Goal: Task Accomplishment & Management: Manage account settings

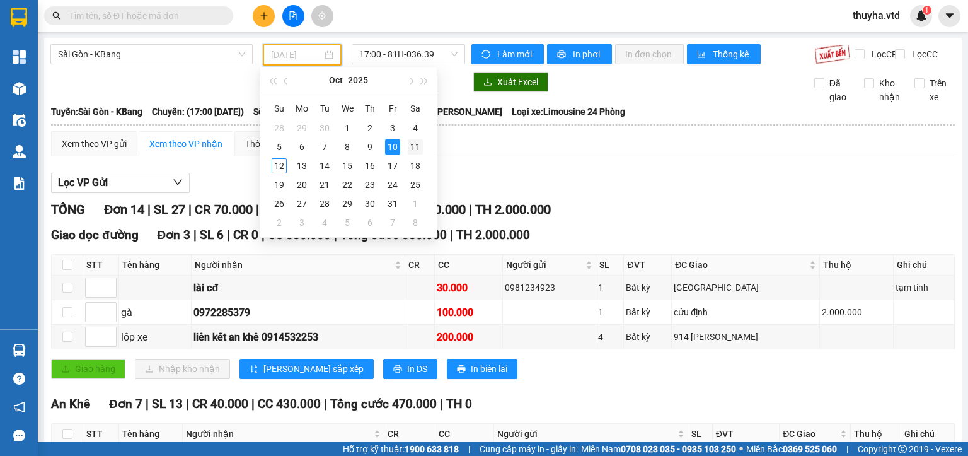
click at [419, 144] on div "11" at bounding box center [415, 146] width 15 height 15
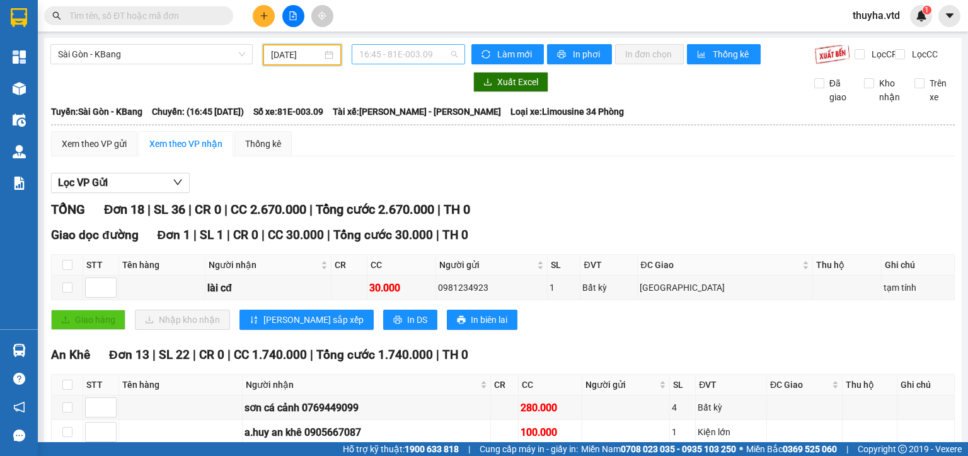
click at [387, 52] on span "16:45 - 81E-003.09" at bounding box center [408, 54] width 99 height 19
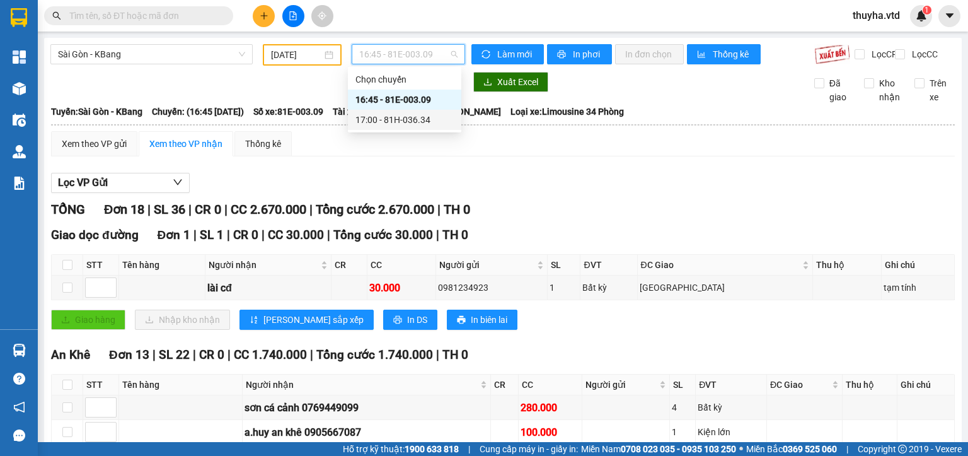
click at [402, 118] on div "17:00 - 81H-036.34" at bounding box center [405, 120] width 98 height 14
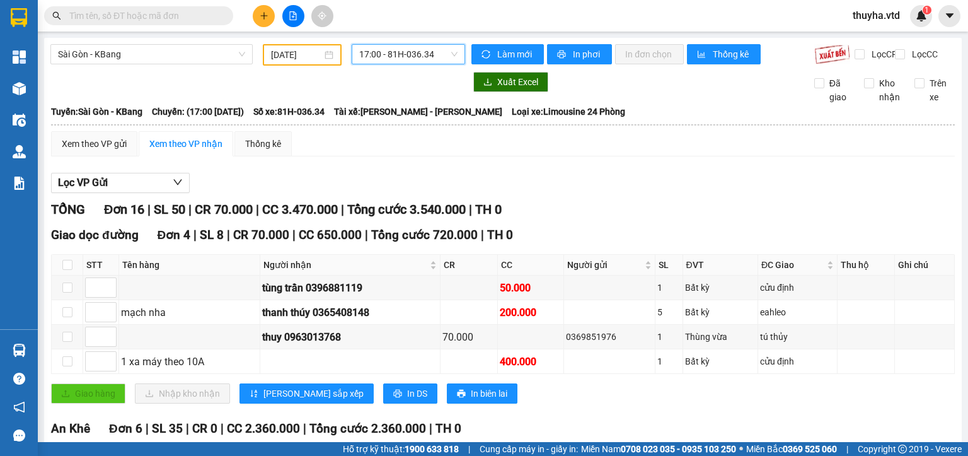
click at [396, 54] on span "17:00 - 81H-036.34" at bounding box center [408, 54] width 99 height 19
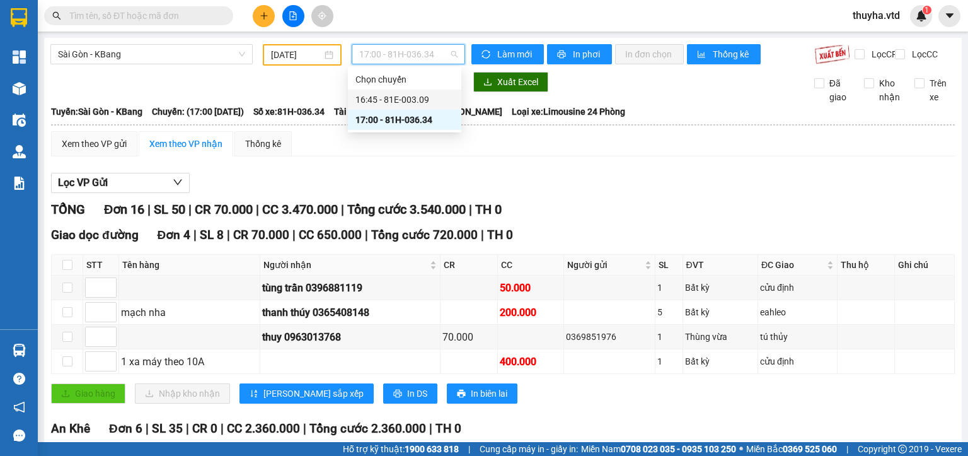
click at [369, 102] on div "16:45 - 81E-003.09" at bounding box center [405, 100] width 98 height 14
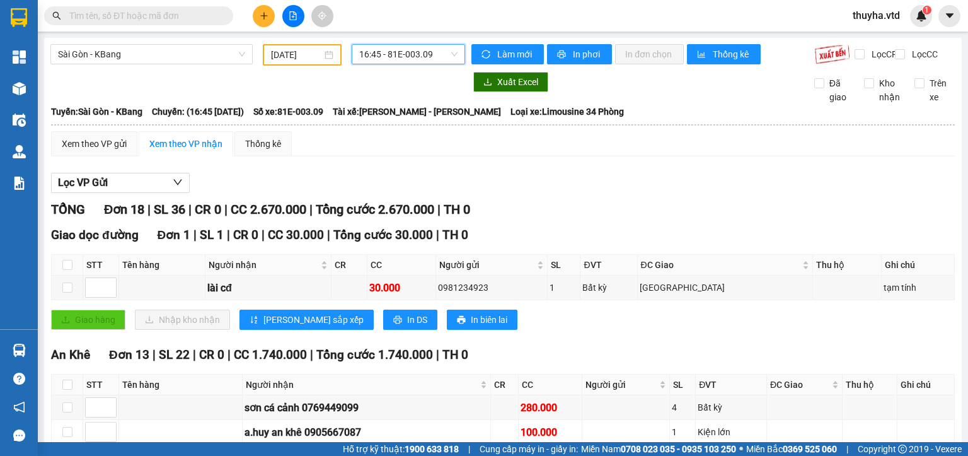
click at [292, 61] on input "[DATE]" at bounding box center [296, 55] width 50 height 14
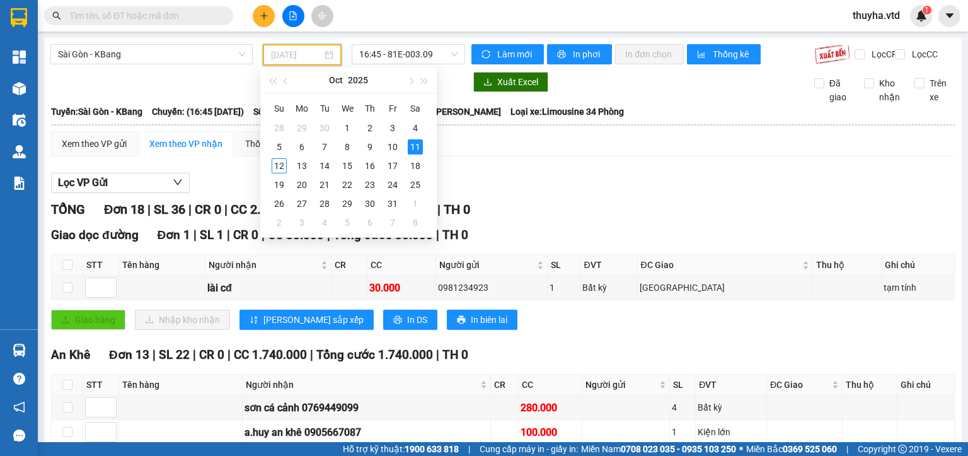
type input "[DATE]"
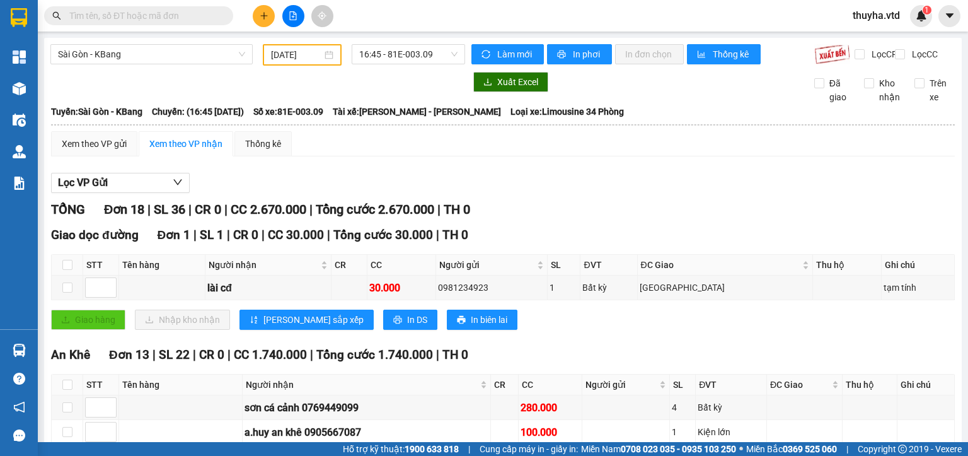
click at [507, 49] on span "Làm mới" at bounding box center [515, 54] width 37 height 14
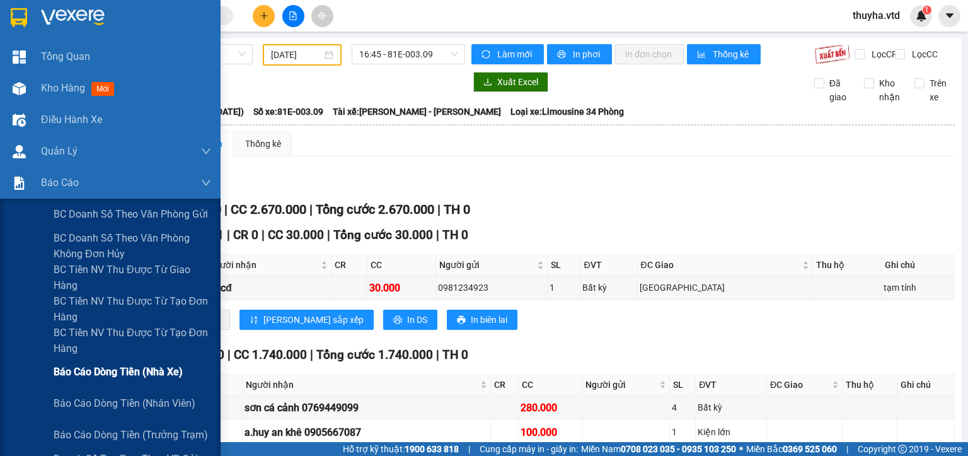
click at [146, 377] on span "Báo cáo dòng tiền (nhà xe)" at bounding box center [118, 372] width 129 height 16
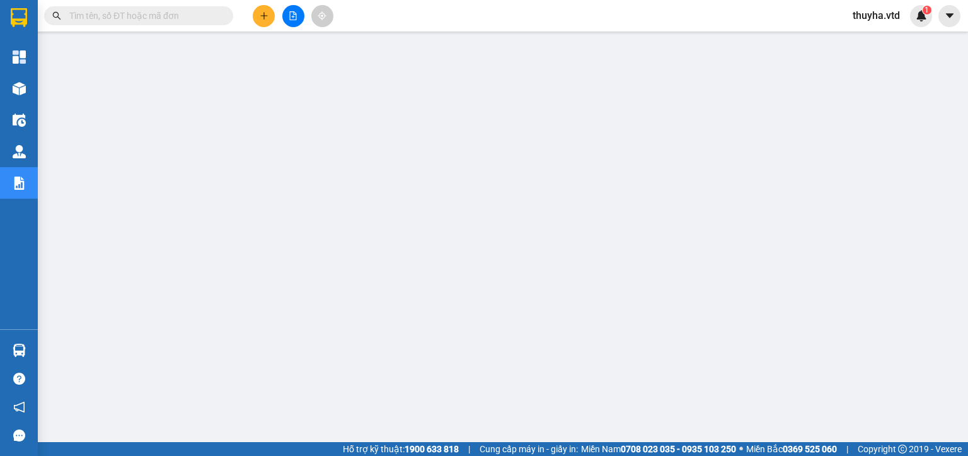
click at [290, 16] on icon "file-add" at bounding box center [293, 15] width 7 height 9
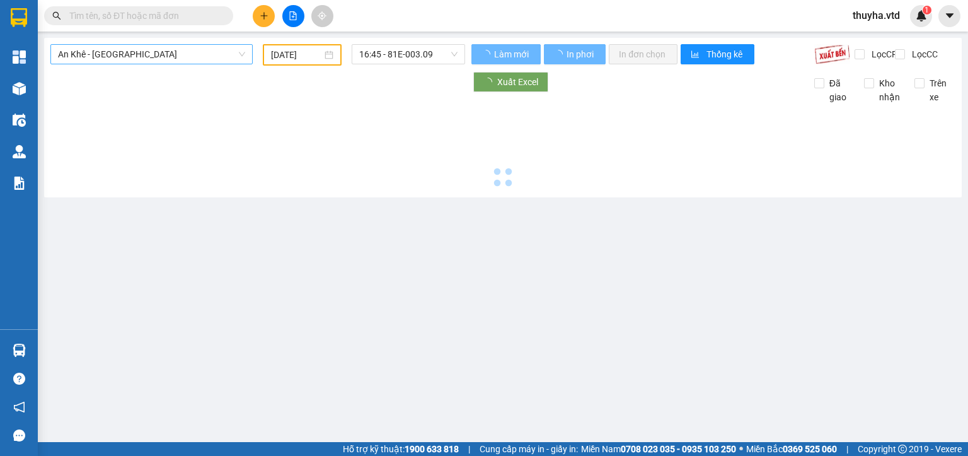
click at [88, 57] on span "An Khê - [GEOGRAPHIC_DATA]" at bounding box center [151, 54] width 187 height 19
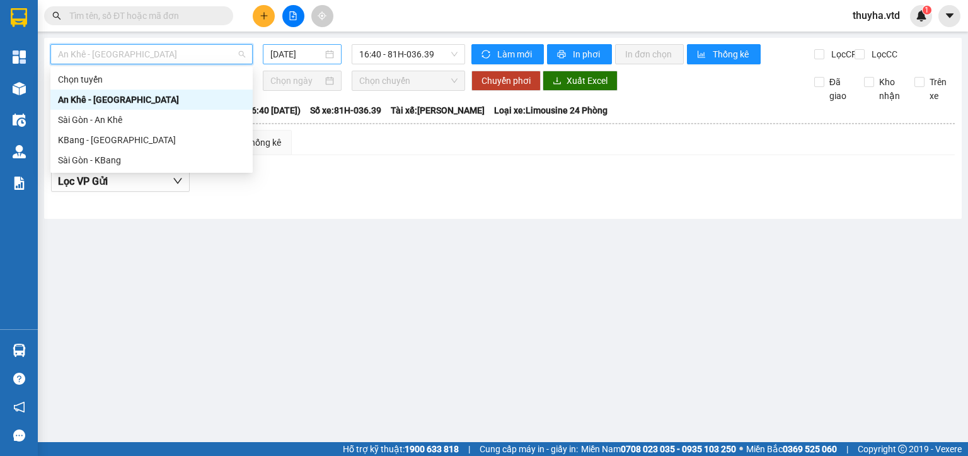
click at [303, 50] on input "[DATE]" at bounding box center [296, 54] width 52 height 14
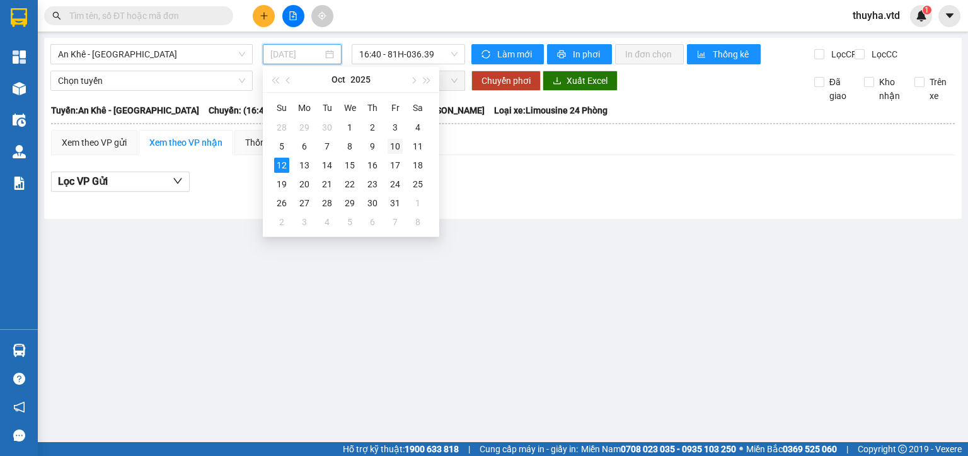
click at [388, 146] on div "10" at bounding box center [395, 146] width 15 height 15
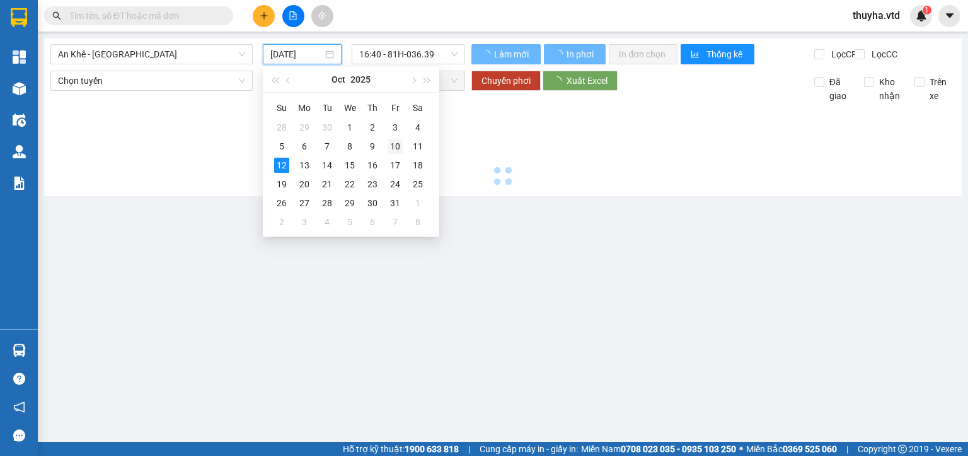
type input "[DATE]"
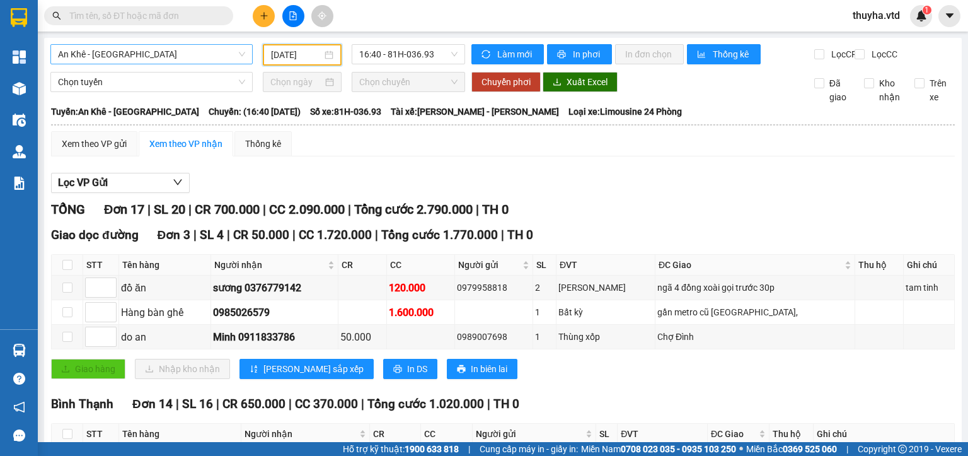
click at [128, 59] on span "An Khê - [GEOGRAPHIC_DATA]" at bounding box center [151, 54] width 187 height 19
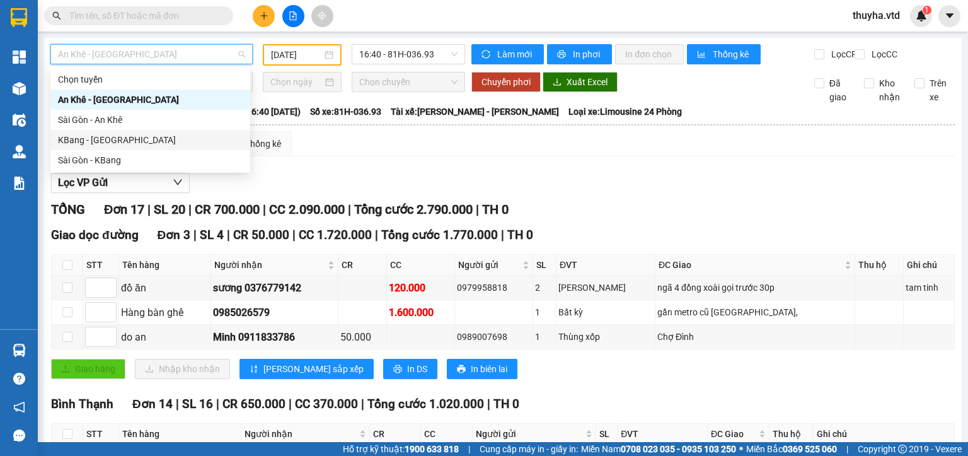
click at [100, 139] on div "KBang - [GEOGRAPHIC_DATA]" at bounding box center [150, 140] width 185 height 14
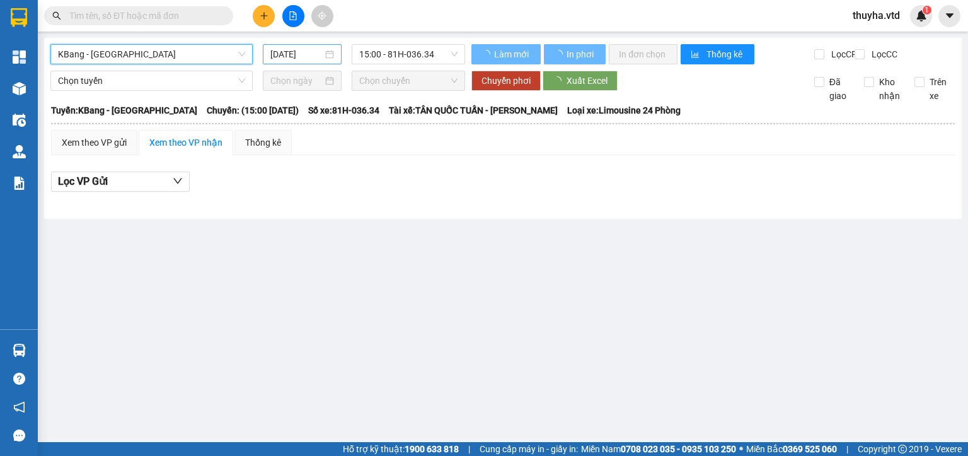
click at [306, 55] on input "[DATE]" at bounding box center [296, 54] width 52 height 14
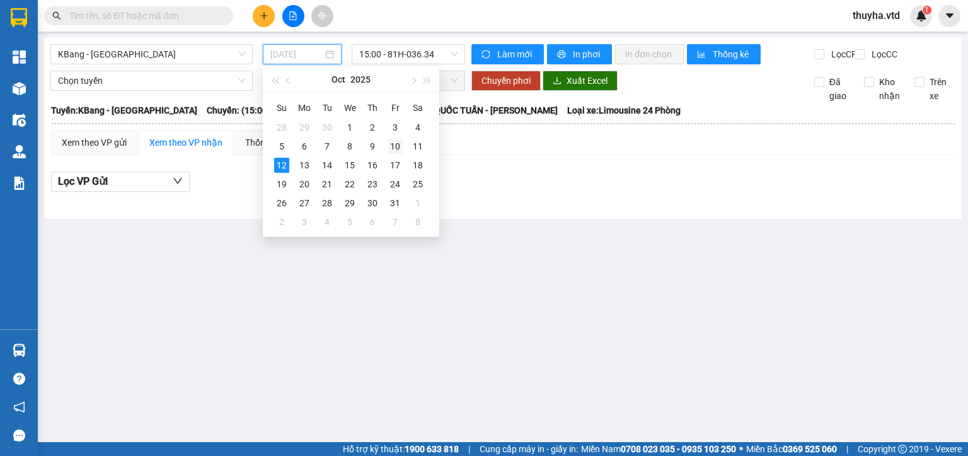
click at [390, 148] on div "10" at bounding box center [395, 146] width 15 height 15
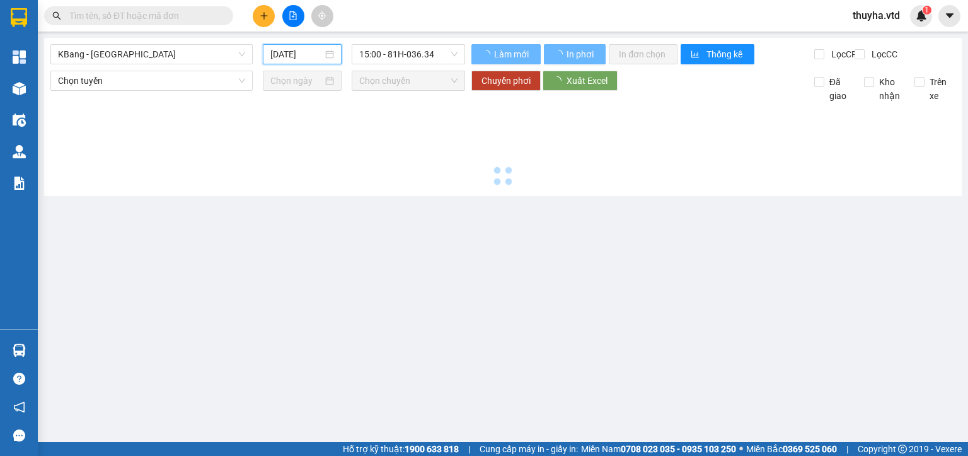
type input "[DATE]"
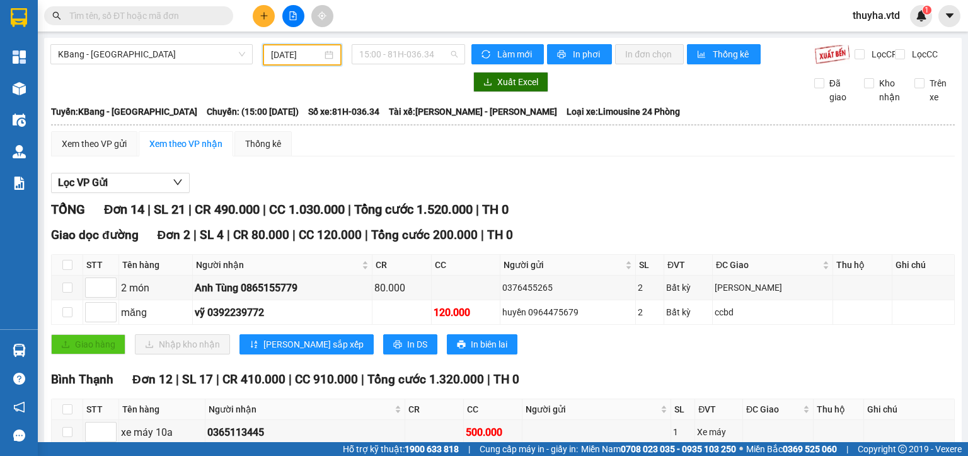
drag, startPoint x: 428, startPoint y: 62, endPoint x: 443, endPoint y: 76, distance: 20.5
click at [430, 62] on span "15:00 - 81H-036.34" at bounding box center [408, 54] width 99 height 19
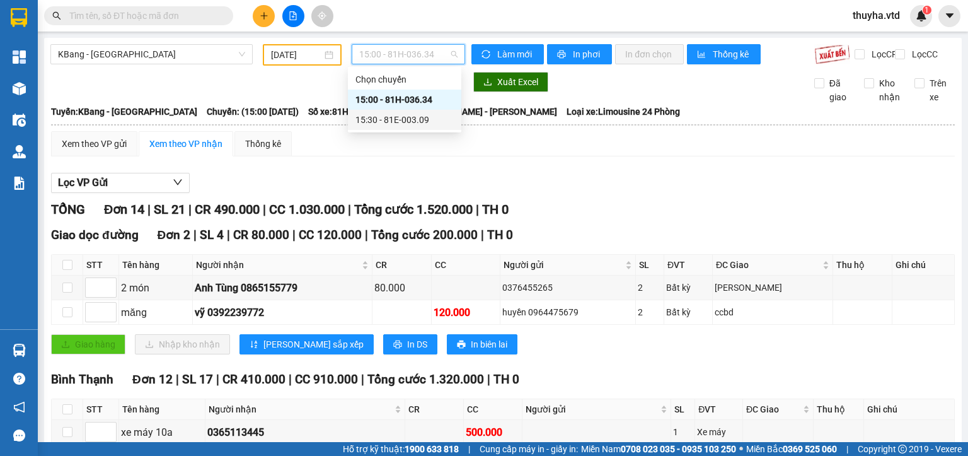
click at [414, 124] on div "15:30 - 81E-003.09" at bounding box center [405, 120] width 98 height 14
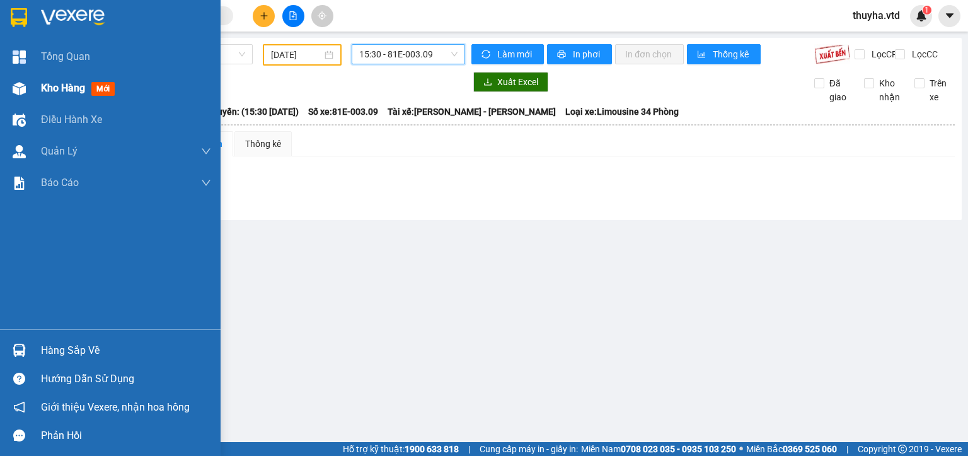
click at [37, 84] on div "Kho hàng mới" at bounding box center [110, 88] width 221 height 32
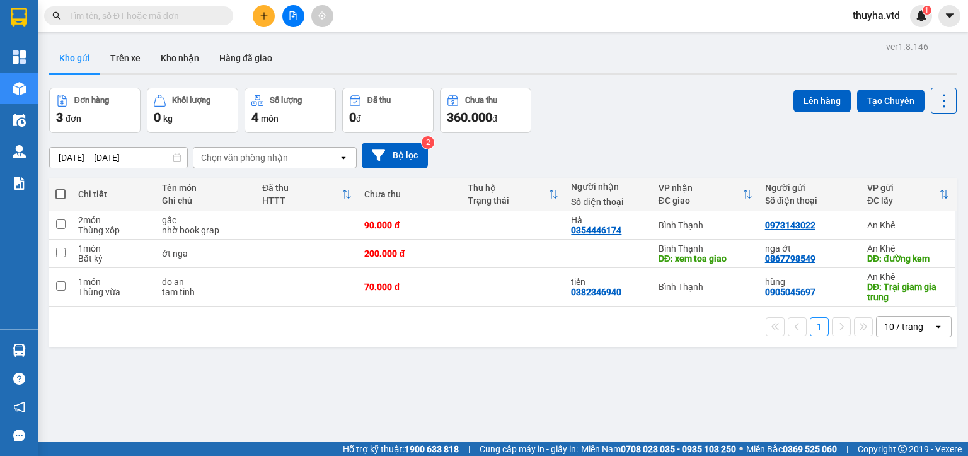
click at [300, 11] on button at bounding box center [293, 16] width 22 height 22
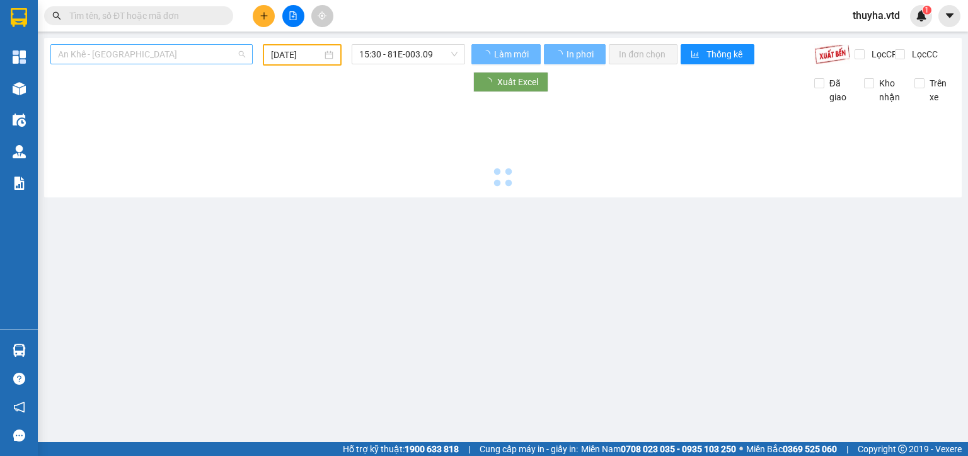
click at [95, 50] on span "An Khê - [GEOGRAPHIC_DATA]" at bounding box center [151, 54] width 187 height 19
type input "[DATE]"
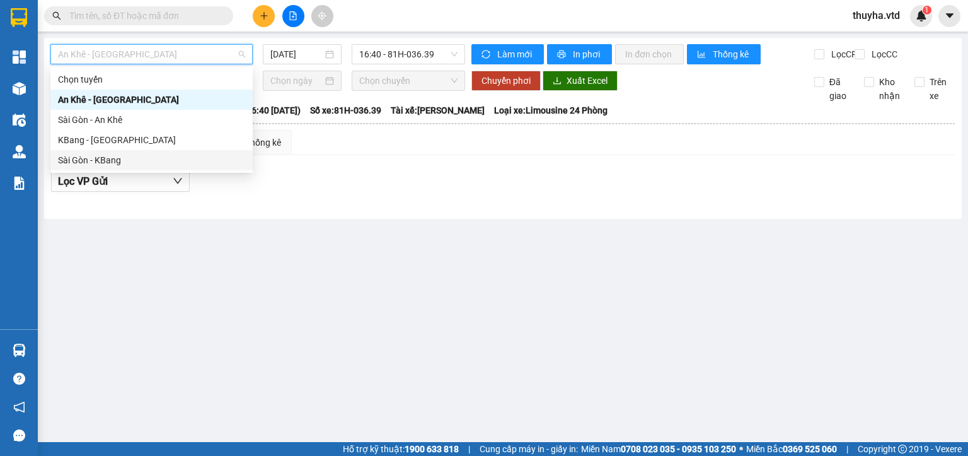
drag, startPoint x: 91, startPoint y: 158, endPoint x: 257, endPoint y: 82, distance: 182.2
click at [93, 158] on div "Sài Gòn - KBang" at bounding box center [151, 160] width 187 height 14
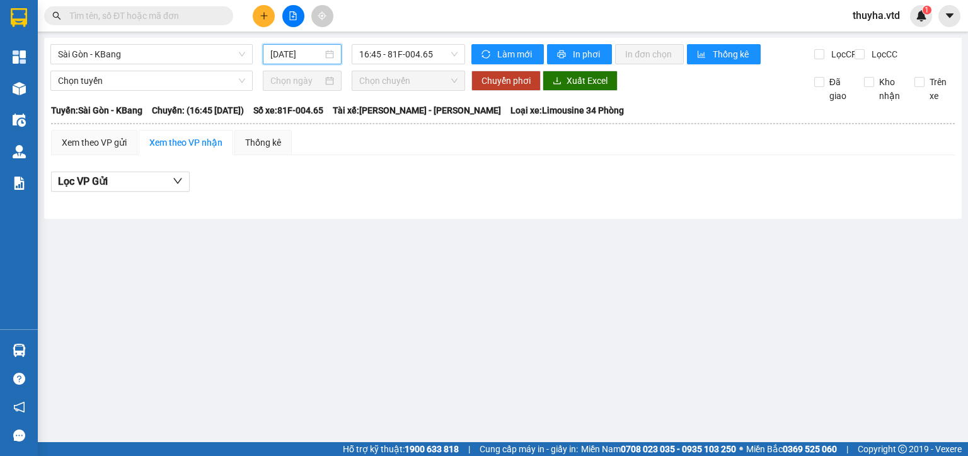
click at [293, 54] on input "[DATE]" at bounding box center [296, 54] width 52 height 14
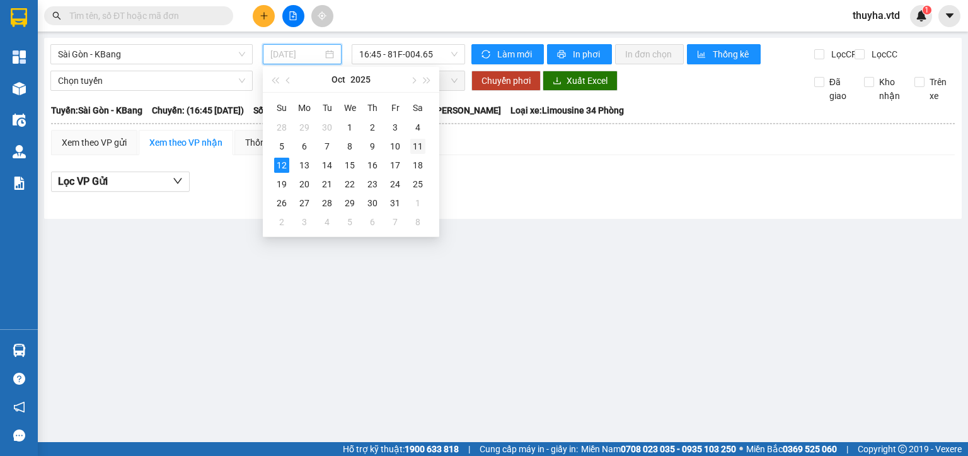
click at [418, 146] on div "11" at bounding box center [417, 146] width 15 height 15
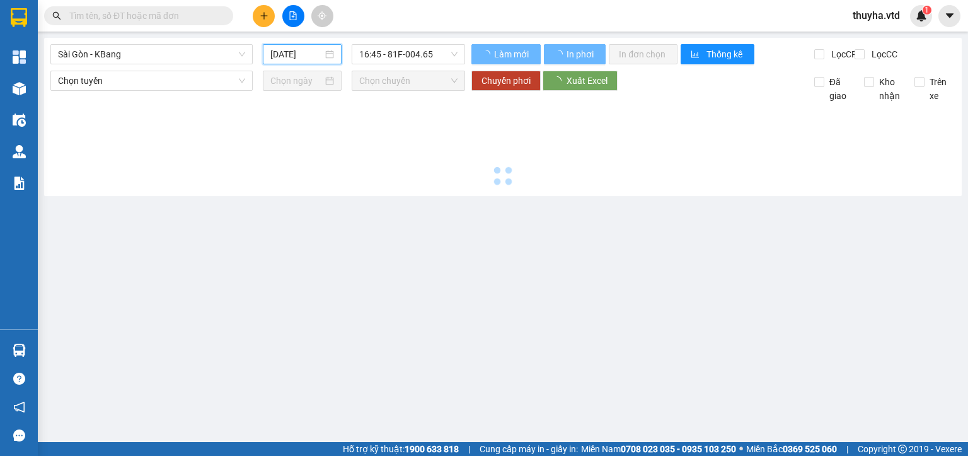
type input "[DATE]"
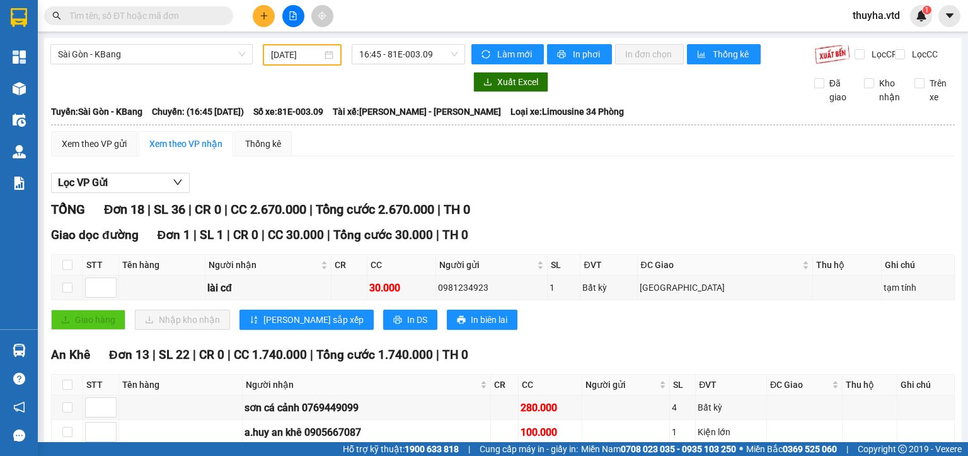
drag, startPoint x: 415, startPoint y: 66, endPoint x: 425, endPoint y: 77, distance: 14.8
click at [415, 64] on div "[GEOGRAPHIC_DATA] - KBang [DATE] 16:45 - 81E-003.09" at bounding box center [257, 54] width 415 height 21
click at [408, 64] on div "16:45 - 81E-003.09" at bounding box center [409, 54] width 114 height 20
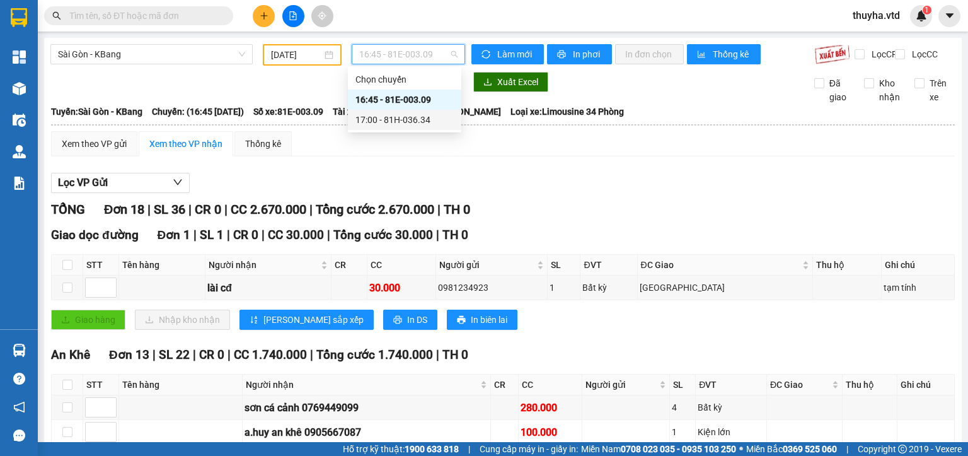
click at [400, 121] on div "17:00 - 81H-036.34" at bounding box center [405, 120] width 98 height 14
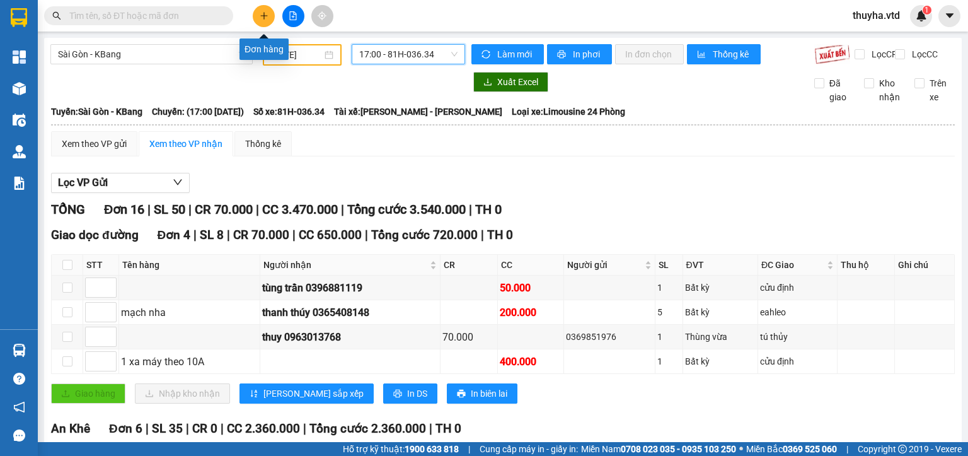
click at [267, 18] on icon "plus" at bounding box center [264, 15] width 9 height 9
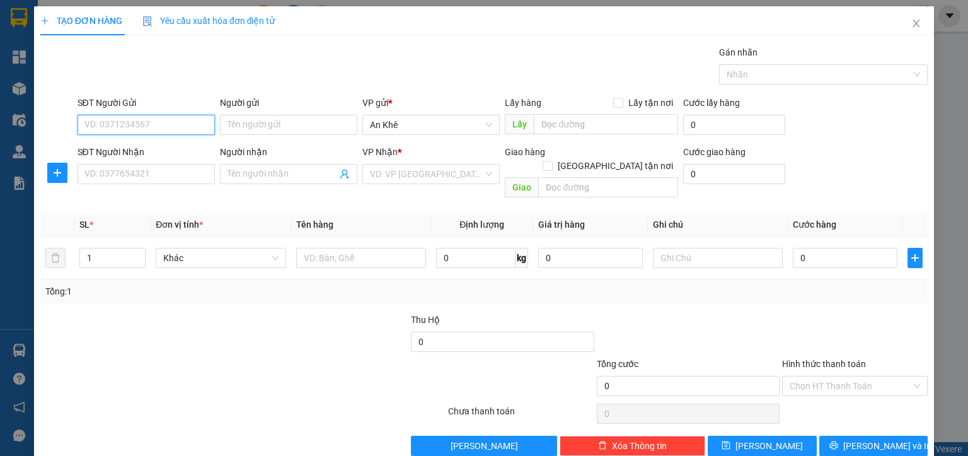
paste input "098 5249144"
click at [103, 130] on input "098 5249144" at bounding box center [146, 125] width 137 height 20
type input "0985249144"
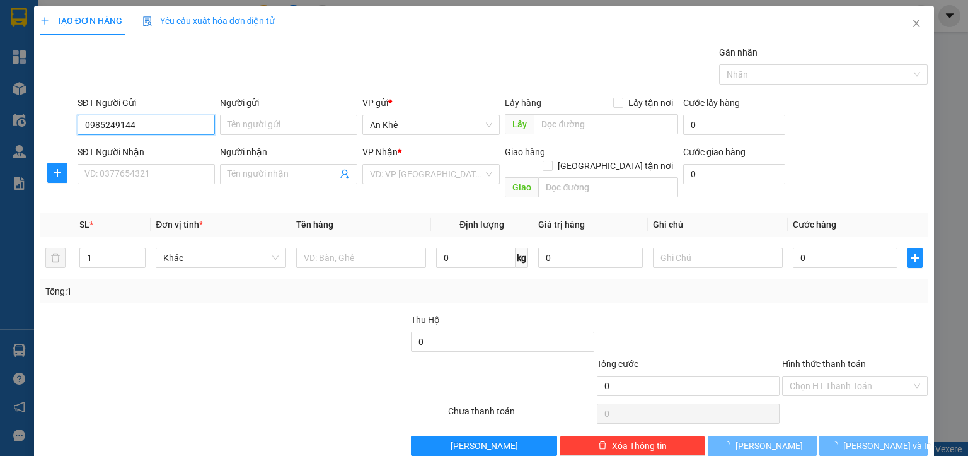
click at [142, 127] on input "0985249144" at bounding box center [146, 125] width 137 height 20
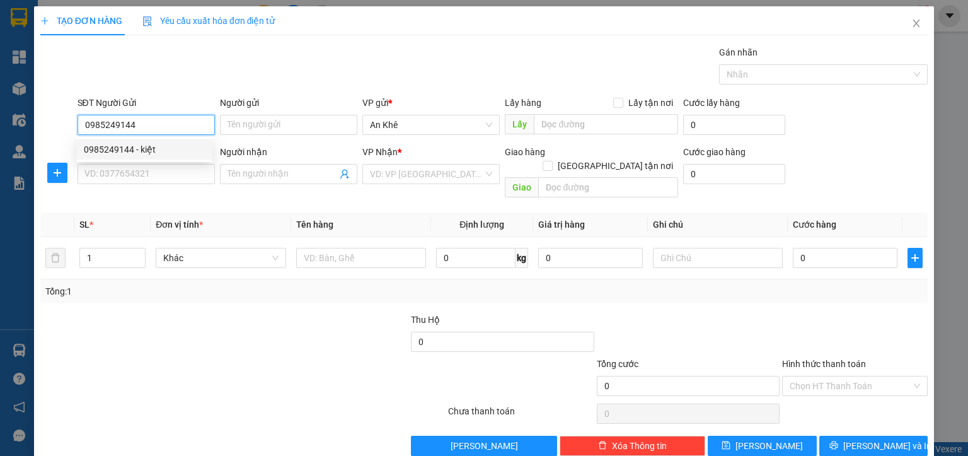
click at [148, 155] on div "0985249144 - kiệt" at bounding box center [144, 149] width 121 height 14
type input "kiệt"
type input "cx SỐ 9"
type input "0985249144"
type input "kiệt"
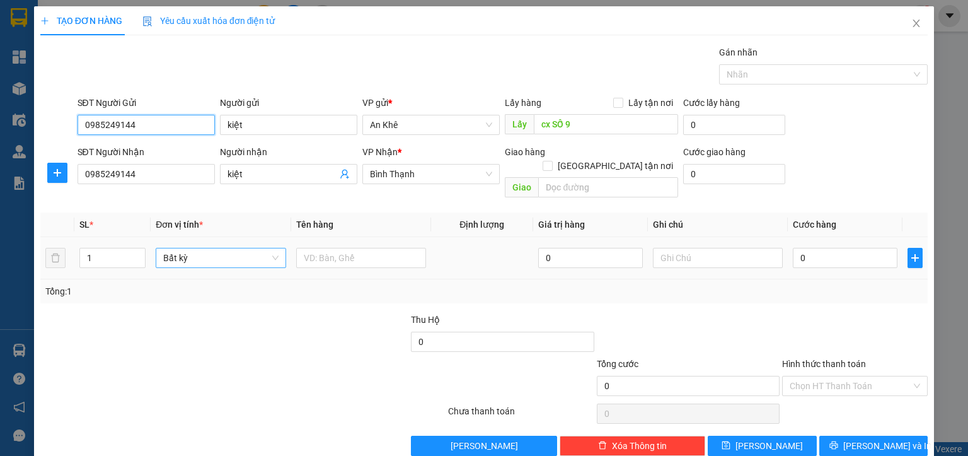
click at [174, 249] on span "Bất kỳ" at bounding box center [220, 257] width 115 height 19
type input "0985249144"
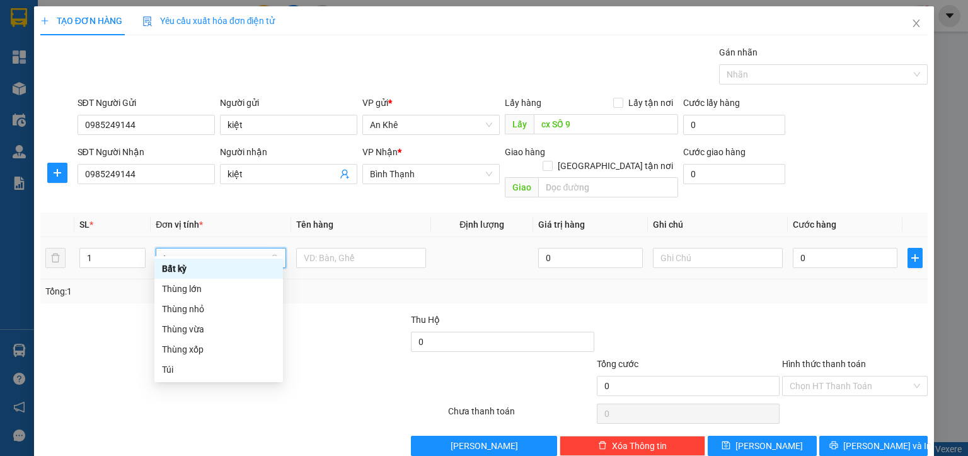
type input "th"
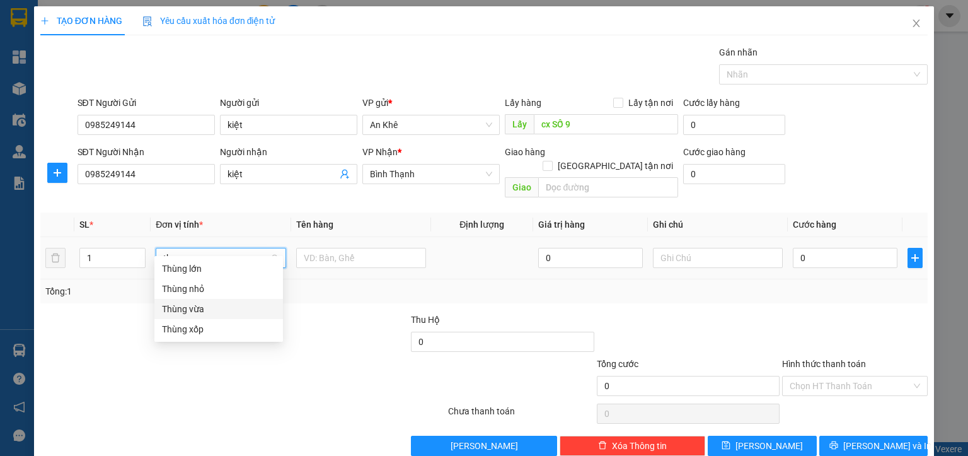
click at [187, 313] on div "Thùng vừa" at bounding box center [218, 309] width 113 height 14
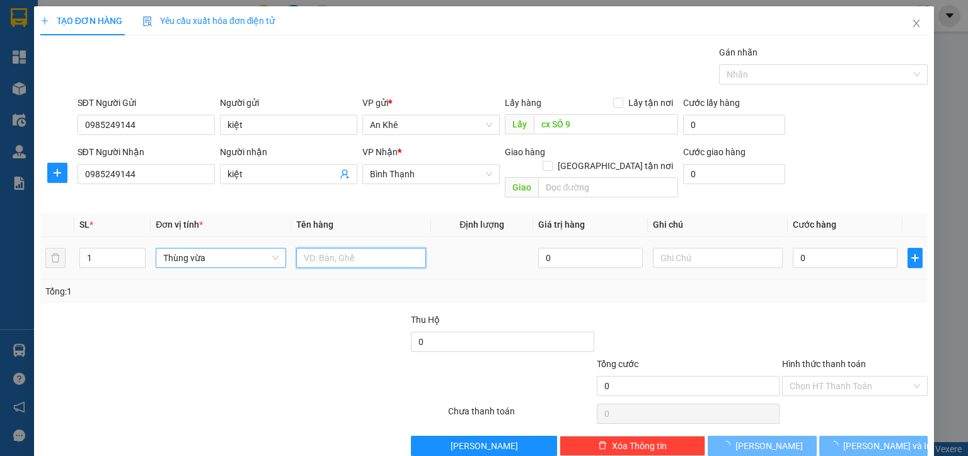
click at [337, 248] on input "text" at bounding box center [361, 258] width 130 height 20
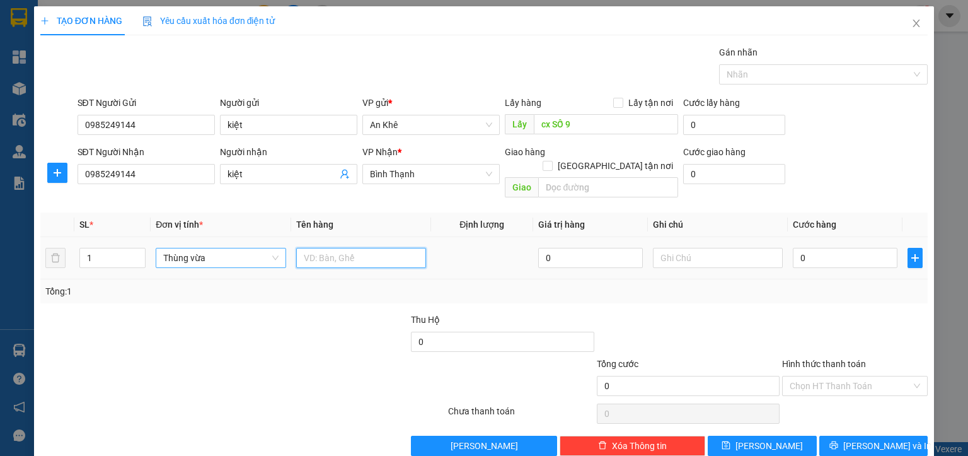
type input "d"
type input "đồ ăn"
click at [811, 248] on input "0" at bounding box center [845, 258] width 105 height 20
type input "7"
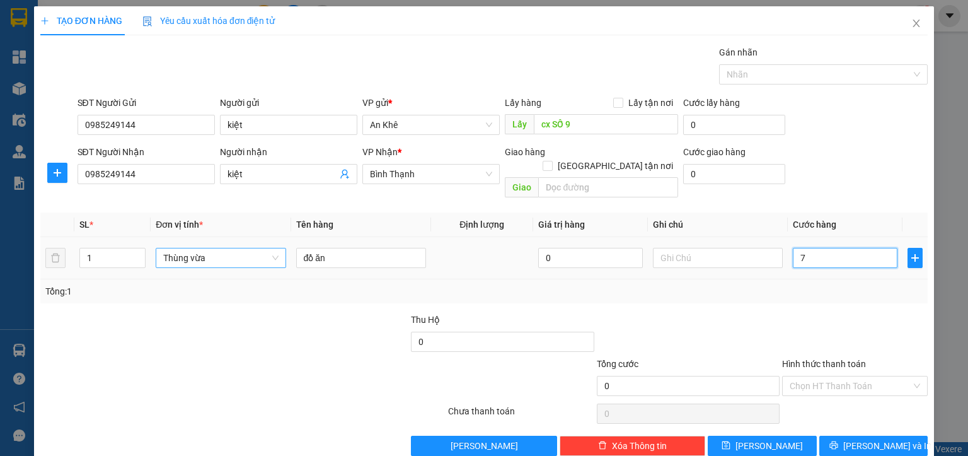
type input "7"
type input "70"
type input "700"
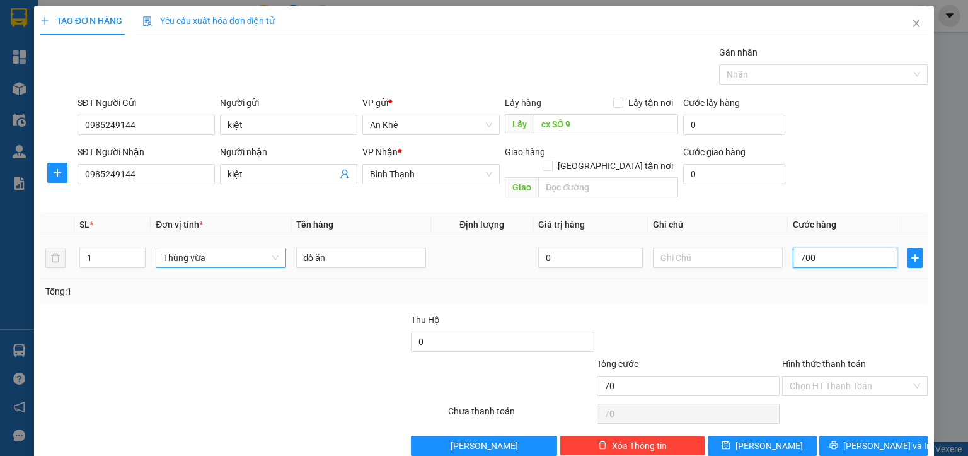
type input "700"
type input "7.000"
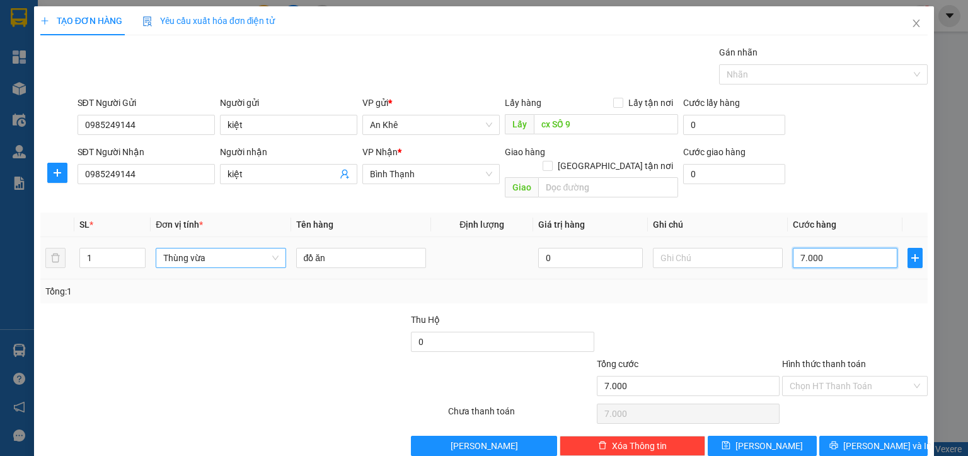
type input "70.000"
click at [719, 248] on input "text" at bounding box center [718, 258] width 130 height 20
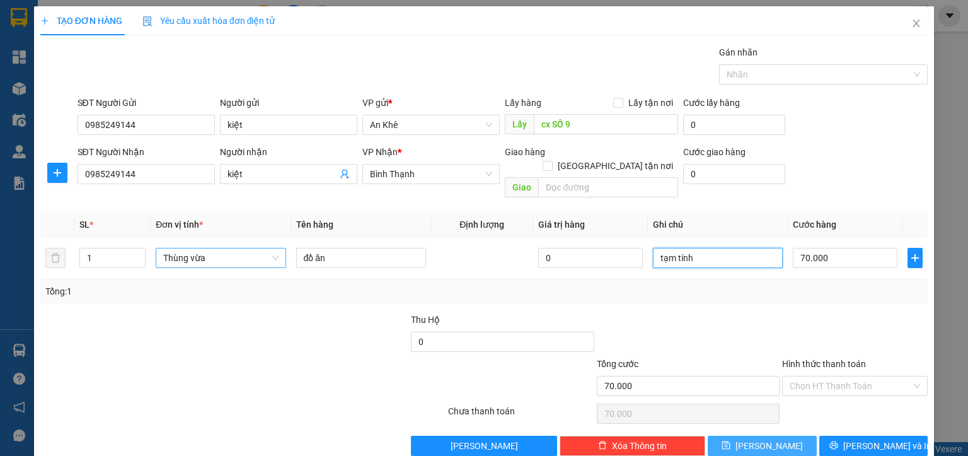
type input "tạm tính"
click at [765, 439] on span "[PERSON_NAME]" at bounding box center [769, 446] width 67 height 14
type input "0"
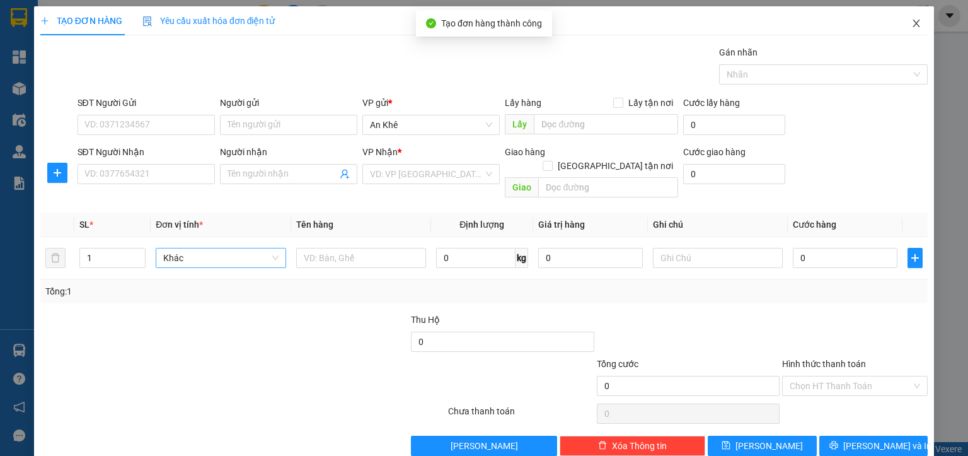
drag, startPoint x: 909, startPoint y: 23, endPoint x: 0, endPoint y: 130, distance: 915.2
click at [912, 23] on span "Close" at bounding box center [916, 23] width 35 height 35
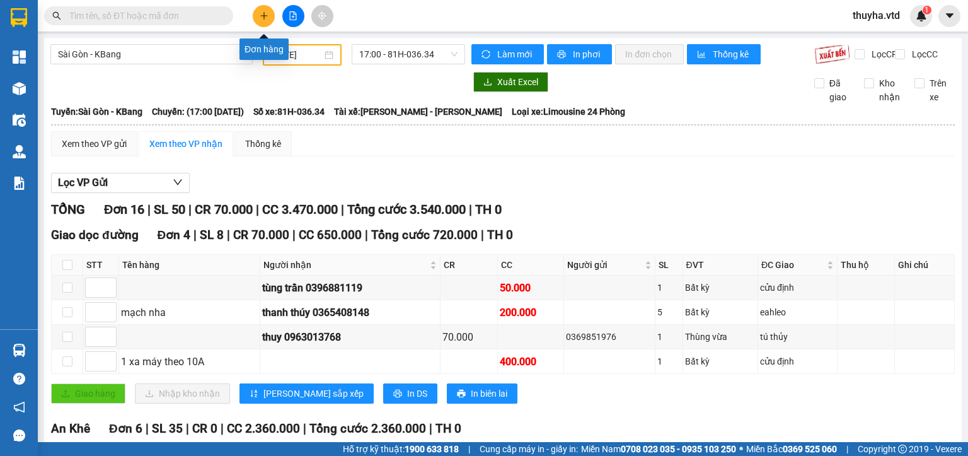
click at [260, 15] on icon "plus" at bounding box center [264, 15] width 9 height 9
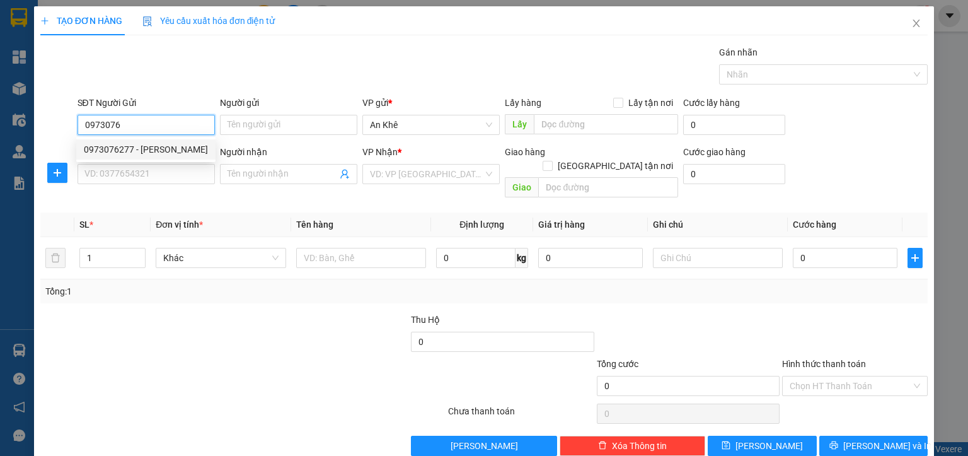
click at [169, 145] on div "0973076277 - [PERSON_NAME]" at bounding box center [146, 149] width 124 height 14
type input "0973076277"
type input "[PERSON_NAME]"
type input "0379648078"
type input "TOM"
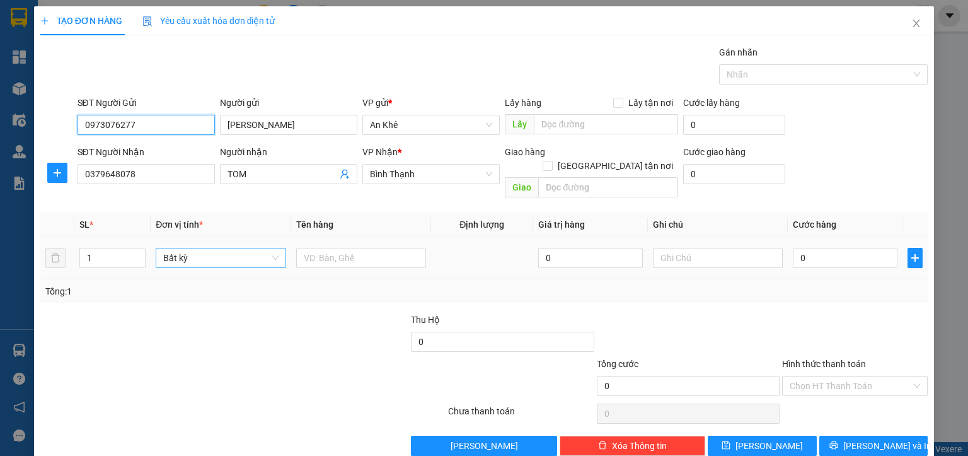
click at [204, 248] on span "Bất kỳ" at bounding box center [220, 257] width 115 height 19
type input "0973076277"
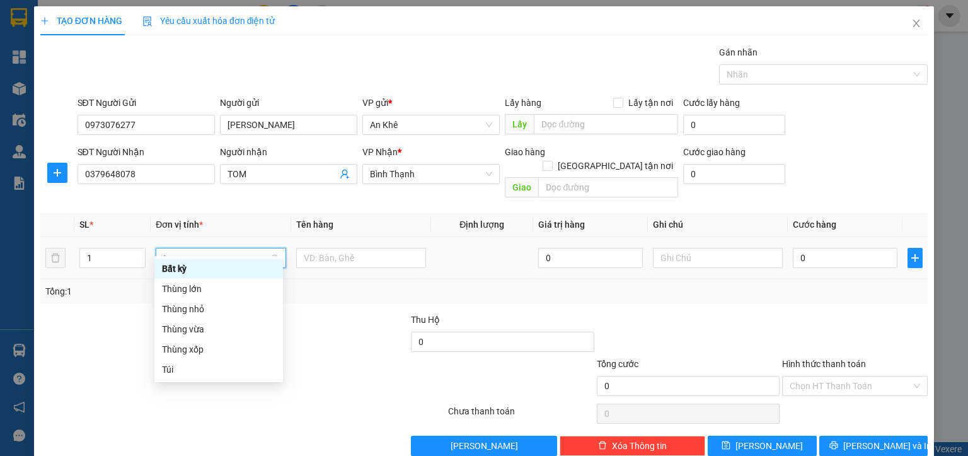
type input "th"
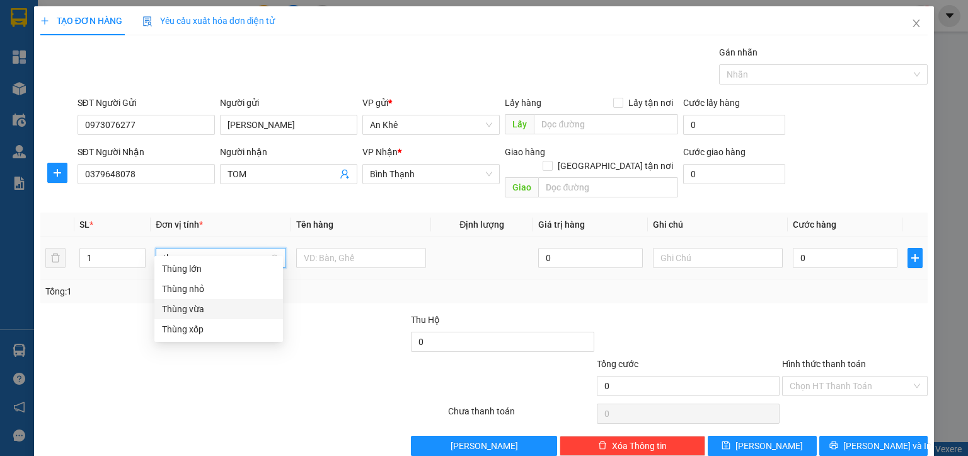
click at [209, 304] on div "Thùng vừa" at bounding box center [218, 309] width 113 height 14
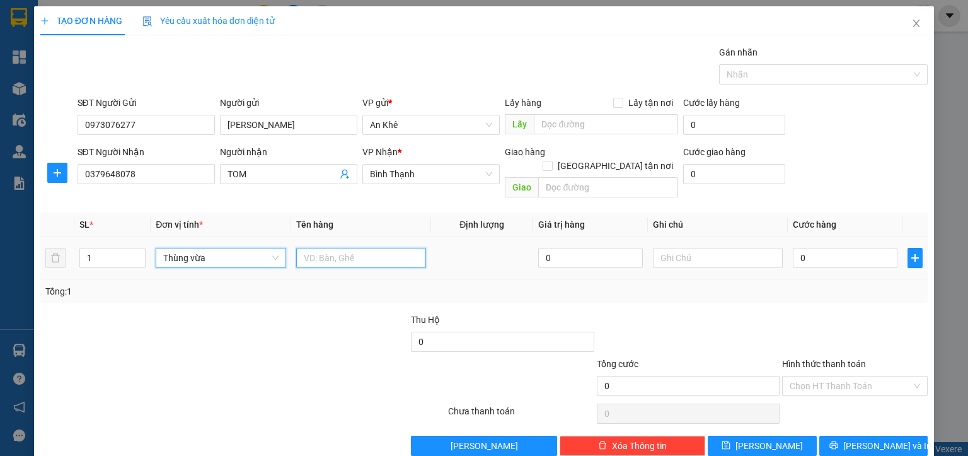
click at [328, 250] on input "text" at bounding box center [361, 258] width 130 height 20
type input "d"
type input "đồ ăn"
click at [836, 251] on input "0" at bounding box center [845, 258] width 105 height 20
type input "5"
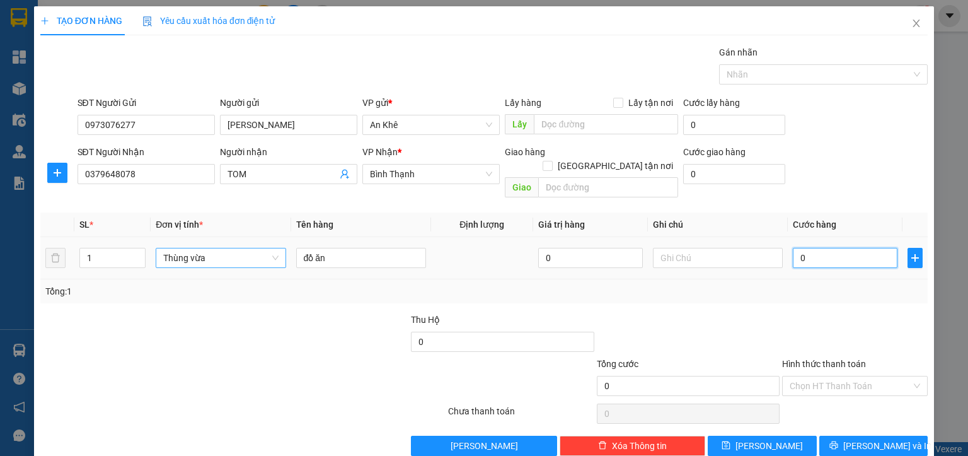
type input "5"
type input "50"
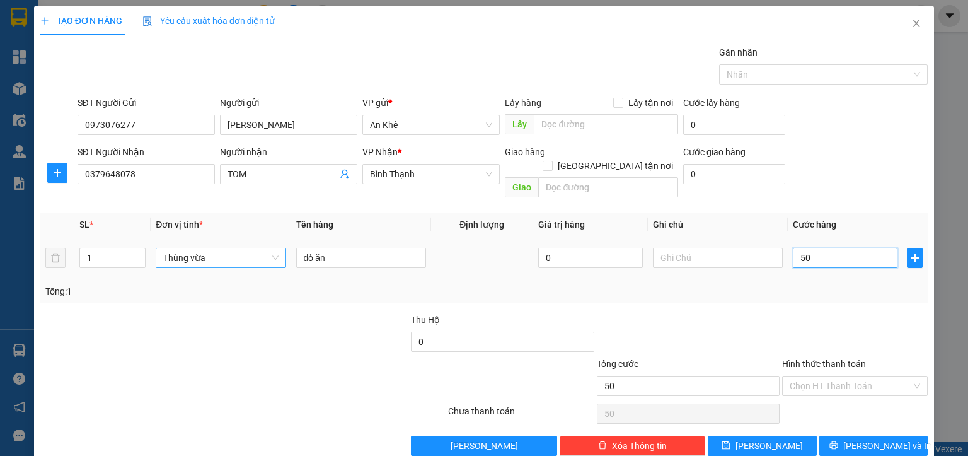
type input "500"
type input "5.000"
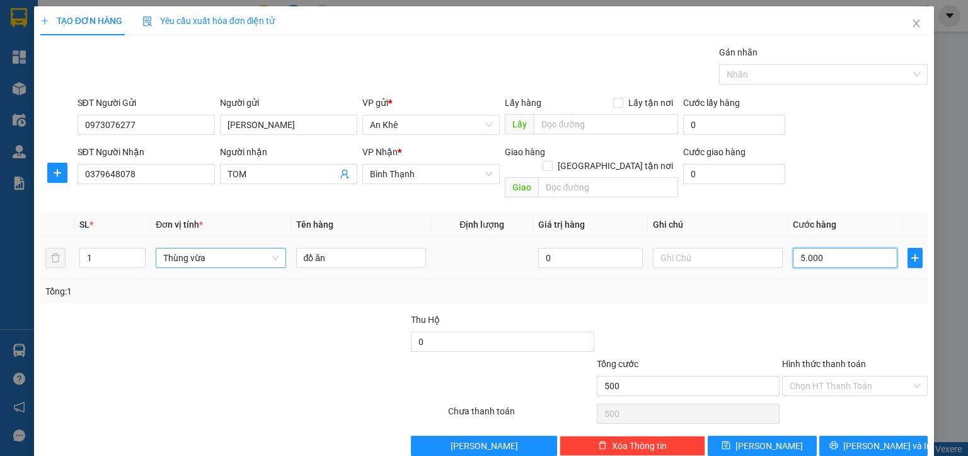
type input "5.000"
type input "50.000"
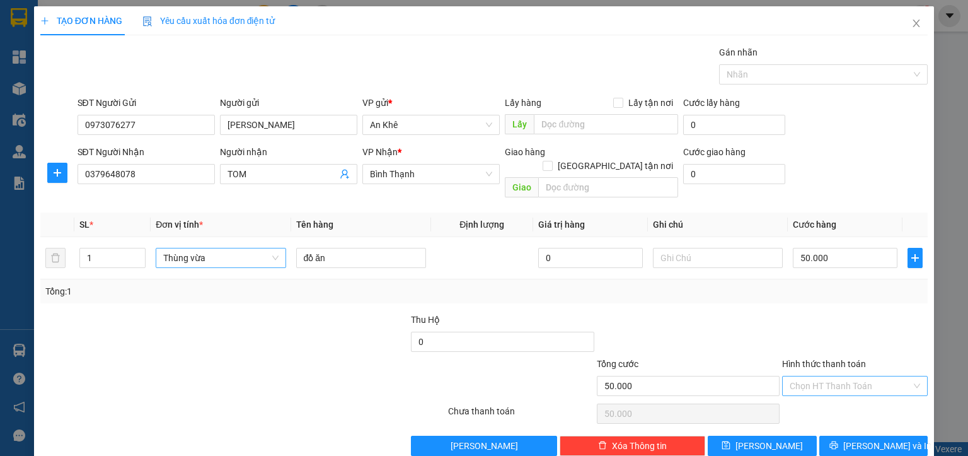
drag, startPoint x: 847, startPoint y: 371, endPoint x: 823, endPoint y: 386, distance: 29.2
click at [847, 376] on input "Hình thức thanh toán" at bounding box center [851, 385] width 122 height 19
click at [821, 390] on div "Tại văn phòng" at bounding box center [846, 396] width 129 height 14
type input "0"
click at [872, 439] on span "[PERSON_NAME] và In" at bounding box center [887, 446] width 88 height 14
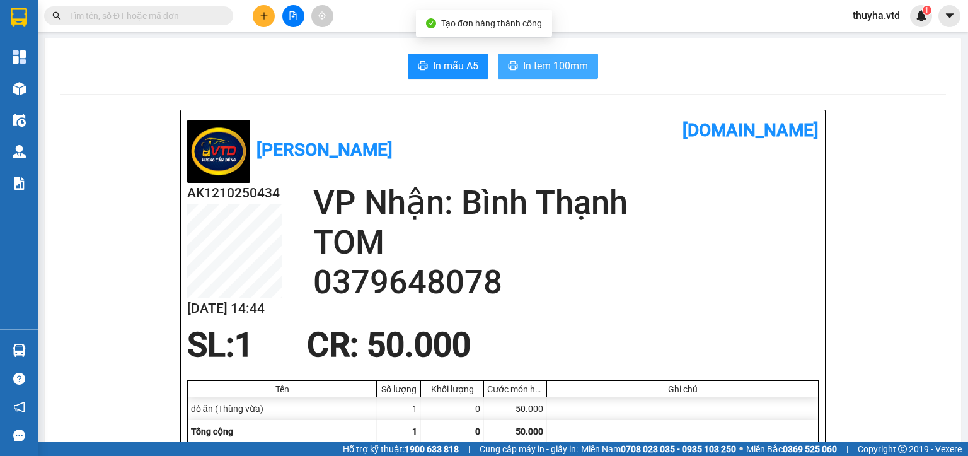
click at [556, 66] on span "In tem 100mm" at bounding box center [555, 66] width 65 height 16
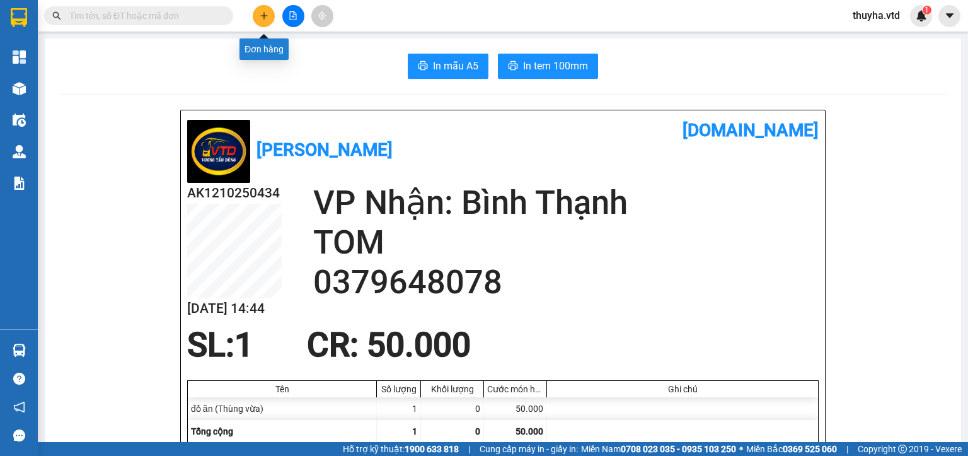
click at [265, 14] on icon "plus" at bounding box center [264, 15] width 9 height 9
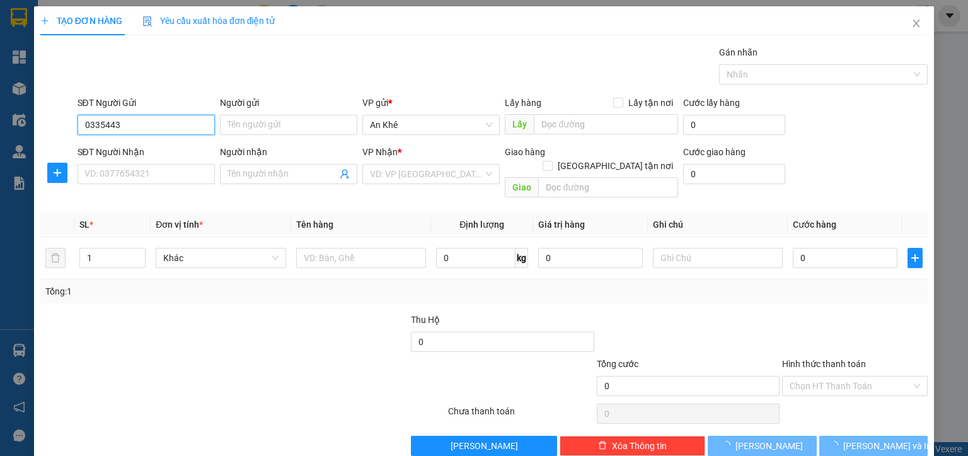
click at [166, 120] on input "0335443" at bounding box center [146, 125] width 137 height 20
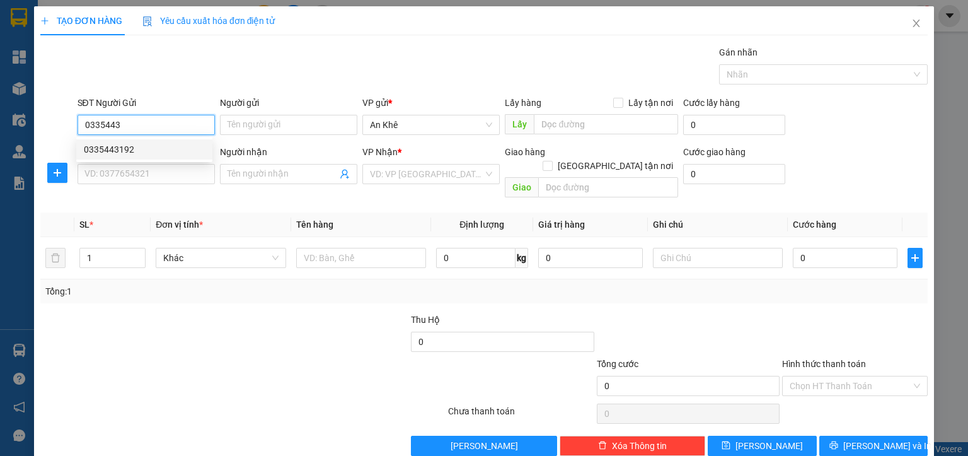
drag, startPoint x: 149, startPoint y: 130, endPoint x: 147, endPoint y: 141, distance: 10.3
click at [149, 130] on input "0335443" at bounding box center [146, 125] width 137 height 20
click at [144, 146] on div "0335443192" at bounding box center [144, 149] width 121 height 14
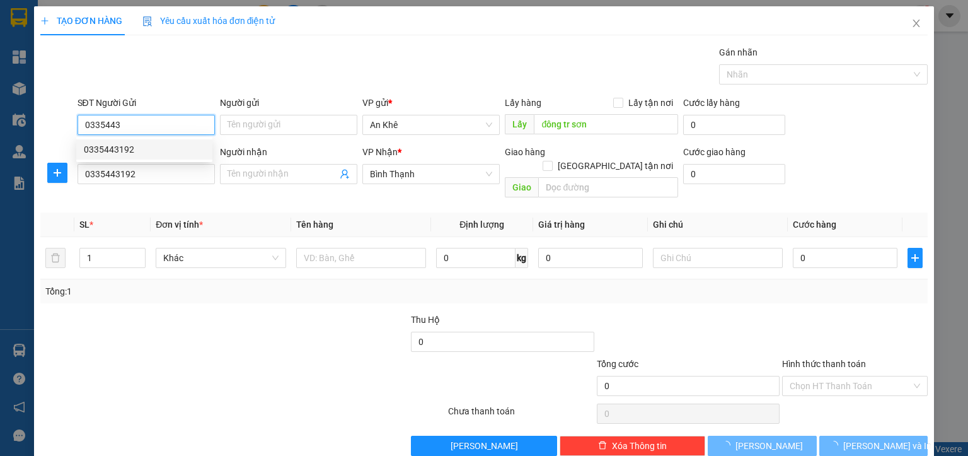
type input "0335443192"
type input "đông tr sơn"
type input "0335443192"
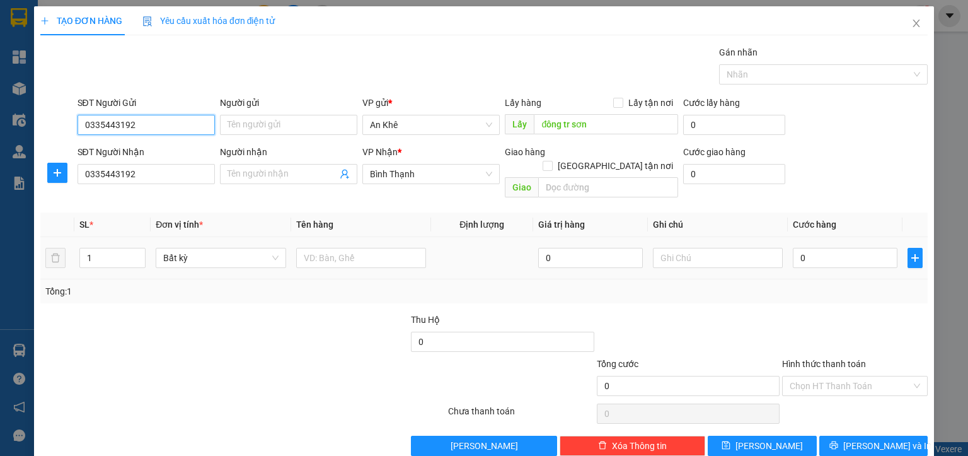
click at [207, 253] on div "Bất kỳ" at bounding box center [221, 258] width 130 height 20
type input "0335443192"
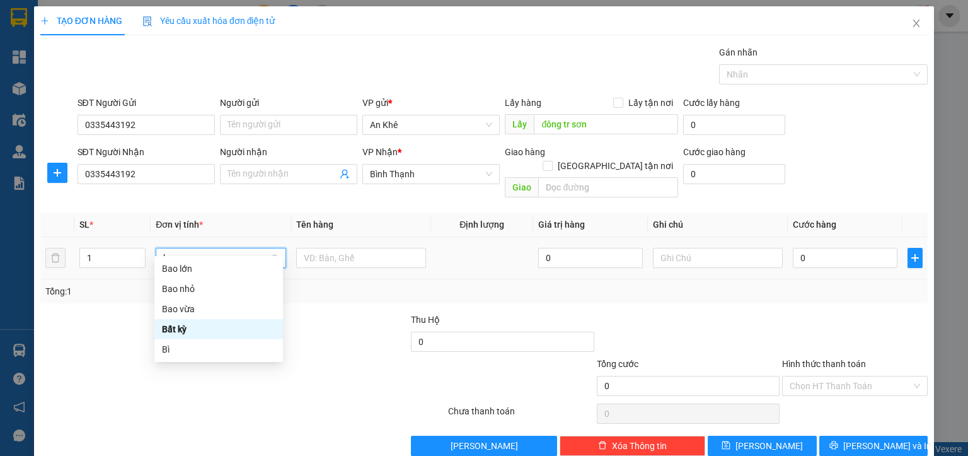
type input "ba"
drag, startPoint x: 189, startPoint y: 306, endPoint x: 277, endPoint y: 258, distance: 100.4
click at [194, 303] on div "Bao vừa" at bounding box center [218, 309] width 113 height 14
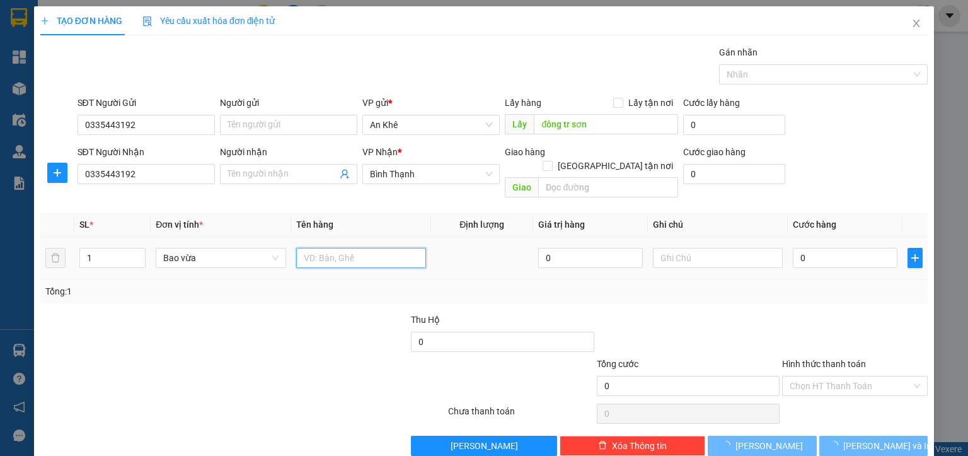
click at [304, 251] on input "text" at bounding box center [361, 258] width 130 height 20
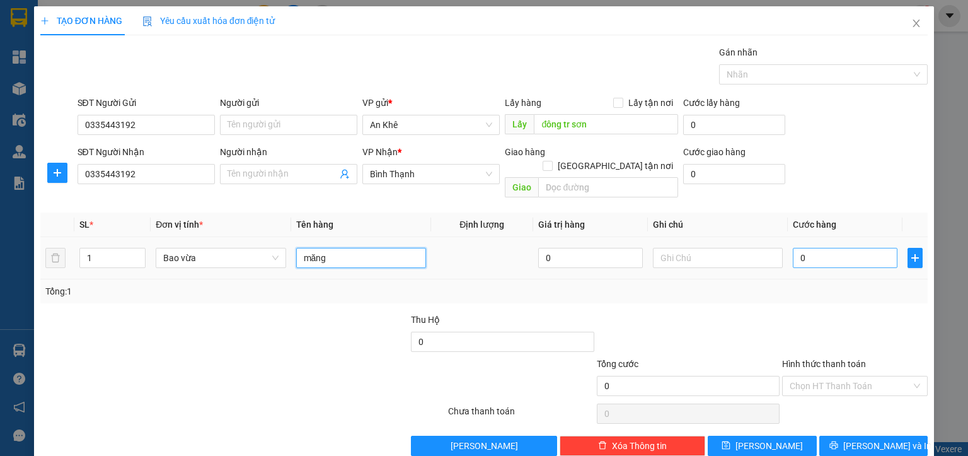
type input "măng"
type input "1"
type input "10"
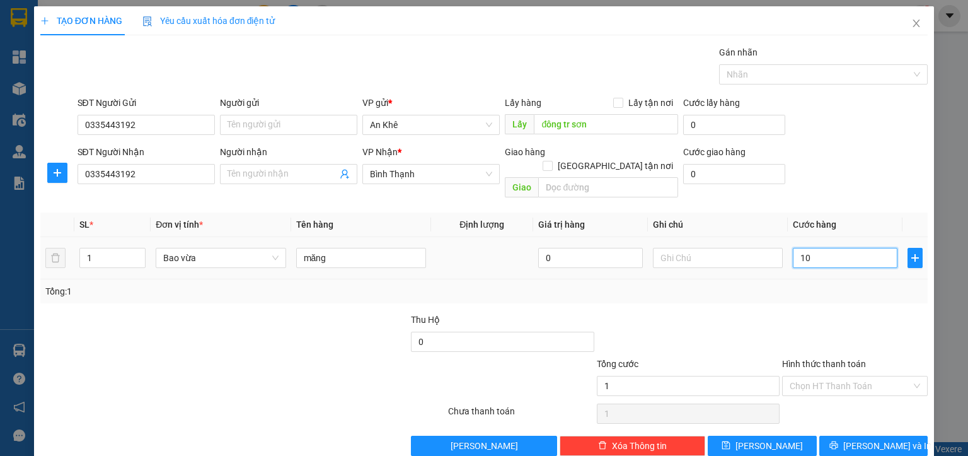
type input "10"
type input "100"
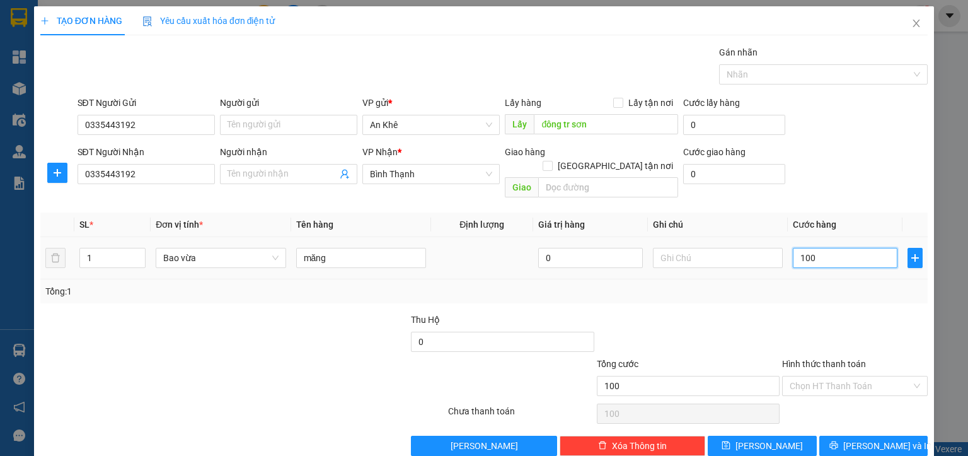
type input "1.000"
type input "10.000"
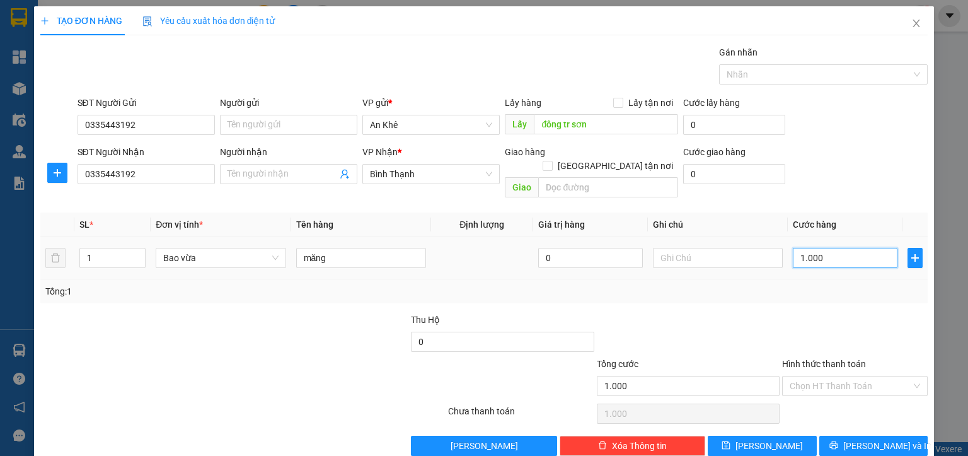
type input "10.000"
type input "100.000"
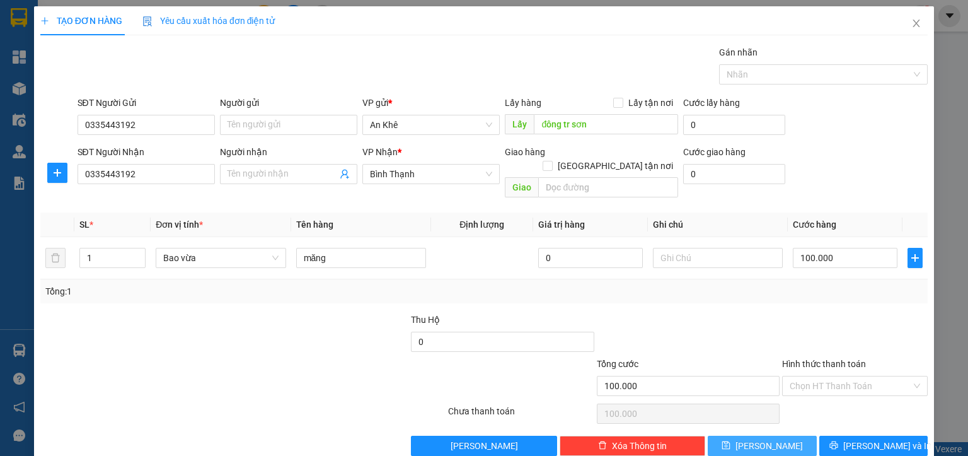
click at [755, 439] on span "[PERSON_NAME]" at bounding box center [769, 446] width 67 height 14
type input "0"
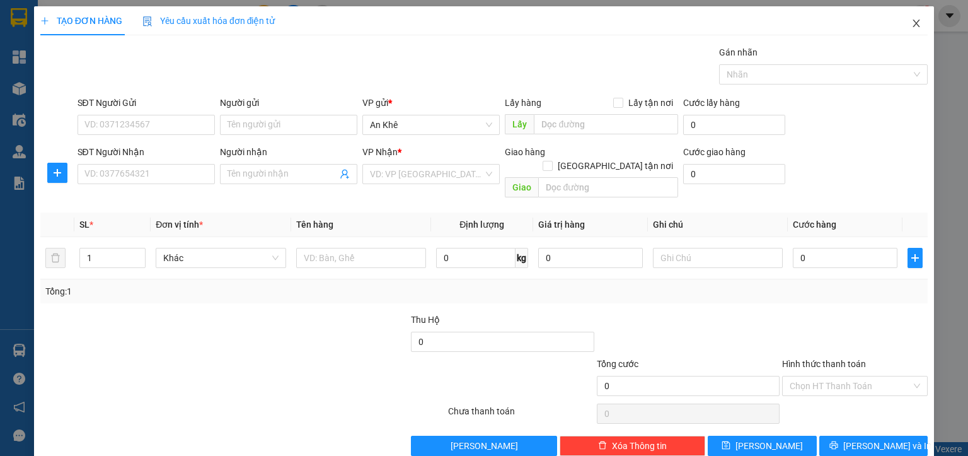
click at [912, 24] on span "Close" at bounding box center [916, 23] width 35 height 35
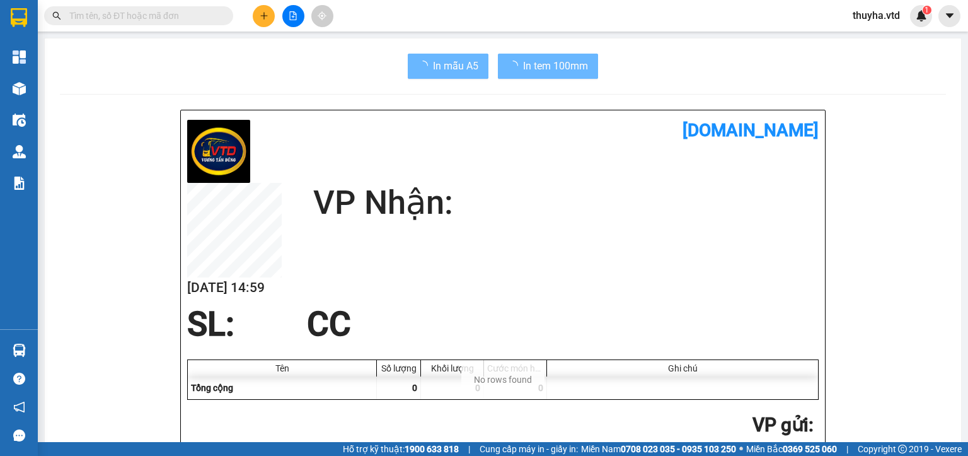
click at [304, 11] on div at bounding box center [293, 16] width 95 height 22
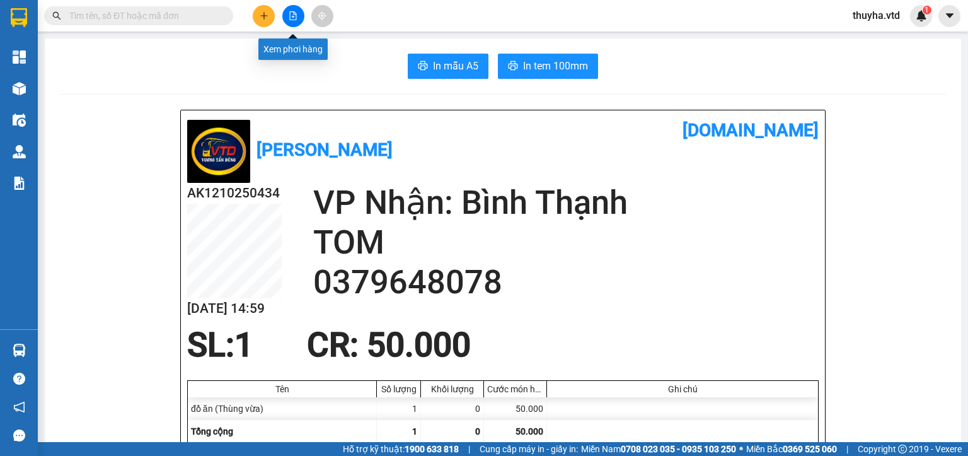
click at [298, 14] on button at bounding box center [293, 16] width 22 height 22
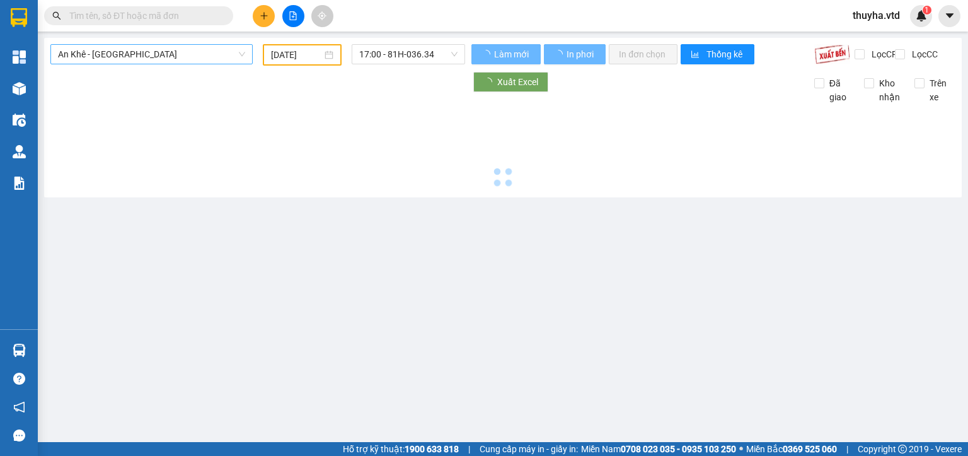
type input "[DATE]"
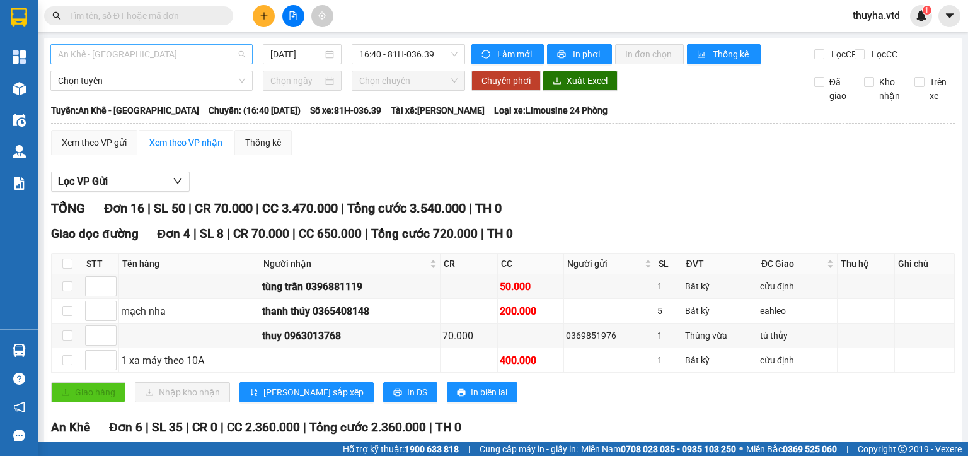
click at [78, 52] on span "An Khê - [GEOGRAPHIC_DATA]" at bounding box center [151, 54] width 187 height 19
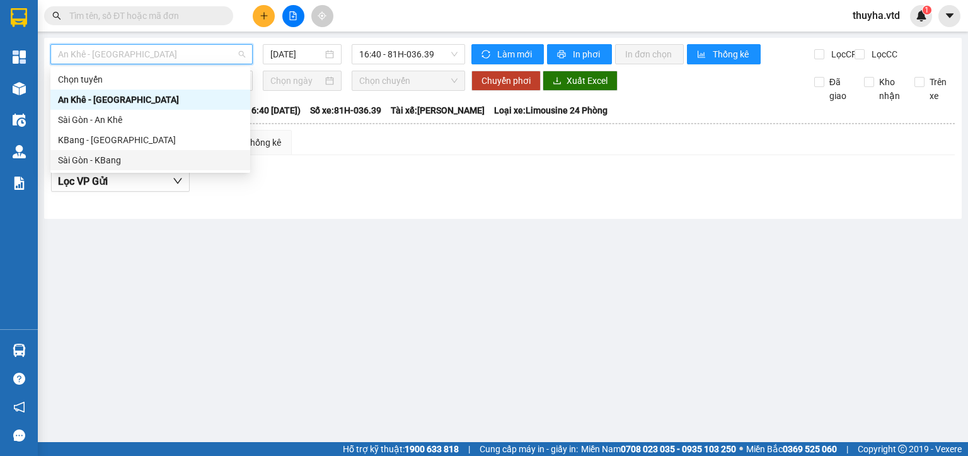
click at [91, 158] on div "Sài Gòn - KBang" at bounding box center [150, 160] width 185 height 14
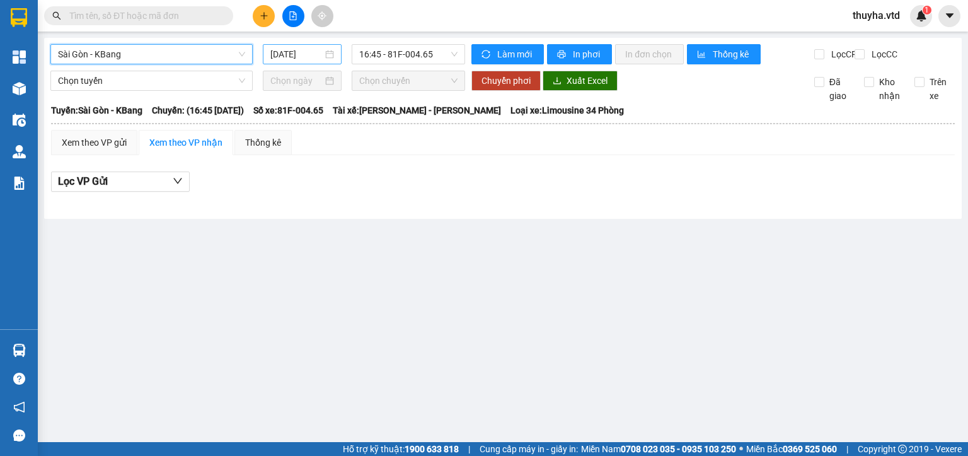
click at [287, 52] on input "[DATE]" at bounding box center [296, 54] width 52 height 14
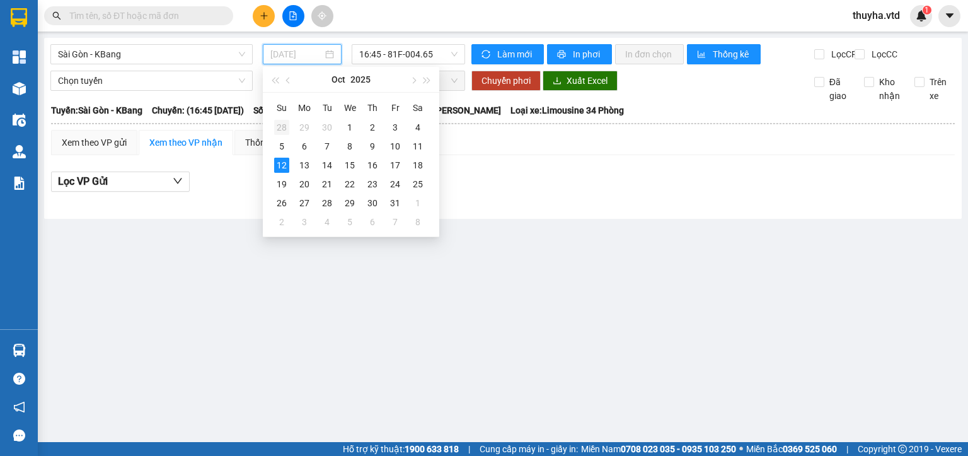
click at [285, 127] on div "28" at bounding box center [281, 127] width 15 height 15
type input "[DATE]"
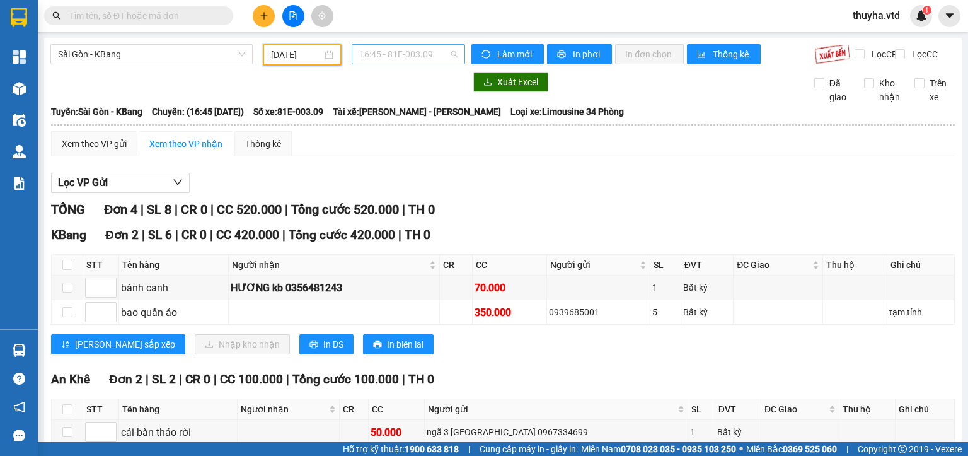
click at [388, 56] on span "16:45 - 81E-003.09" at bounding box center [408, 54] width 99 height 19
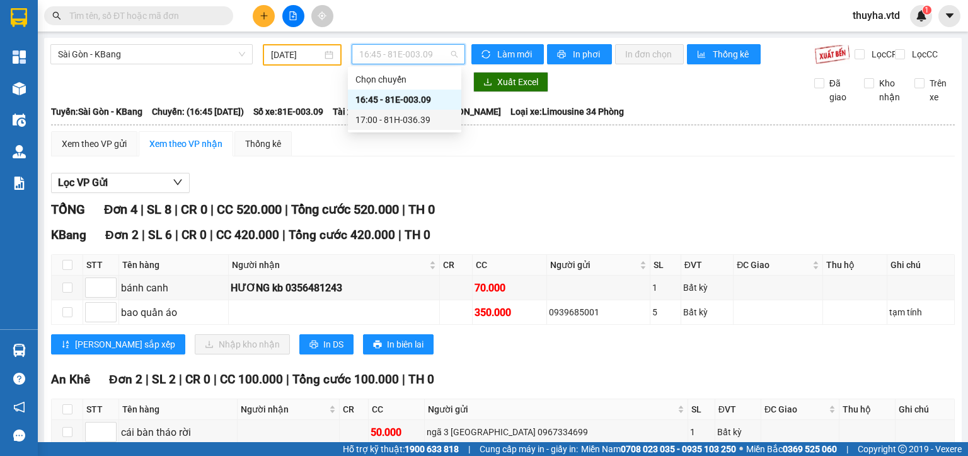
click at [400, 118] on div "17:00 - 81H-036.39" at bounding box center [405, 120] width 98 height 14
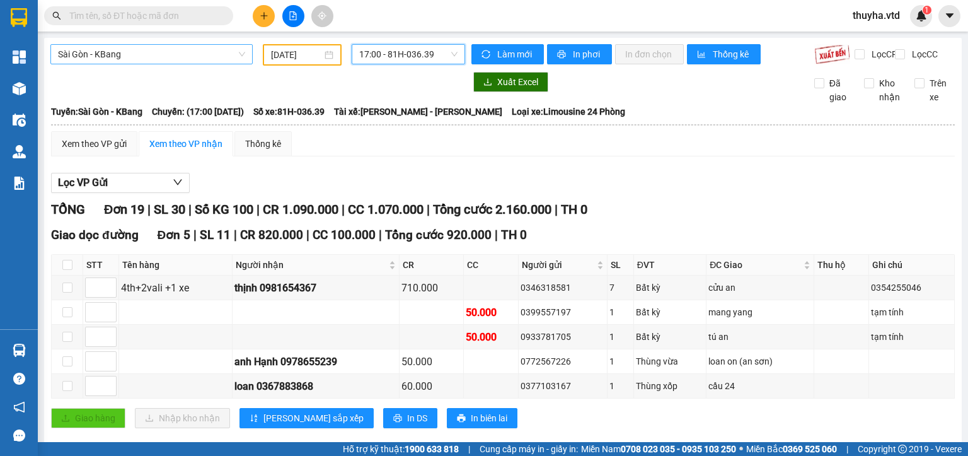
click at [101, 52] on span "Sài Gòn - KBang" at bounding box center [151, 54] width 187 height 19
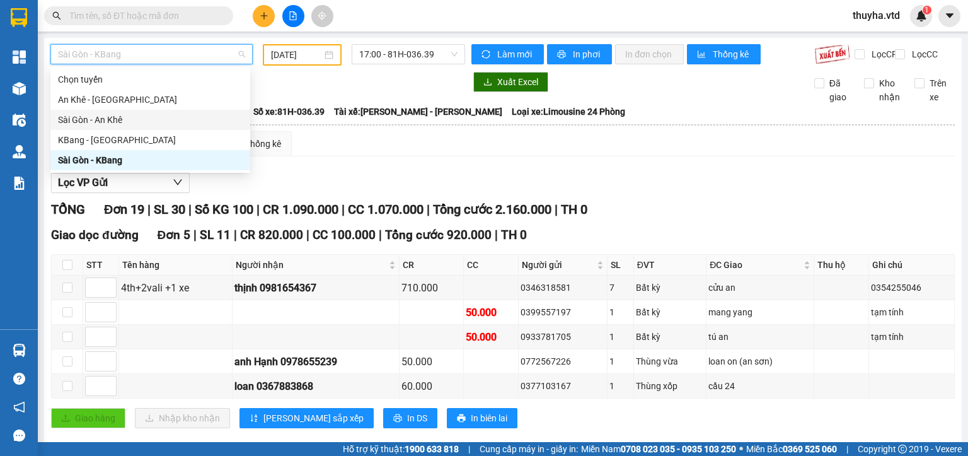
drag, startPoint x: 86, startPoint y: 120, endPoint x: 227, endPoint y: 72, distance: 149.1
click at [87, 120] on div "Sài Gòn - An Khê" at bounding box center [150, 120] width 185 height 14
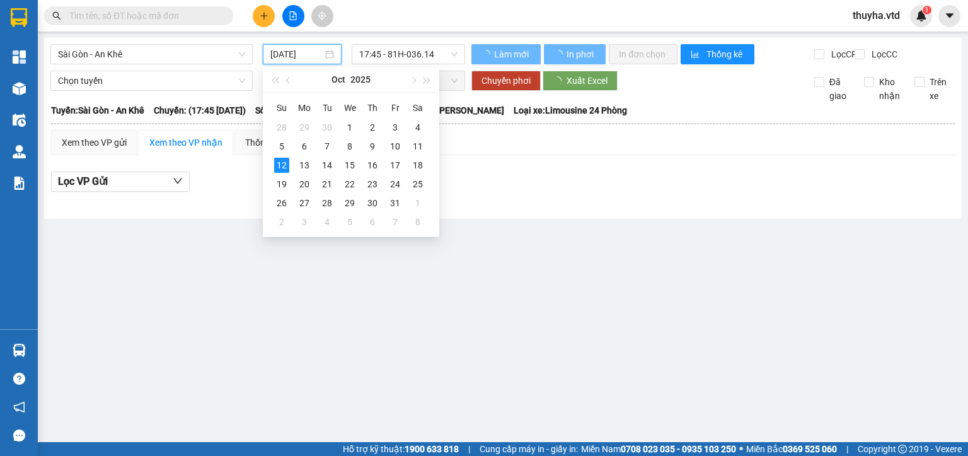
click at [287, 52] on input "[DATE]" at bounding box center [296, 54] width 52 height 14
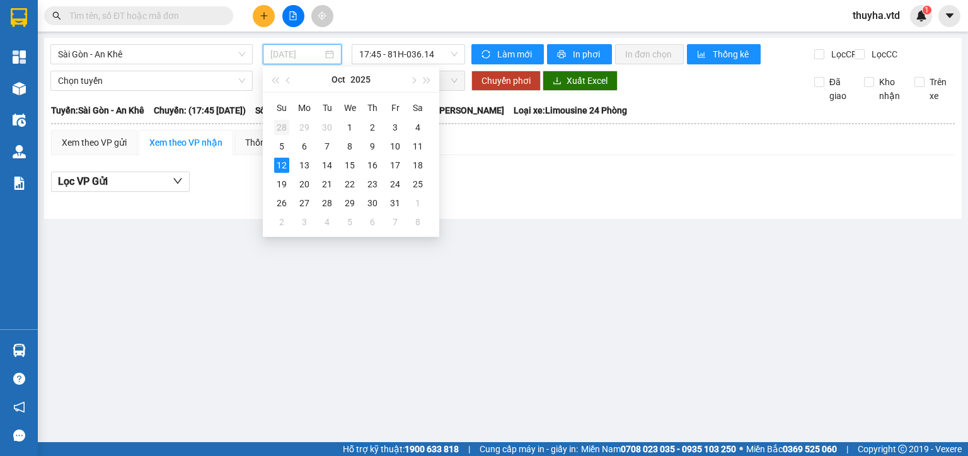
click at [279, 129] on div "28" at bounding box center [281, 127] width 15 height 15
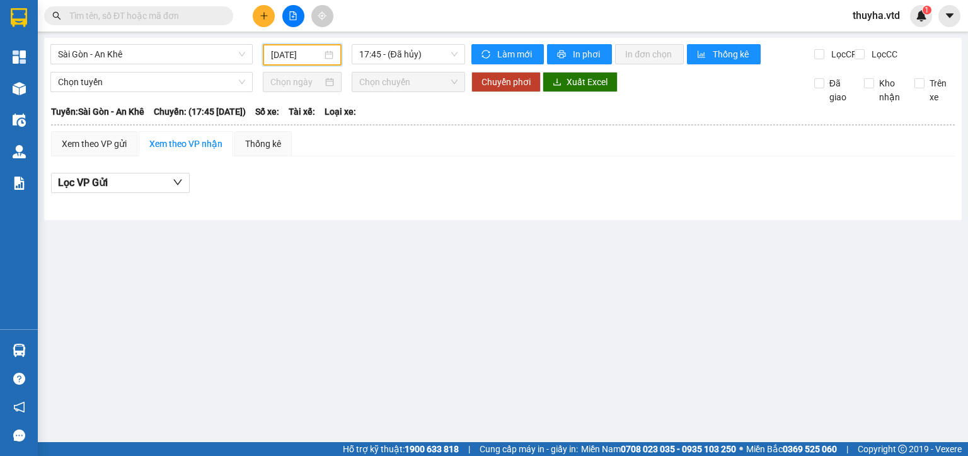
click at [287, 52] on input "[DATE]" at bounding box center [296, 55] width 50 height 14
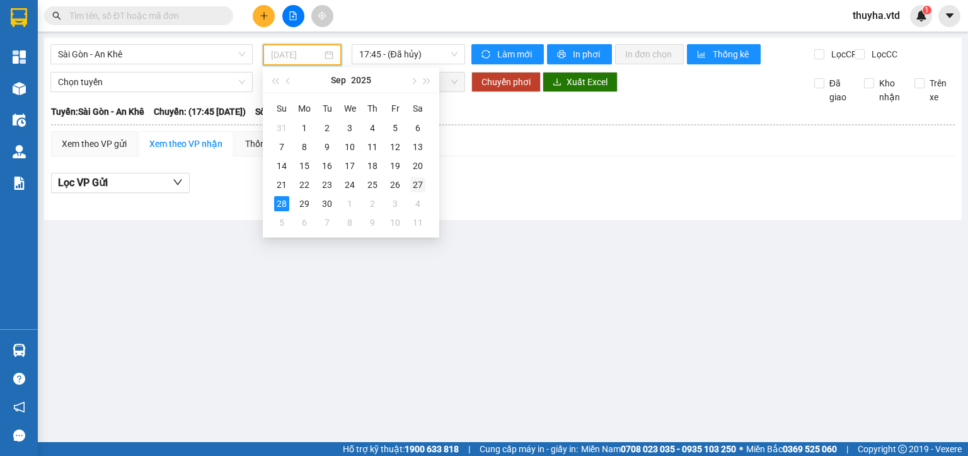
click at [417, 185] on div "27" at bounding box center [417, 184] width 15 height 15
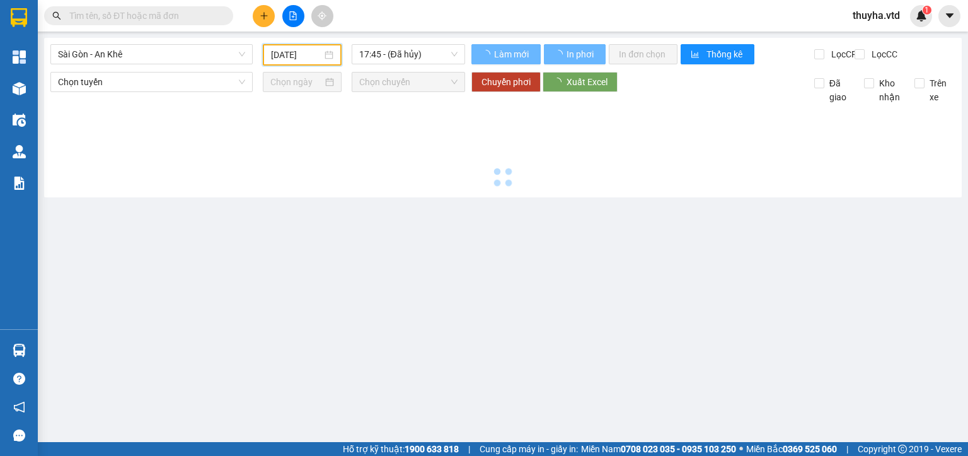
type input "[DATE]"
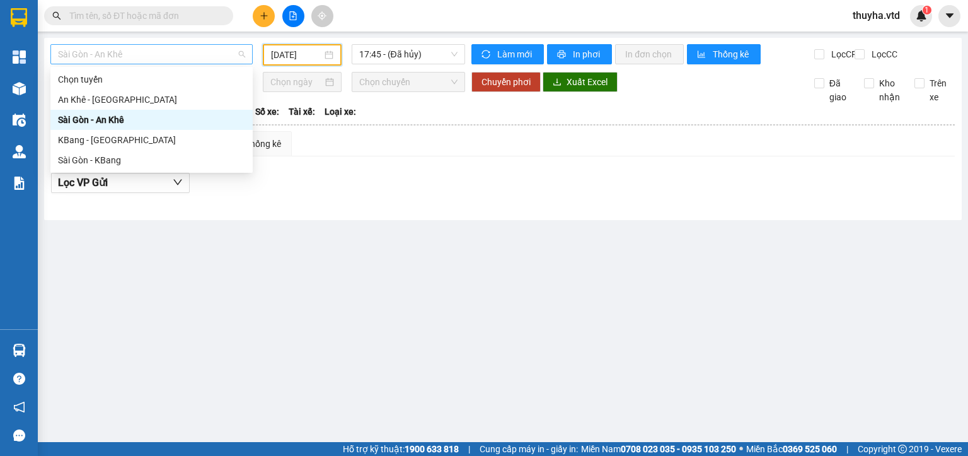
click at [92, 52] on span "Sài Gòn - An Khê" at bounding box center [151, 54] width 187 height 19
drag, startPoint x: 101, startPoint y: 159, endPoint x: 258, endPoint y: 77, distance: 176.8
click at [108, 154] on div "Sài Gòn - KBang" at bounding box center [151, 160] width 187 height 14
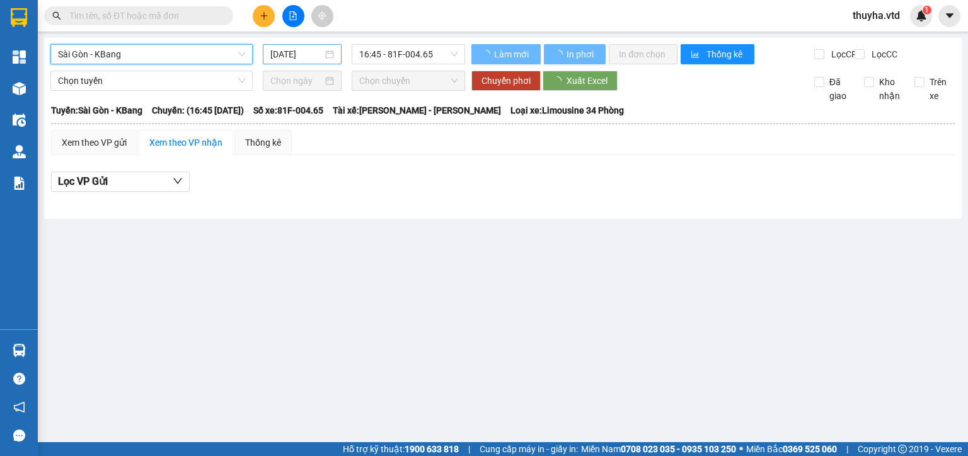
click at [289, 52] on input "[DATE]" at bounding box center [296, 54] width 52 height 14
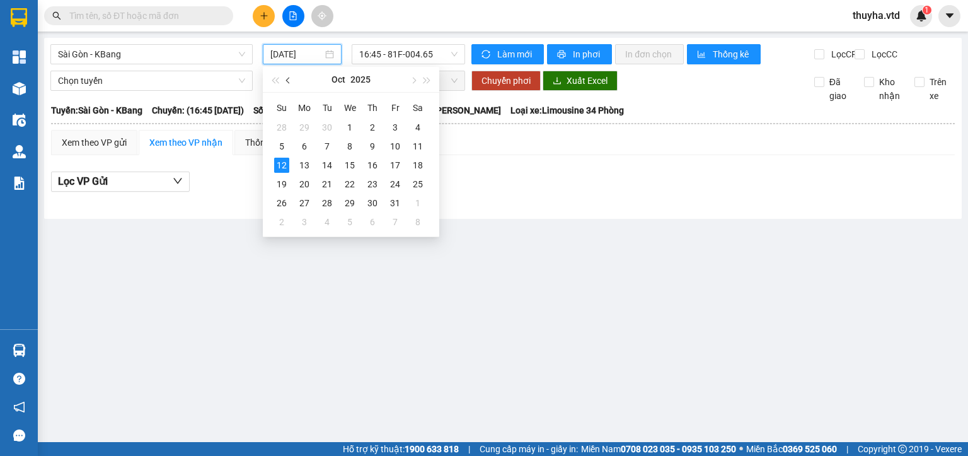
click at [285, 80] on button "button" at bounding box center [289, 79] width 14 height 25
click at [414, 181] on div "27" at bounding box center [417, 183] width 15 height 15
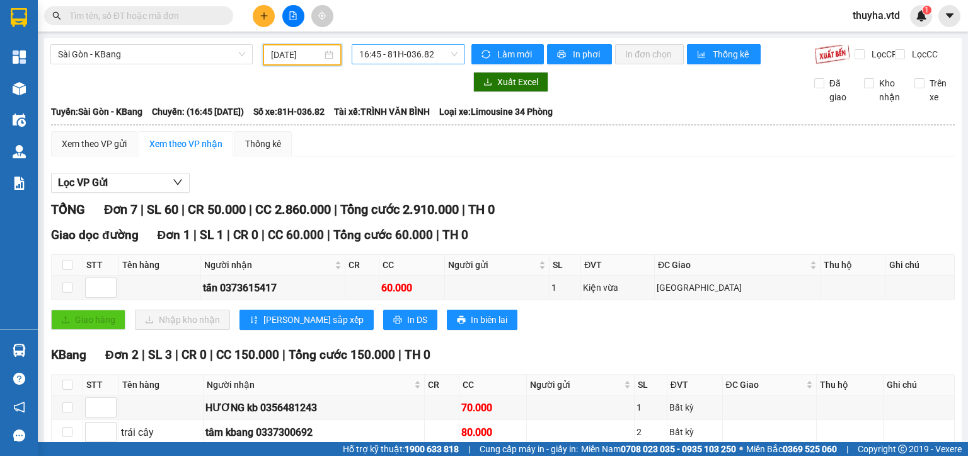
click at [416, 54] on span "16:45 - 81H-036.82" at bounding box center [408, 54] width 99 height 19
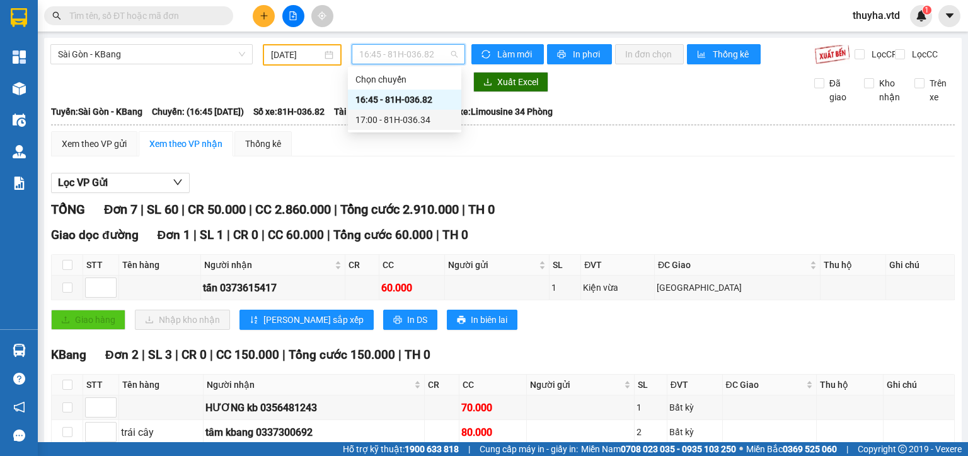
click at [417, 119] on div "17:00 - 81H-036.34" at bounding box center [405, 120] width 98 height 14
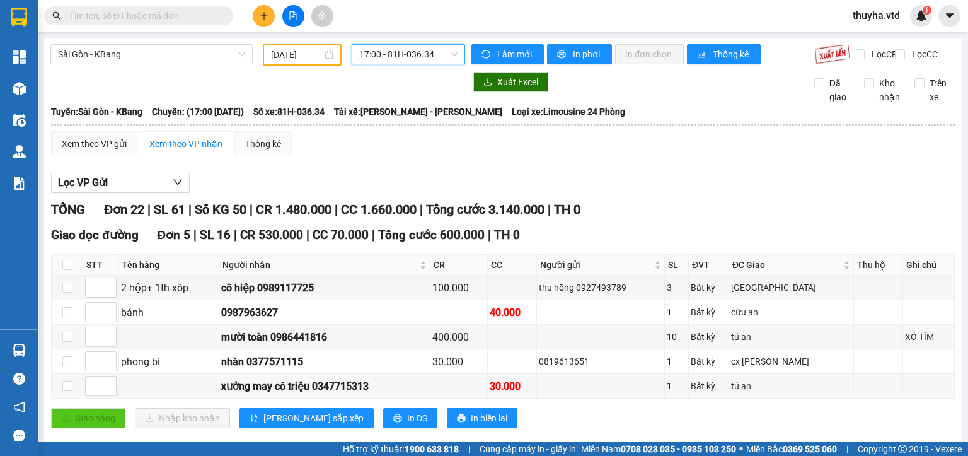
click at [288, 52] on input "[DATE]" at bounding box center [296, 55] width 50 height 14
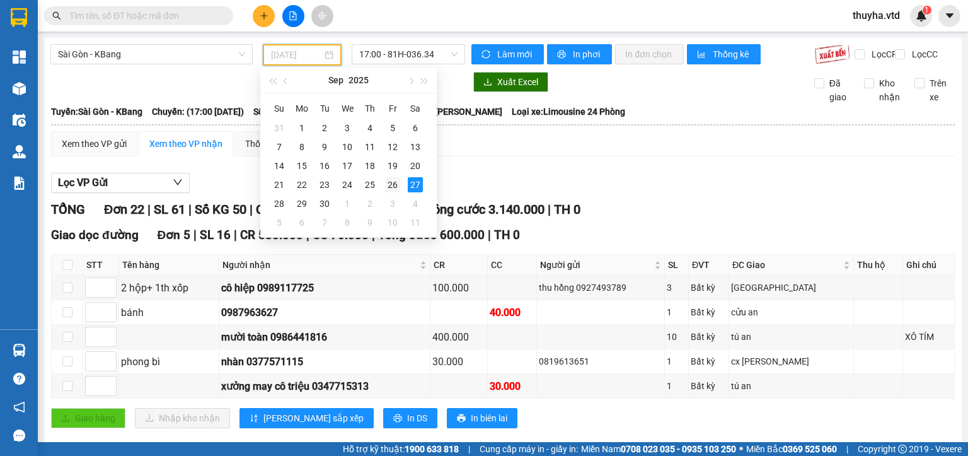
click at [388, 186] on div "26" at bounding box center [392, 184] width 15 height 15
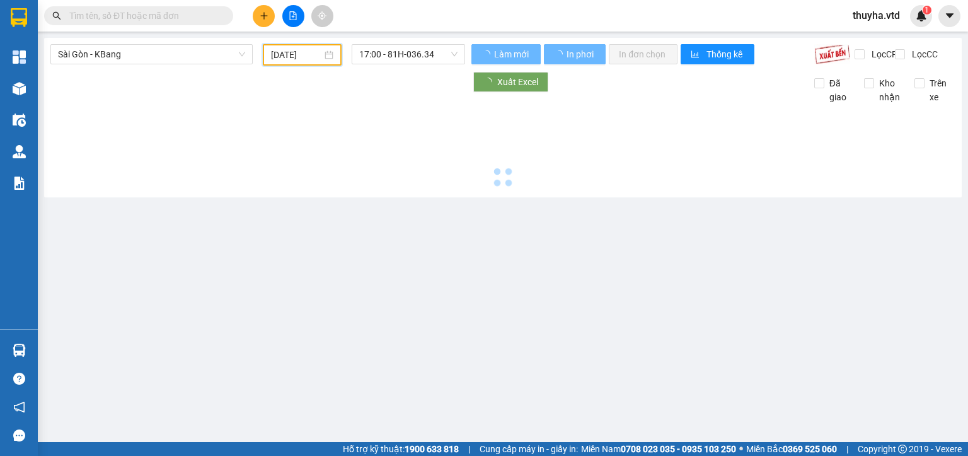
type input "[DATE]"
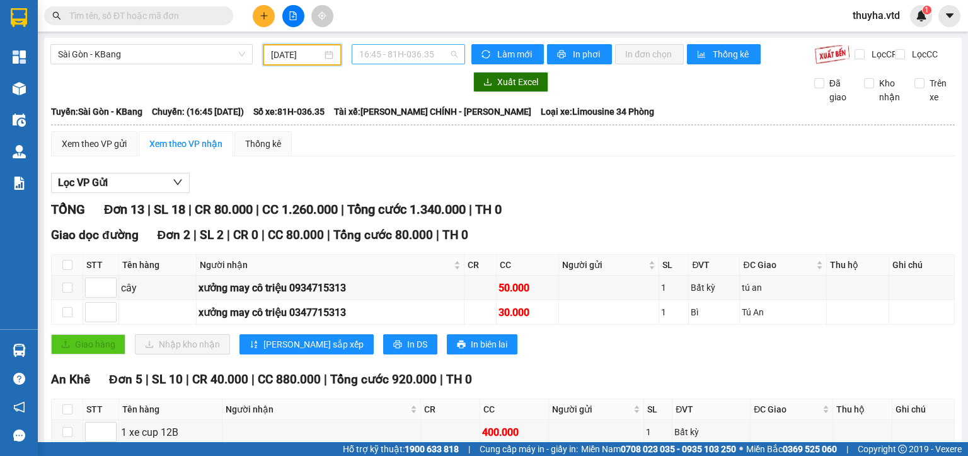
click at [393, 54] on span "16:45 - 81H-036.35" at bounding box center [408, 54] width 99 height 19
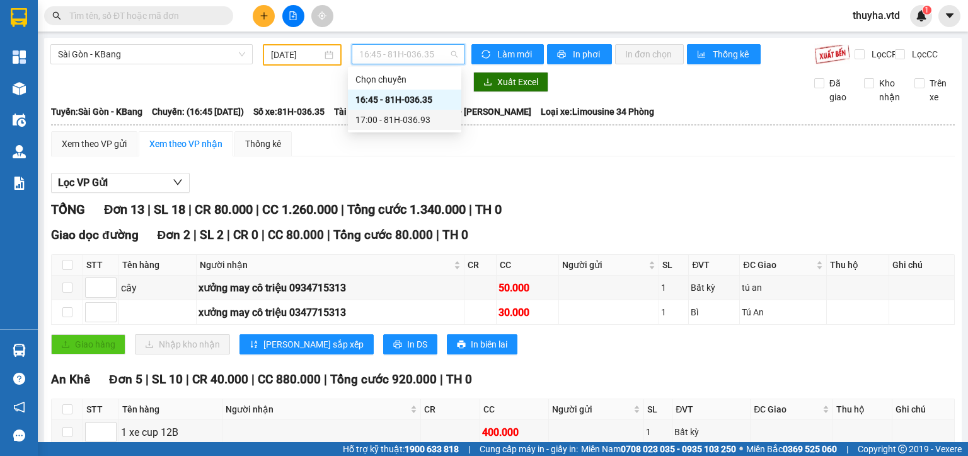
click at [396, 122] on div "17:00 - 81H-036.93" at bounding box center [405, 120] width 98 height 14
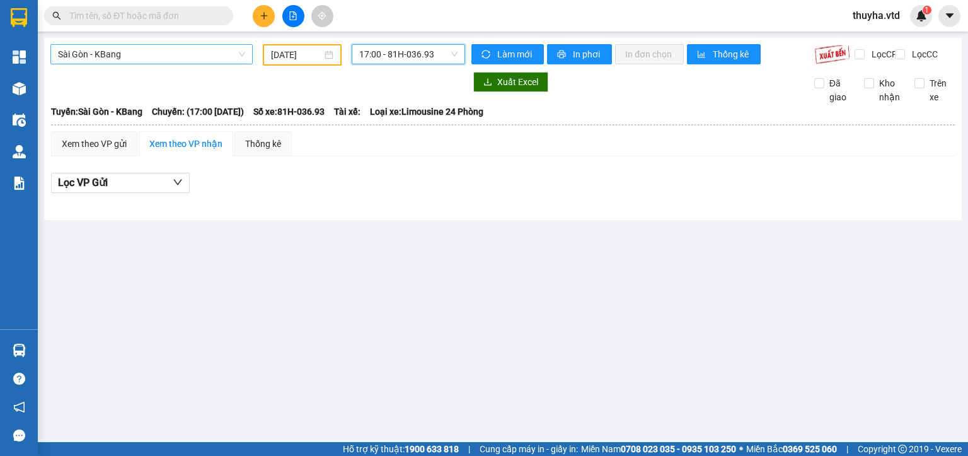
click at [101, 62] on span "Sài Gòn - KBang" at bounding box center [151, 54] width 187 height 19
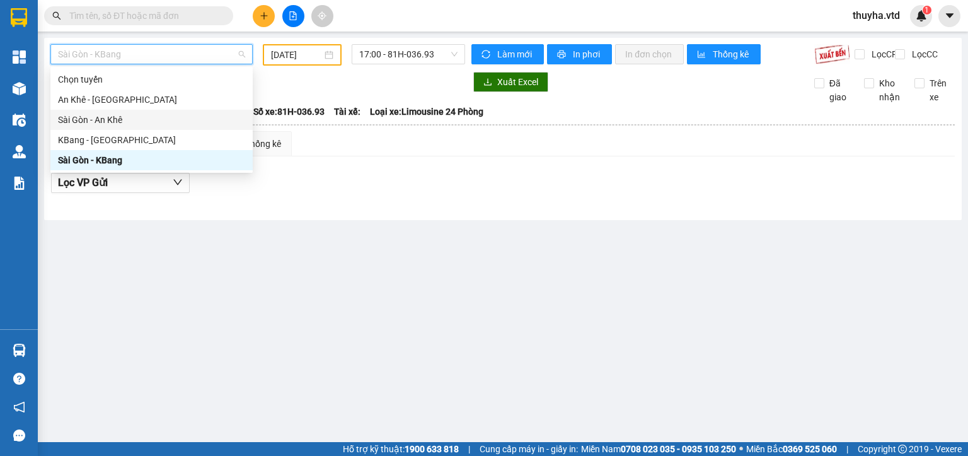
drag, startPoint x: 97, startPoint y: 118, endPoint x: 229, endPoint y: 74, distance: 139.3
click at [98, 118] on div "Sài Gòn - An Khê" at bounding box center [151, 120] width 187 height 14
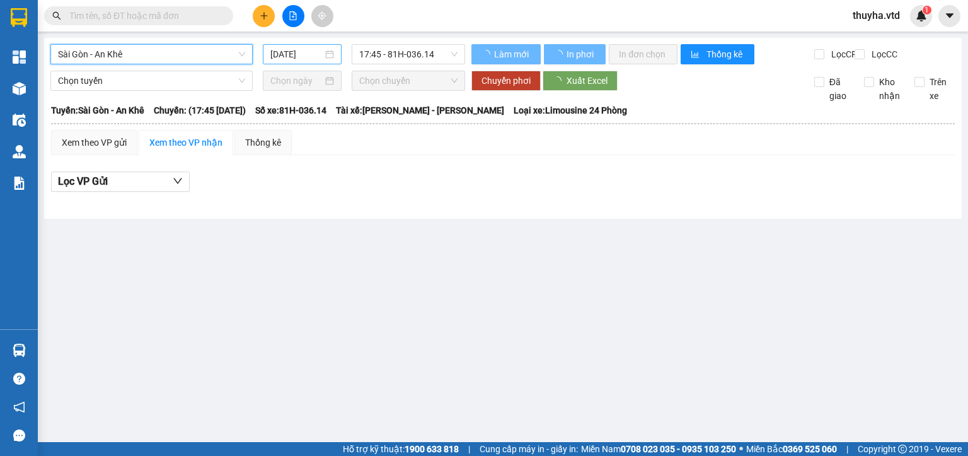
click at [276, 53] on input "[DATE]" at bounding box center [296, 54] width 52 height 14
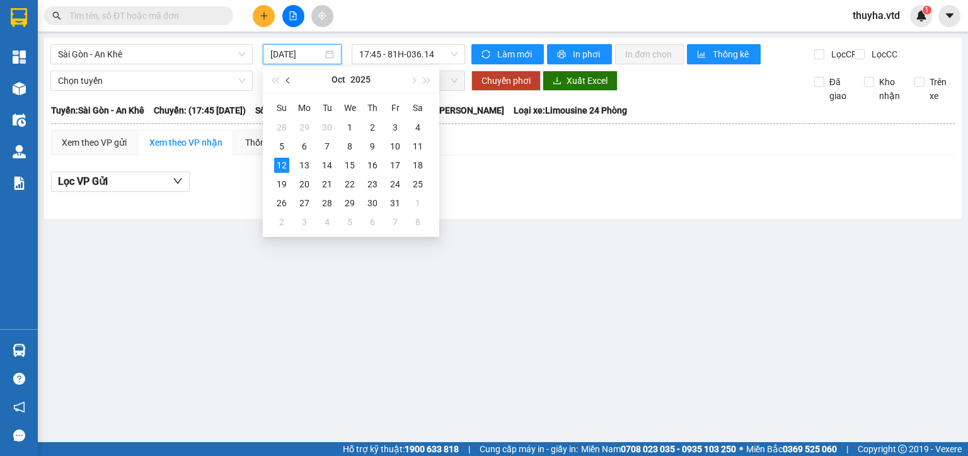
click at [285, 79] on button "button" at bounding box center [289, 79] width 14 height 25
click at [398, 182] on div "26" at bounding box center [395, 183] width 15 height 15
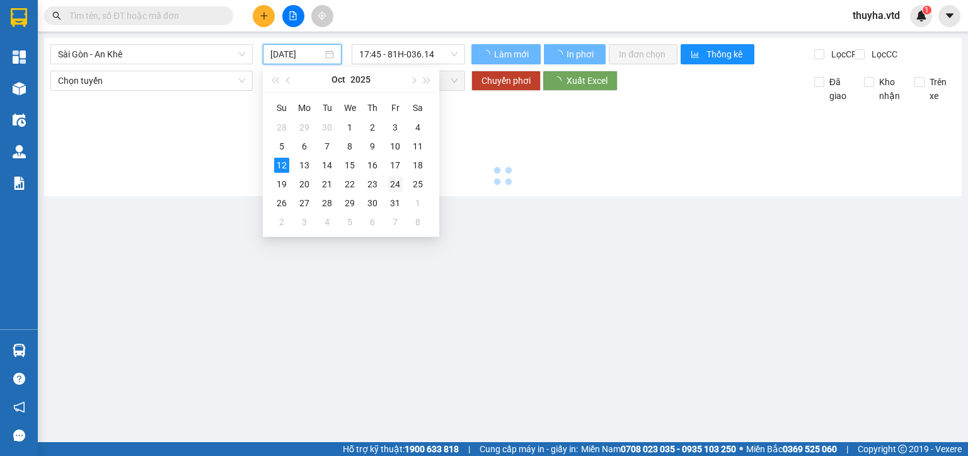
type input "[DATE]"
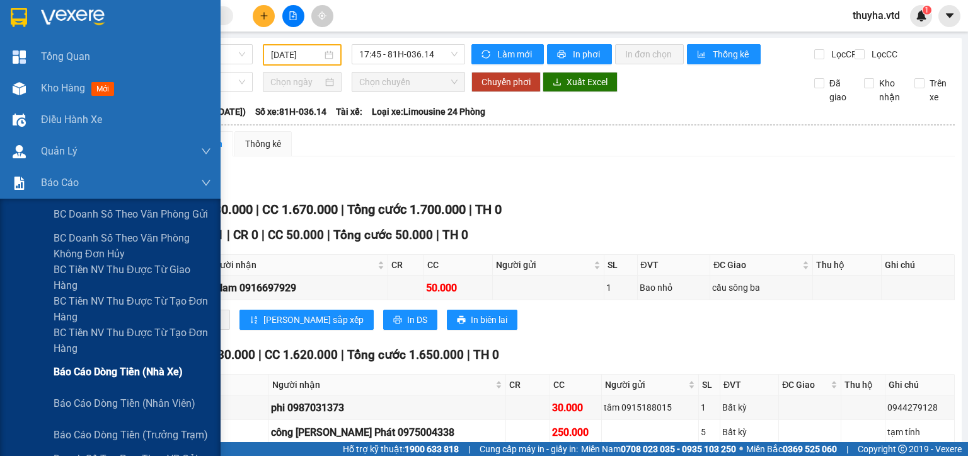
click at [131, 376] on span "Báo cáo dòng tiền (nhà xe)" at bounding box center [118, 372] width 129 height 16
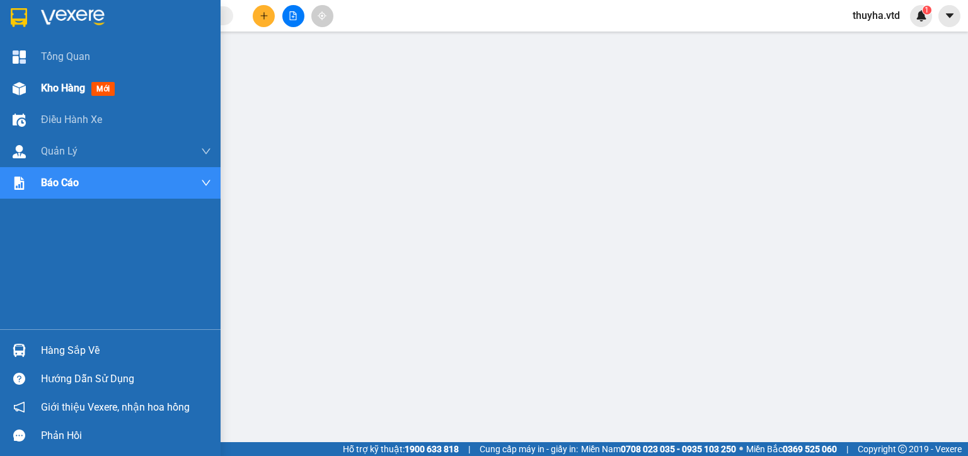
click at [32, 93] on div "Kho hàng mới" at bounding box center [110, 88] width 221 height 32
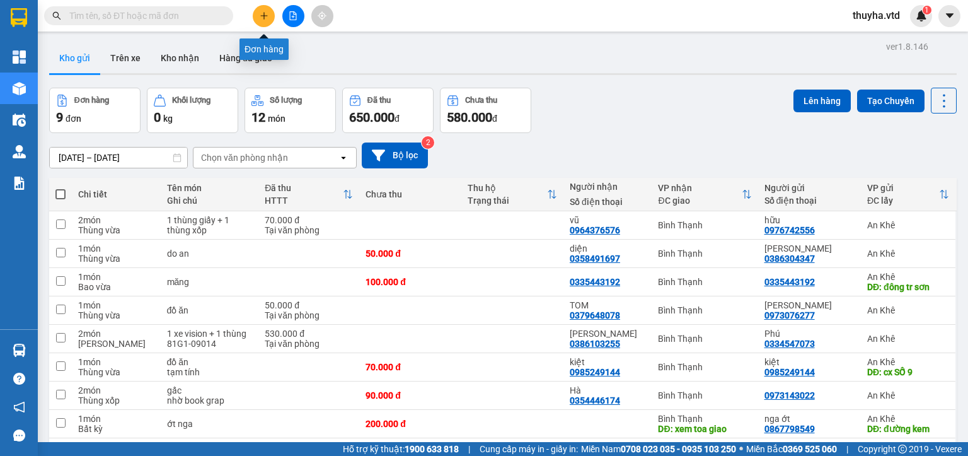
click at [265, 13] on icon "plus" at bounding box center [264, 15] width 9 height 9
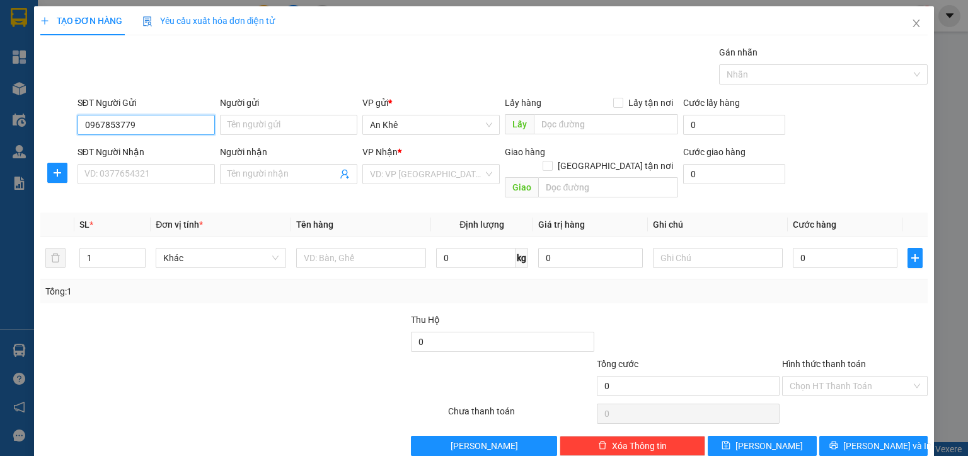
click at [154, 120] on input "0967853779" at bounding box center [146, 125] width 137 height 20
click at [103, 126] on input "0967853779" at bounding box center [146, 125] width 137 height 20
type input "0964853779"
click at [134, 148] on div "0964853779 - lộc" at bounding box center [144, 149] width 121 height 14
type input "lộc"
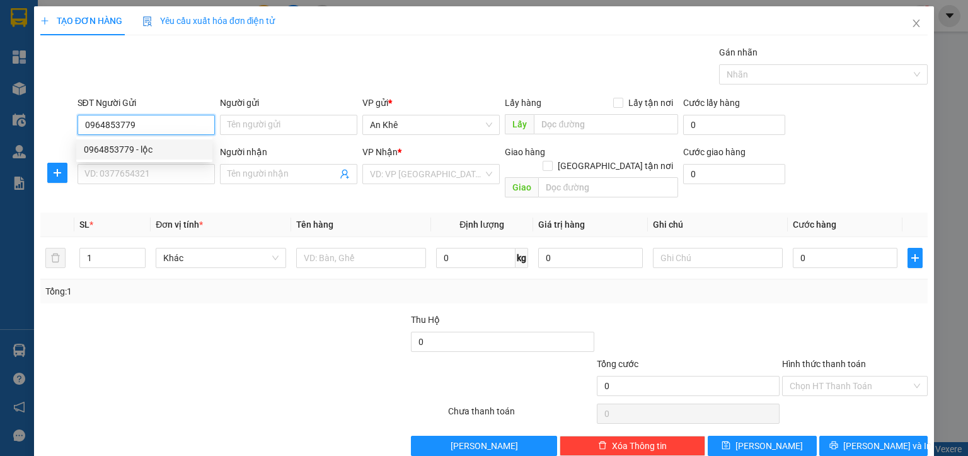
type input "0364075231"
type input "Nguyên"
type input "0964853779"
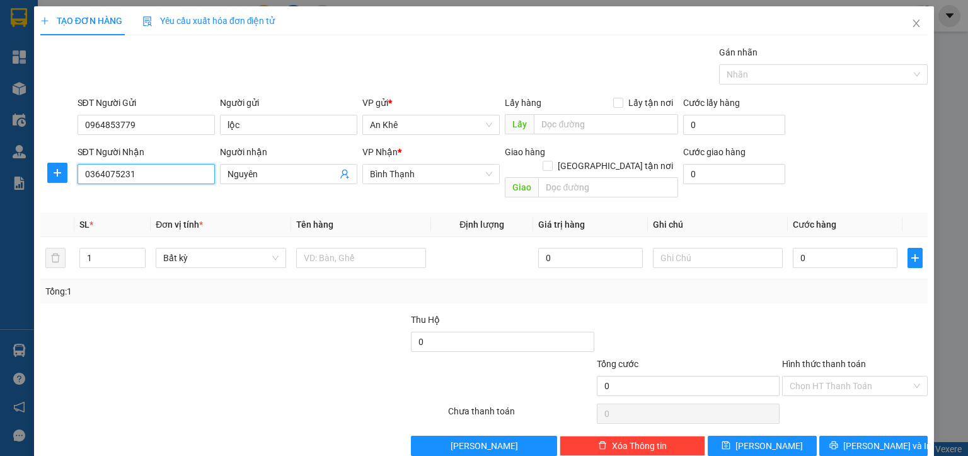
click at [133, 175] on input "0364075231" at bounding box center [146, 174] width 137 height 20
type input "0346024688"
click at [159, 194] on div "0346024688 - Lì" at bounding box center [144, 199] width 121 height 14
type input "Lì"
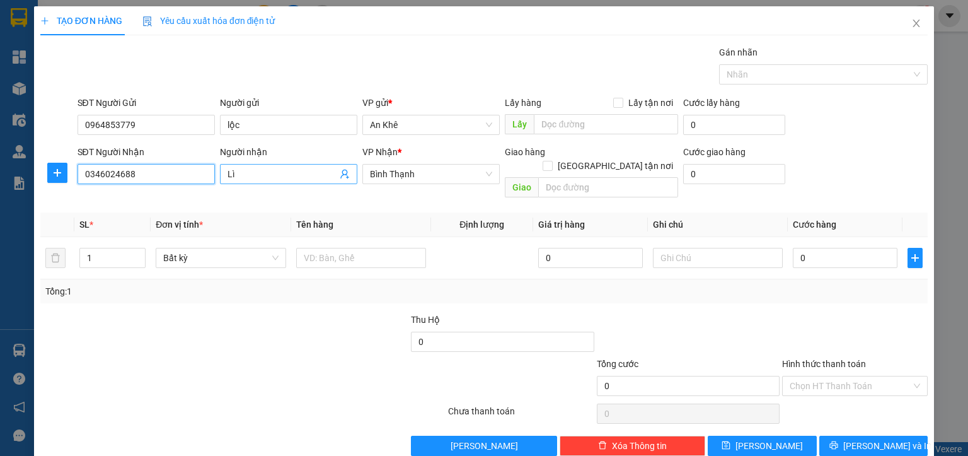
type input "0346024688"
click at [224, 177] on span "Lì" at bounding box center [288, 174] width 137 height 20
click at [224, 178] on span "Lì" at bounding box center [288, 174] width 137 height 20
click at [236, 177] on input "Lì" at bounding box center [283, 174] width 110 height 14
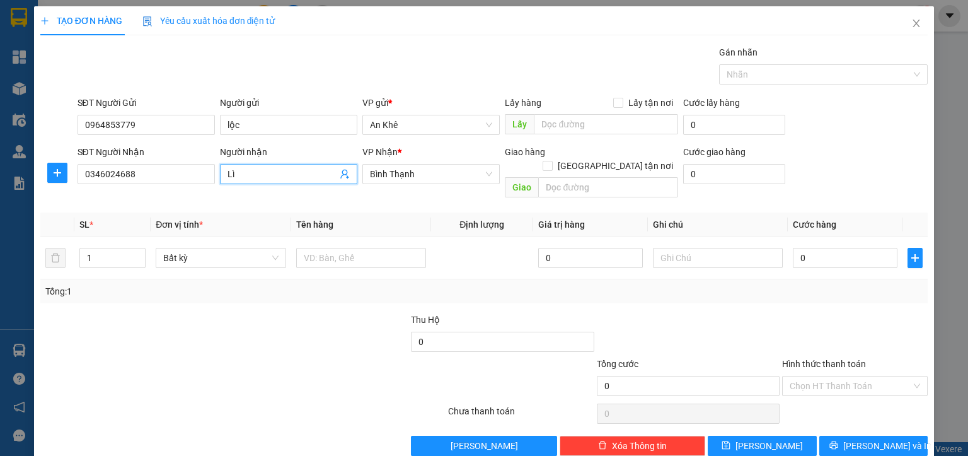
click at [236, 177] on input "Lì" at bounding box center [283, 174] width 110 height 14
type input "Khải"
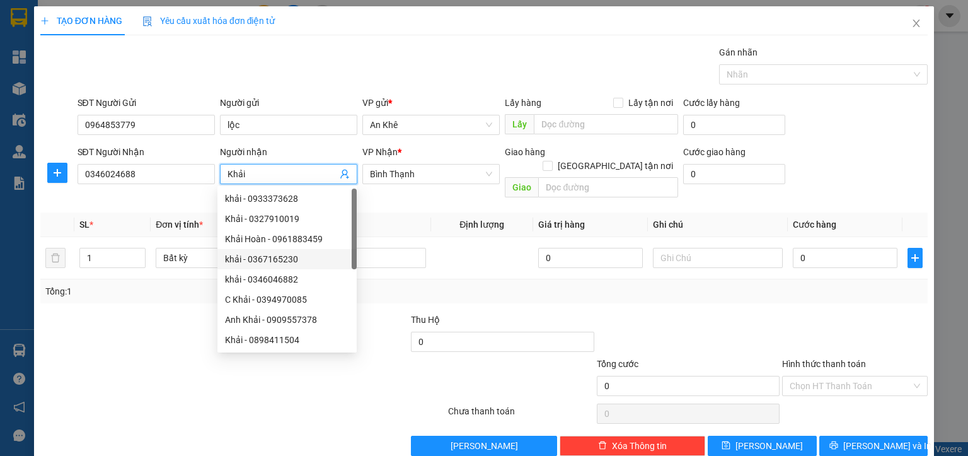
click at [257, 250] on div "khải - 0367165230" at bounding box center [286, 259] width 139 height 20
type input "0367165230"
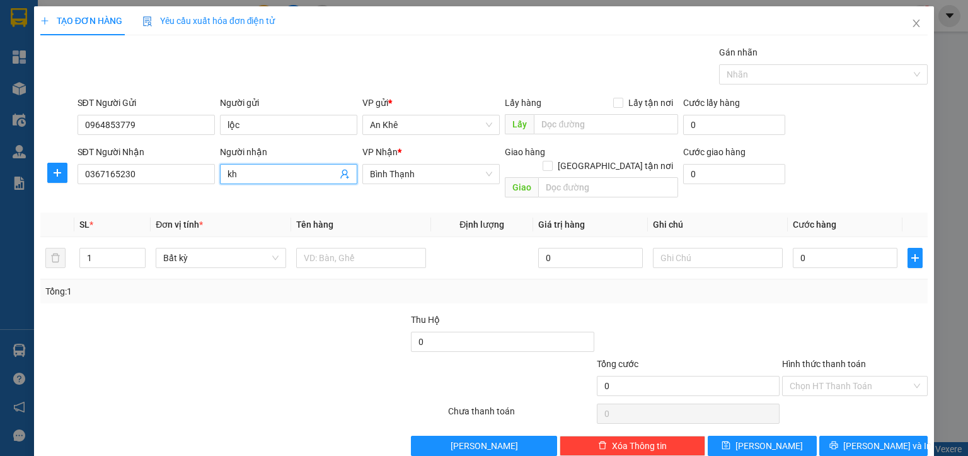
type input "k"
type input "Khải"
type input "0961883459"
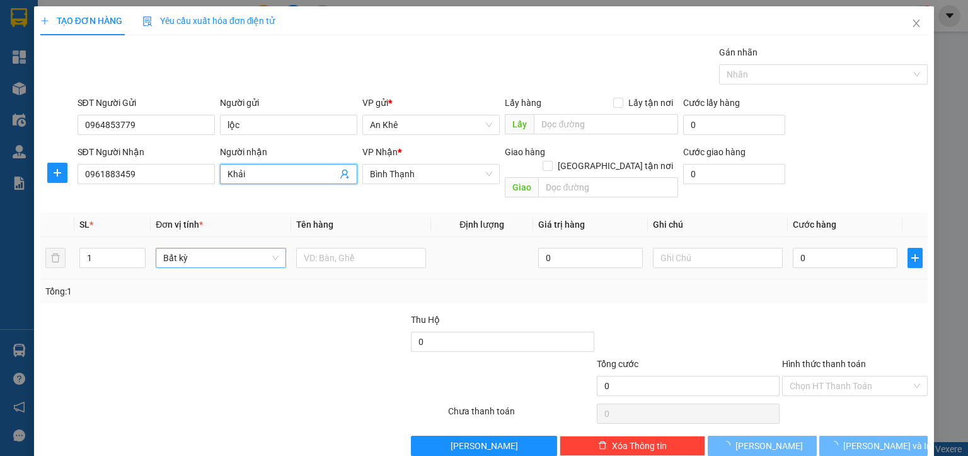
click at [226, 248] on span "Bất kỳ" at bounding box center [220, 257] width 115 height 19
type input "Khải"
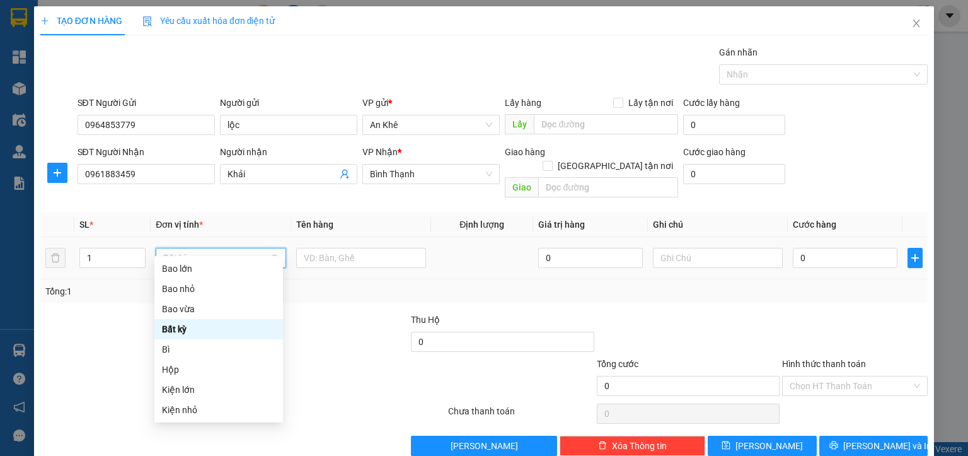
click at [224, 252] on span "Bất kỳ" at bounding box center [220, 257] width 115 height 19
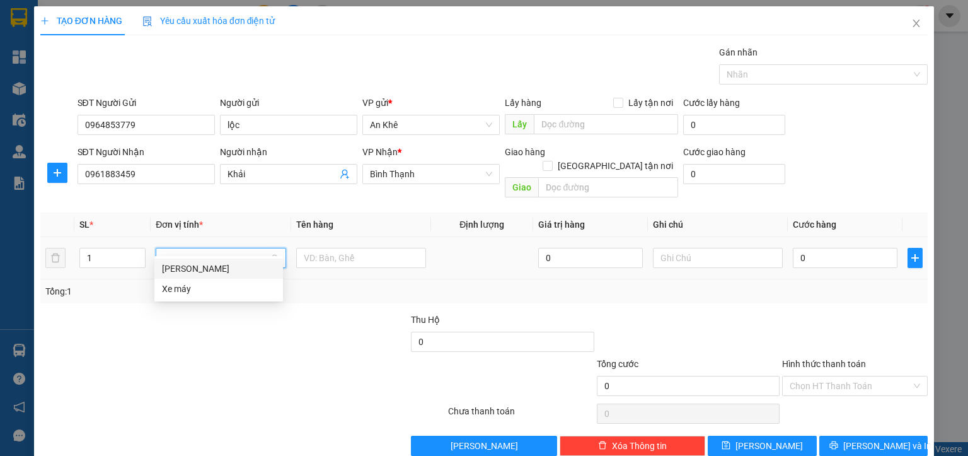
type input "mo"
click at [222, 272] on div "[PERSON_NAME]" at bounding box center [218, 269] width 113 height 14
drag, startPoint x: 809, startPoint y: 257, endPoint x: 802, endPoint y: 247, distance: 12.1
click at [809, 256] on td "0" at bounding box center [846, 258] width 114 height 42
click at [800, 248] on input "0" at bounding box center [846, 258] width 104 height 20
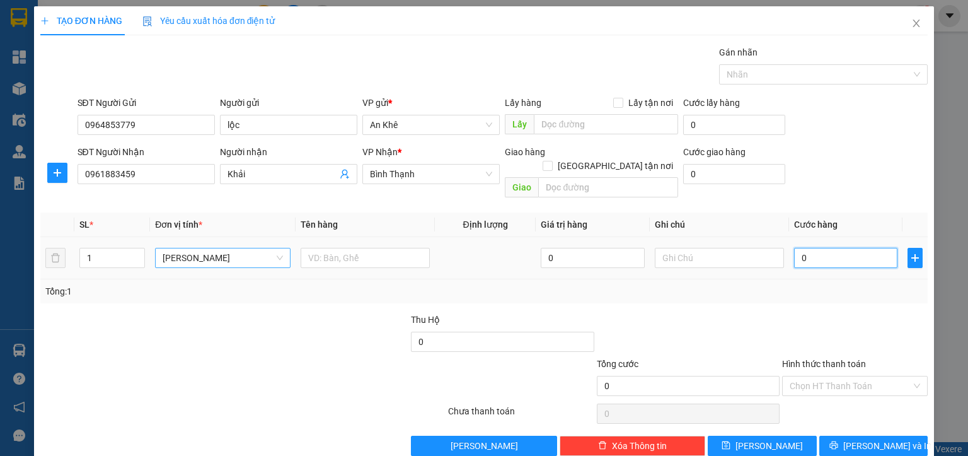
type input "4"
type input "40"
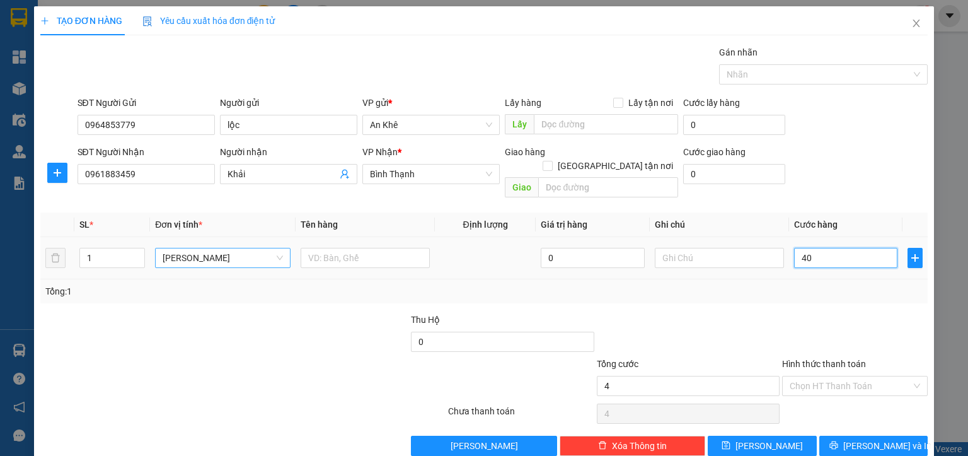
type input "40"
type input "400"
type input "4.000"
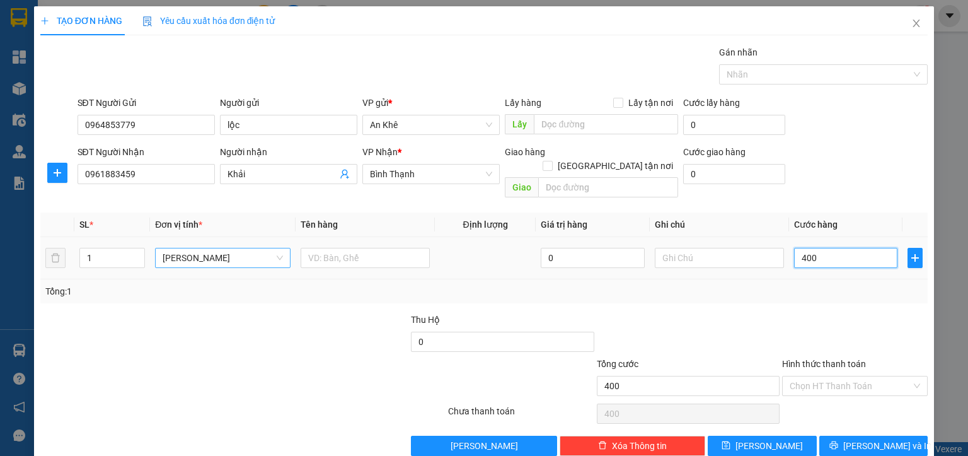
type input "4.000"
type input "40.000"
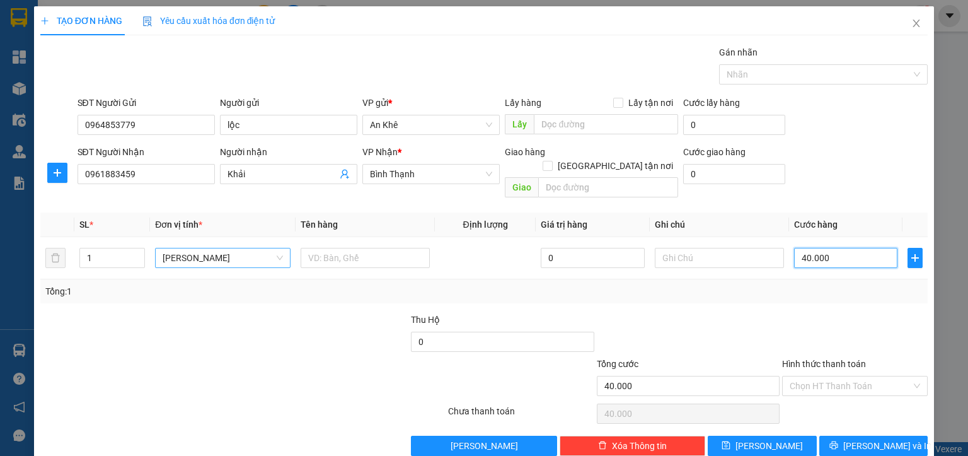
type input "40.000"
click at [121, 158] on div "SĐT Người Nhận" at bounding box center [146, 152] width 137 height 14
click at [121, 164] on input "0961883459" at bounding box center [146, 174] width 137 height 20
click at [121, 157] on div "SĐT Người Nhận" at bounding box center [146, 152] width 137 height 14
click at [121, 164] on input "0961883459" at bounding box center [146, 174] width 137 height 20
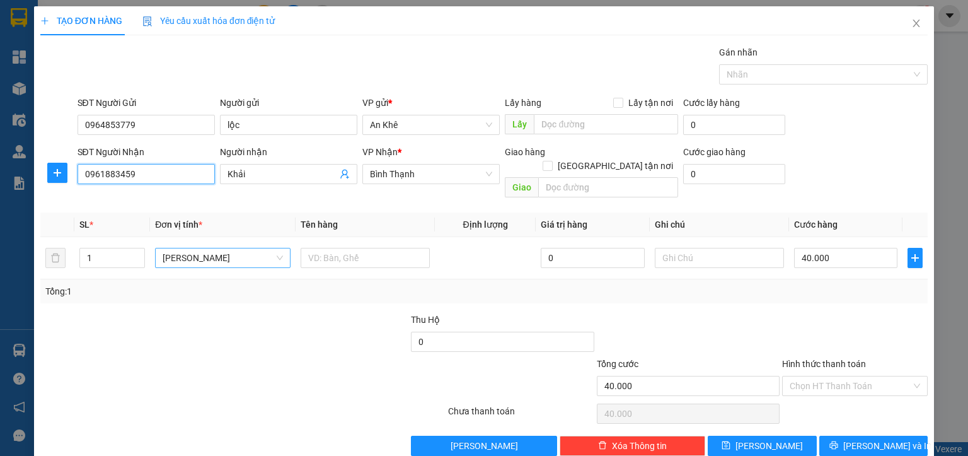
click at [116, 166] on input "0961883459" at bounding box center [146, 174] width 137 height 20
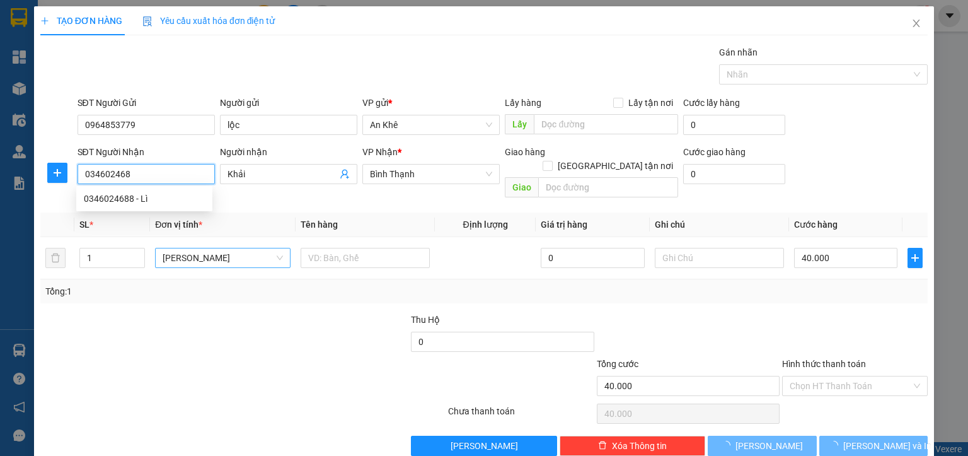
type input "0346024688"
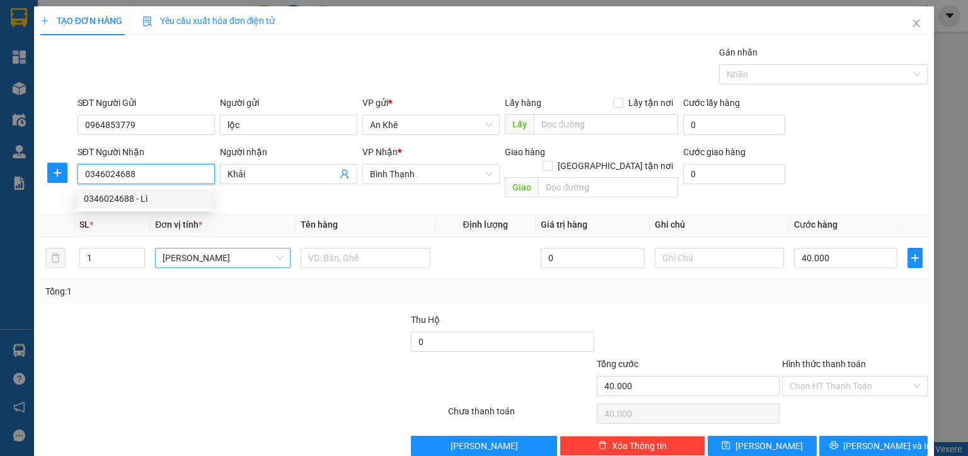
click at [141, 208] on div "0346024688 - Lì" at bounding box center [144, 198] width 136 height 20
type input "Lì"
type input "0346024688"
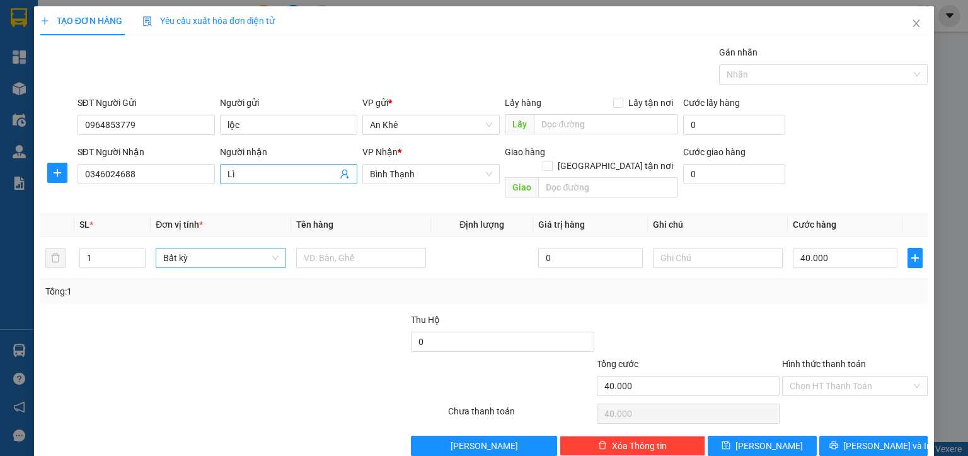
click at [245, 170] on input "Lì" at bounding box center [283, 174] width 110 height 14
type input "Khải"
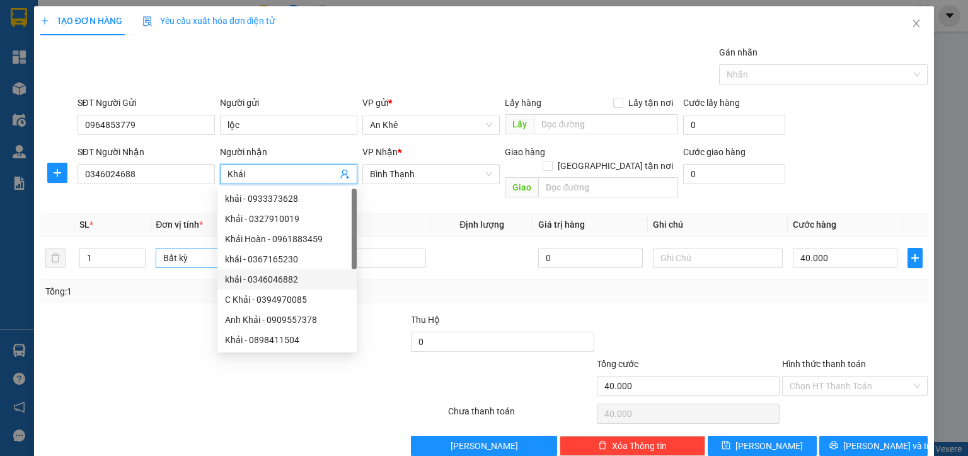
click at [236, 285] on div "khải - 0346046882" at bounding box center [287, 279] width 124 height 14
type input "0346046882"
type input "khải"
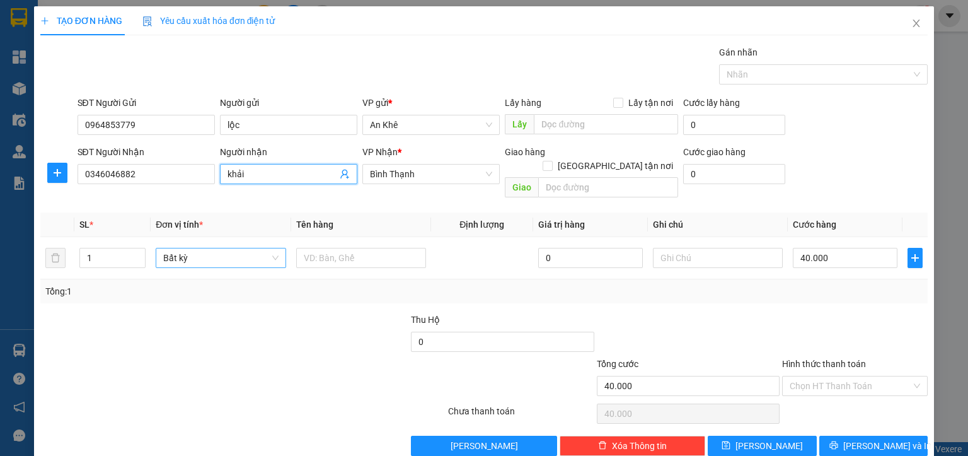
click at [241, 180] on span "khải" at bounding box center [288, 174] width 137 height 20
click at [241, 180] on input "khải" at bounding box center [283, 174] width 110 height 14
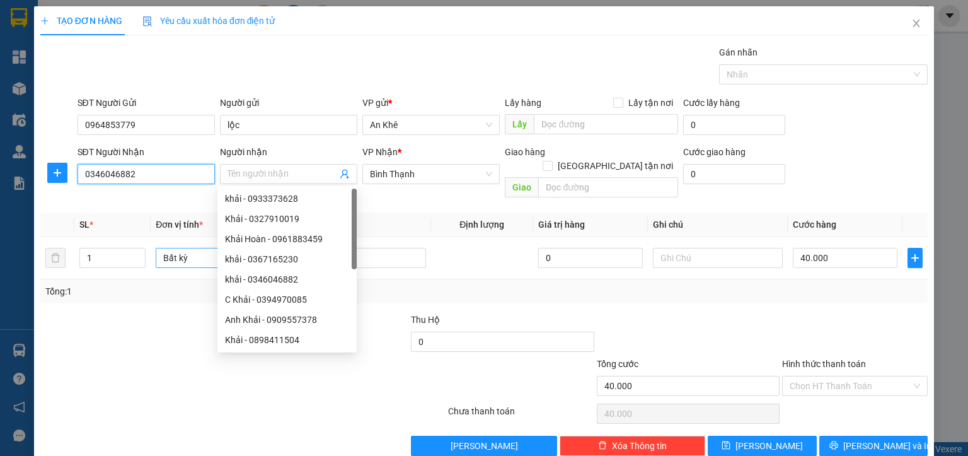
click at [133, 178] on input "0346046882" at bounding box center [146, 174] width 137 height 20
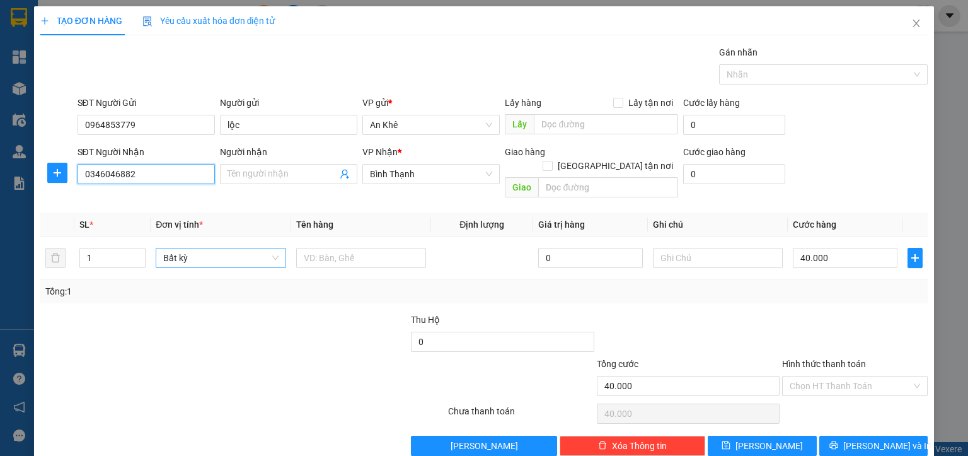
click at [133, 178] on input "0346046882" at bounding box center [146, 174] width 137 height 20
type input "0346024688"
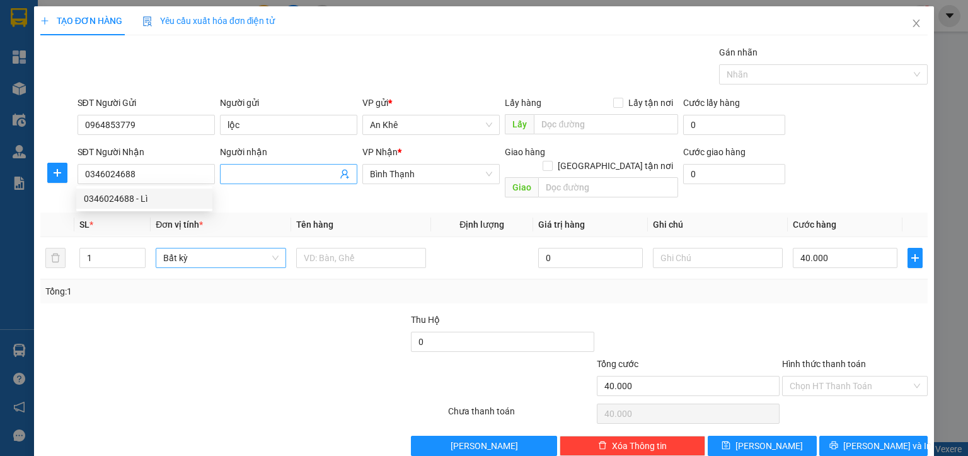
drag, startPoint x: 264, startPoint y: 158, endPoint x: 260, endPoint y: 168, distance: 11.0
click at [264, 158] on div "Người nhận" at bounding box center [288, 152] width 137 height 14
click at [264, 167] on input "Người nhận" at bounding box center [283, 174] width 110 height 14
click at [254, 172] on input "Người nhận" at bounding box center [283, 174] width 110 height 14
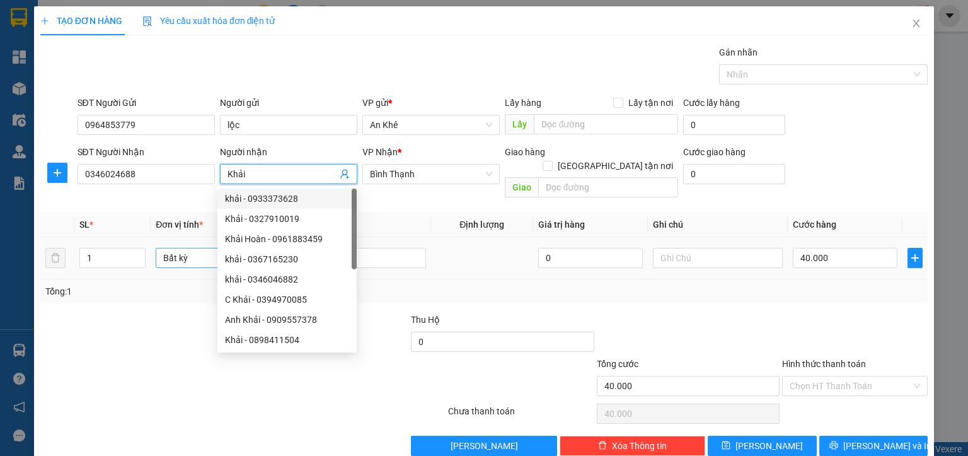
click at [193, 248] on span "Bất kỳ" at bounding box center [220, 257] width 115 height 19
type input "Khải"
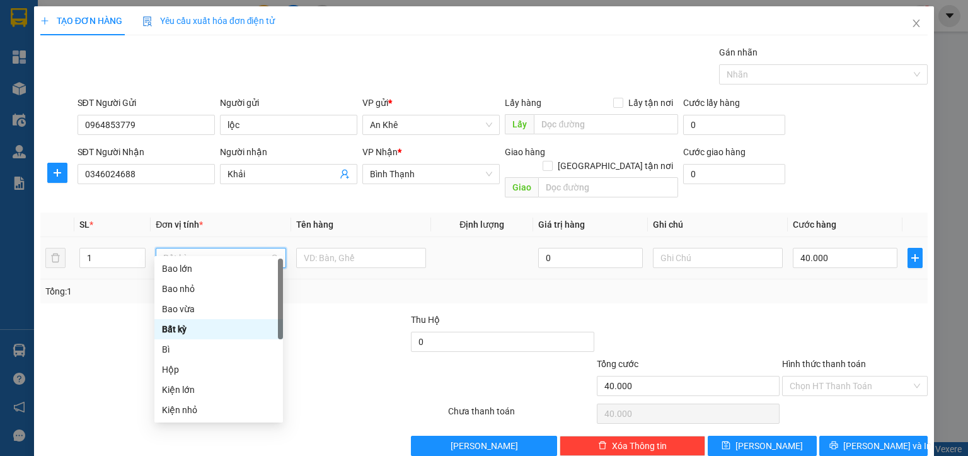
type input "m"
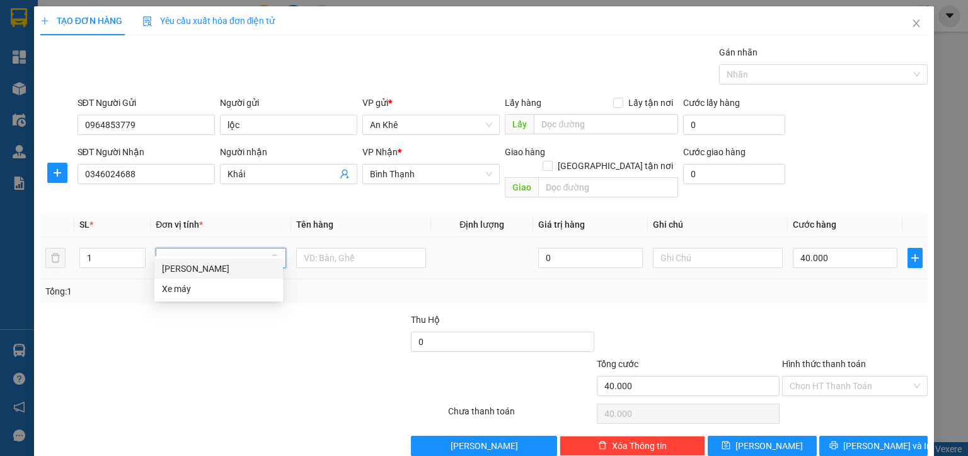
click at [187, 270] on div "[PERSON_NAME]" at bounding box center [218, 269] width 113 height 14
click at [861, 439] on span "[PERSON_NAME] và In" at bounding box center [887, 446] width 88 height 14
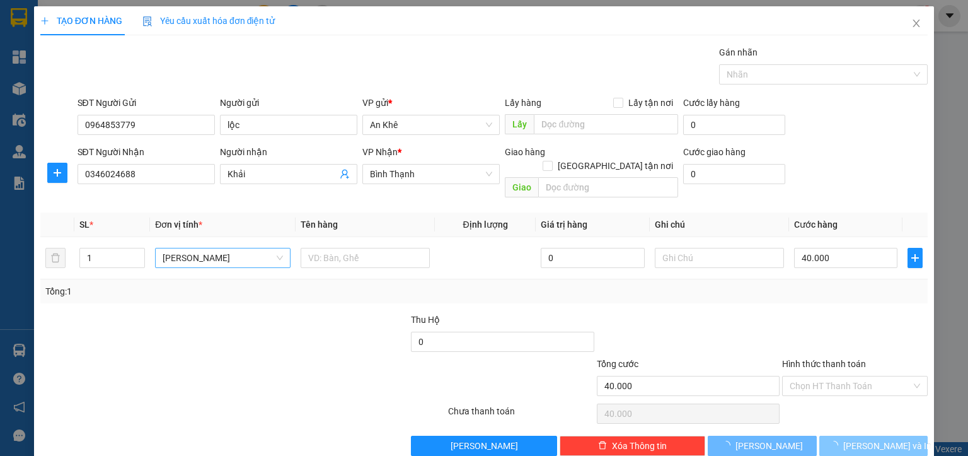
type input "0"
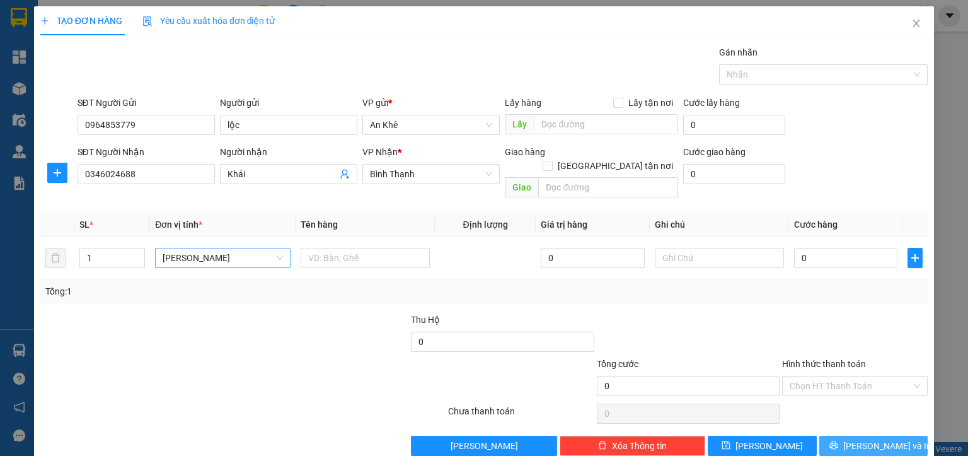
click at [852, 436] on button "[PERSON_NAME] và In" at bounding box center [873, 446] width 109 height 20
click at [809, 250] on input "0" at bounding box center [846, 258] width 104 height 20
type input "4"
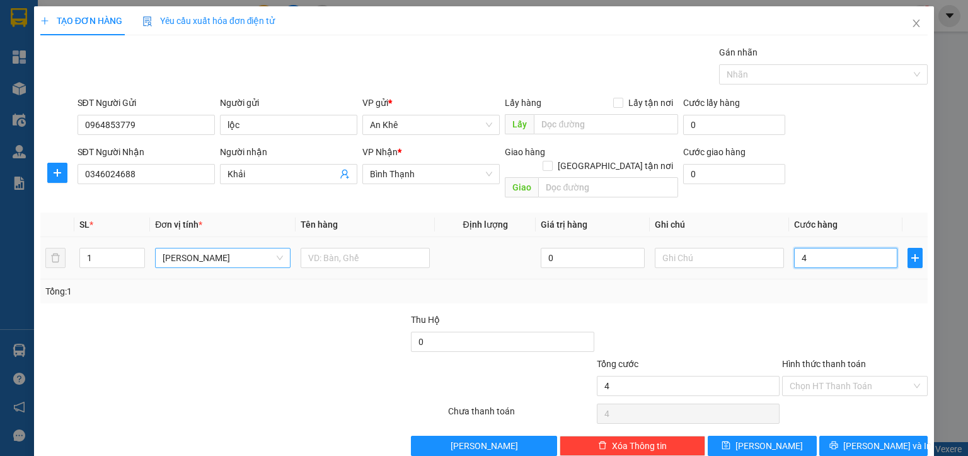
type input "40"
type input "400"
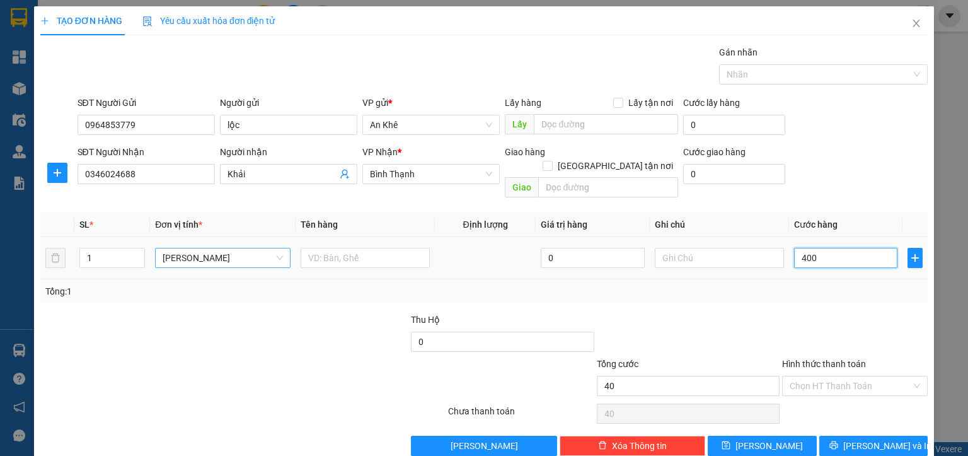
type input "400"
type input "4.000"
type input "40.000"
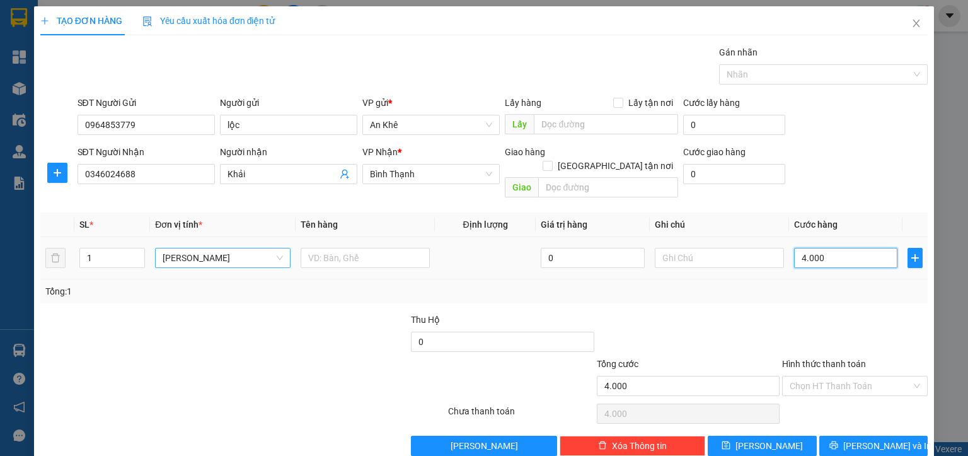
type input "40.000"
click at [867, 439] on span "[PERSON_NAME] và In" at bounding box center [887, 446] width 88 height 14
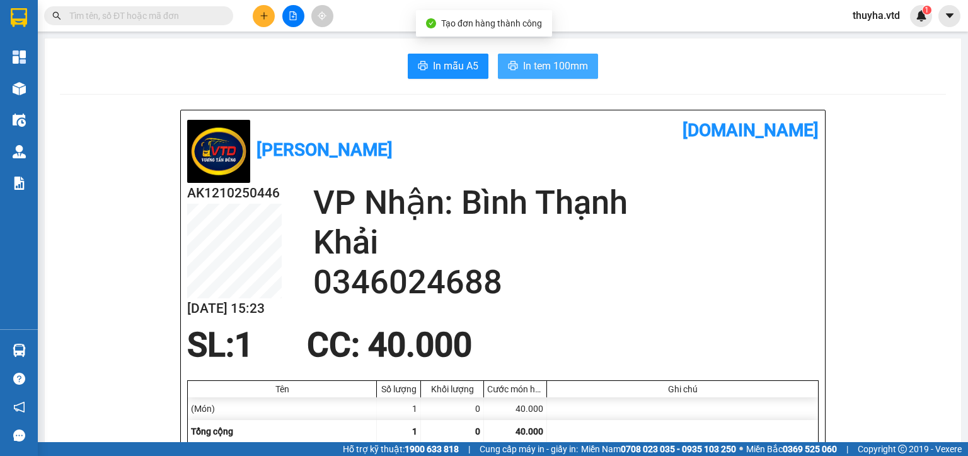
click at [532, 65] on span "In tem 100mm" at bounding box center [555, 66] width 65 height 16
click at [262, 18] on icon "plus" at bounding box center [264, 15] width 9 height 9
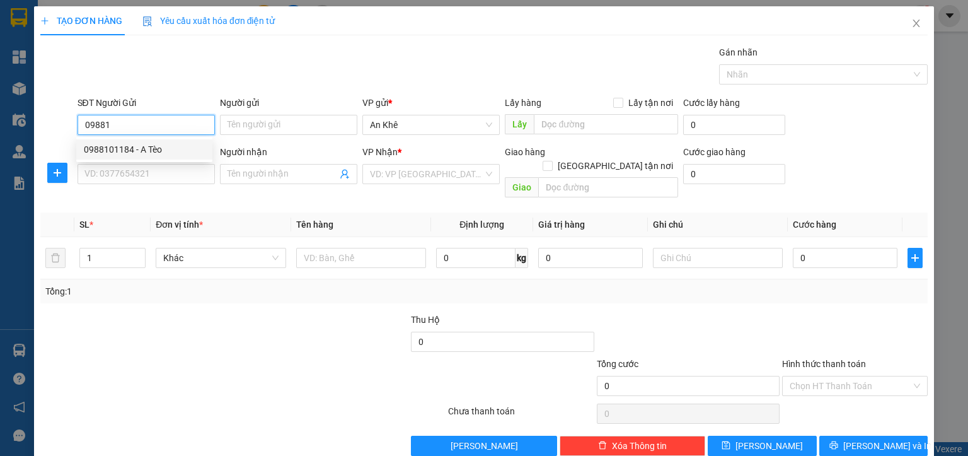
click at [144, 153] on div "0988101184 - A Tèo" at bounding box center [144, 149] width 121 height 14
type input "0988101184"
type input "A Tèo"
type input "0869870119"
type input "0988101184"
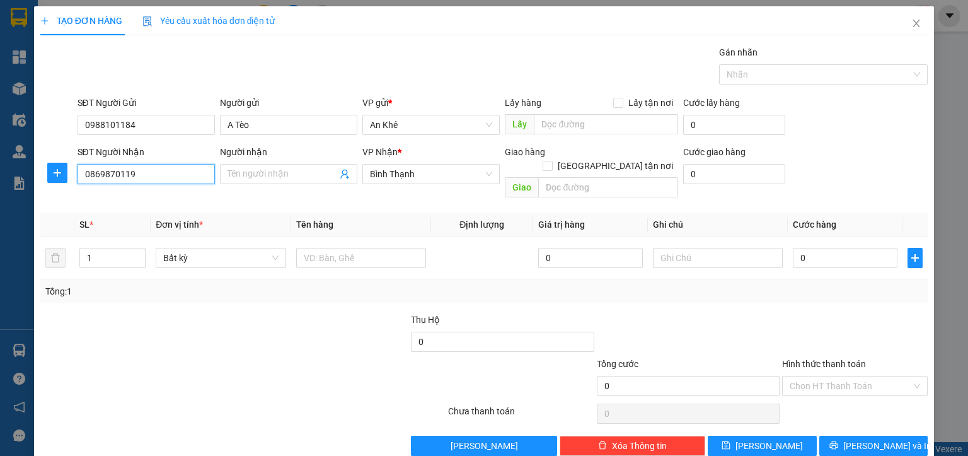
drag, startPoint x: 156, startPoint y: 178, endPoint x: 37, endPoint y: 177, distance: 119.8
click at [37, 177] on div "TẠO ĐƠN HÀNG Yêu cầu xuất hóa đơn điện tử Transit Pickup Surcharge Ids Transit …" at bounding box center [484, 235] width 900 height 459
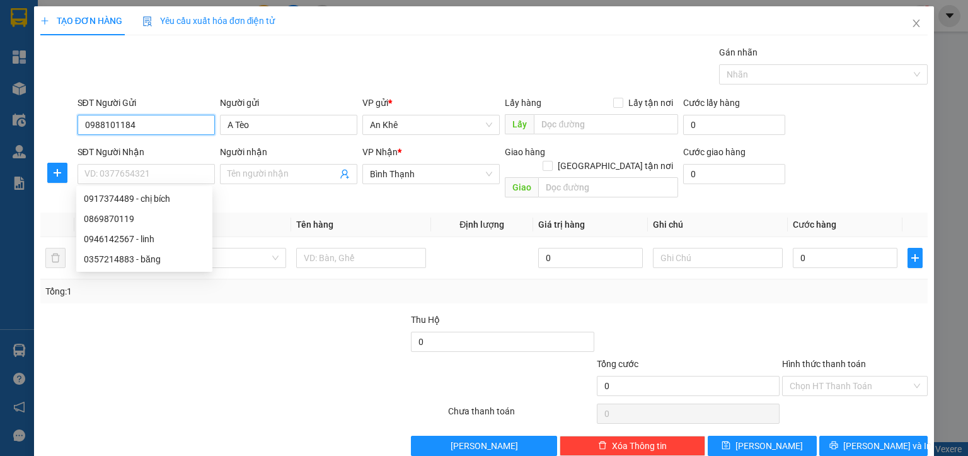
click at [92, 123] on input "0988101184" at bounding box center [146, 125] width 137 height 20
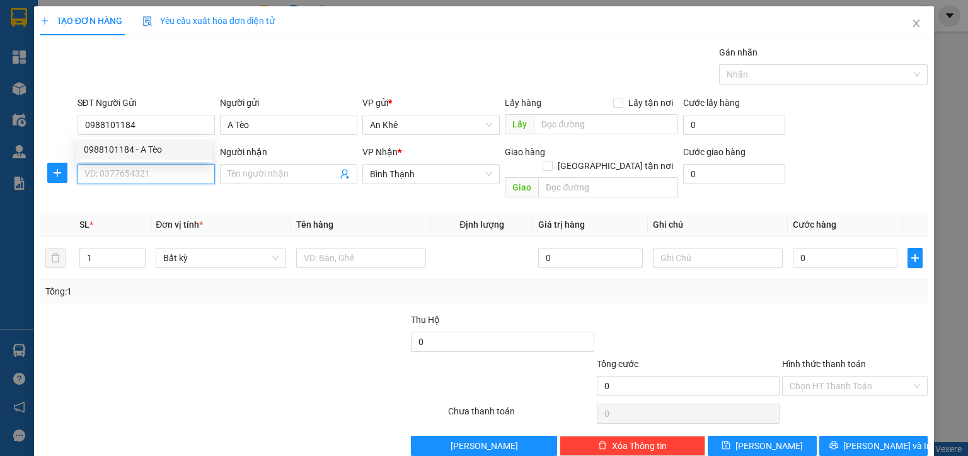
click at [111, 175] on input "SĐT Người Nhận" at bounding box center [146, 174] width 137 height 20
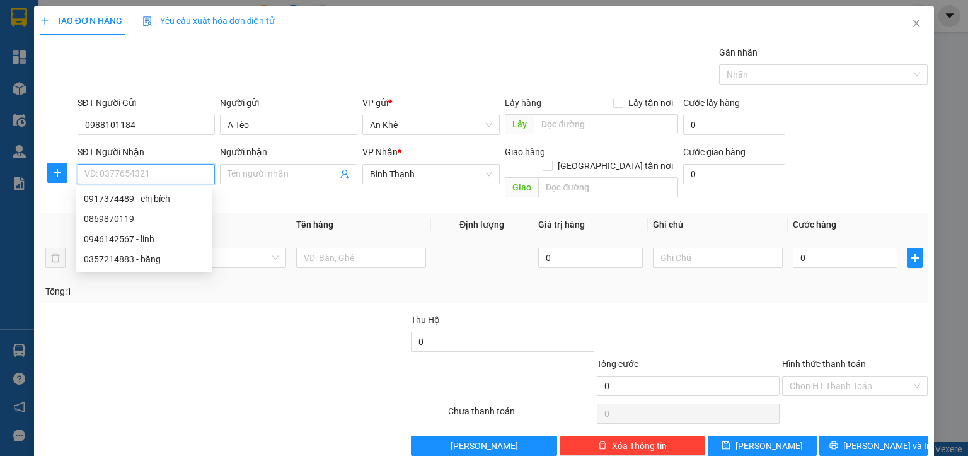
paste input "0988101184"
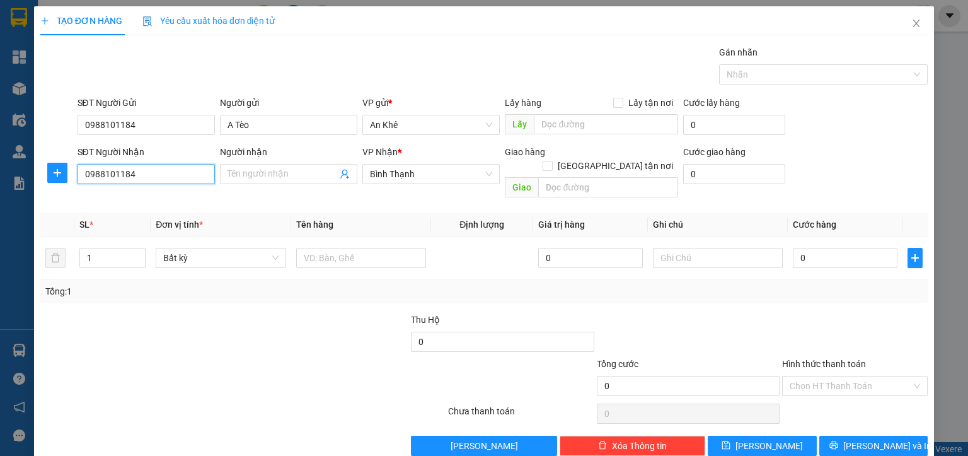
type input "0988101184"
click at [224, 357] on div at bounding box center [169, 379] width 260 height 44
type input "2"
click at [141, 248] on span "Increase Value" at bounding box center [138, 253] width 14 height 11
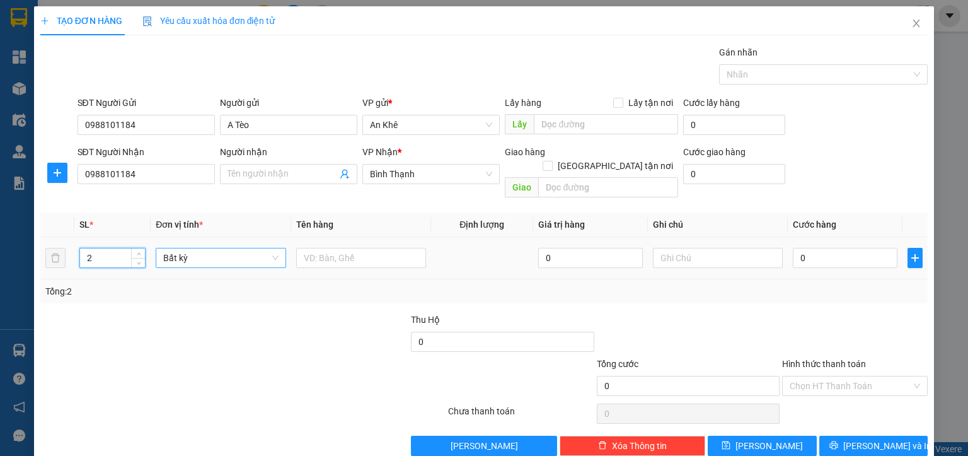
click at [187, 248] on span "Bất kỳ" at bounding box center [220, 257] width 115 height 19
type input "m"
click at [184, 272] on div "[PERSON_NAME]" at bounding box center [218, 269] width 113 height 14
click at [337, 248] on input "text" at bounding box center [365, 258] width 129 height 20
type input "1th 1 bao"
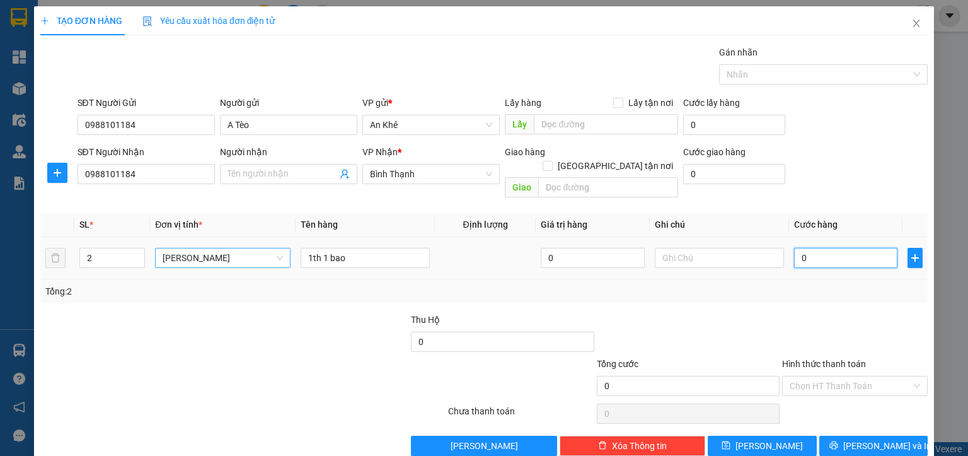
click at [841, 248] on input "0" at bounding box center [846, 258] width 104 height 20
type input "1"
type input "11"
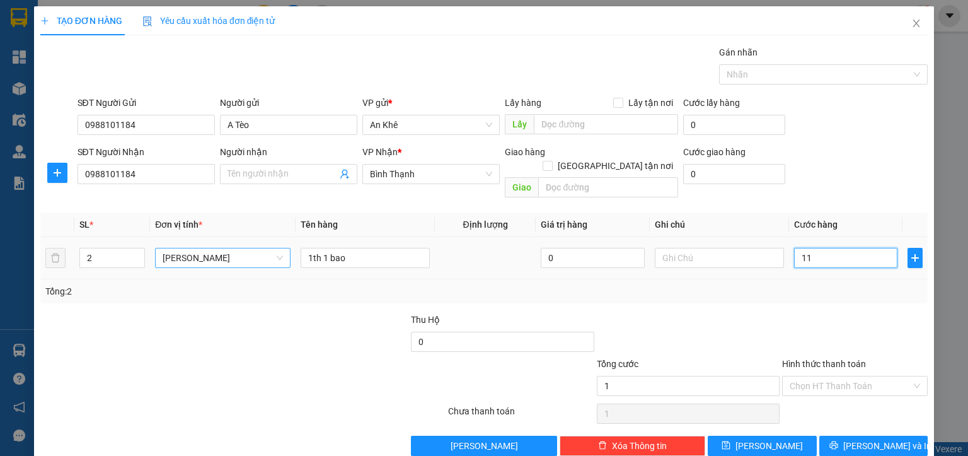
type input "11"
type input "110"
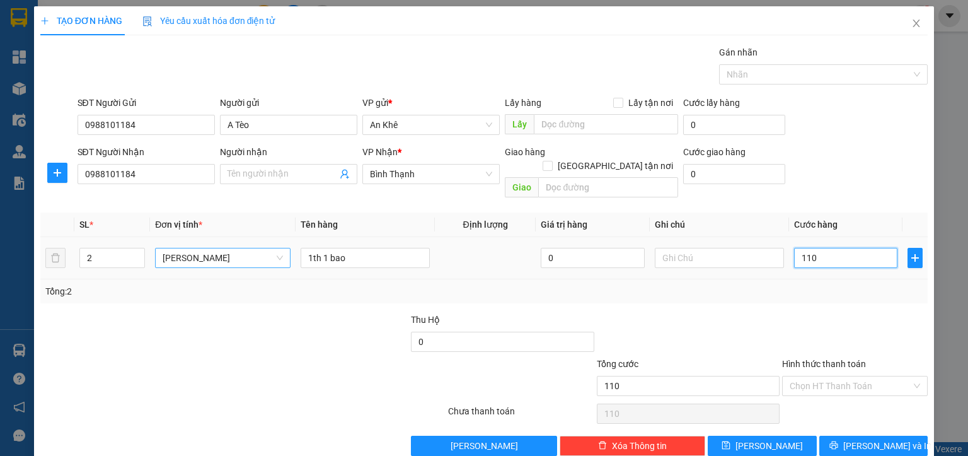
type input "1.100"
type input "11.000"
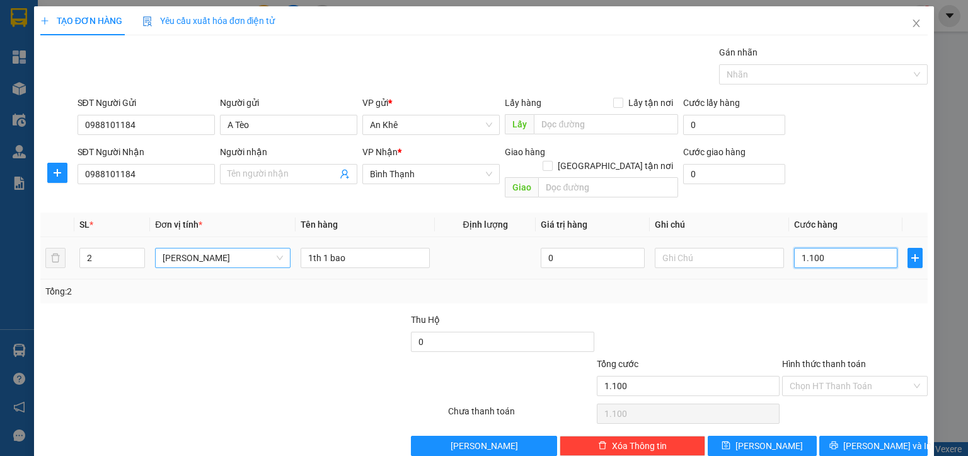
type input "11.000"
type input "110.000"
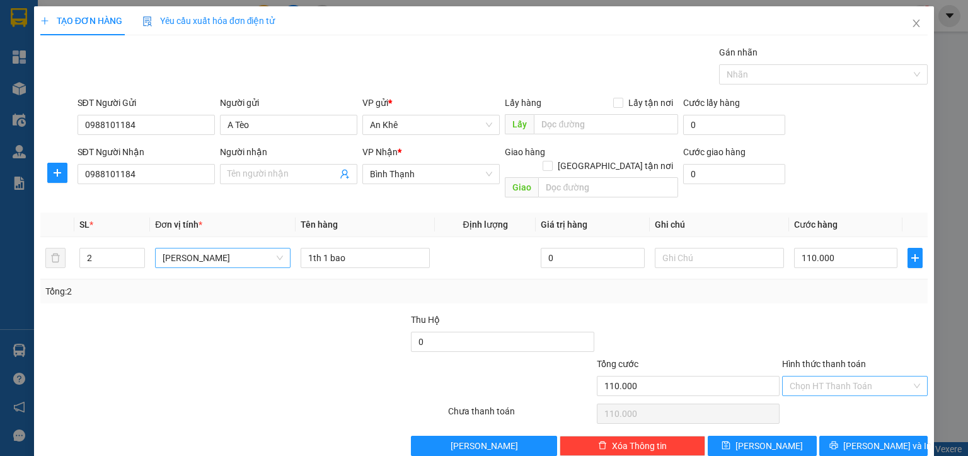
click at [814, 376] on input "Hình thức thanh toán" at bounding box center [851, 385] width 122 height 19
drag, startPoint x: 807, startPoint y: 394, endPoint x: 848, endPoint y: 413, distance: 45.1
click at [807, 395] on div "Tại văn phòng" at bounding box center [846, 396] width 129 height 14
type input "0"
click at [868, 439] on span "[PERSON_NAME] và In" at bounding box center [887, 446] width 88 height 14
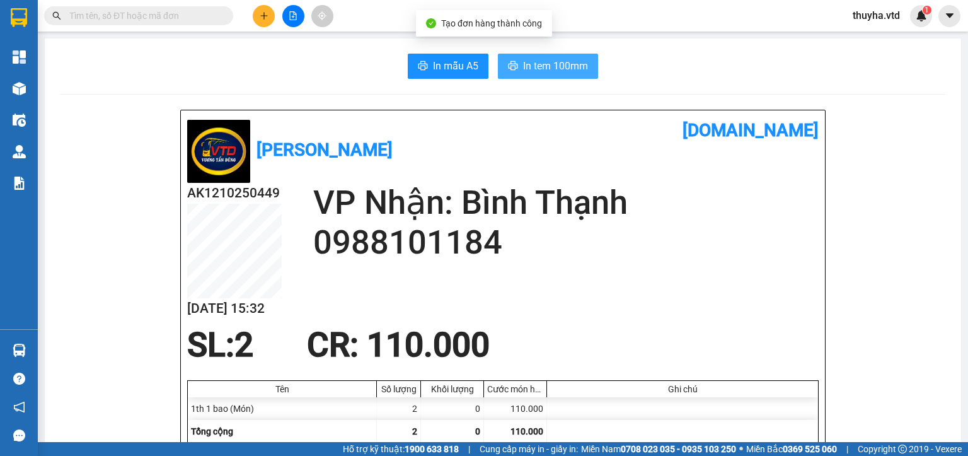
click at [549, 69] on span "In tem 100mm" at bounding box center [555, 66] width 65 height 16
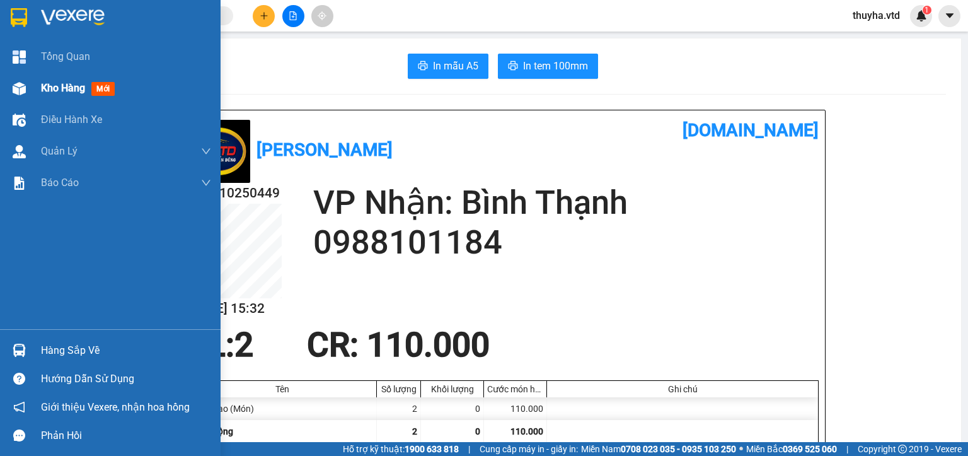
click at [38, 92] on div "Kho hàng mới" at bounding box center [110, 88] width 221 height 32
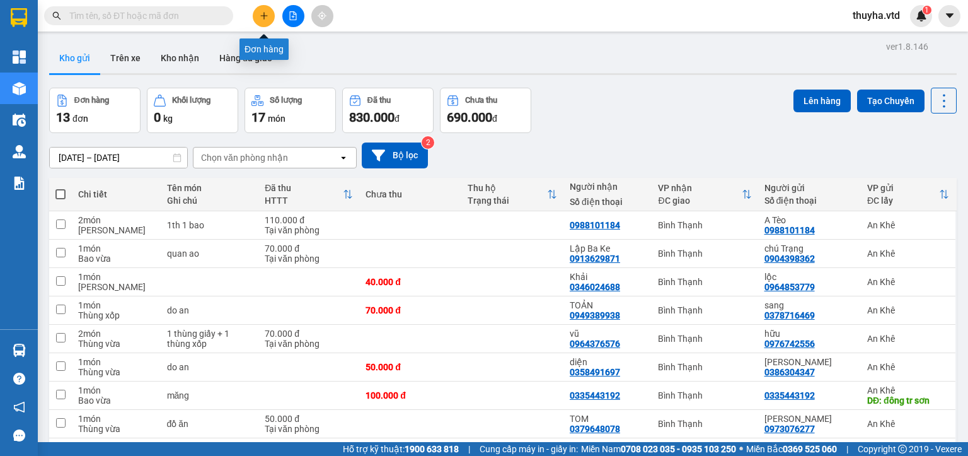
click at [264, 15] on icon "plus" at bounding box center [263, 15] width 1 height 7
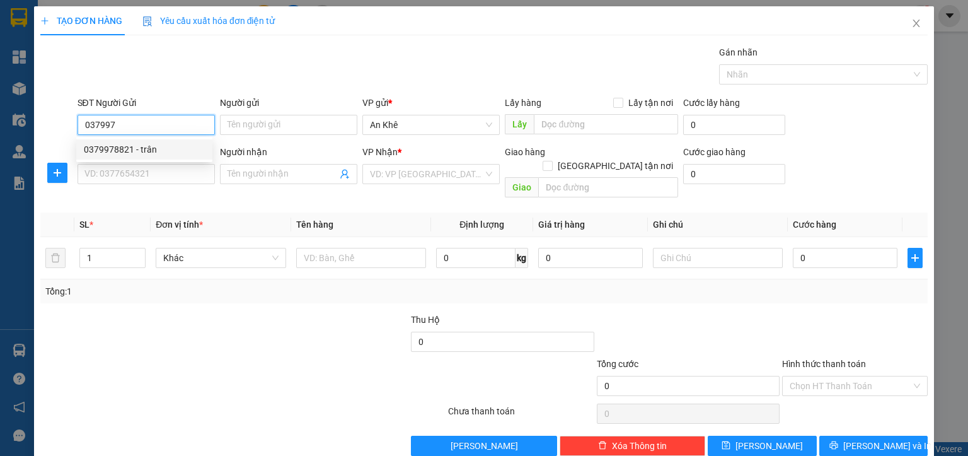
click at [147, 154] on div "0379978821 - trân" at bounding box center [144, 149] width 121 height 14
type input "0379978821"
type input "trân"
type input "0978752052"
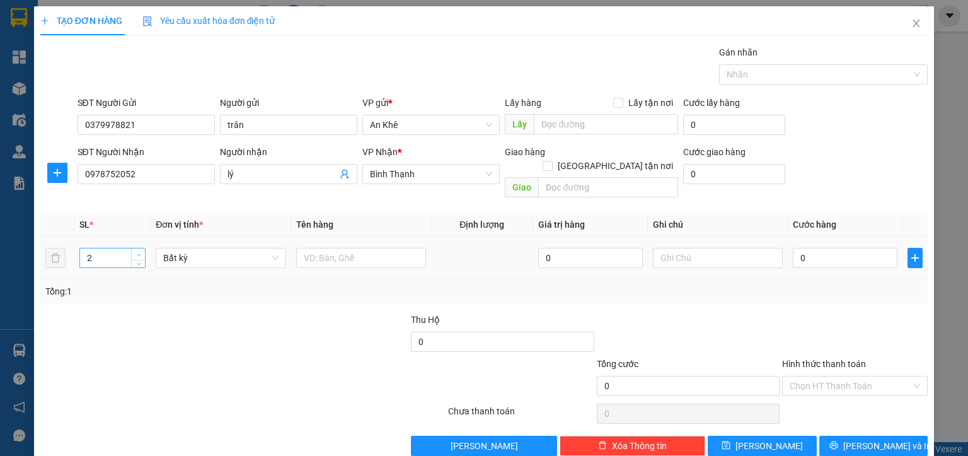
click at [137, 253] on icon "up" at bounding box center [139, 255] width 4 height 4
click at [173, 248] on span "Bất kỳ" at bounding box center [220, 257] width 115 height 19
drag, startPoint x: 171, startPoint y: 268, endPoint x: 308, endPoint y: 263, distance: 136.2
click at [176, 268] on div "[PERSON_NAME]" at bounding box center [218, 269] width 113 height 14
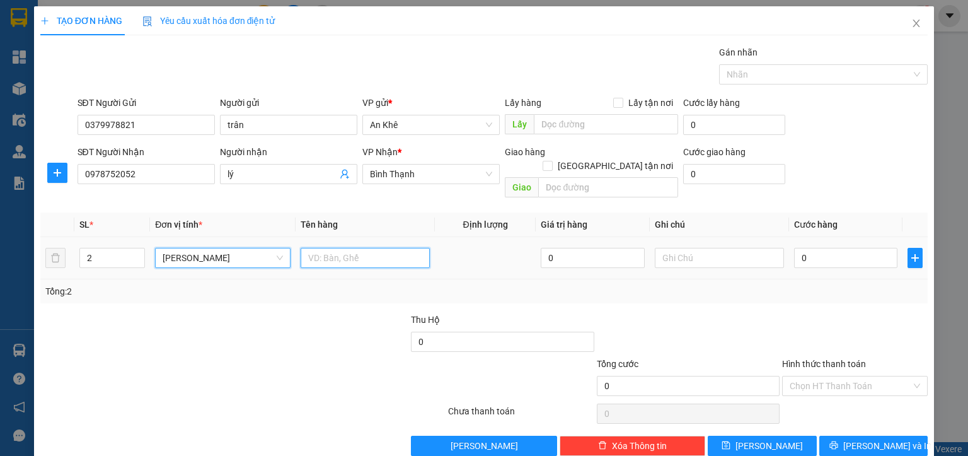
click at [331, 248] on input "text" at bounding box center [365, 258] width 129 height 20
click at [801, 248] on input "0" at bounding box center [846, 258] width 104 height 20
click at [836, 376] on input "Hình thức thanh toán" at bounding box center [851, 385] width 122 height 19
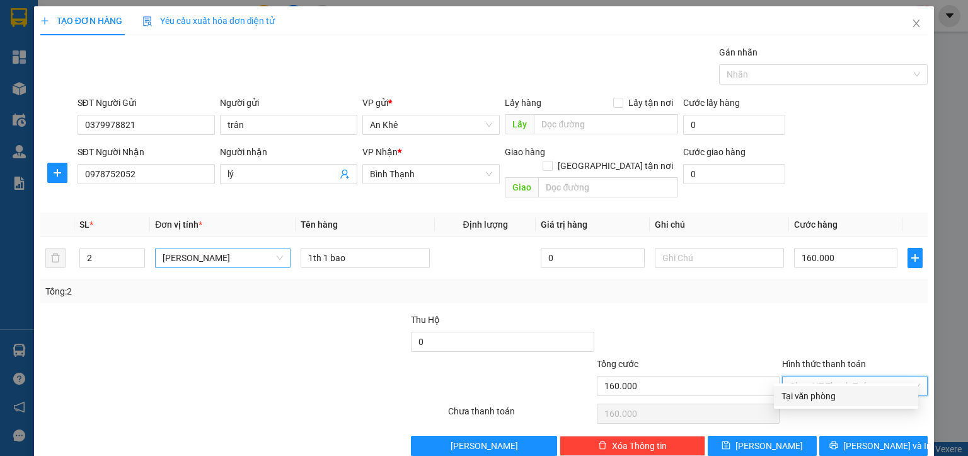
click at [819, 395] on div "Tại văn phòng" at bounding box center [846, 396] width 129 height 14
click at [866, 439] on span "[PERSON_NAME] và In" at bounding box center [887, 446] width 88 height 14
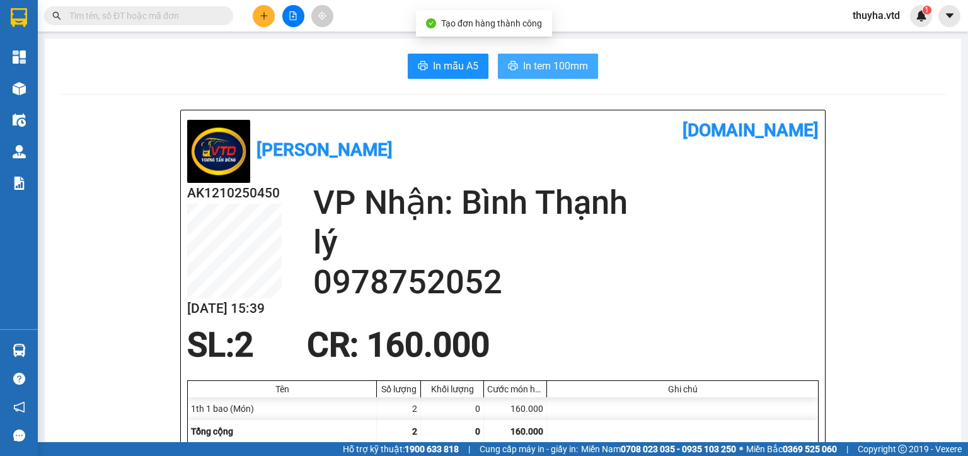
click at [555, 61] on span "In tem 100mm" at bounding box center [555, 66] width 65 height 16
click at [263, 13] on icon "plus" at bounding box center [263, 15] width 1 height 7
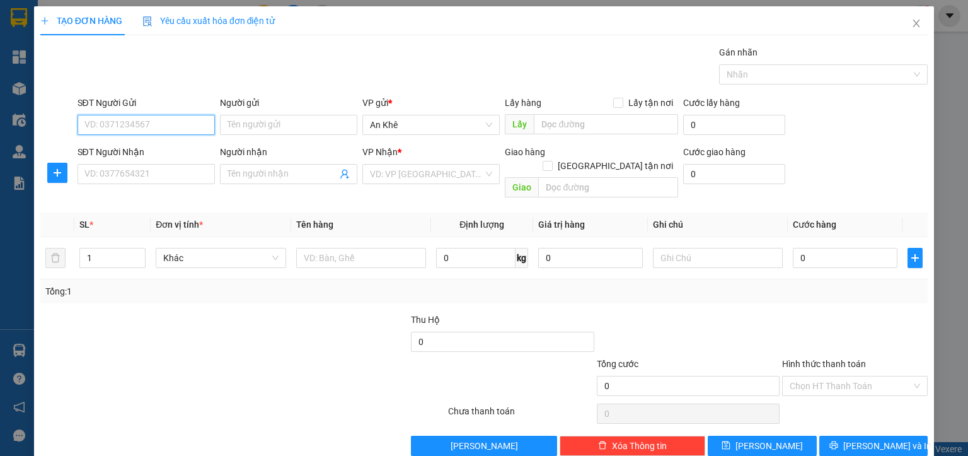
click at [129, 119] on input "SĐT Người Gửi" at bounding box center [146, 125] width 137 height 20
click at [156, 122] on input "SĐT Người Gửi" at bounding box center [146, 125] width 137 height 20
click at [107, 125] on input "SĐT Người Gửi" at bounding box center [146, 125] width 137 height 20
click at [129, 147] on div "0915411683 - Trinh" at bounding box center [144, 149] width 121 height 14
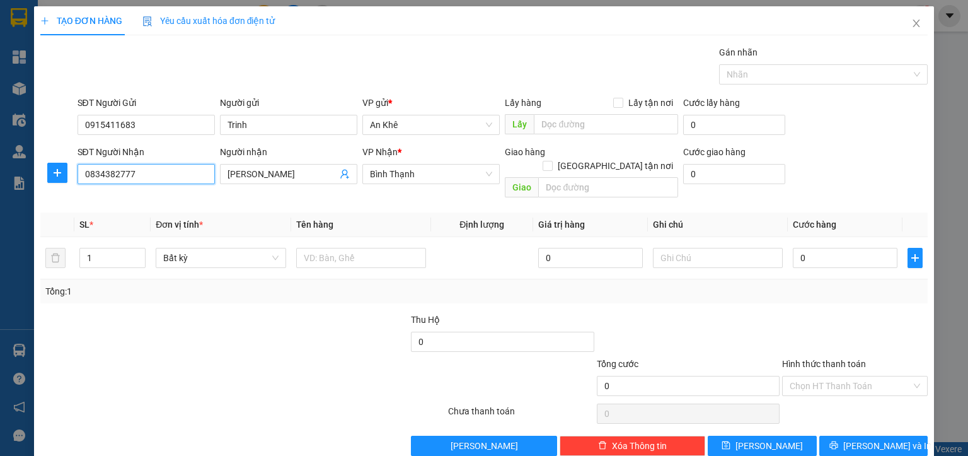
click at [99, 173] on input "0834382777" at bounding box center [146, 174] width 137 height 20
click at [251, 174] on input "[PERSON_NAME]" at bounding box center [283, 174] width 110 height 14
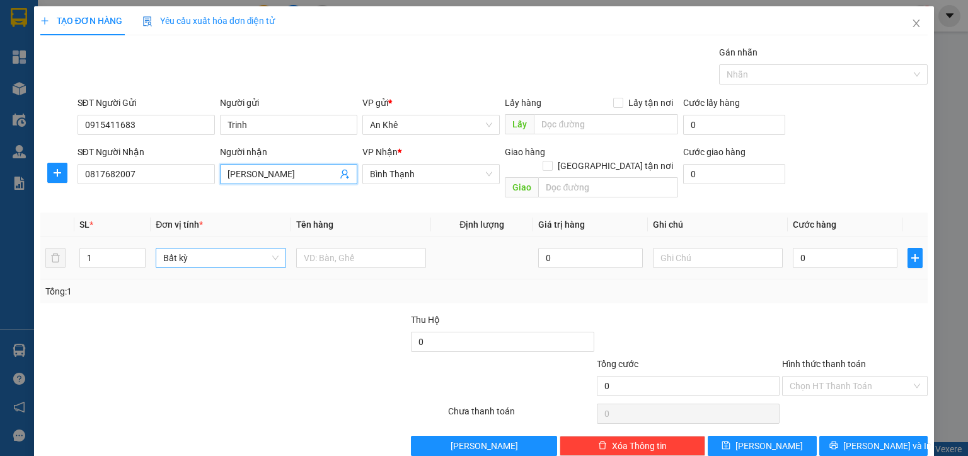
click at [190, 248] on span "Bất kỳ" at bounding box center [220, 257] width 115 height 19
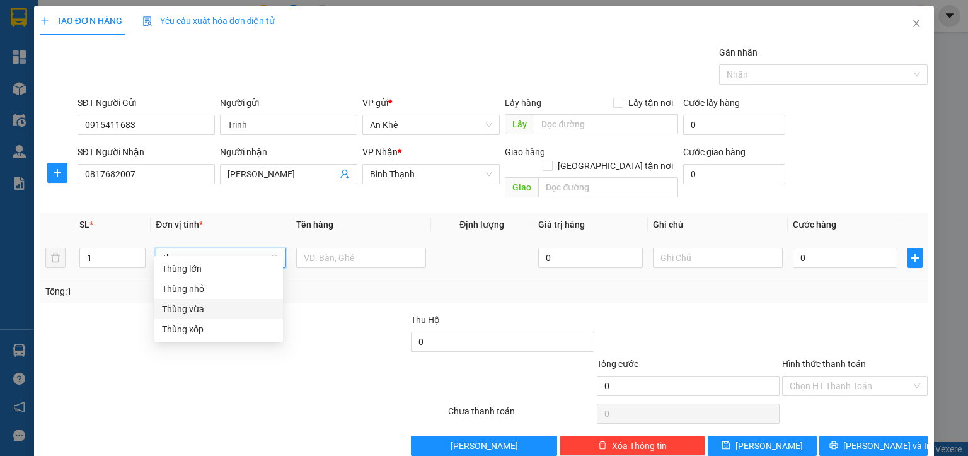
click at [196, 307] on div "Thùng vừa" at bounding box center [218, 309] width 113 height 14
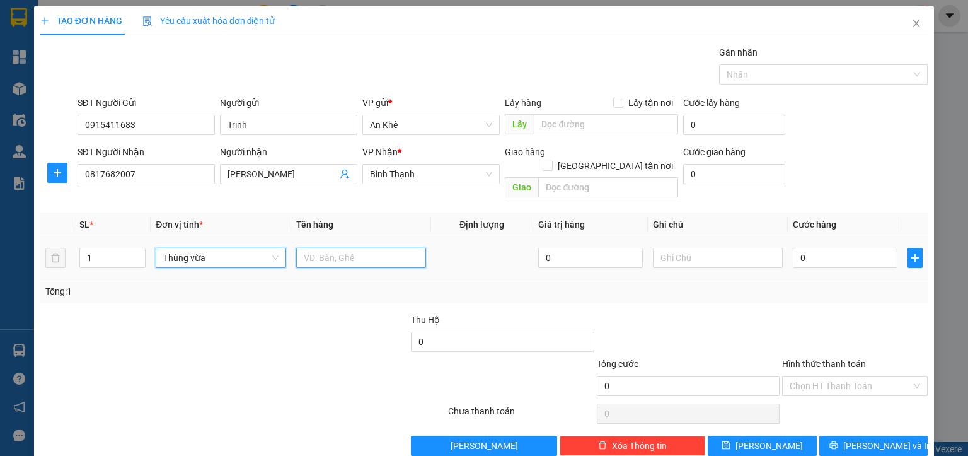
click at [316, 248] on input "text" at bounding box center [361, 258] width 130 height 20
click at [801, 252] on input "0" at bounding box center [845, 258] width 105 height 20
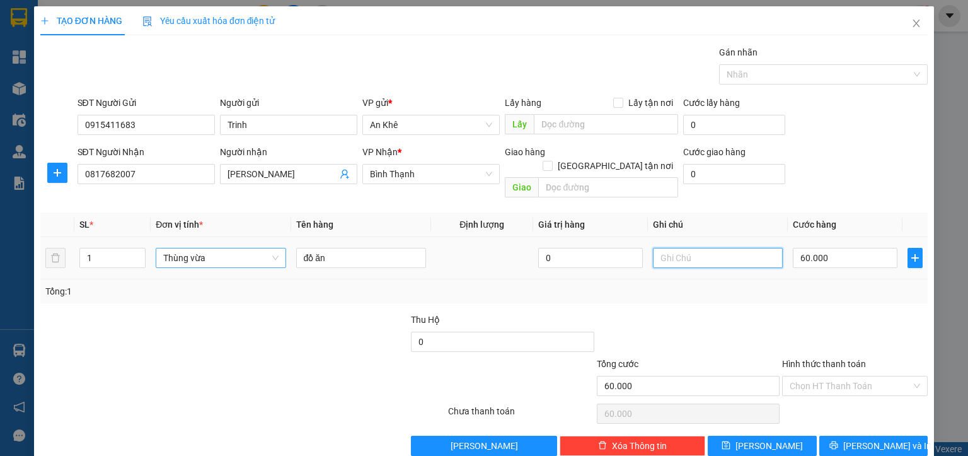
click at [690, 248] on input "text" at bounding box center [718, 258] width 130 height 20
click at [820, 376] on input "Hình thức thanh toán" at bounding box center [851, 385] width 122 height 19
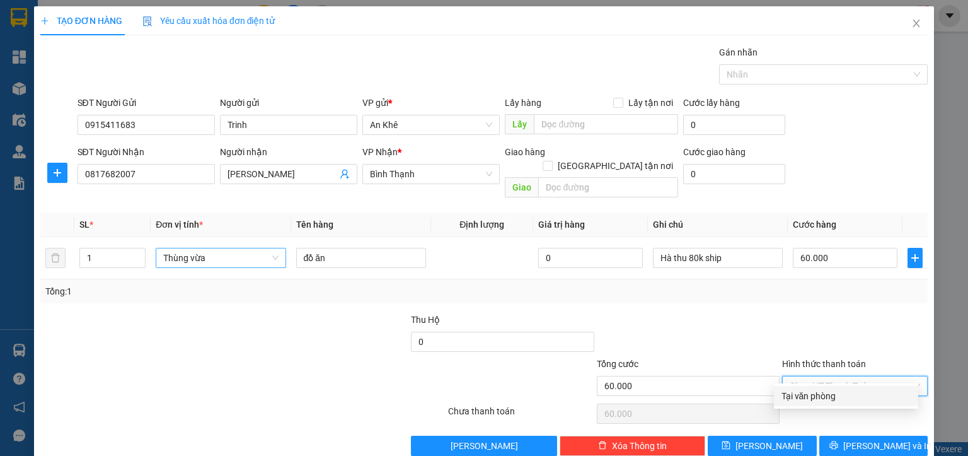
click at [814, 393] on div "Tại văn phòng" at bounding box center [846, 396] width 129 height 14
click at [873, 439] on span "[PERSON_NAME] và In" at bounding box center [887, 446] width 88 height 14
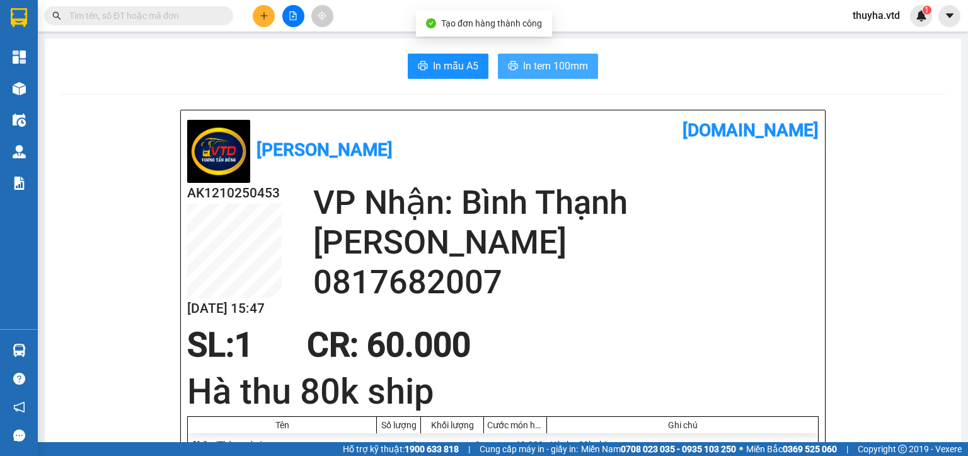
click at [537, 55] on button "In tem 100mm" at bounding box center [548, 66] width 100 height 25
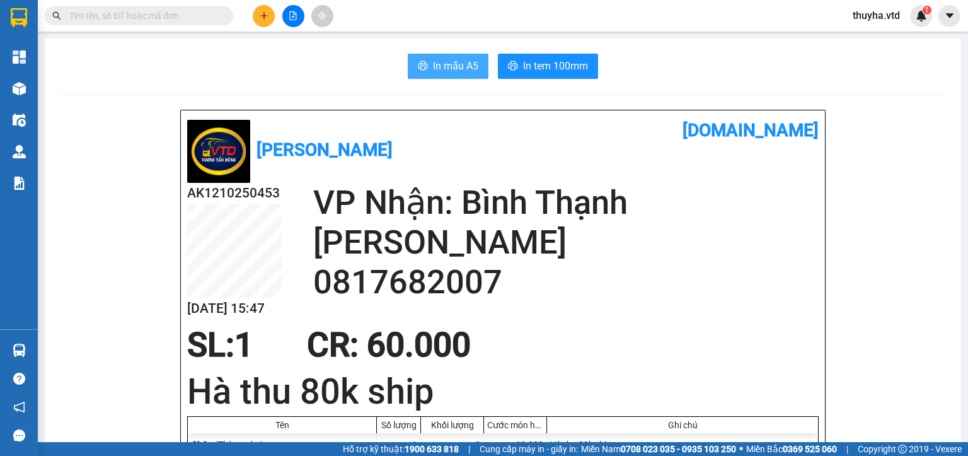
drag, startPoint x: 434, startPoint y: 40, endPoint x: 439, endPoint y: 57, distance: 17.0
click at [439, 58] on span "In mẫu A5" at bounding box center [455, 66] width 45 height 16
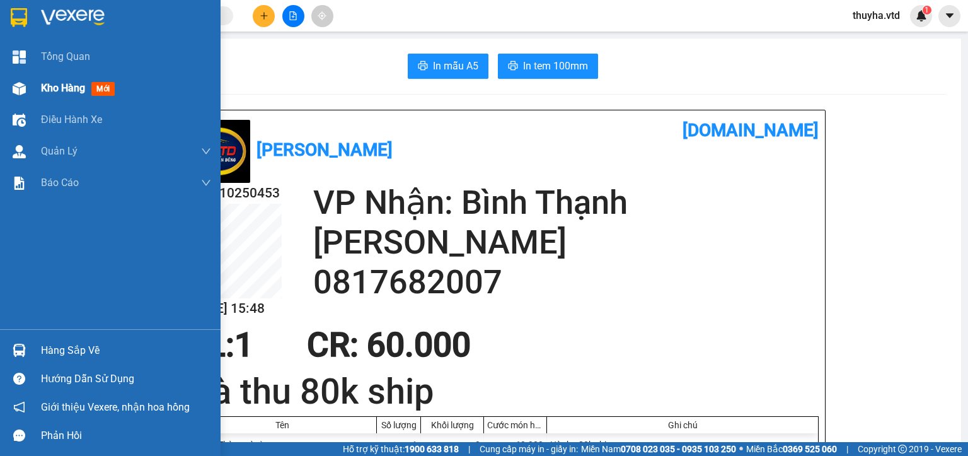
click at [4, 84] on div "Kho hàng mới" at bounding box center [110, 88] width 221 height 32
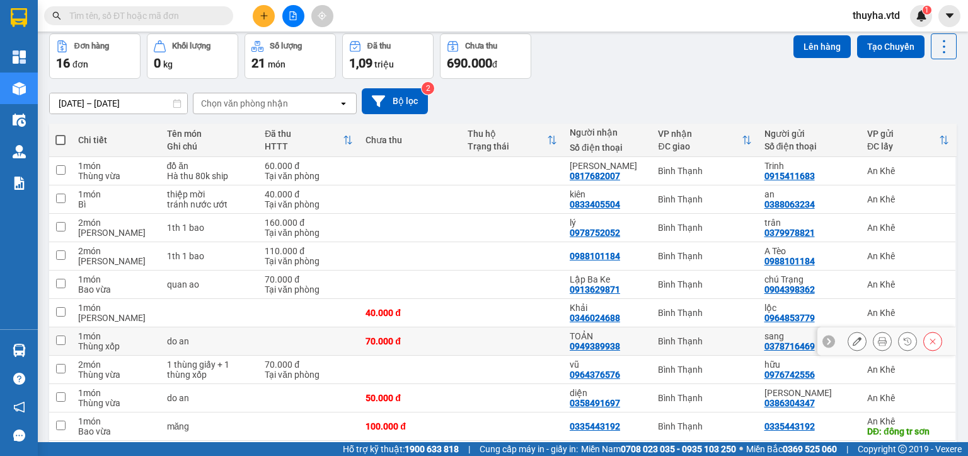
scroll to position [102, 0]
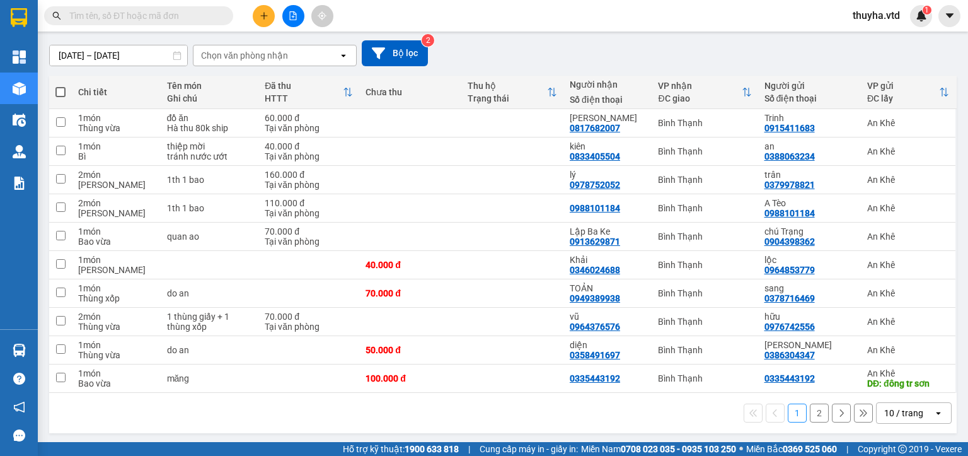
click at [138, 9] on input "text" at bounding box center [143, 16] width 149 height 14
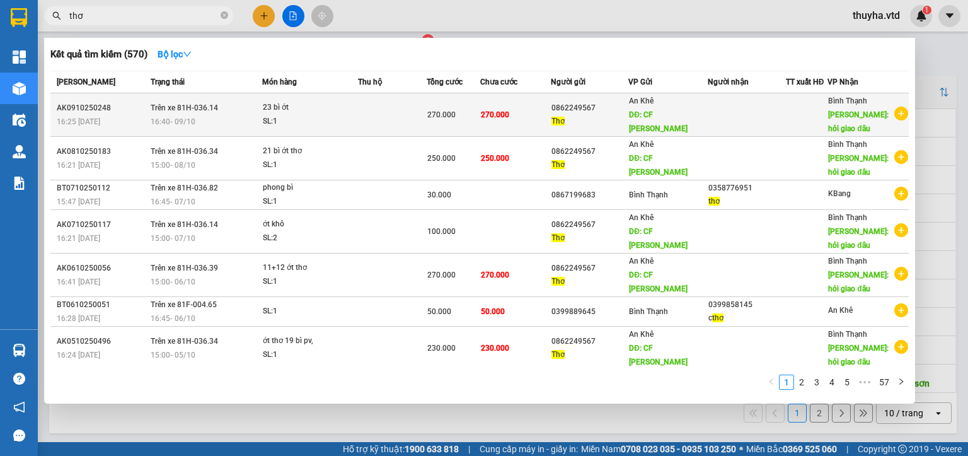
click at [552, 120] on span "Thơ" at bounding box center [558, 121] width 13 height 9
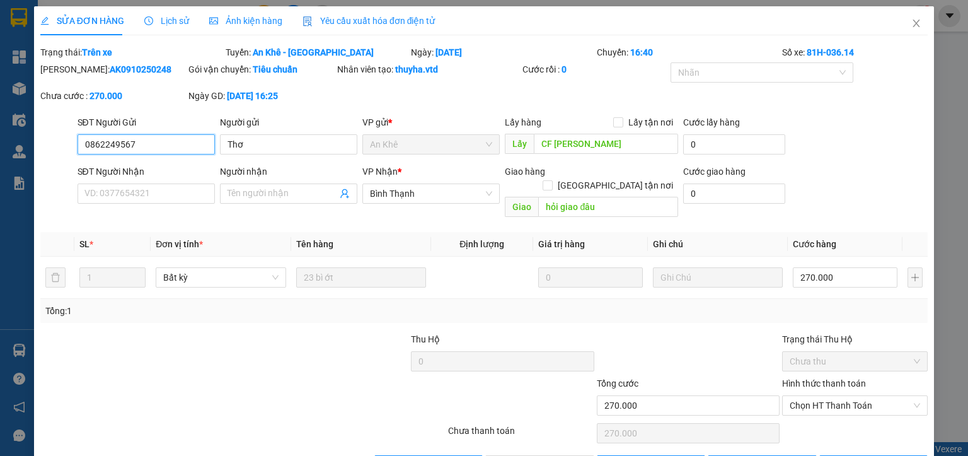
click at [91, 137] on input "0862249567" at bounding box center [146, 144] width 137 height 20
click at [913, 25] on icon "close" at bounding box center [916, 24] width 7 height 8
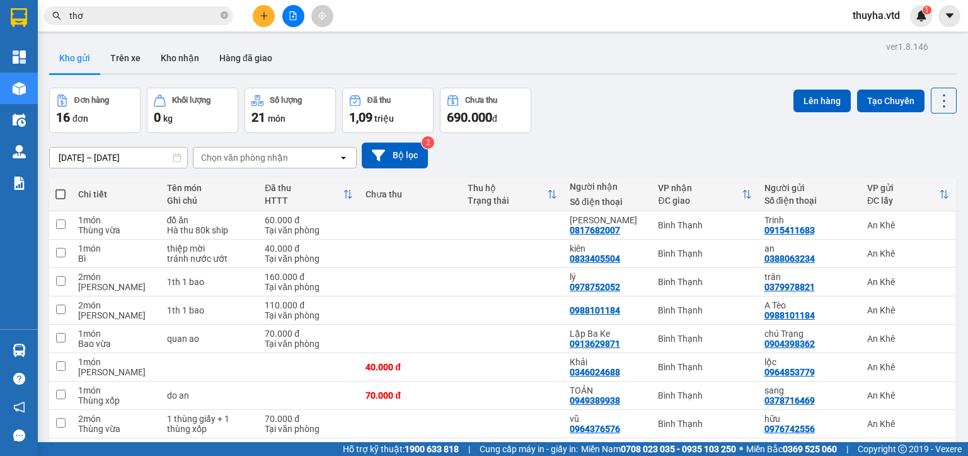
click at [263, 12] on icon "plus" at bounding box center [263, 15] width 1 height 7
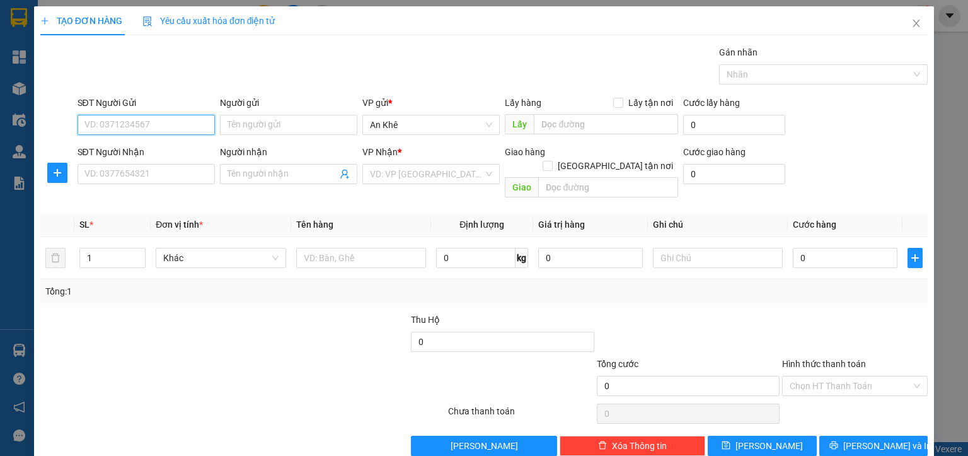
paste input "0862249567"
click at [154, 121] on input "0862249567" at bounding box center [146, 125] width 137 height 20
drag, startPoint x: 149, startPoint y: 124, endPoint x: 155, endPoint y: 136, distance: 12.7
click at [153, 124] on input "0862249567" at bounding box center [146, 125] width 137 height 20
click at [154, 149] on div "0862249567 - Thơ" at bounding box center [144, 149] width 121 height 14
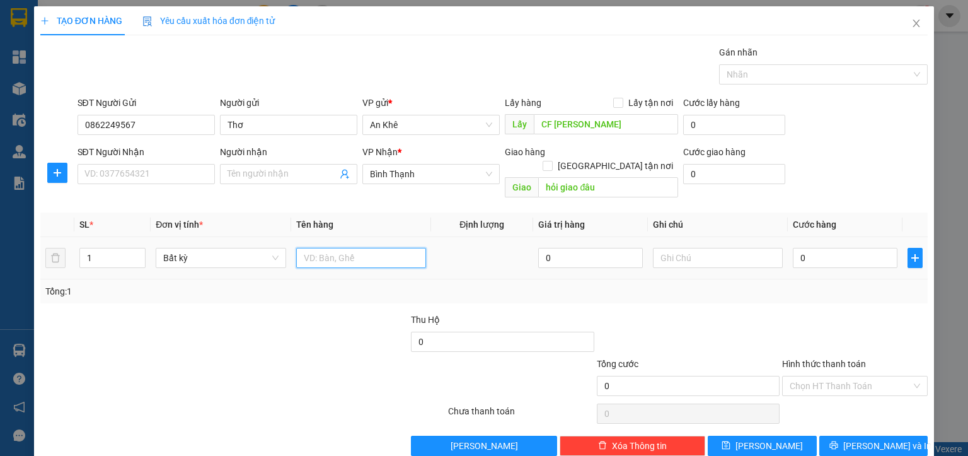
click at [338, 253] on input "text" at bounding box center [361, 258] width 130 height 20
click at [754, 439] on span "[PERSON_NAME]" at bounding box center [769, 446] width 67 height 14
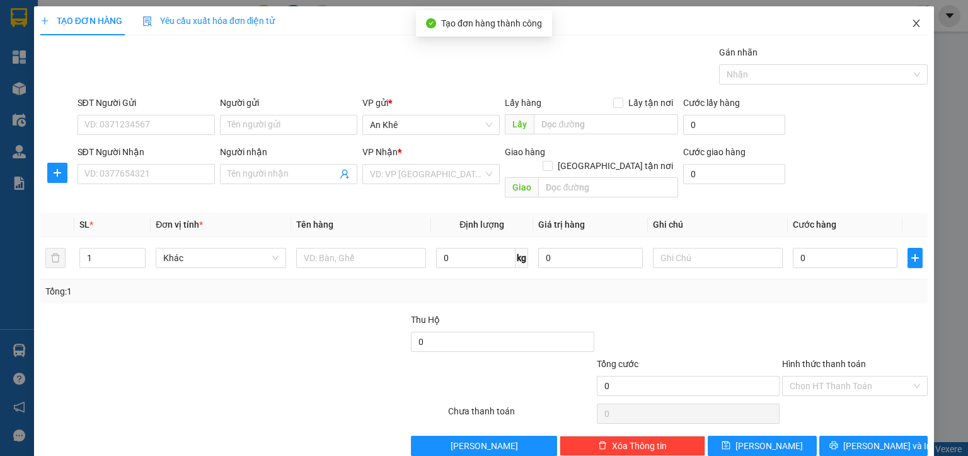
click at [899, 21] on span "Close" at bounding box center [916, 23] width 35 height 35
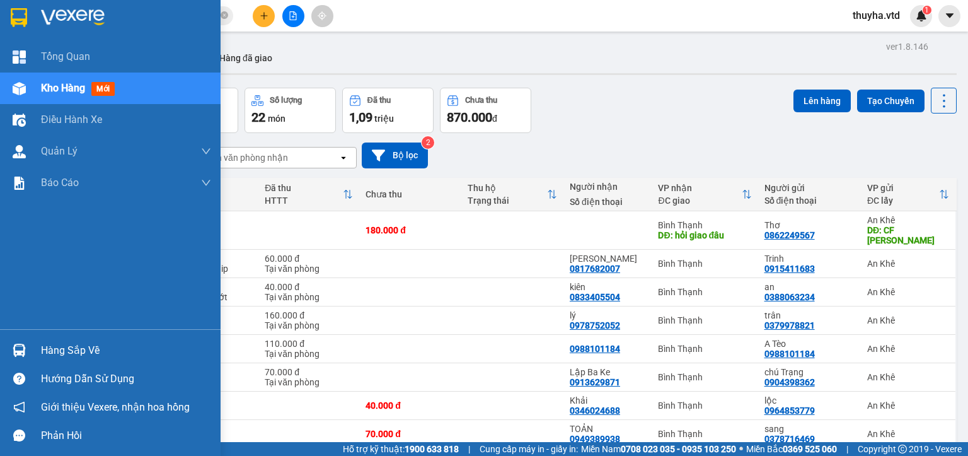
click at [28, 90] on div at bounding box center [19, 89] width 22 height 22
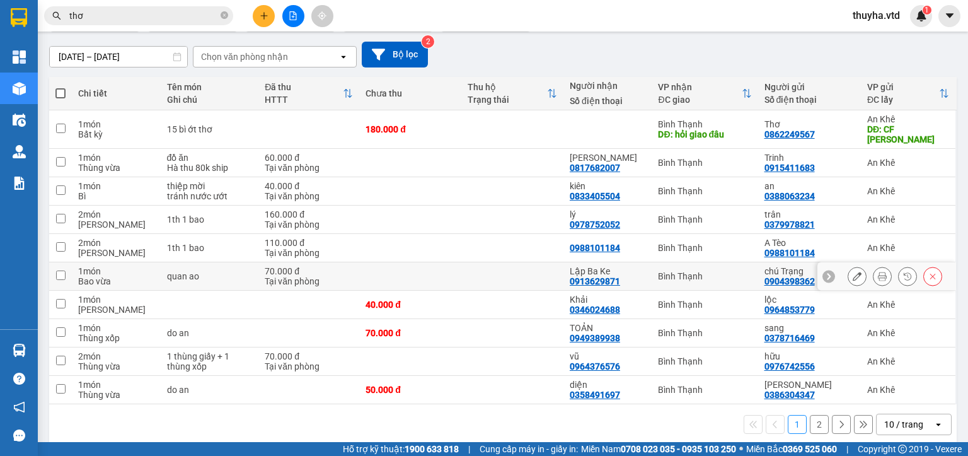
scroll to position [102, 0]
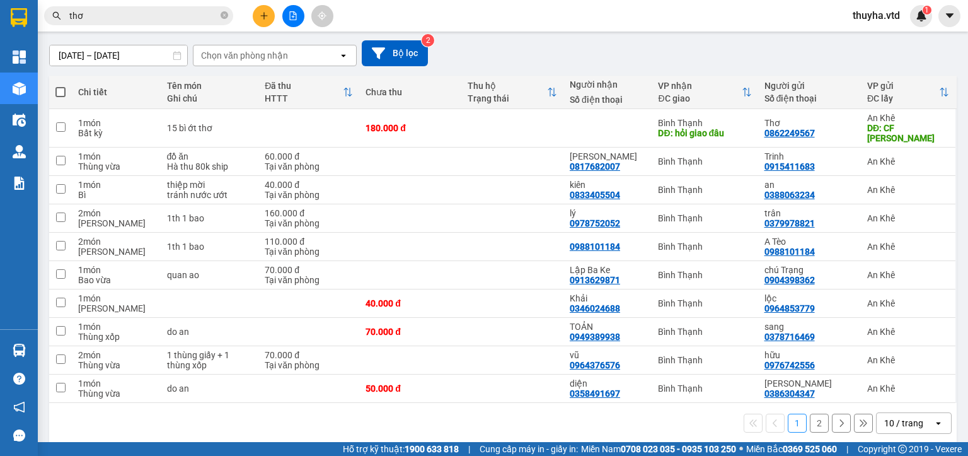
click at [813, 414] on button "2" at bounding box center [819, 423] width 19 height 19
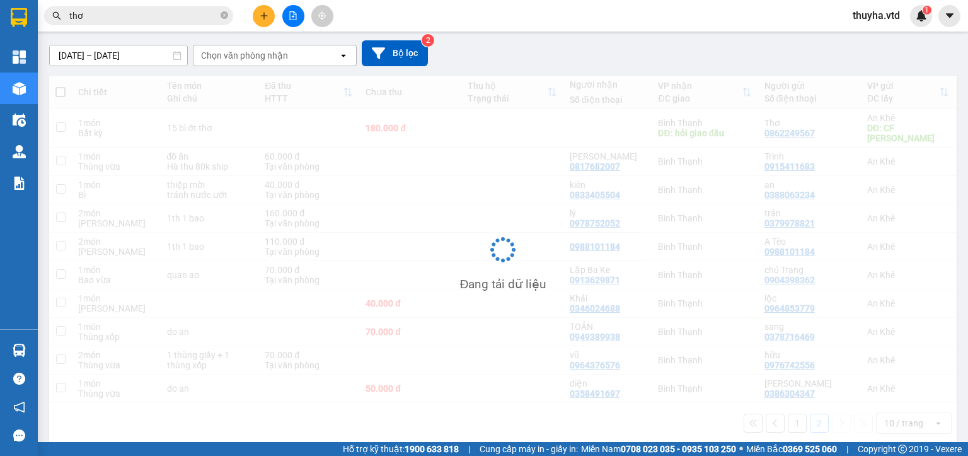
scroll to position [58, 0]
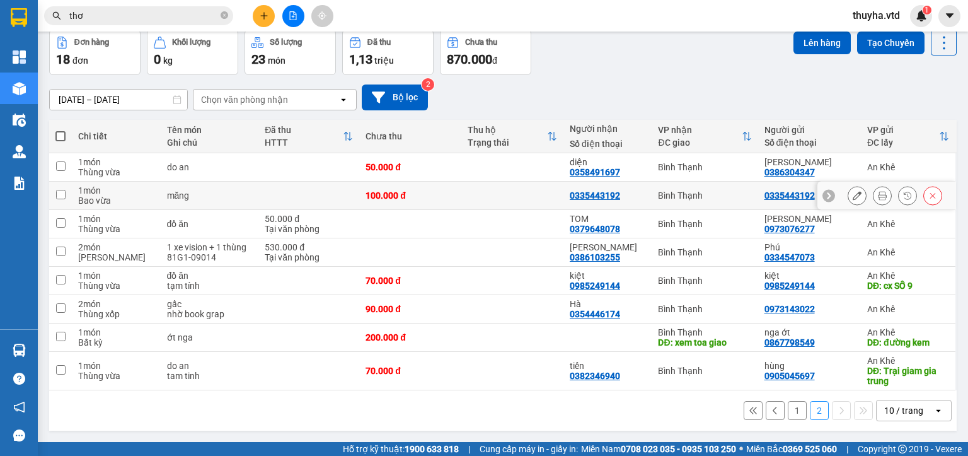
click at [848, 193] on button at bounding box center [857, 196] width 18 height 22
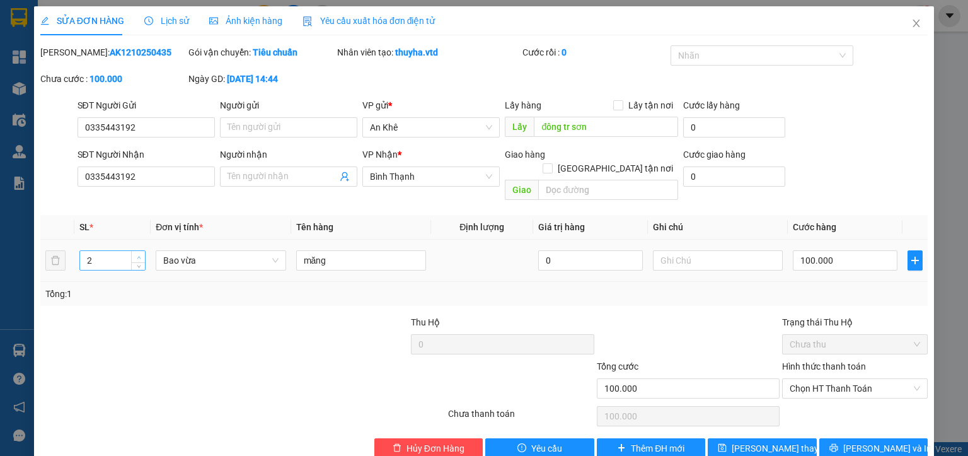
click at [140, 253] on span "up" at bounding box center [139, 257] width 8 height 8
click at [815, 250] on input "100.000" at bounding box center [845, 260] width 105 height 20
click at [770, 441] on span "[PERSON_NAME] thay đổi" at bounding box center [782, 448] width 101 height 14
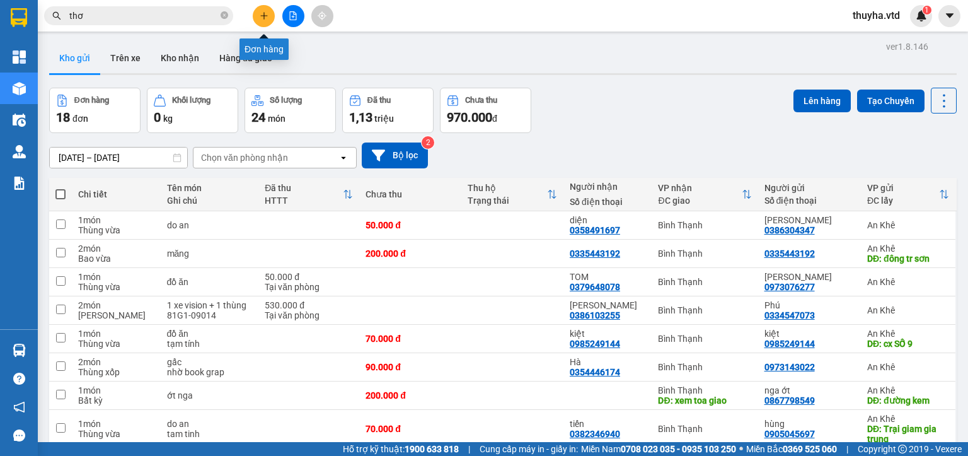
click at [267, 13] on icon "plus" at bounding box center [264, 15] width 9 height 9
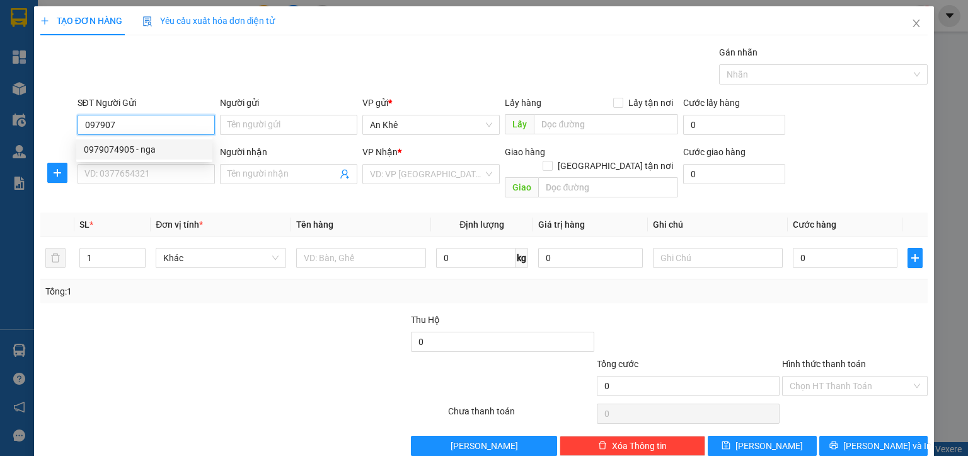
click at [149, 149] on div "0979074905 - nga" at bounding box center [144, 149] width 121 height 14
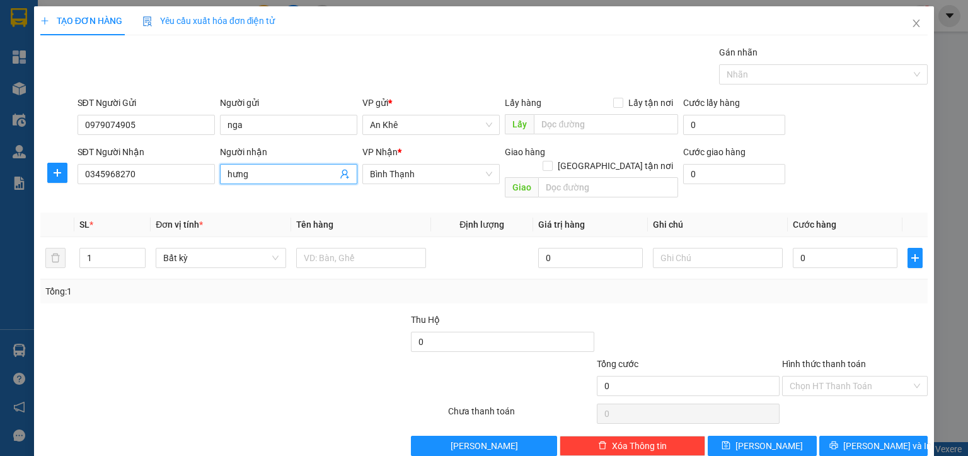
click at [228, 178] on input "hưng" at bounding box center [283, 174] width 110 height 14
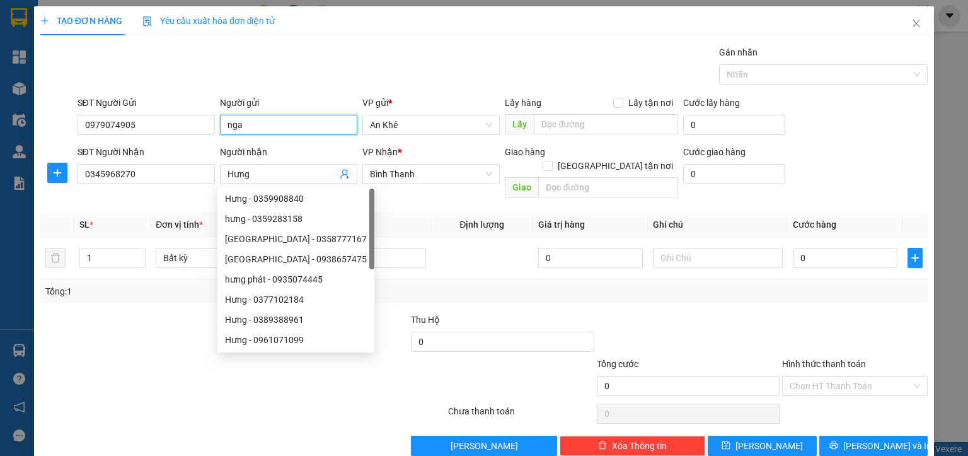
click at [223, 127] on input "nga" at bounding box center [288, 125] width 137 height 20
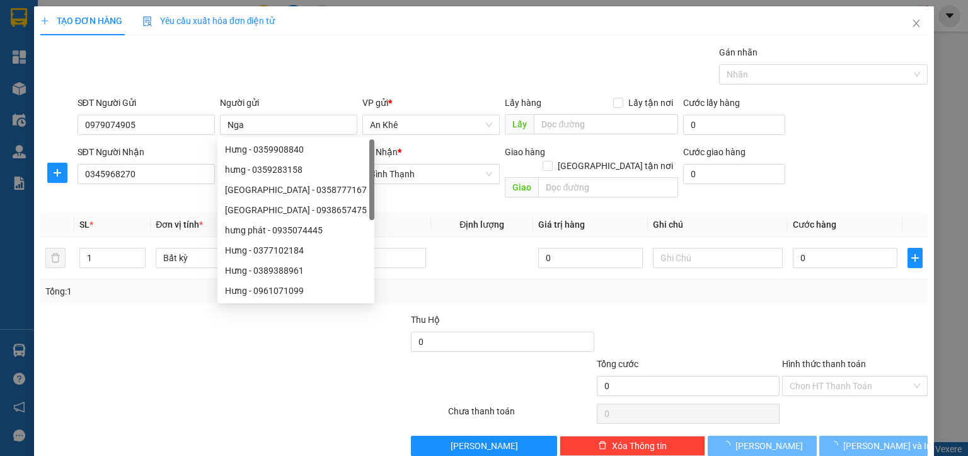
click at [146, 329] on div at bounding box center [131, 335] width 185 height 44
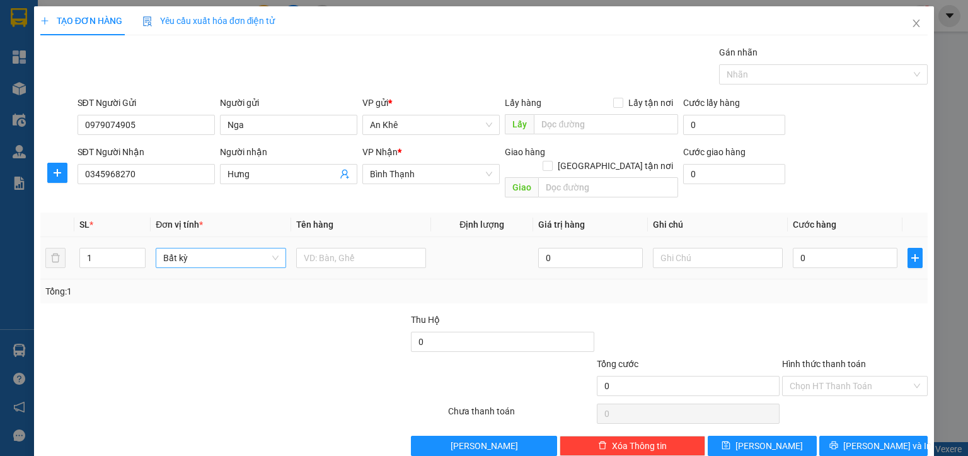
click at [160, 248] on div "Bất kỳ" at bounding box center [221, 258] width 130 height 20
click at [176, 272] on div "[PERSON_NAME]" at bounding box center [218, 269] width 113 height 14
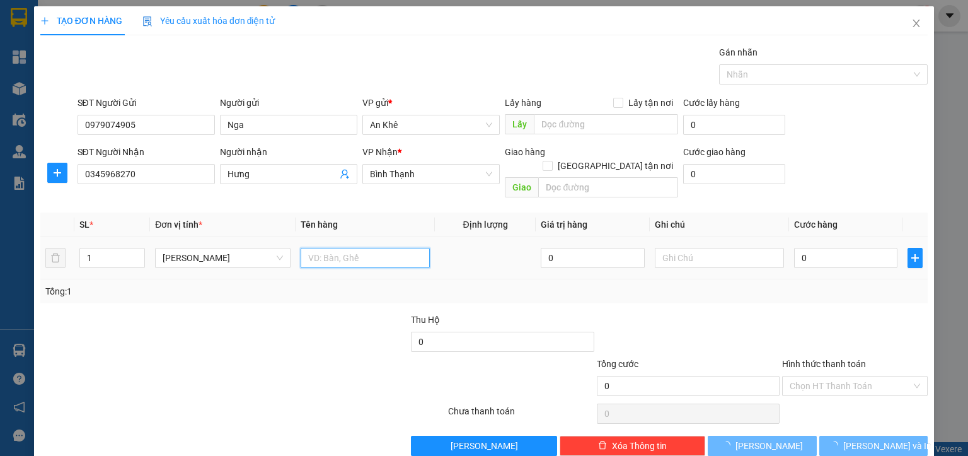
click at [315, 248] on input "text" at bounding box center [365, 258] width 129 height 20
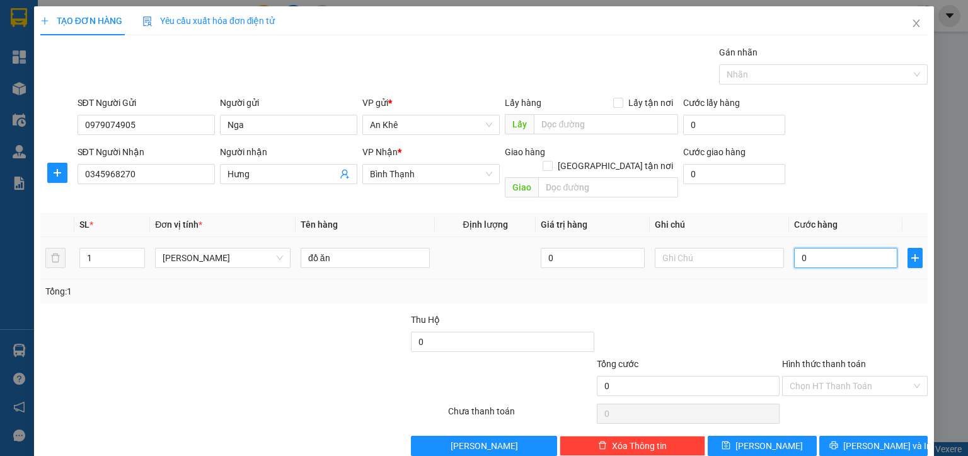
click at [822, 248] on input "0" at bounding box center [846, 258] width 104 height 20
click at [807, 376] on input "Hình thức thanh toán" at bounding box center [851, 385] width 122 height 19
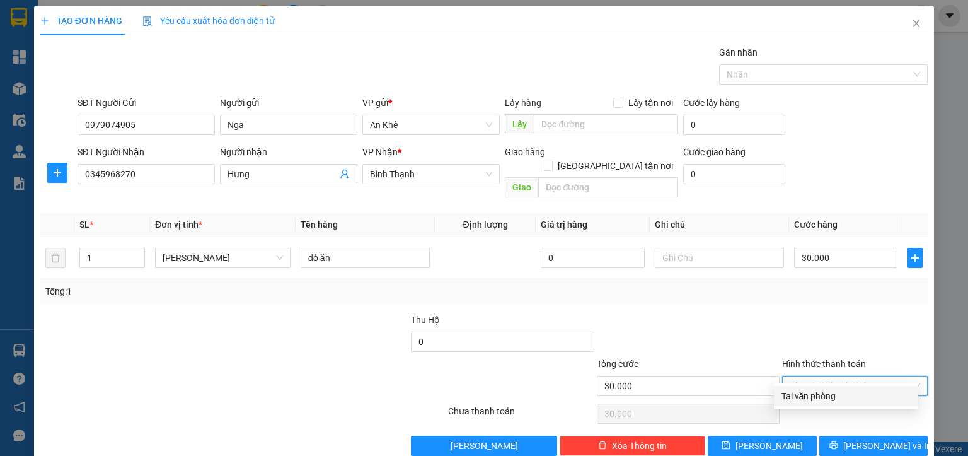
click at [805, 391] on div "Tại văn phòng" at bounding box center [846, 396] width 129 height 14
click at [838, 441] on icon "printer" at bounding box center [834, 445] width 8 height 8
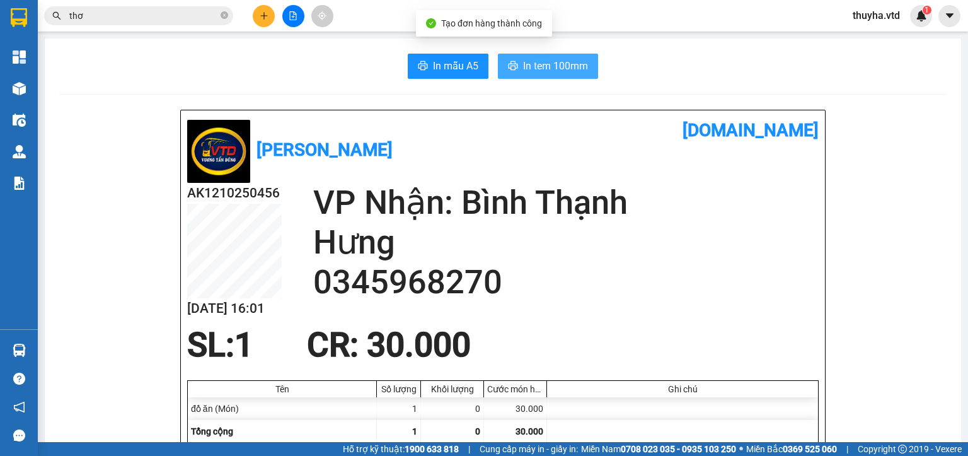
click at [551, 64] on span "In tem 100mm" at bounding box center [555, 66] width 65 height 16
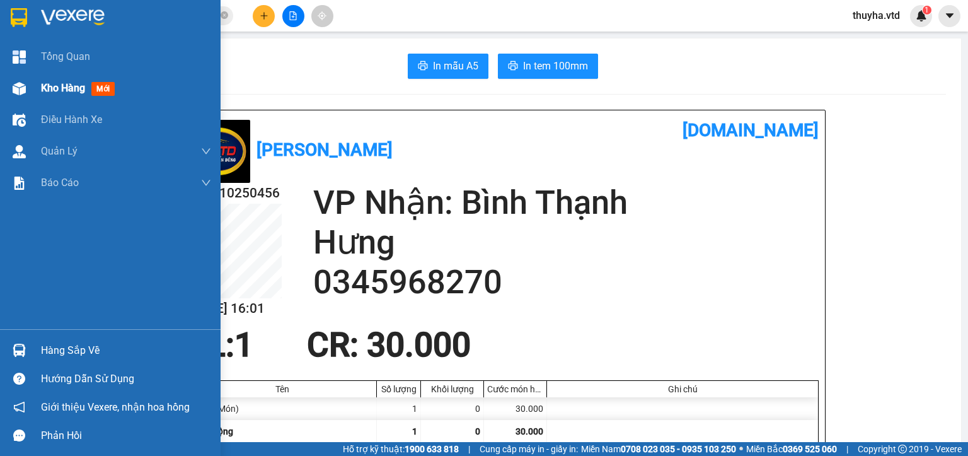
click at [53, 94] on span "Kho hàng" at bounding box center [63, 88] width 44 height 12
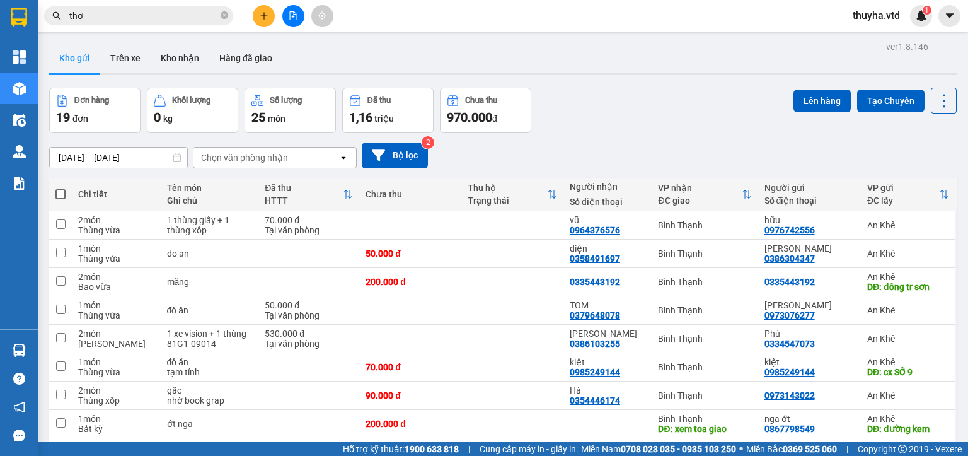
click at [267, 12] on icon "plus" at bounding box center [264, 15] width 9 height 9
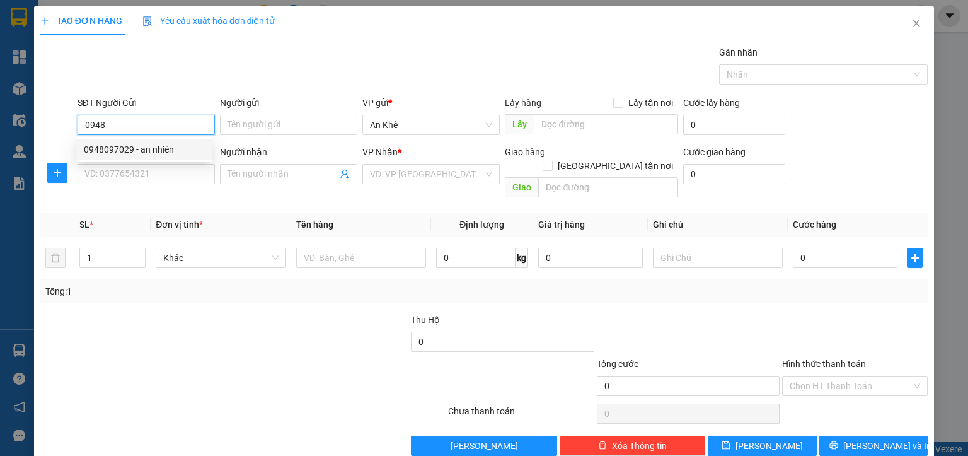
click at [135, 154] on div "0948097029 - an nhiên" at bounding box center [144, 149] width 121 height 14
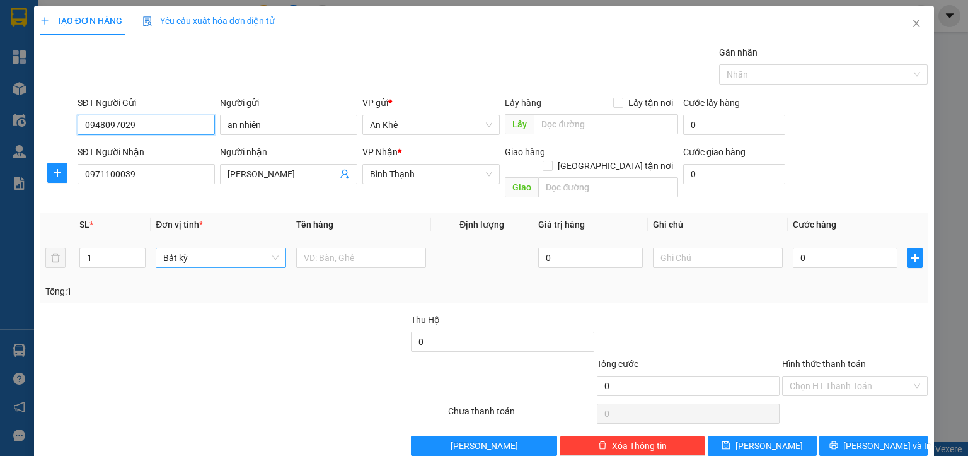
click at [207, 248] on span "Bất kỳ" at bounding box center [220, 257] width 115 height 19
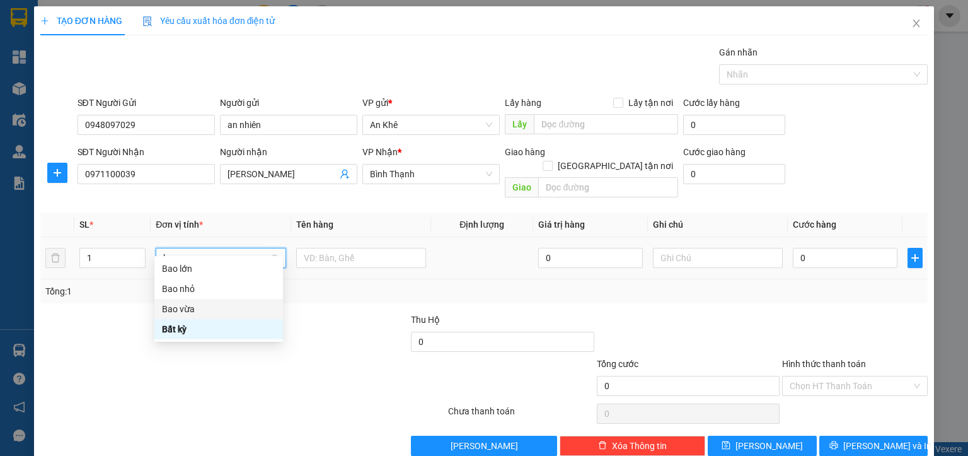
click at [190, 306] on div "Bao vừa" at bounding box center [218, 309] width 113 height 14
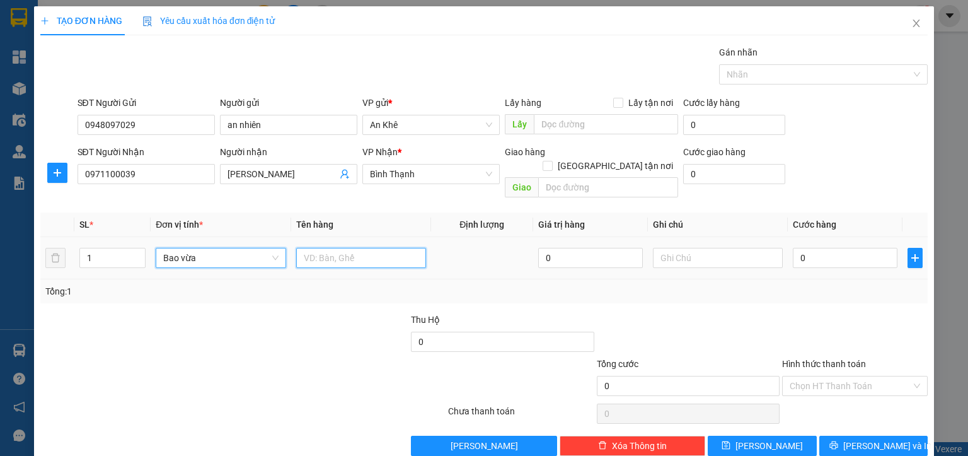
click at [325, 248] on input "text" at bounding box center [361, 258] width 130 height 20
click at [802, 251] on input "0" at bounding box center [845, 258] width 105 height 20
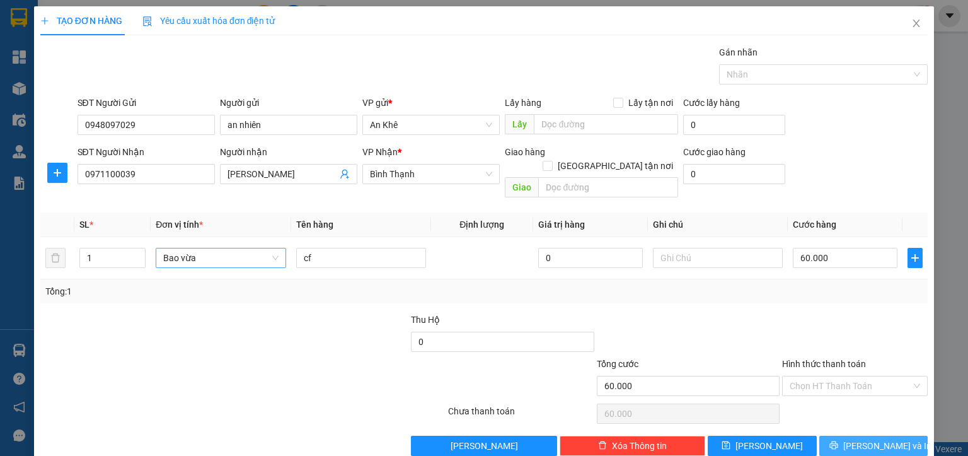
click at [855, 439] on span "[PERSON_NAME] và In" at bounding box center [887, 446] width 88 height 14
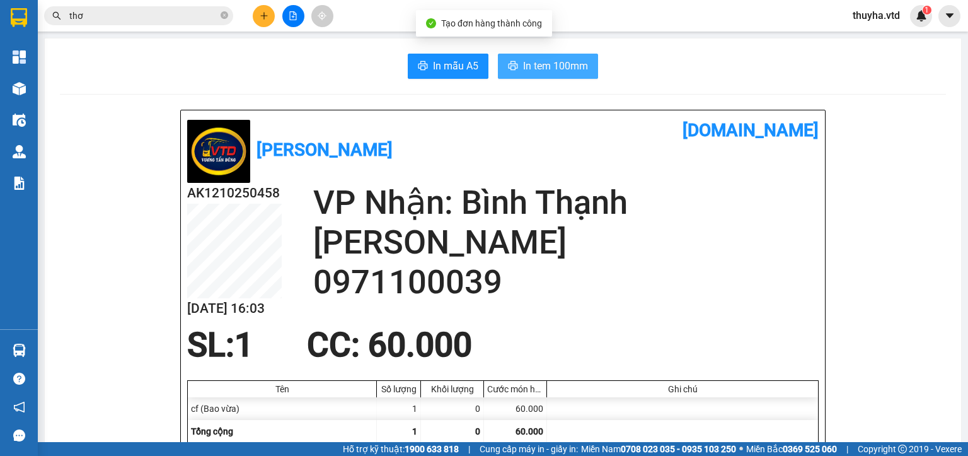
click at [552, 62] on span "In tem 100mm" at bounding box center [555, 66] width 65 height 16
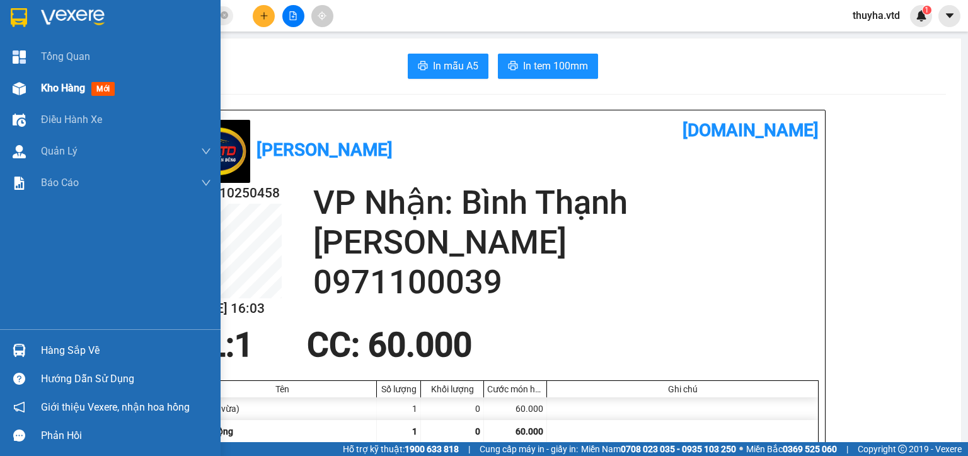
click at [27, 84] on div at bounding box center [19, 89] width 22 height 22
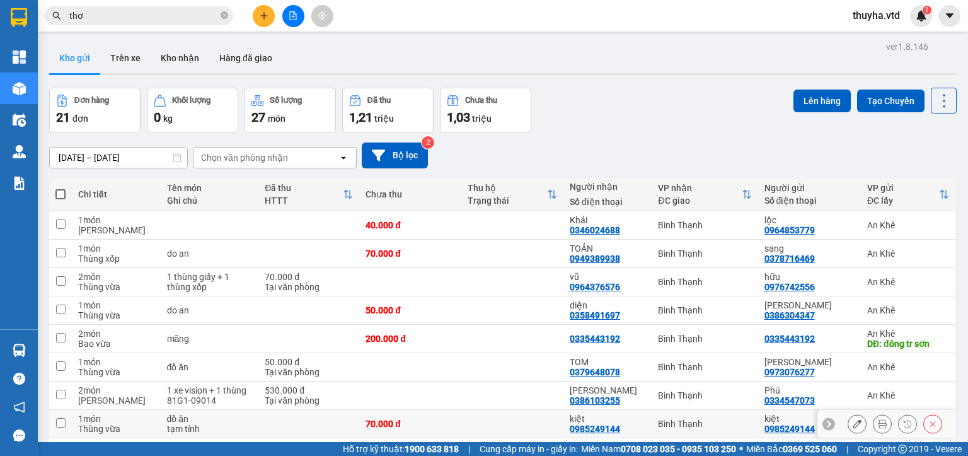
scroll to position [102, 0]
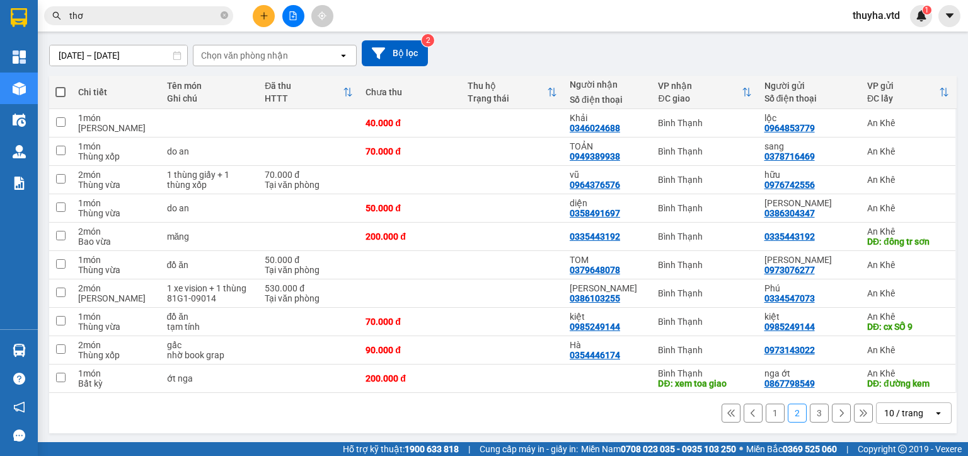
click at [766, 410] on button "1" at bounding box center [775, 412] width 19 height 19
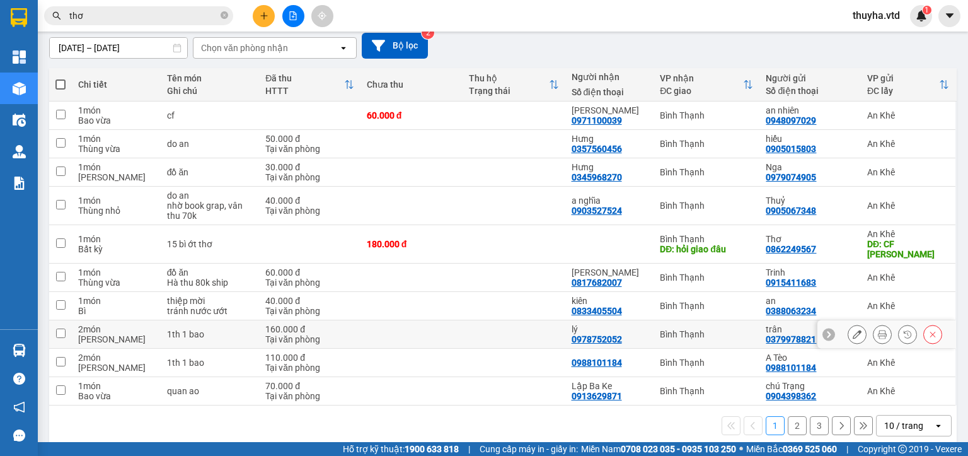
scroll to position [112, 0]
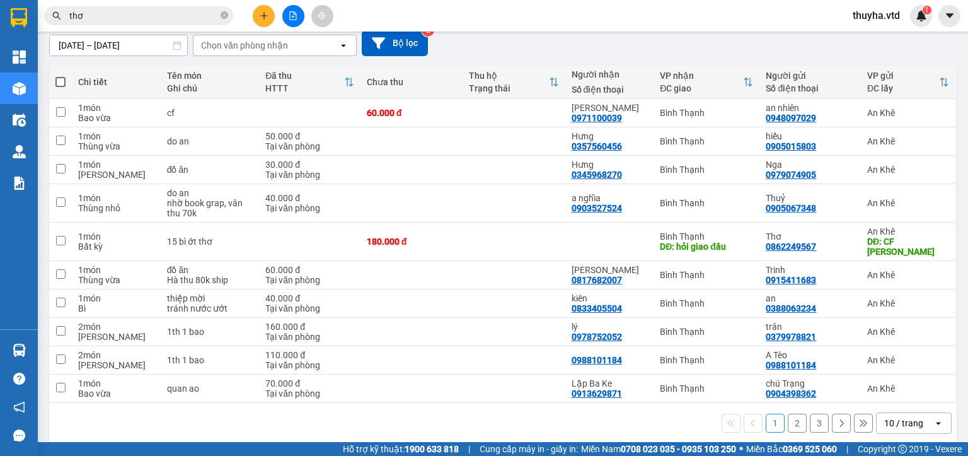
click at [789, 414] on button "2" at bounding box center [797, 423] width 19 height 19
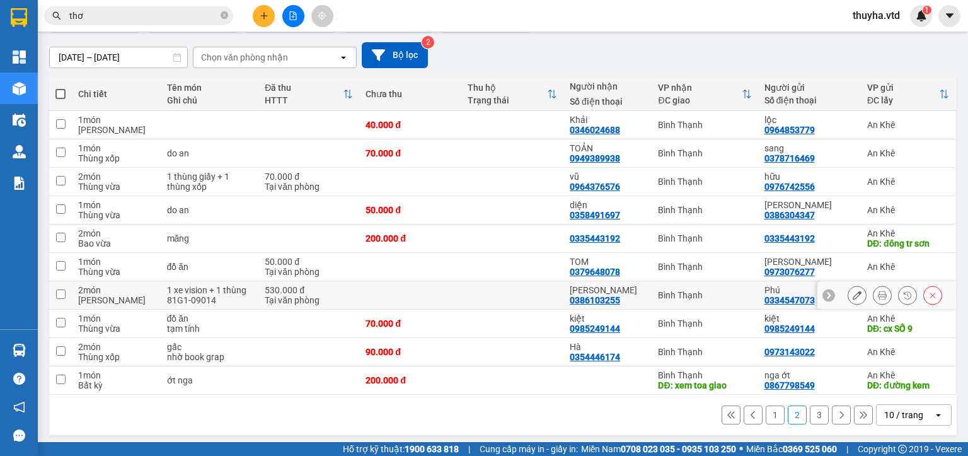
scroll to position [102, 0]
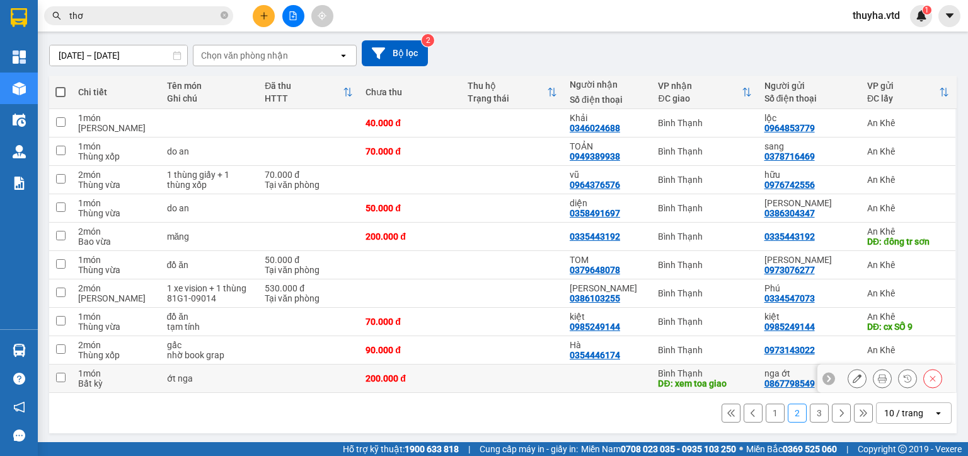
click at [853, 379] on icon at bounding box center [857, 378] width 9 height 9
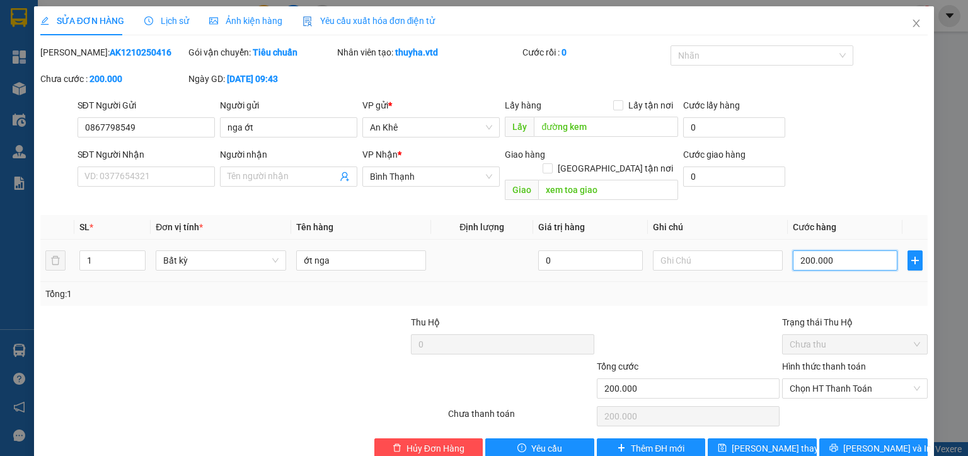
click at [806, 250] on input "200.000" at bounding box center [845, 260] width 105 height 20
click at [762, 441] on span "[PERSON_NAME] thay đổi" at bounding box center [782, 448] width 101 height 14
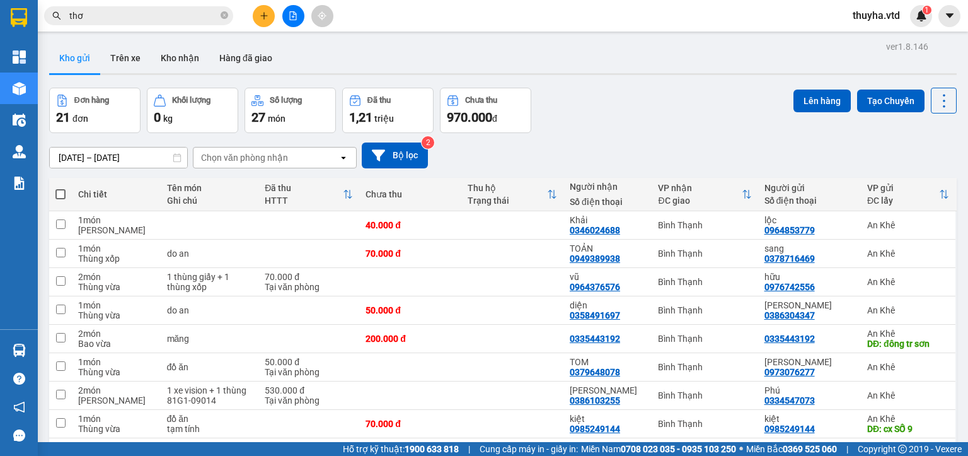
click at [267, 14] on icon "plus" at bounding box center [264, 15] width 9 height 9
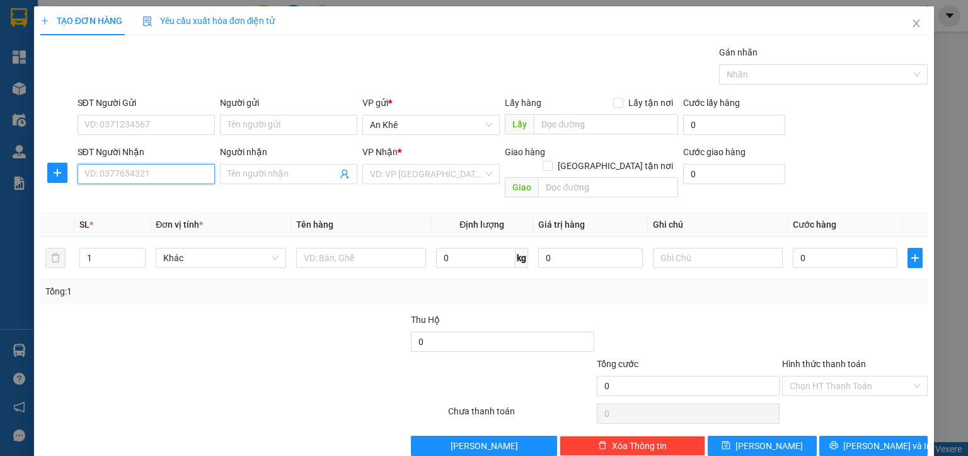
click at [158, 180] on input "SĐT Người Nhận" at bounding box center [146, 174] width 137 height 20
click at [374, 173] on input "search" at bounding box center [426, 174] width 113 height 19
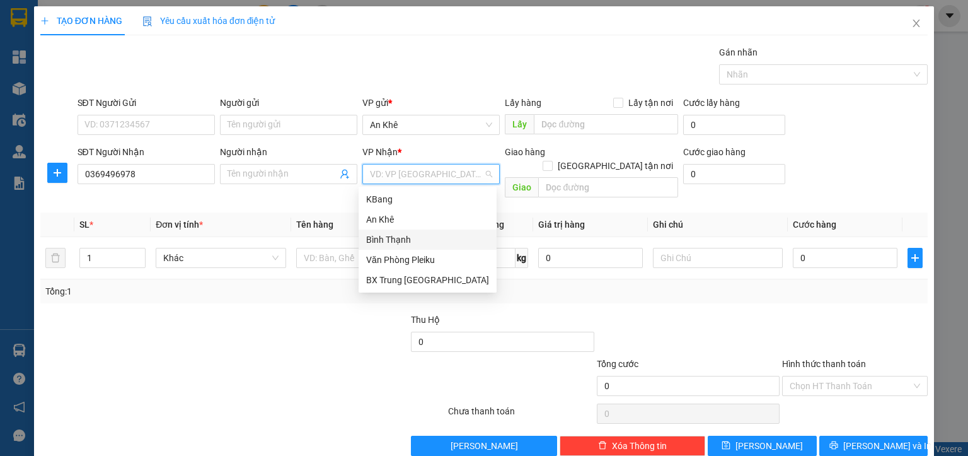
click at [388, 241] on div "Bình Thạnh" at bounding box center [427, 240] width 123 height 14
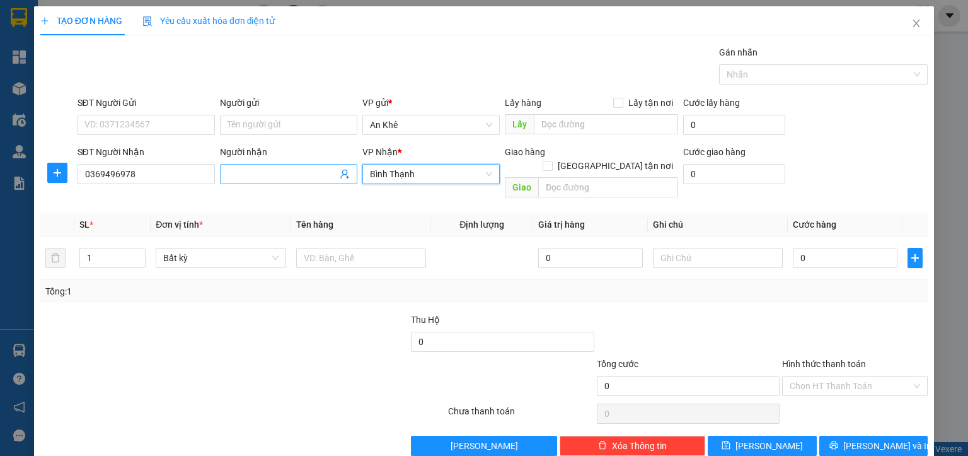
click at [274, 173] on input "Người nhận" at bounding box center [283, 174] width 110 height 14
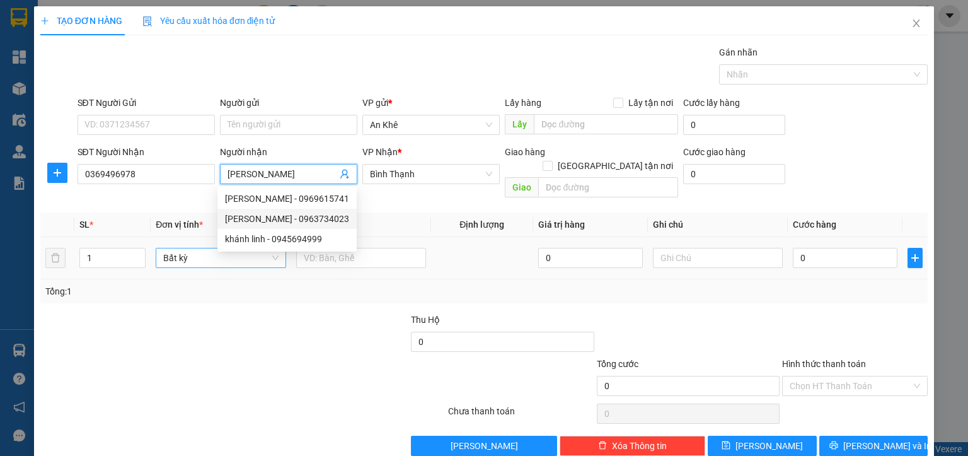
click at [182, 248] on span "Bất kỳ" at bounding box center [220, 257] width 115 height 19
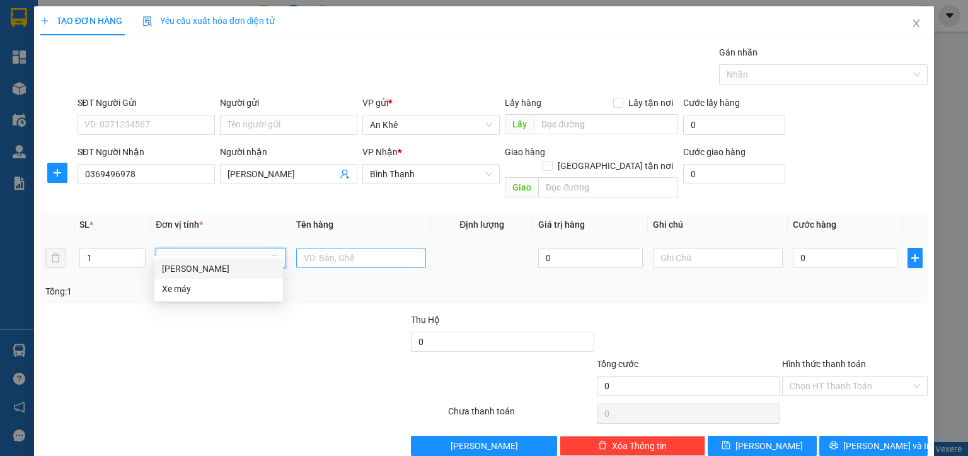
drag, startPoint x: 178, startPoint y: 269, endPoint x: 348, endPoint y: 248, distance: 170.8
click at [183, 267] on div "[PERSON_NAME]" at bounding box center [218, 269] width 113 height 14
click at [364, 248] on input "text" at bounding box center [365, 258] width 129 height 20
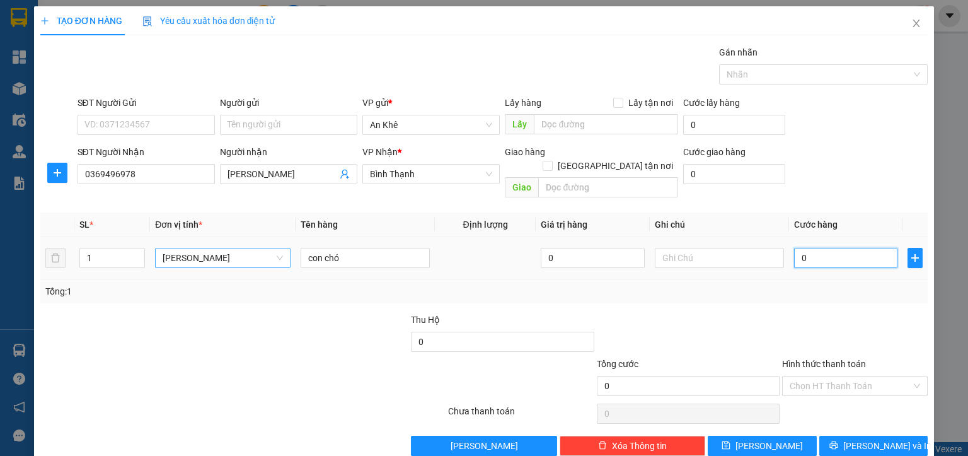
click at [808, 248] on input "0" at bounding box center [846, 258] width 104 height 20
click at [838, 436] on button "[PERSON_NAME] và In" at bounding box center [873, 446] width 109 height 20
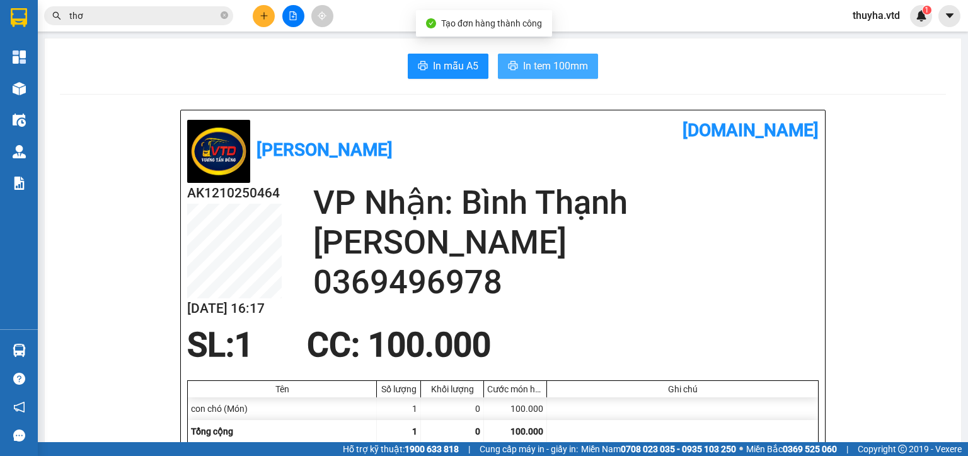
click at [557, 72] on span "In tem 100mm" at bounding box center [555, 66] width 65 height 16
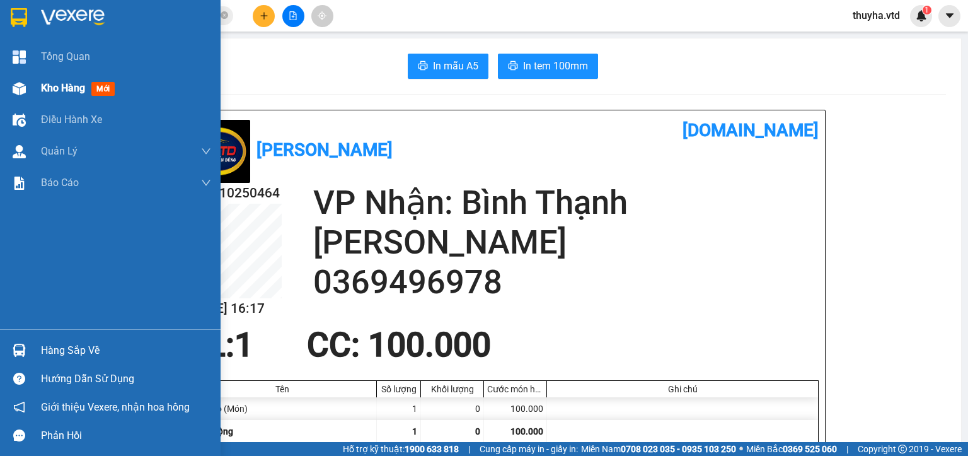
click at [4, 91] on div "Kho hàng mới" at bounding box center [110, 88] width 221 height 32
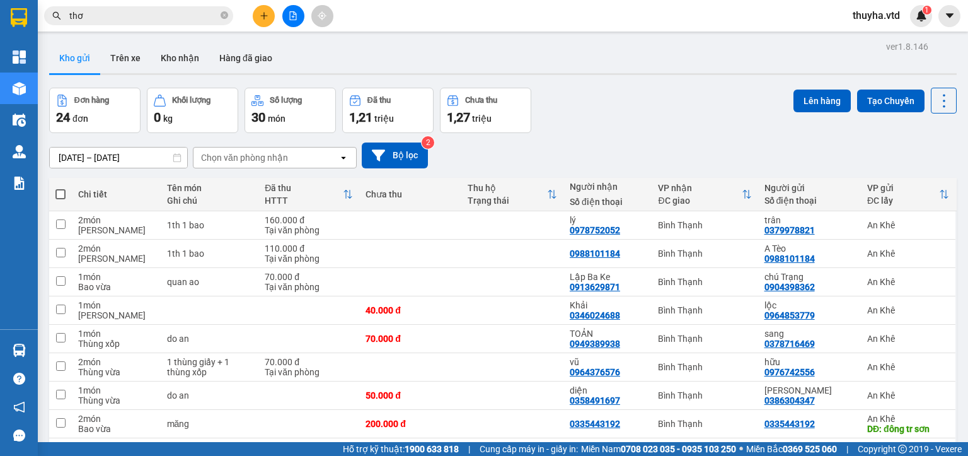
click at [58, 193] on span at bounding box center [60, 194] width 10 height 10
click at [61, 188] on input "checkbox" at bounding box center [61, 188] width 0 height 0
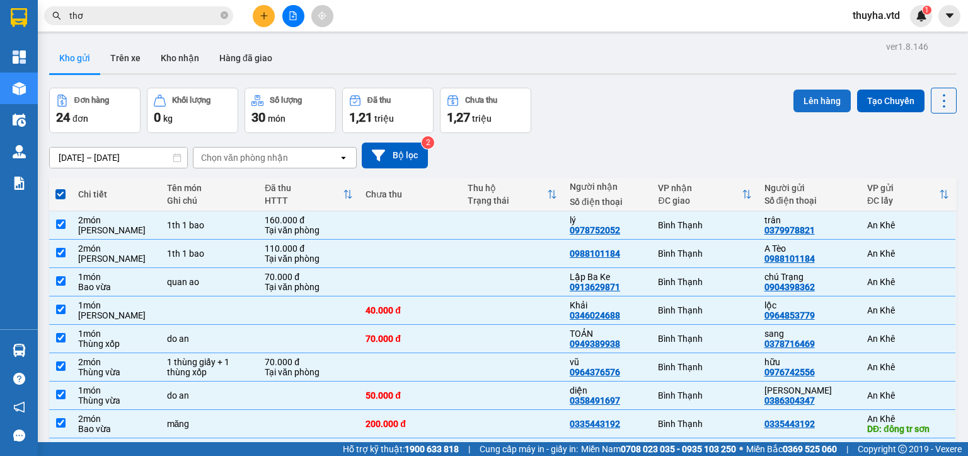
click at [816, 100] on button "Lên hàng" at bounding box center [822, 101] width 57 height 23
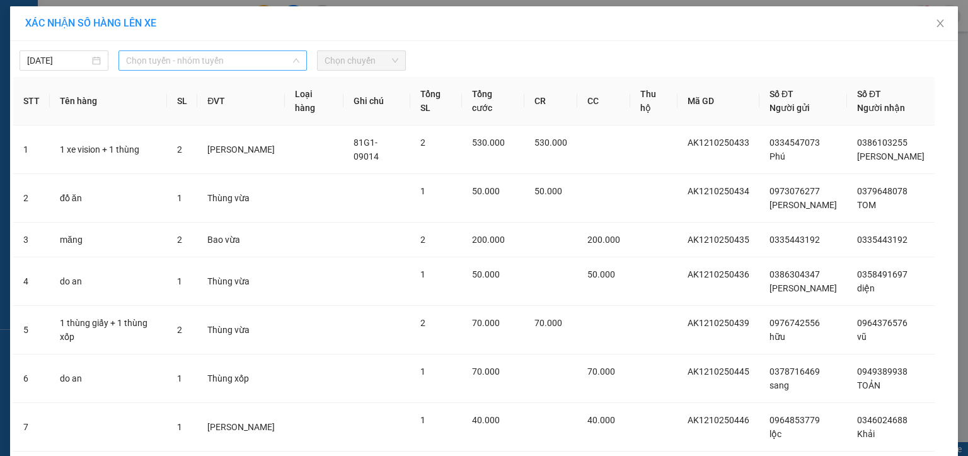
click at [154, 63] on span "Chọn tuyến - nhóm tuyến" at bounding box center [212, 60] width 173 height 19
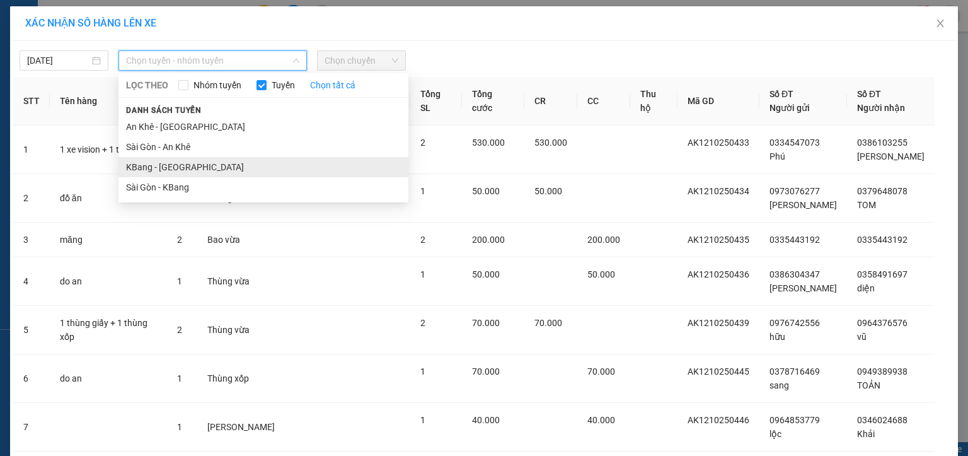
click at [136, 164] on li "KBang - [GEOGRAPHIC_DATA]" at bounding box center [264, 167] width 290 height 20
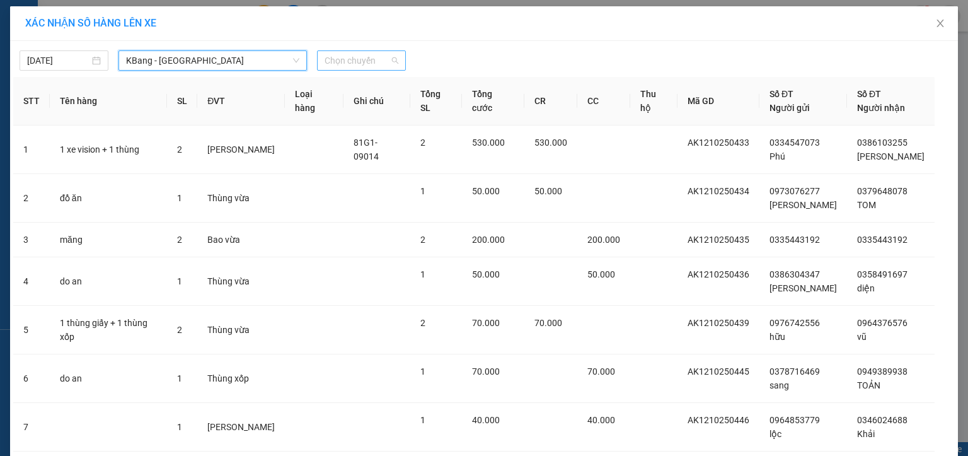
click at [342, 64] on span "Chọn chuyến" at bounding box center [362, 60] width 74 height 19
click at [142, 63] on span "KBang - [GEOGRAPHIC_DATA]" at bounding box center [212, 60] width 173 height 19
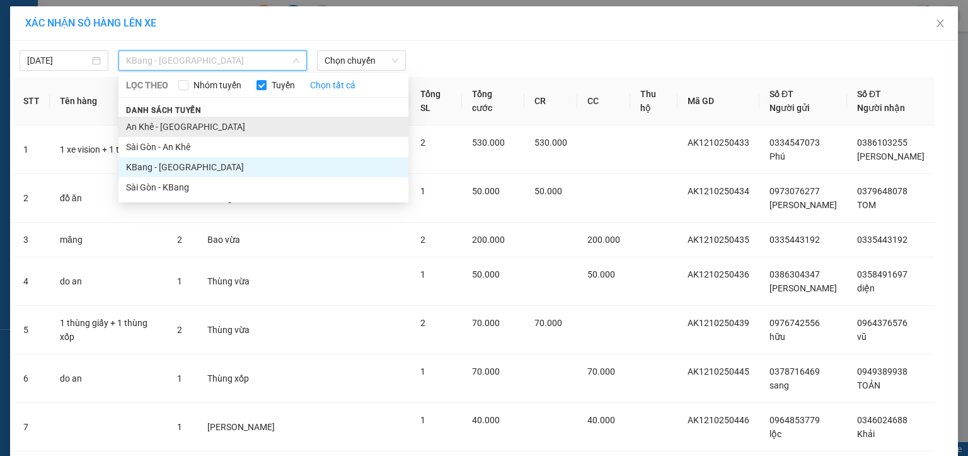
click at [142, 129] on li "An Khê - [GEOGRAPHIC_DATA]" at bounding box center [264, 127] width 290 height 20
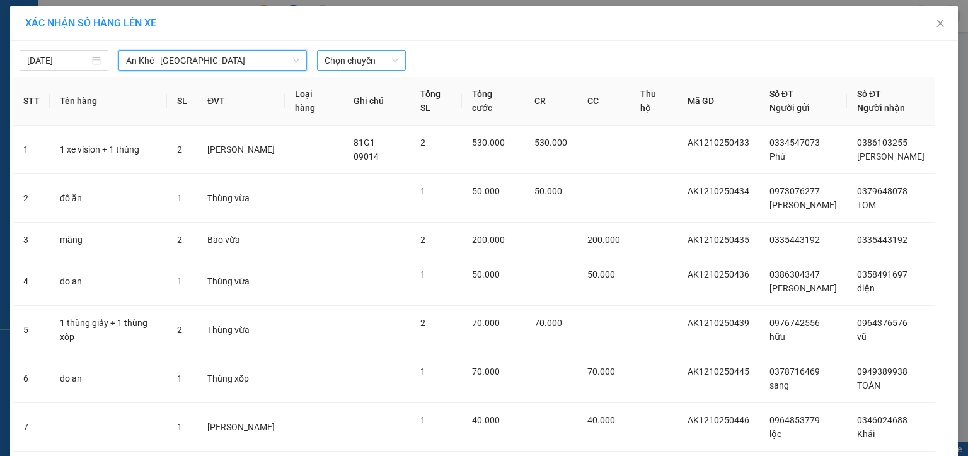
click at [333, 62] on span "Chọn chuyến" at bounding box center [362, 60] width 74 height 19
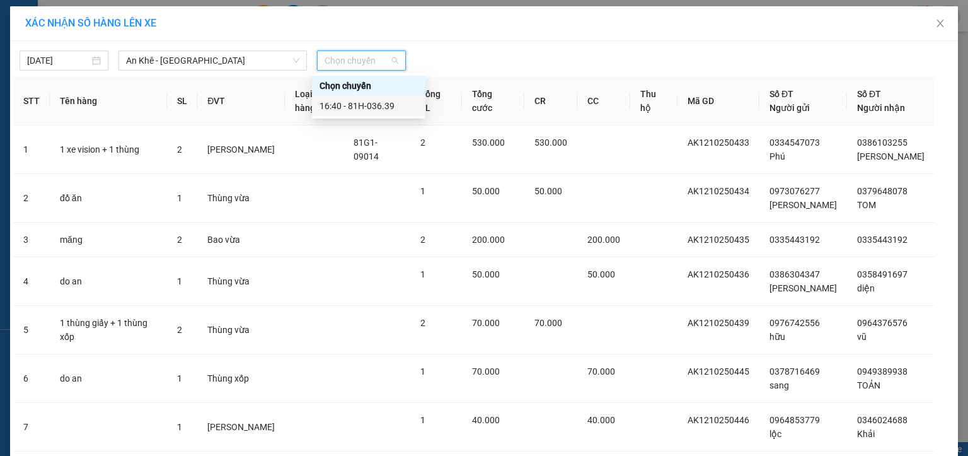
click at [367, 108] on div "16:40 - 81H-036.39" at bounding box center [369, 106] width 98 height 14
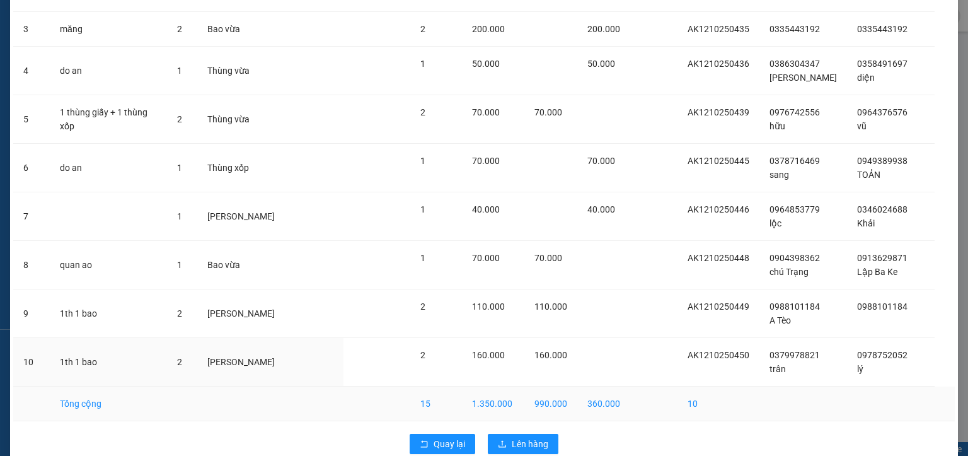
scroll to position [250, 0]
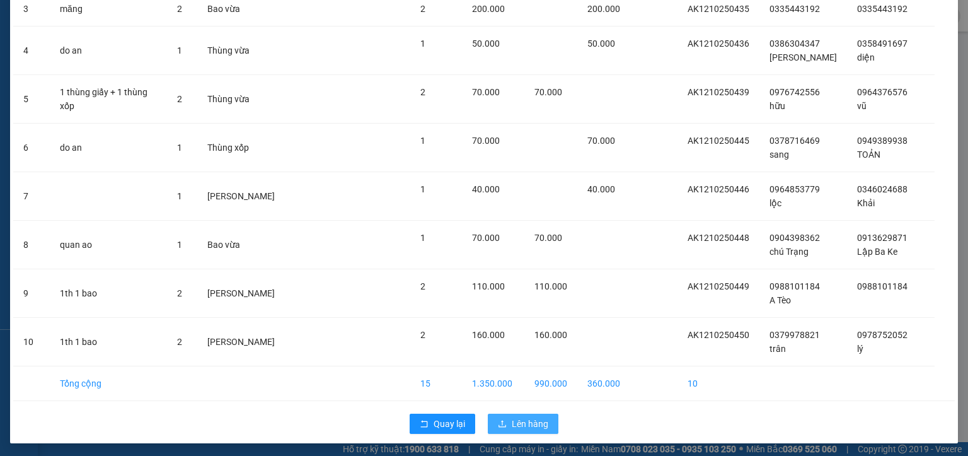
click at [533, 420] on span "Lên hàng" at bounding box center [530, 424] width 37 height 14
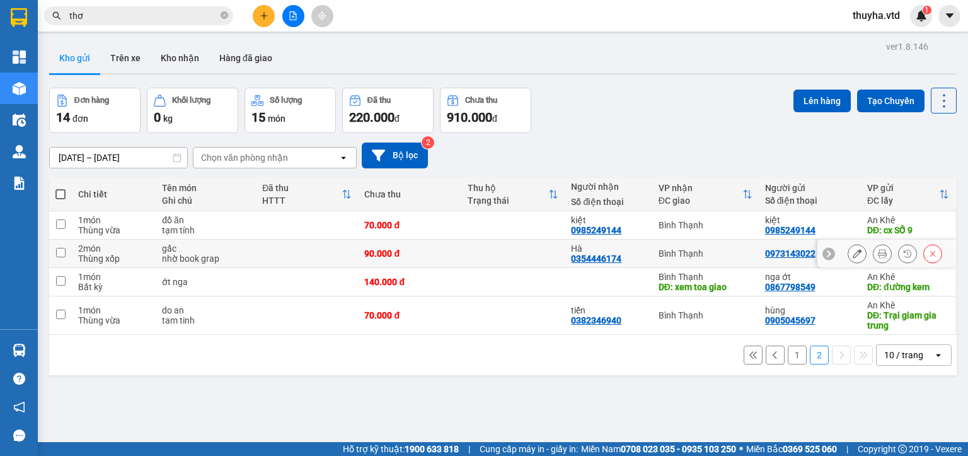
click at [59, 253] on input "checkbox" at bounding box center [60, 252] width 9 height 9
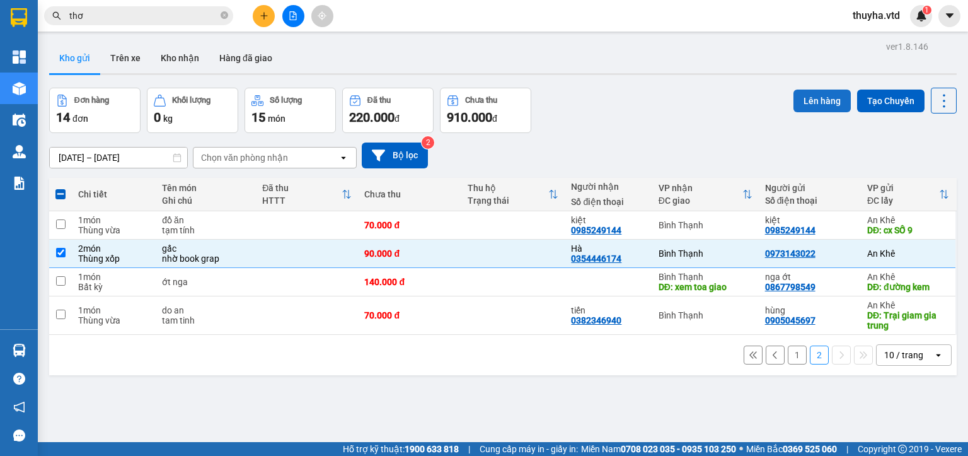
click at [821, 98] on button "Lên hàng" at bounding box center [822, 101] width 57 height 23
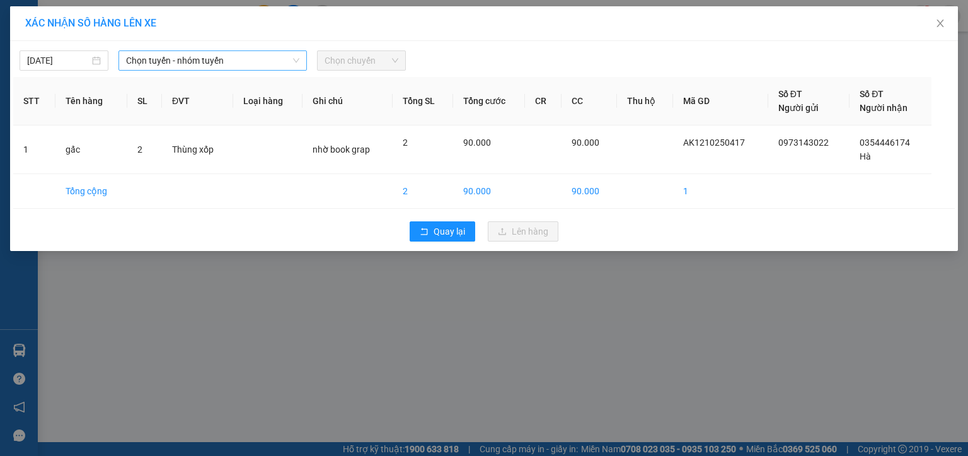
click at [169, 56] on span "Chọn tuyến - nhóm tuyến" at bounding box center [212, 60] width 173 height 19
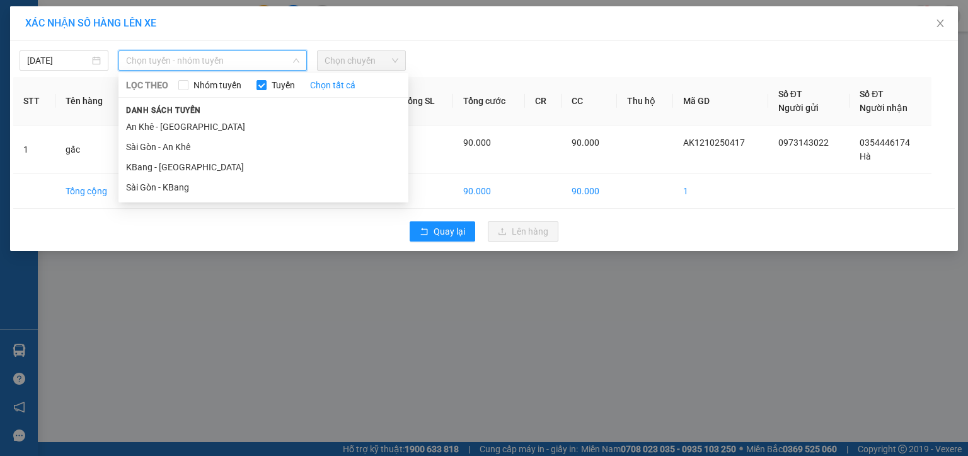
drag, startPoint x: 143, startPoint y: 125, endPoint x: 312, endPoint y: 93, distance: 171.8
click at [146, 125] on li "An Khê - [GEOGRAPHIC_DATA]" at bounding box center [264, 127] width 290 height 20
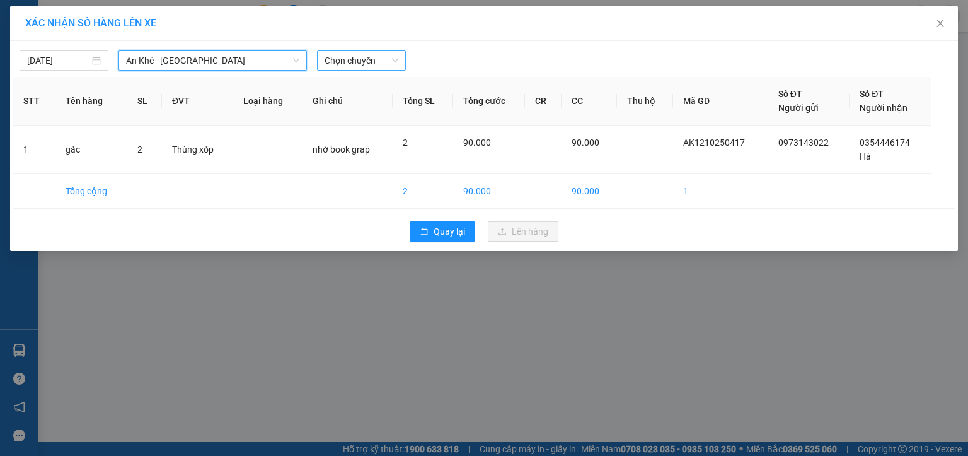
click at [357, 61] on span "Chọn chuyến" at bounding box center [362, 60] width 74 height 19
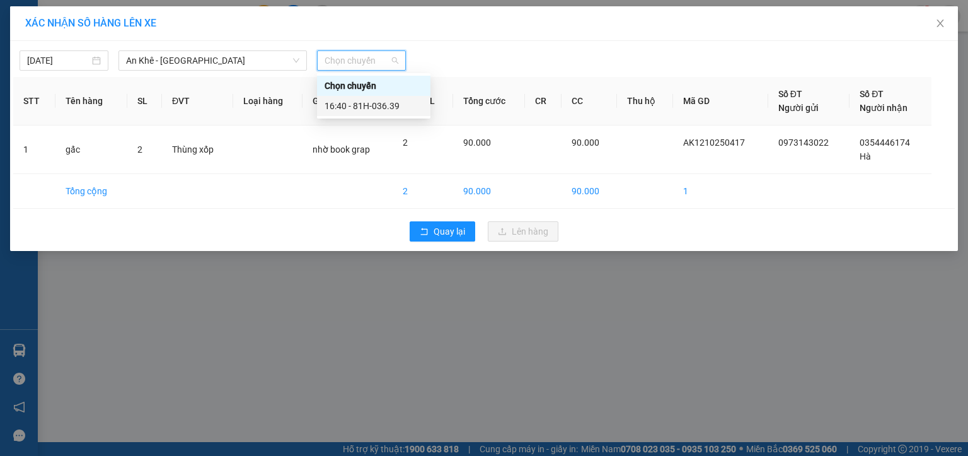
click at [368, 108] on div "16:40 - 81H-036.39" at bounding box center [374, 106] width 98 height 14
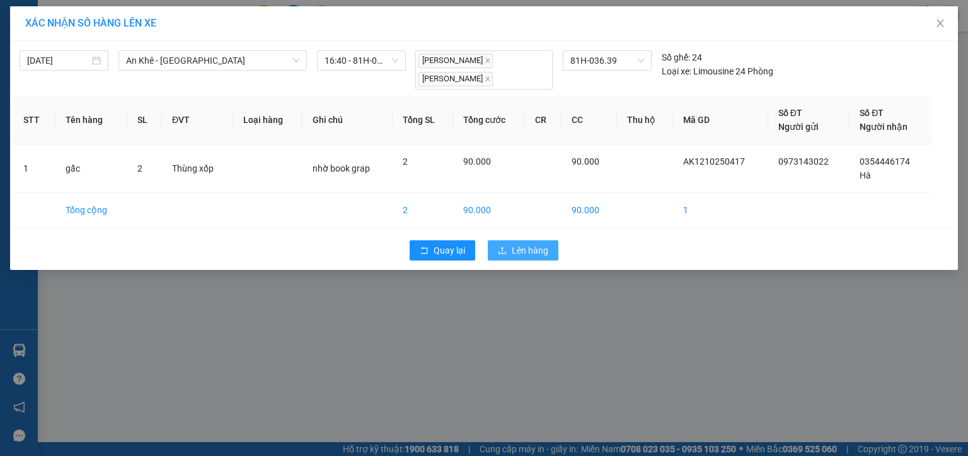
click at [512, 253] on span "Lên hàng" at bounding box center [530, 250] width 37 height 14
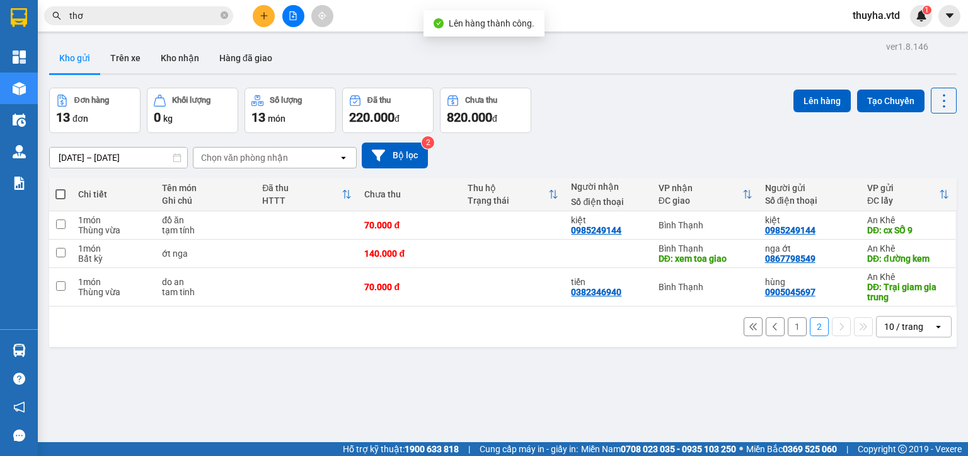
click at [788, 328] on button "1" at bounding box center [797, 326] width 19 height 19
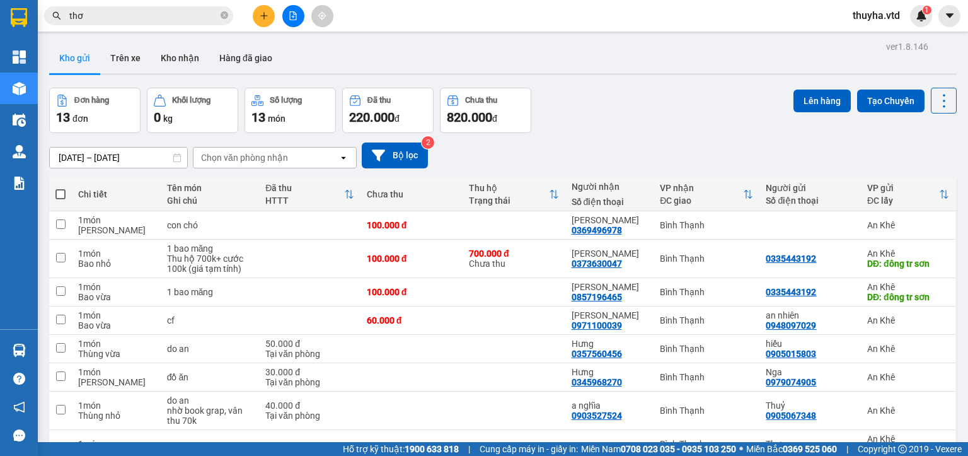
click at [55, 192] on span at bounding box center [60, 194] width 10 height 10
click at [61, 188] on input "checkbox" at bounding box center [61, 188] width 0 height 0
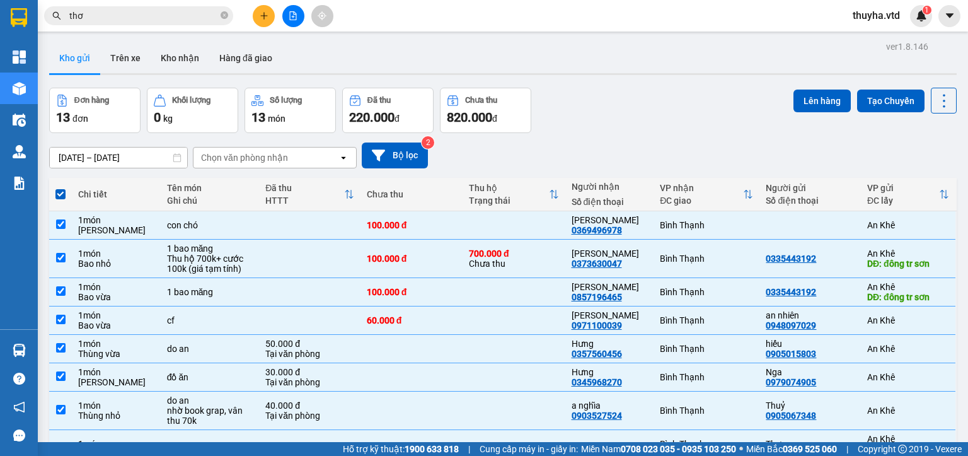
scroll to position [122, 0]
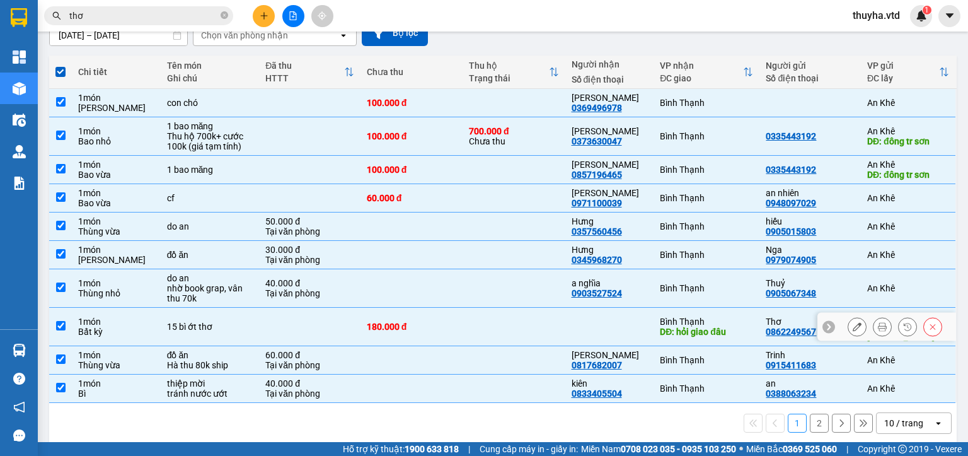
click at [61, 321] on input "checkbox" at bounding box center [60, 325] width 9 height 9
checkbox input "false"
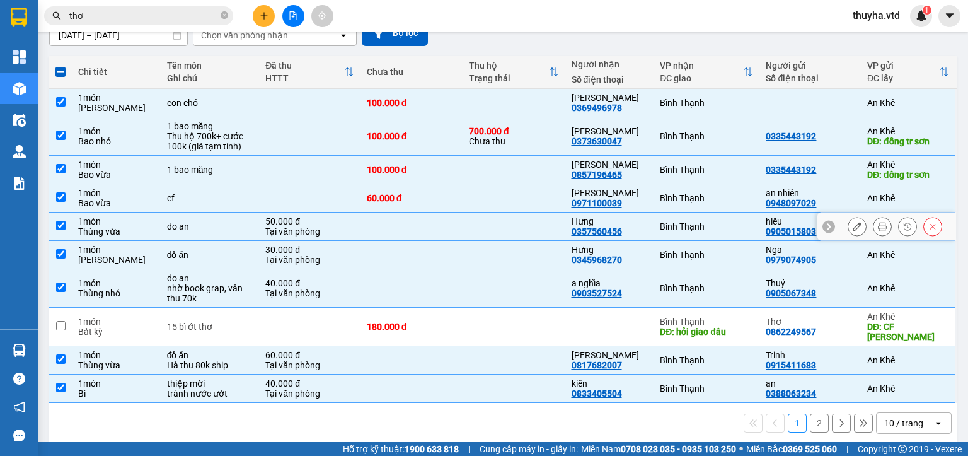
scroll to position [0, 0]
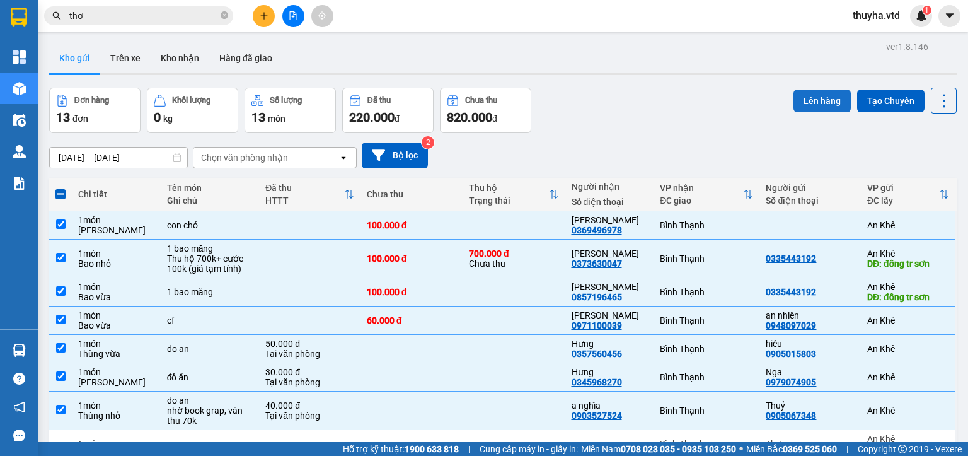
click at [801, 103] on button "Lên hàng" at bounding box center [822, 101] width 57 height 23
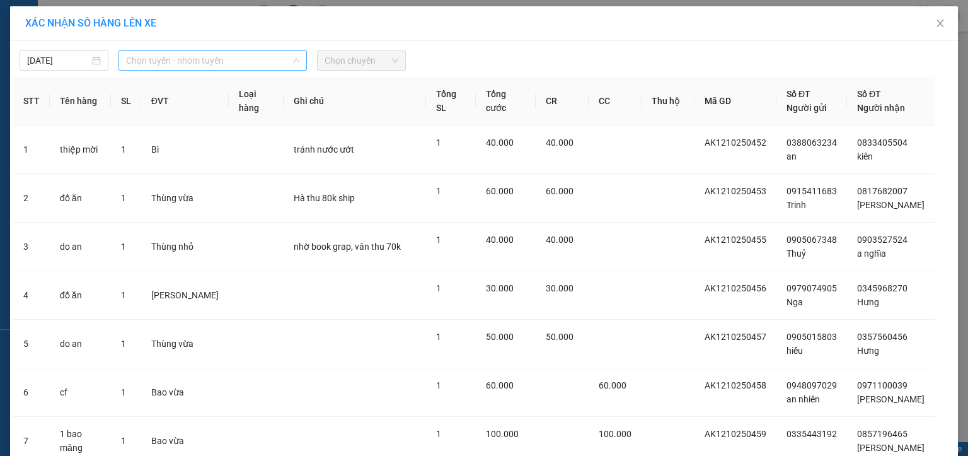
click at [152, 61] on span "Chọn tuyến - nhóm tuyến" at bounding box center [212, 60] width 173 height 19
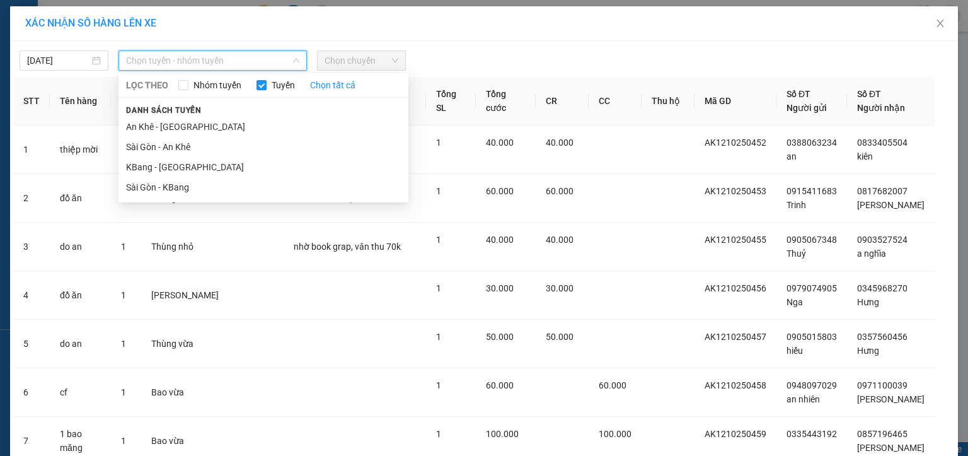
drag, startPoint x: 136, startPoint y: 129, endPoint x: 245, endPoint y: 107, distance: 110.6
click at [139, 129] on li "An Khê - [GEOGRAPHIC_DATA]" at bounding box center [264, 127] width 290 height 20
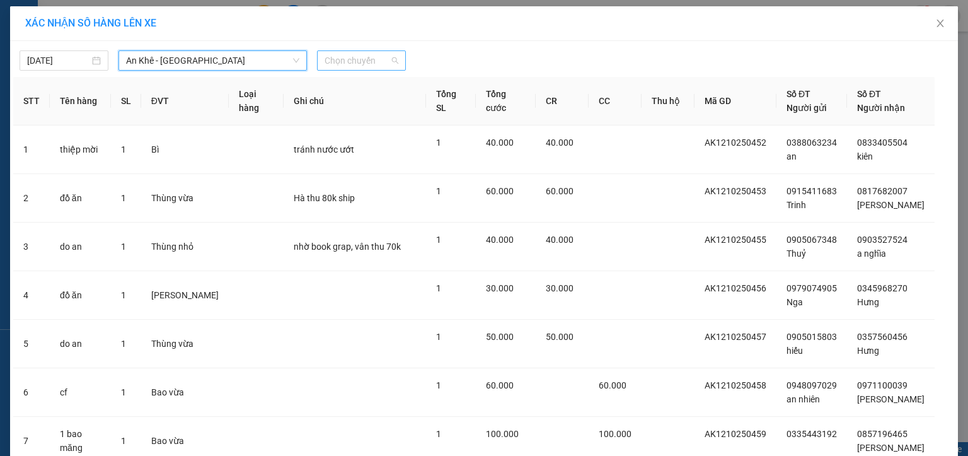
click at [363, 66] on span "Chọn chuyến" at bounding box center [362, 60] width 74 height 19
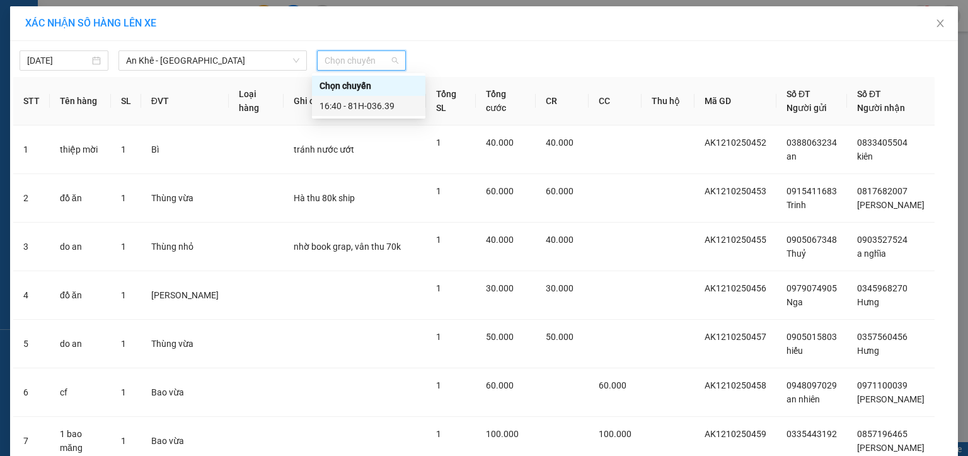
click at [372, 101] on div "16:40 - 81H-036.39" at bounding box center [369, 106] width 98 height 14
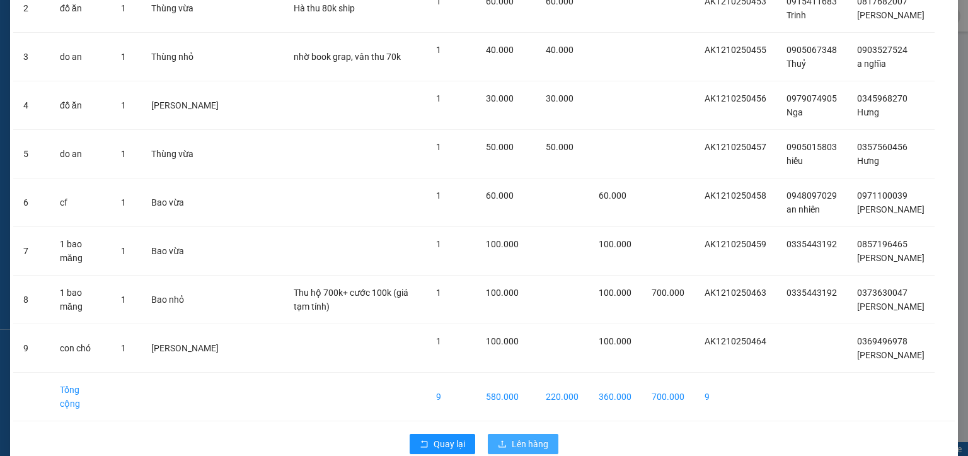
scroll to position [214, 0]
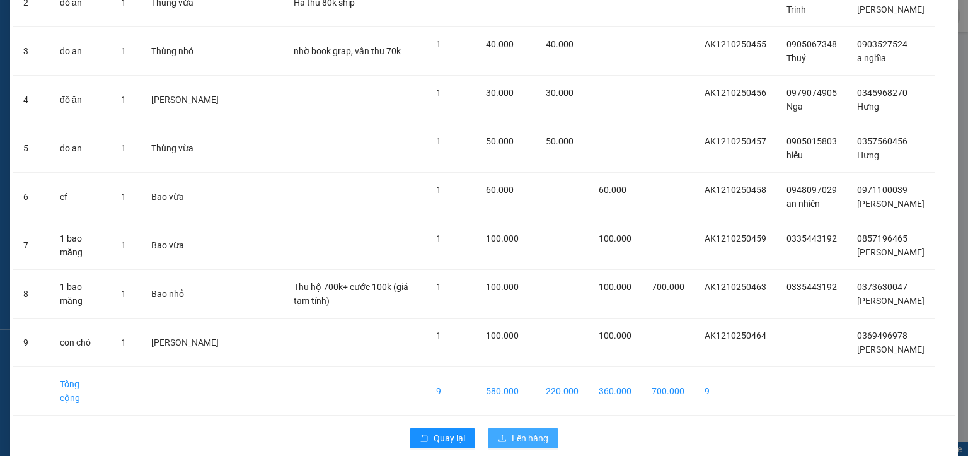
click at [512, 431] on span "Lên hàng" at bounding box center [530, 438] width 37 height 14
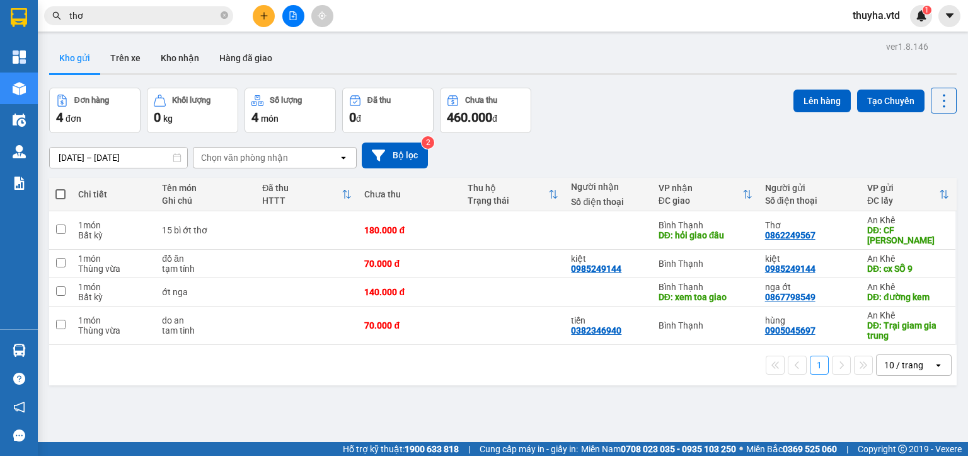
click at [298, 18] on button at bounding box center [293, 16] width 22 height 22
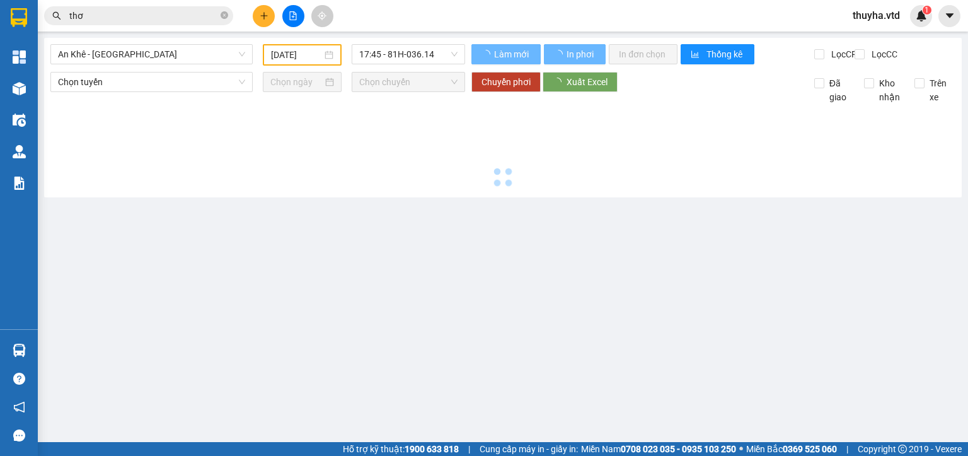
type input "[DATE]"
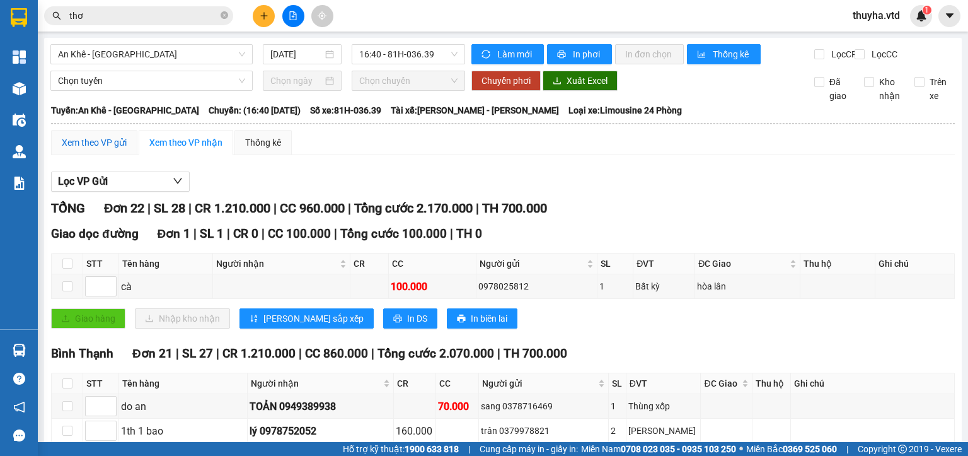
click at [74, 149] on div "Xem theo VP gửi" at bounding box center [94, 143] width 65 height 14
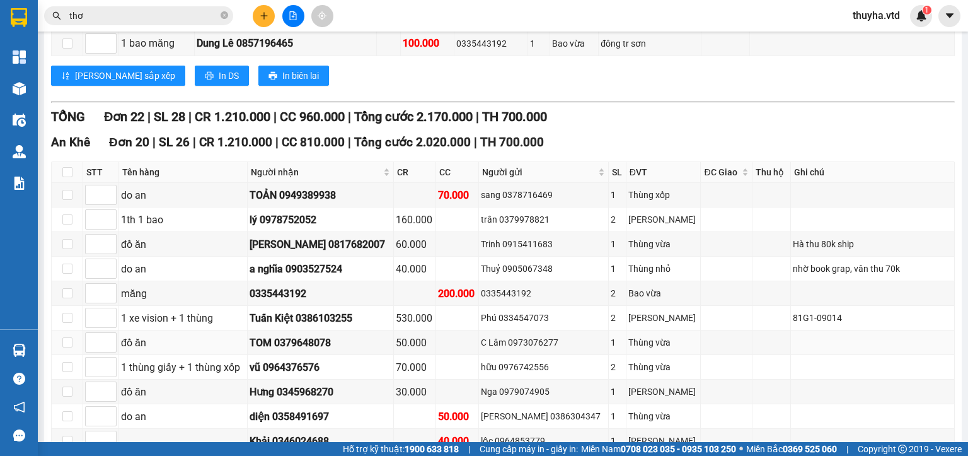
scroll to position [441, 0]
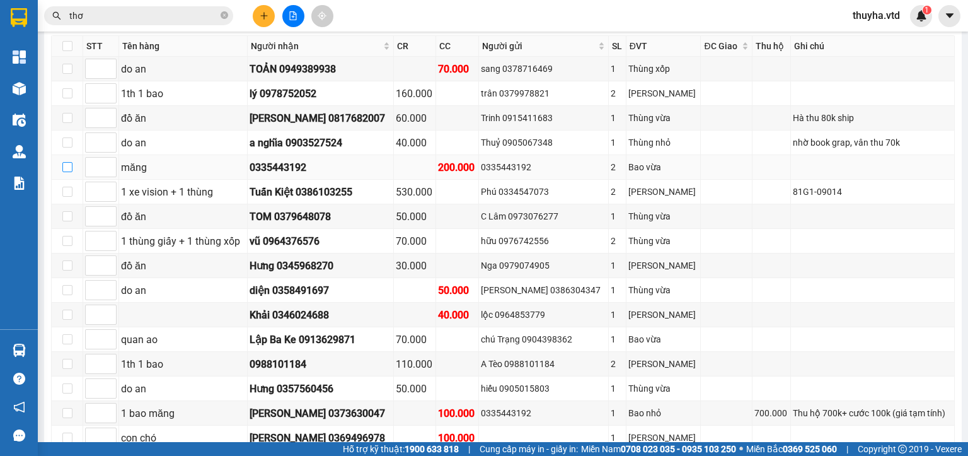
click at [66, 172] on input "checkbox" at bounding box center [67, 167] width 10 height 10
checkbox input "true"
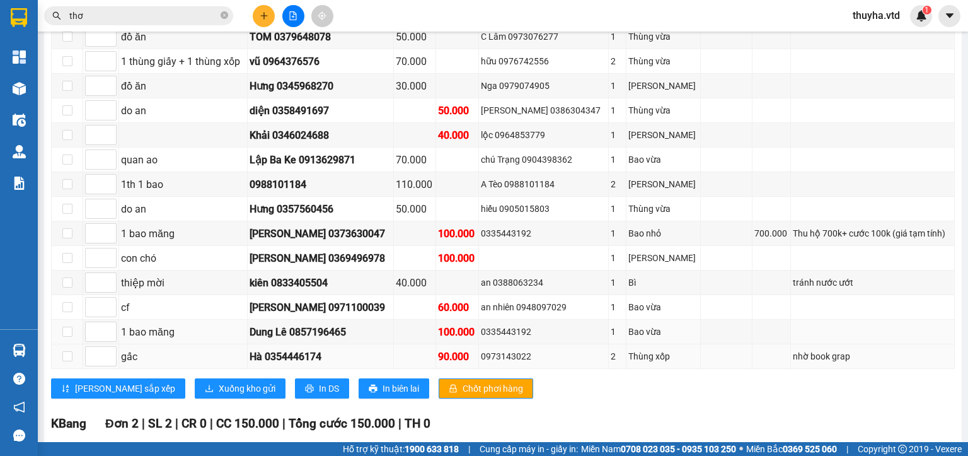
scroll to position [630, 0]
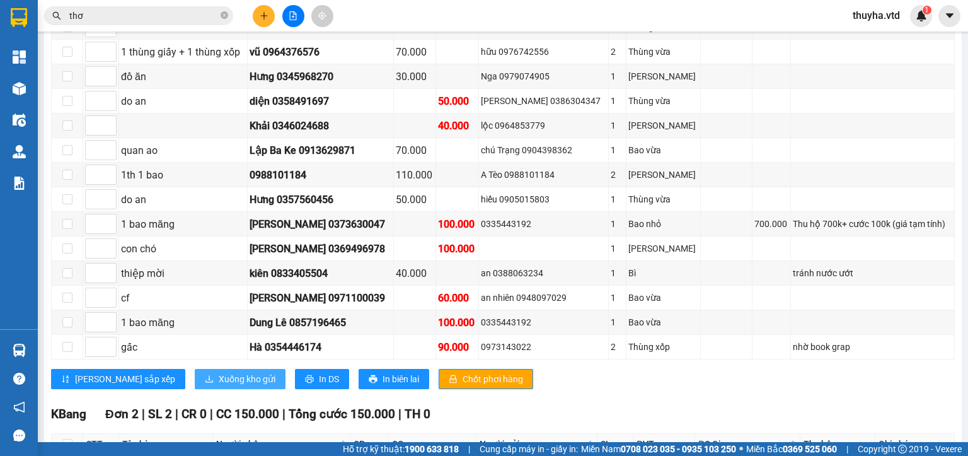
click at [219, 382] on span "Xuống kho gửi" at bounding box center [247, 379] width 57 height 14
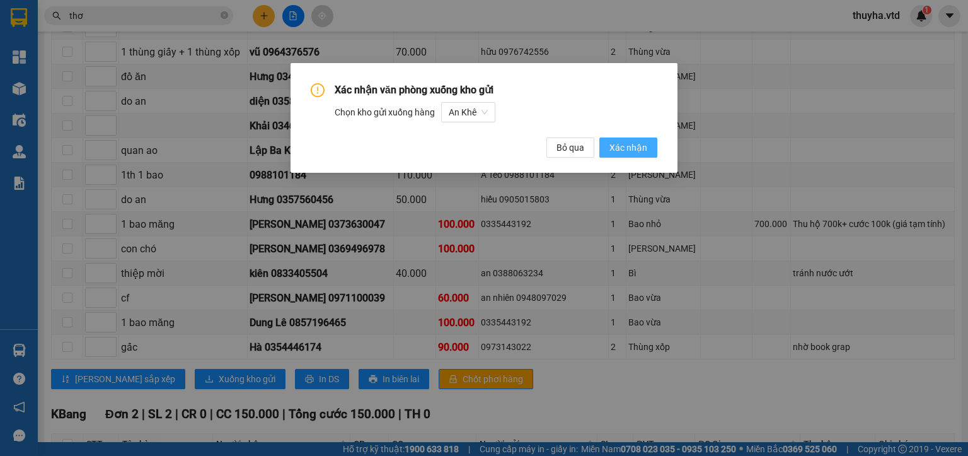
click at [627, 148] on span "Xác nhận" at bounding box center [629, 148] width 38 height 14
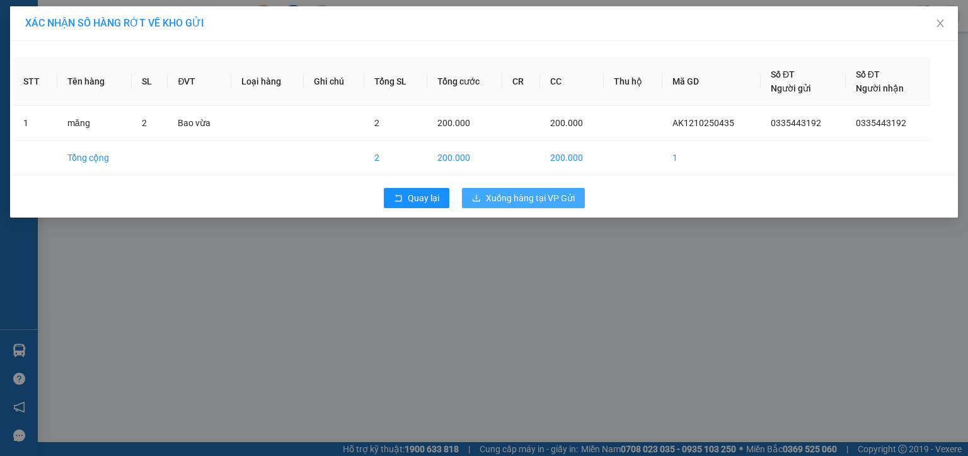
click at [546, 200] on span "Xuống hàng tại VP Gửi" at bounding box center [530, 198] width 89 height 14
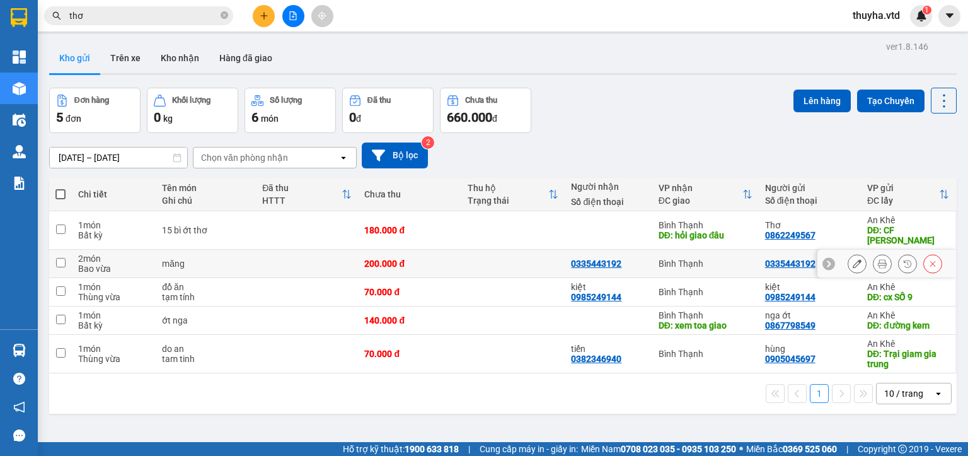
click at [930, 256] on button at bounding box center [933, 264] width 18 height 22
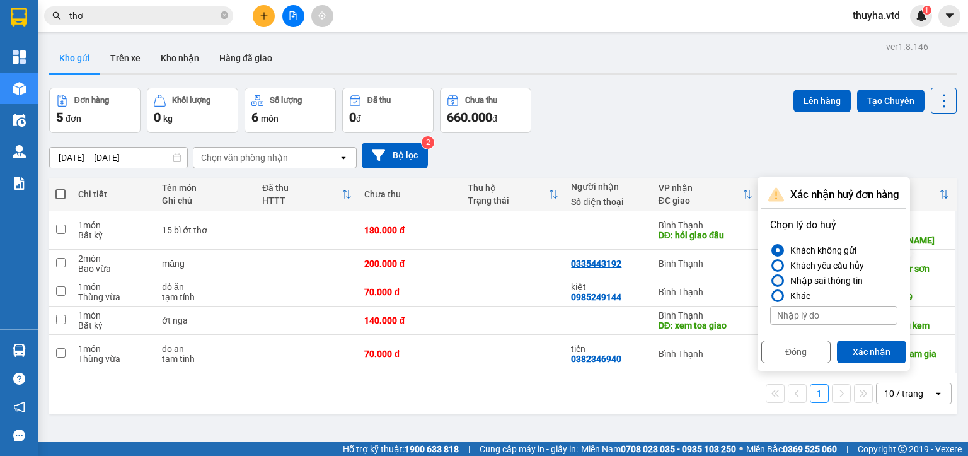
click at [820, 279] on div "Nhập sai thông tin" at bounding box center [824, 280] width 78 height 15
click at [770, 281] on input "Nhập sai thông tin" at bounding box center [770, 281] width 0 height 0
click at [888, 354] on button "Xác nhận" at bounding box center [871, 351] width 69 height 23
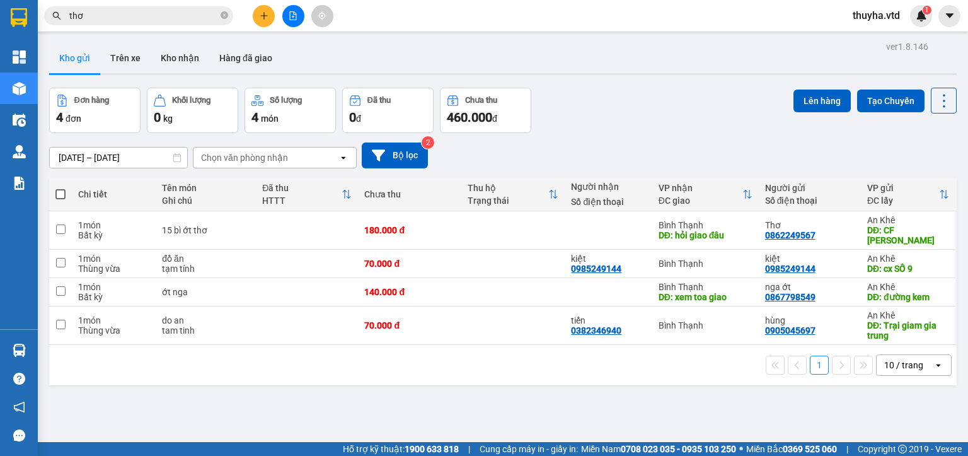
click at [291, 14] on icon "file-add" at bounding box center [293, 15] width 9 height 9
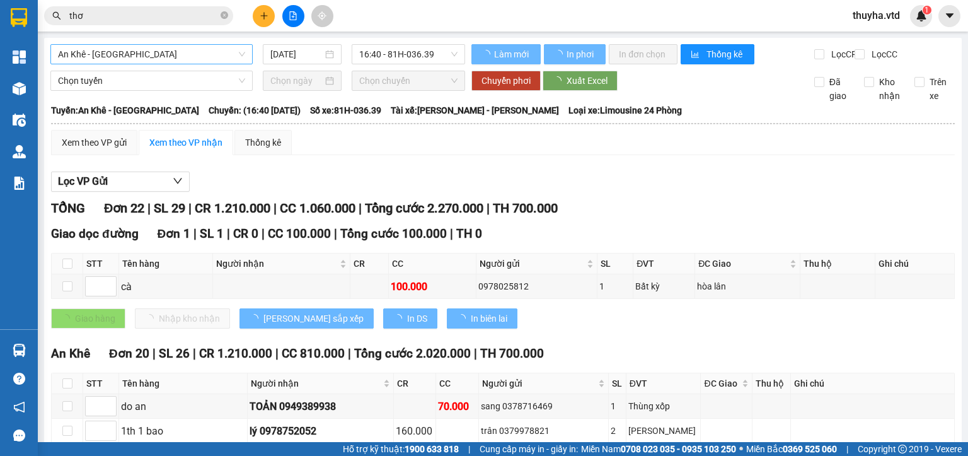
click at [72, 59] on span "An Khê - [GEOGRAPHIC_DATA]" at bounding box center [151, 54] width 187 height 19
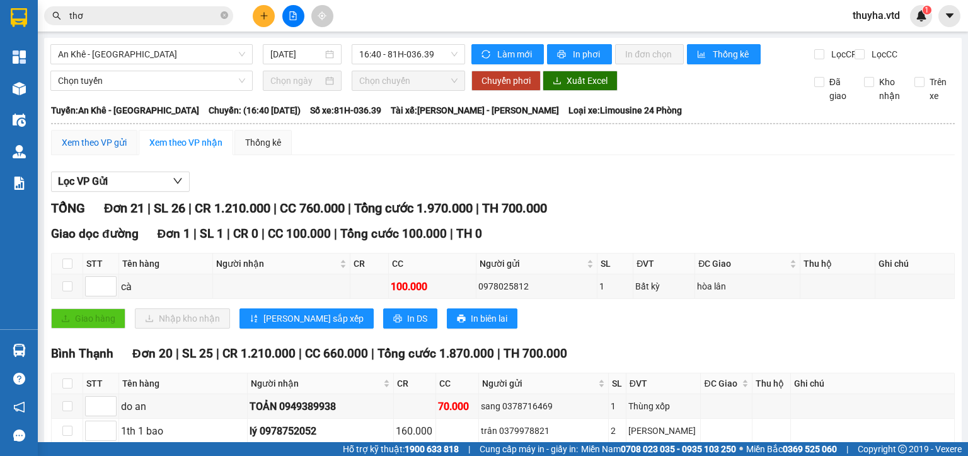
click at [100, 149] on div "Xem theo VP gửi" at bounding box center [94, 143] width 65 height 14
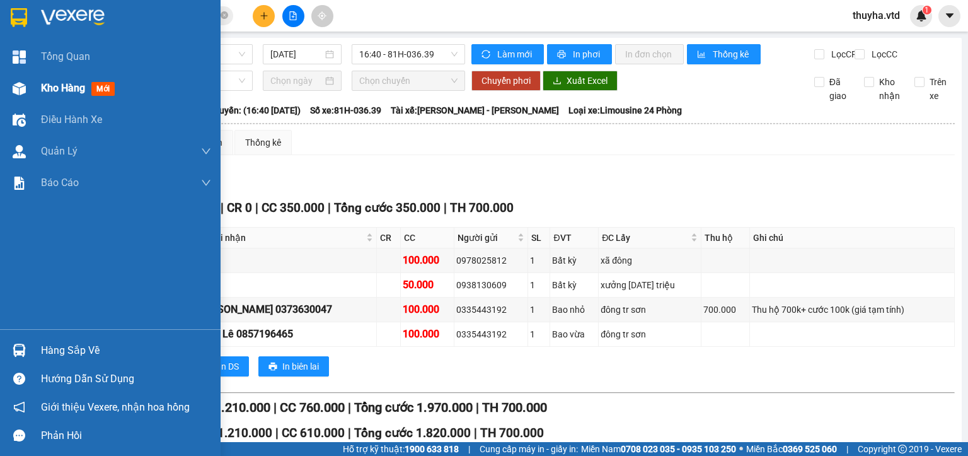
click at [29, 90] on div at bounding box center [19, 89] width 22 height 22
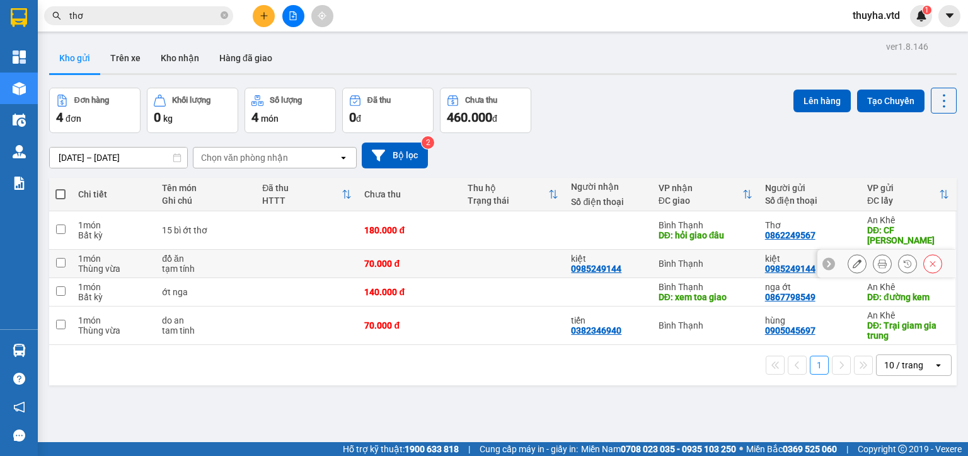
click at [54, 250] on td at bounding box center [60, 264] width 23 height 28
checkbox input "true"
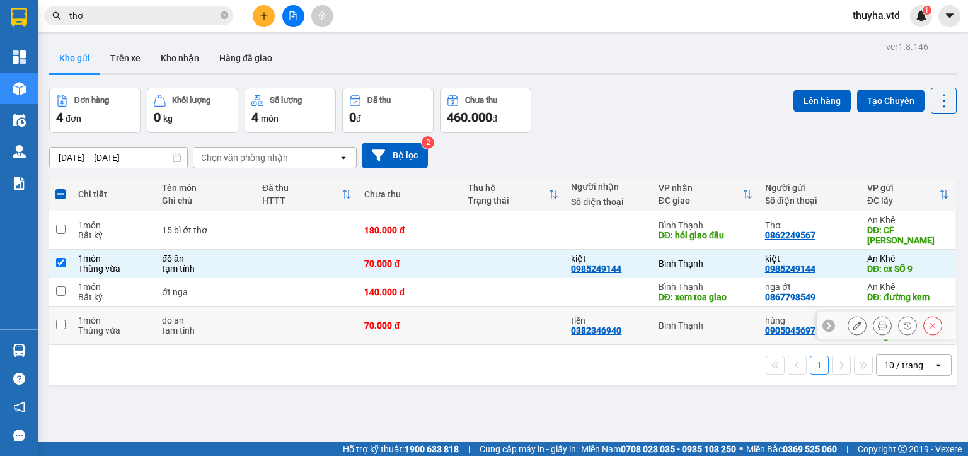
click at [57, 320] on input "checkbox" at bounding box center [60, 324] width 9 height 9
checkbox input "true"
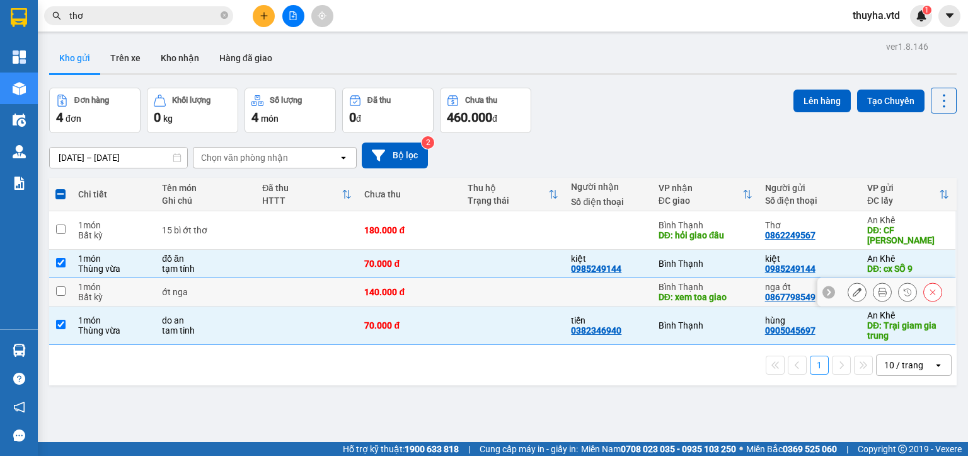
click at [57, 286] on input "checkbox" at bounding box center [60, 290] width 9 height 9
checkbox input "true"
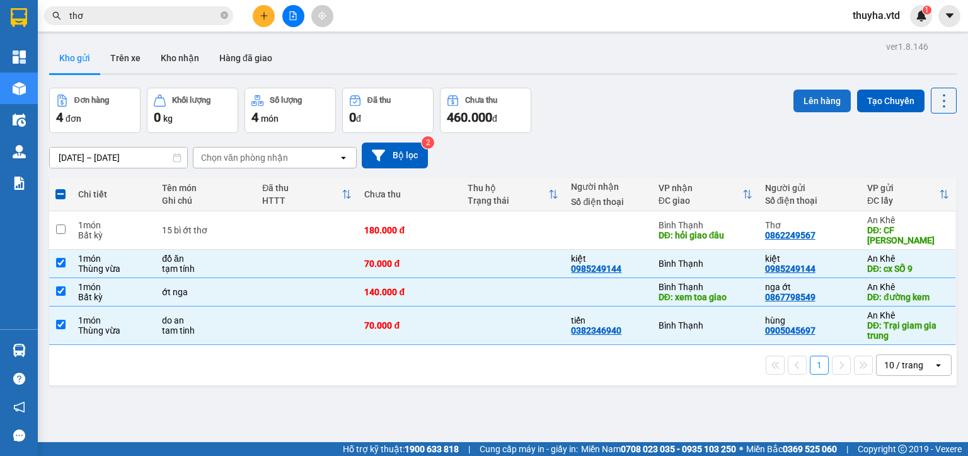
click at [814, 98] on button "Lên hàng" at bounding box center [822, 101] width 57 height 23
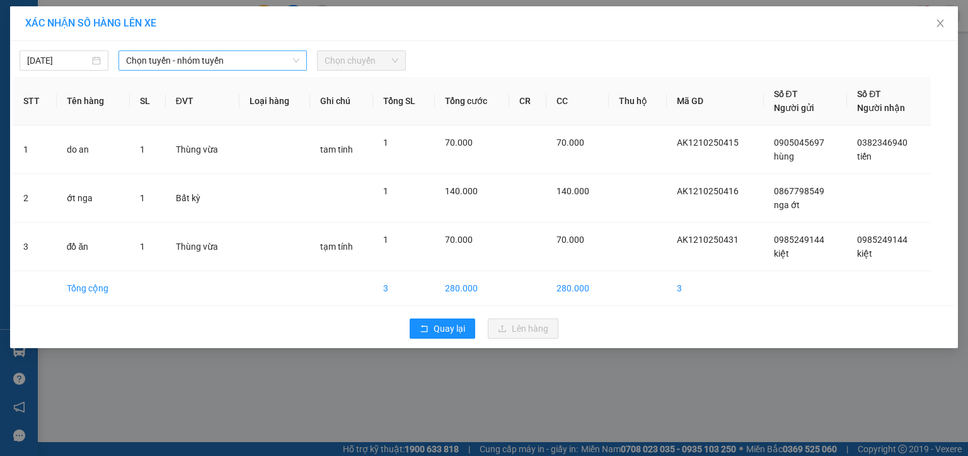
click at [132, 61] on span "Chọn tuyến - nhóm tuyến" at bounding box center [212, 60] width 173 height 19
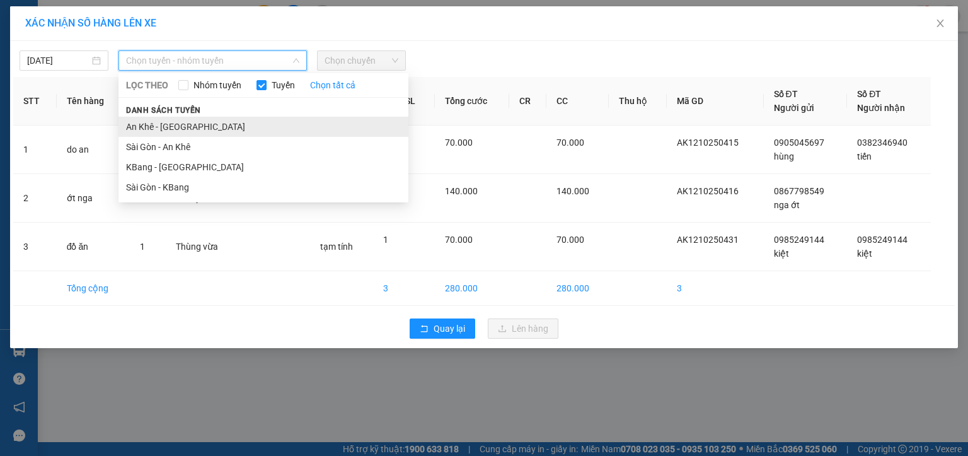
click at [145, 129] on li "An Khê - [GEOGRAPHIC_DATA]" at bounding box center [264, 127] width 290 height 20
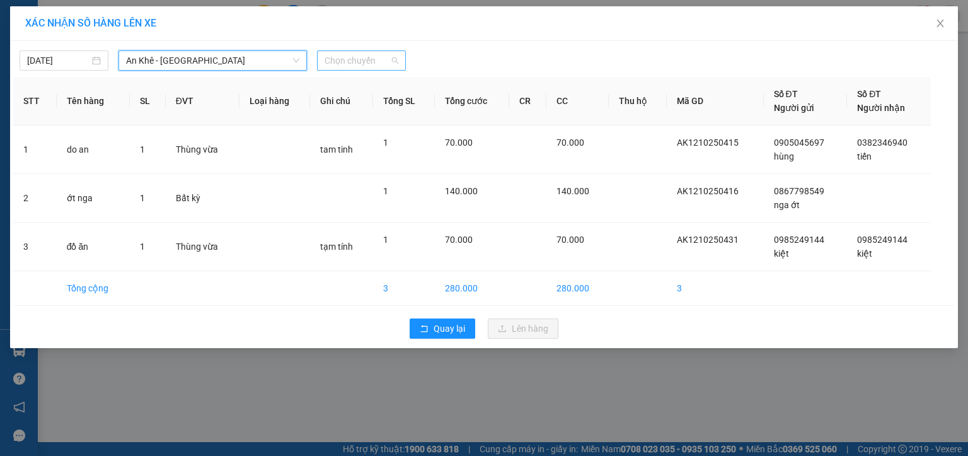
click at [350, 59] on span "Chọn chuyến" at bounding box center [362, 60] width 74 height 19
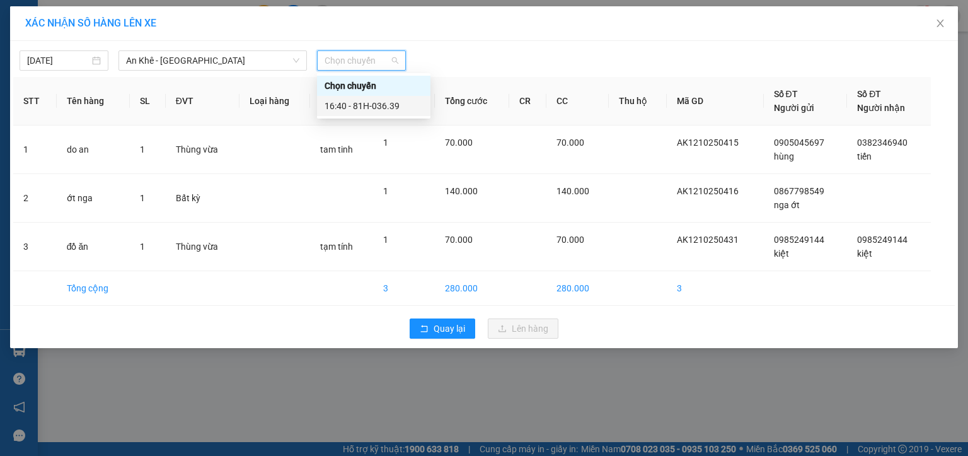
click at [366, 102] on div "16:40 - 81H-036.39" at bounding box center [374, 106] width 98 height 14
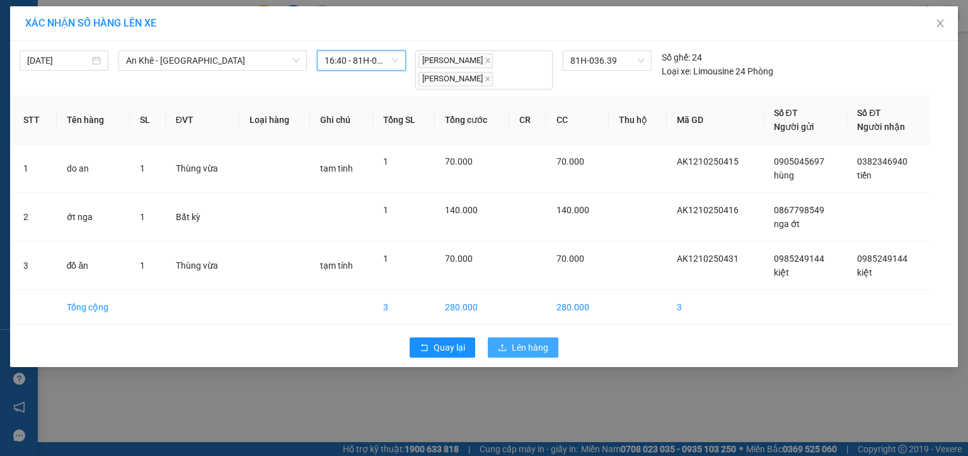
click at [524, 347] on span "Lên hàng" at bounding box center [530, 347] width 37 height 14
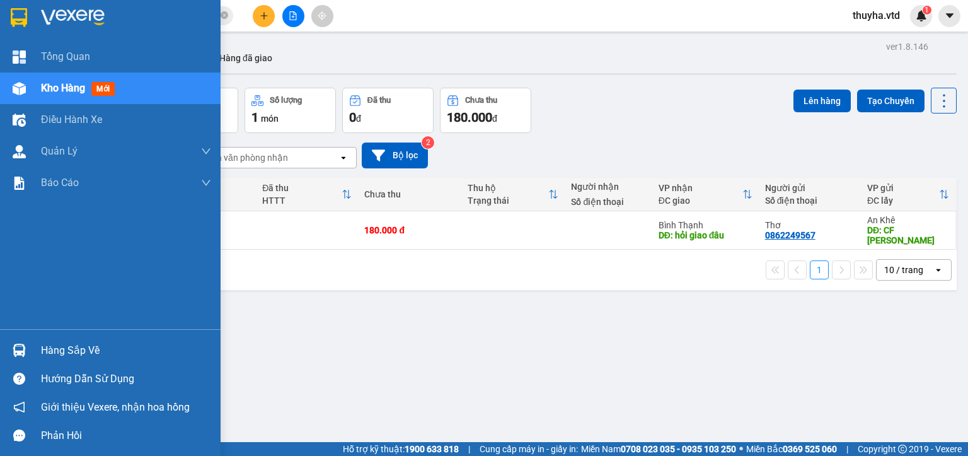
click at [24, 88] on img at bounding box center [19, 88] width 13 height 13
click at [41, 90] on span "Kho hàng" at bounding box center [63, 88] width 44 height 12
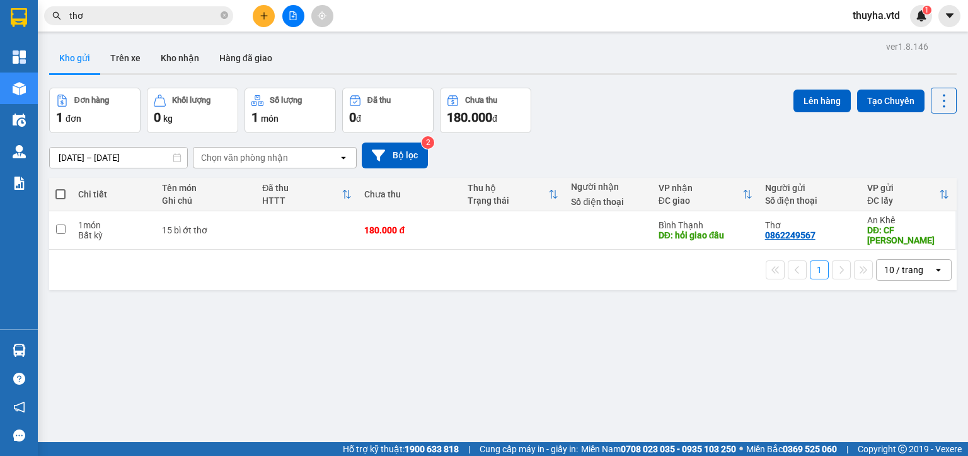
click at [361, 315] on div "ver 1.8.146 Kho gửi Trên xe Kho nhận Hàng đã giao Đơn hàng 1 đơn Khối lượng 0 k…" at bounding box center [503, 266] width 918 height 456
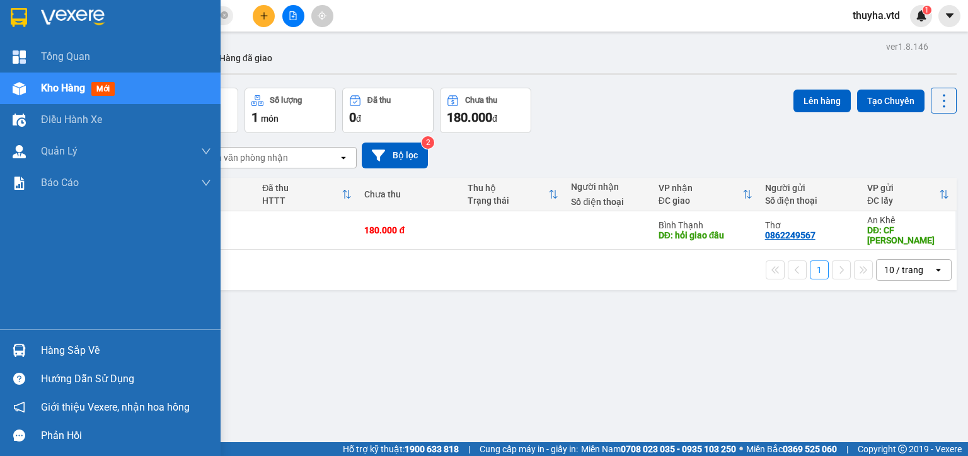
click at [21, 92] on img at bounding box center [19, 88] width 13 height 13
click at [40, 87] on div "Kho hàng mới" at bounding box center [110, 88] width 221 height 32
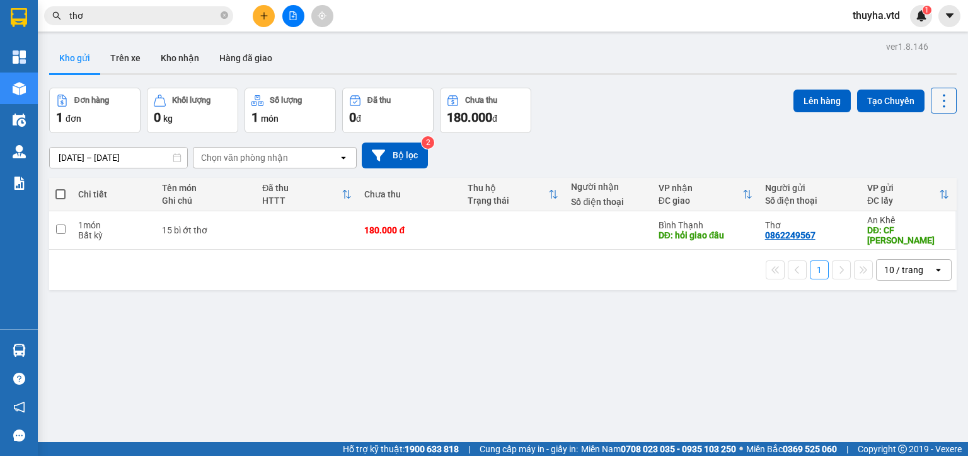
click at [935, 99] on icon at bounding box center [944, 101] width 18 height 18
click at [905, 180] on span "Làm mới" at bounding box center [915, 179] width 35 height 13
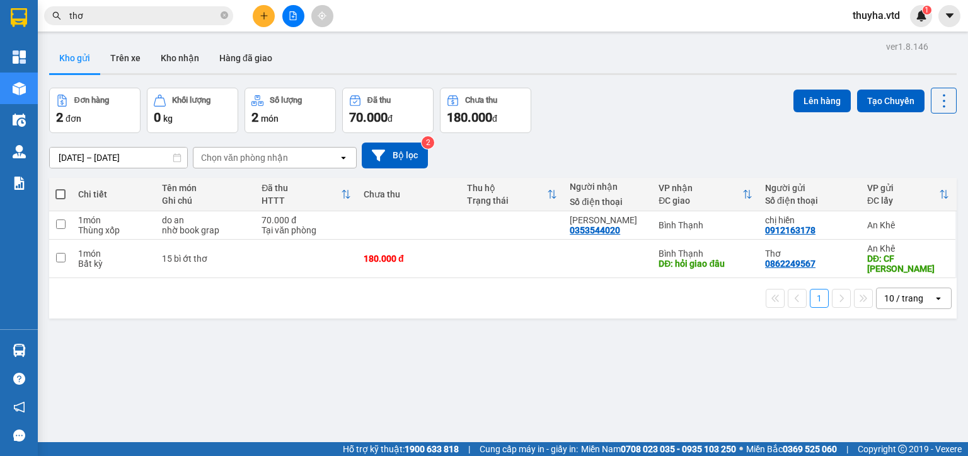
click at [59, 198] on span at bounding box center [60, 194] width 10 height 10
click at [61, 188] on input "checkbox" at bounding box center [61, 188] width 0 height 0
checkbox input "true"
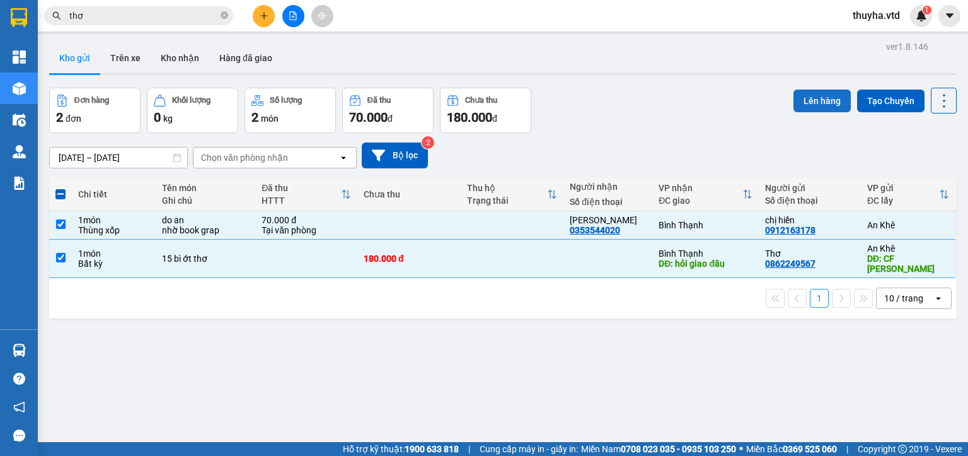
click at [810, 98] on button "Lên hàng" at bounding box center [822, 101] width 57 height 23
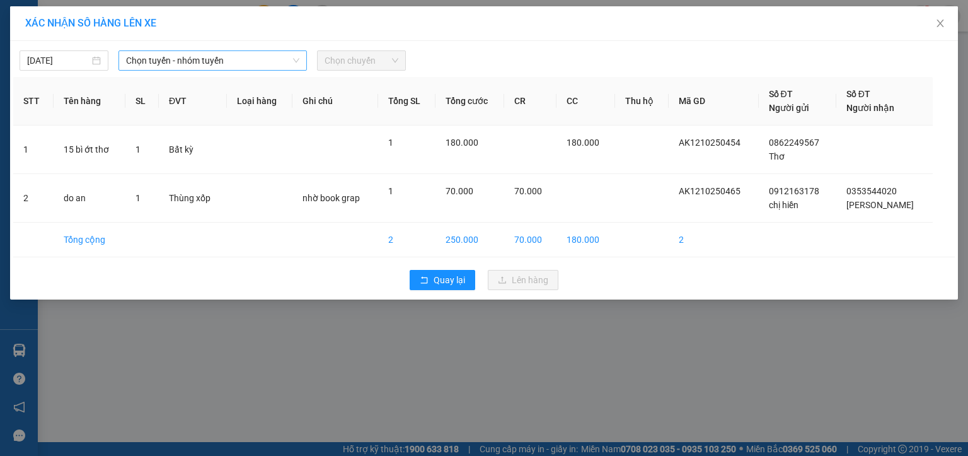
click at [214, 64] on span "Chọn tuyến - nhóm tuyến" at bounding box center [212, 60] width 173 height 19
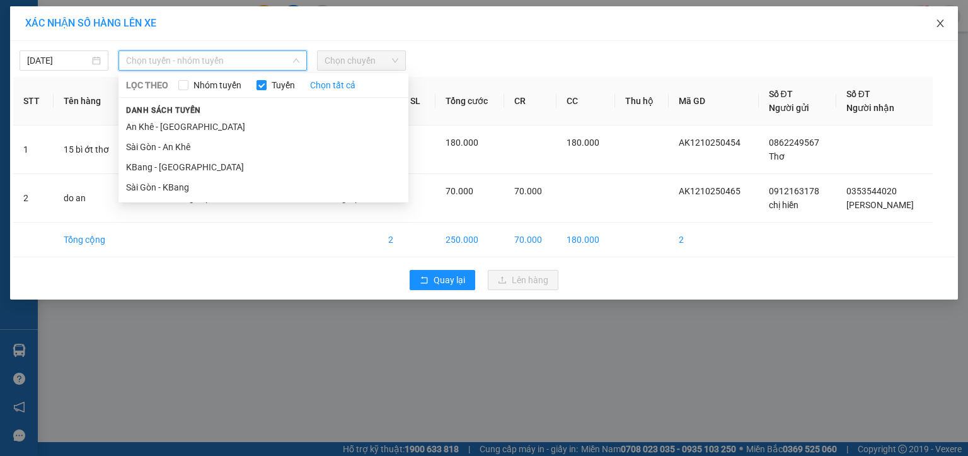
drag, startPoint x: 941, startPoint y: 23, endPoint x: 966, endPoint y: 389, distance: 366.5
click at [941, 24] on icon "close" at bounding box center [940, 23] width 10 height 10
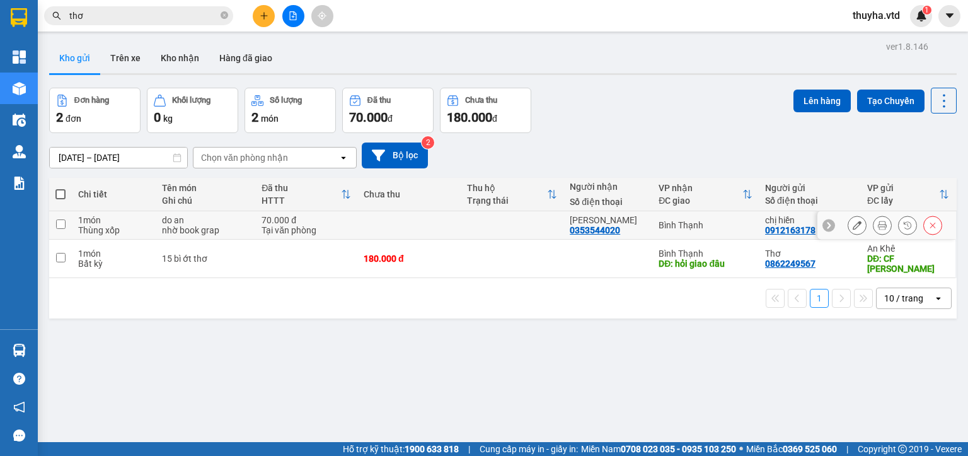
click at [63, 221] on input "checkbox" at bounding box center [60, 223] width 9 height 9
checkbox input "true"
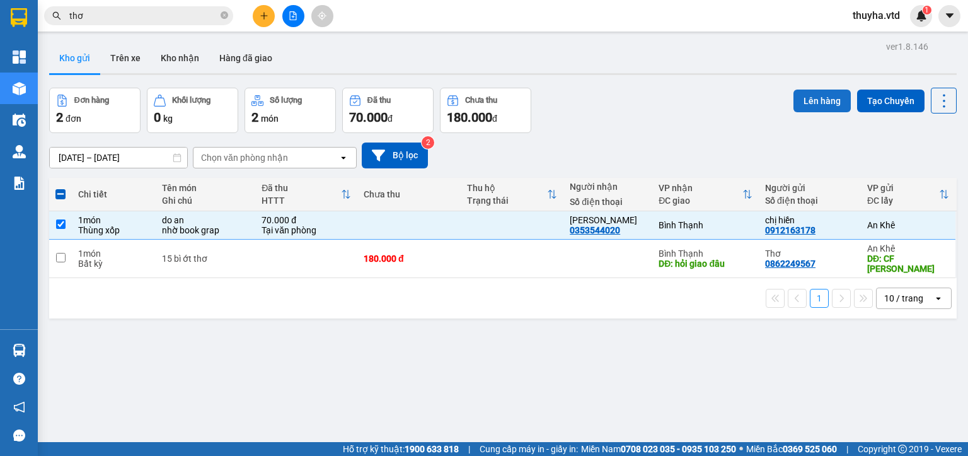
click at [823, 96] on button "Lên hàng" at bounding box center [822, 101] width 57 height 23
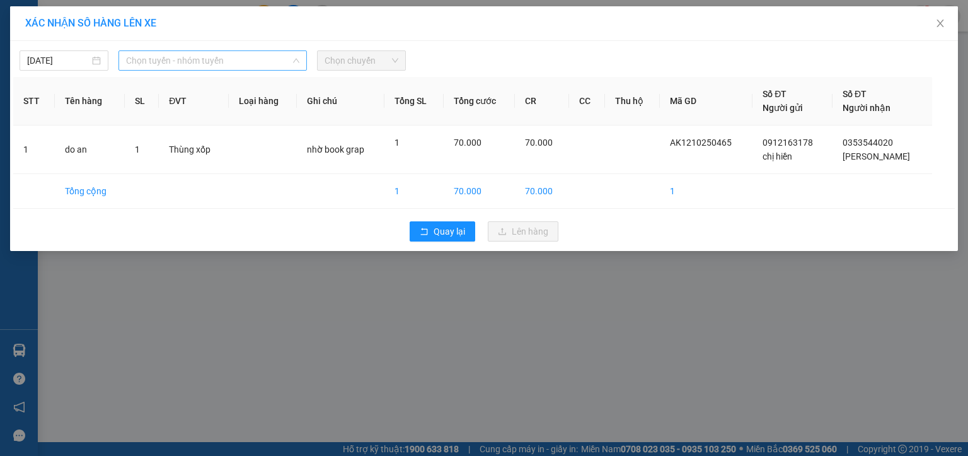
click at [137, 59] on span "Chọn tuyến - nhóm tuyến" at bounding box center [212, 60] width 173 height 19
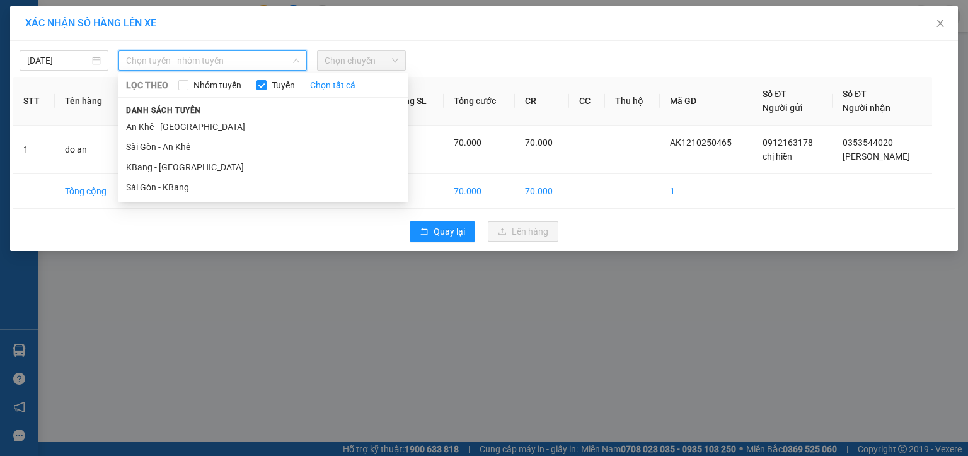
drag, startPoint x: 161, startPoint y: 122, endPoint x: 272, endPoint y: 105, distance: 111.5
click at [163, 122] on li "An Khê - [GEOGRAPHIC_DATA]" at bounding box center [264, 127] width 290 height 20
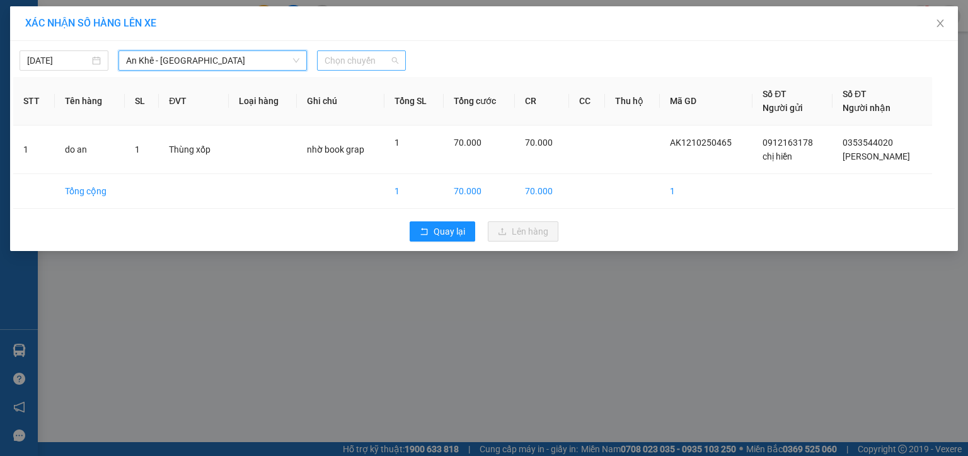
click at [342, 64] on span "Chọn chuyến" at bounding box center [362, 60] width 74 height 19
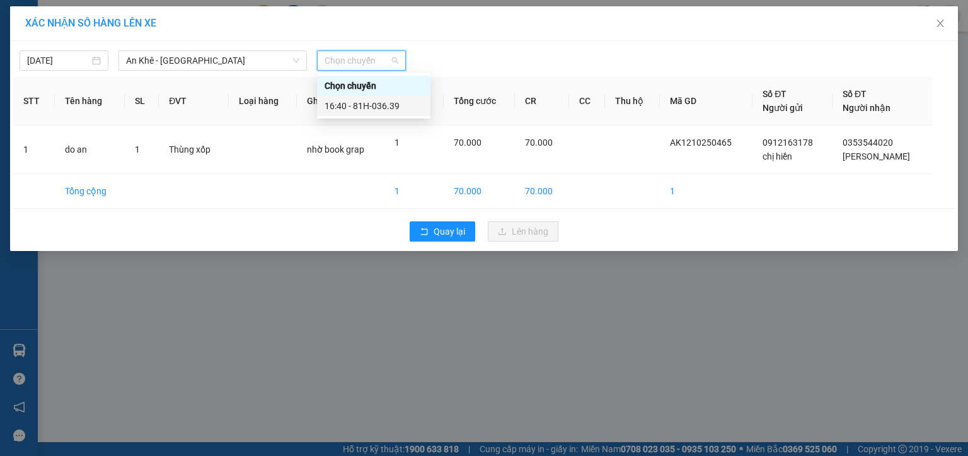
click at [364, 107] on div "16:40 - 81H-036.39" at bounding box center [374, 106] width 98 height 14
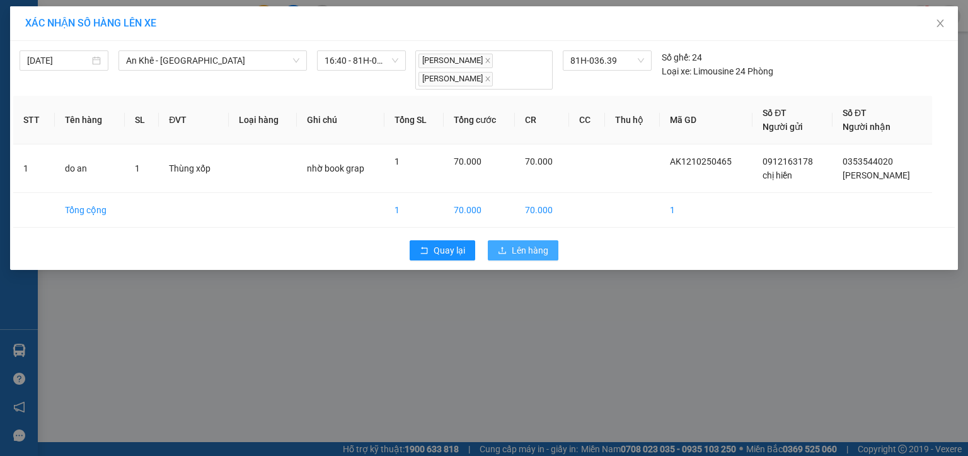
click at [524, 252] on span "Lên hàng" at bounding box center [530, 250] width 37 height 14
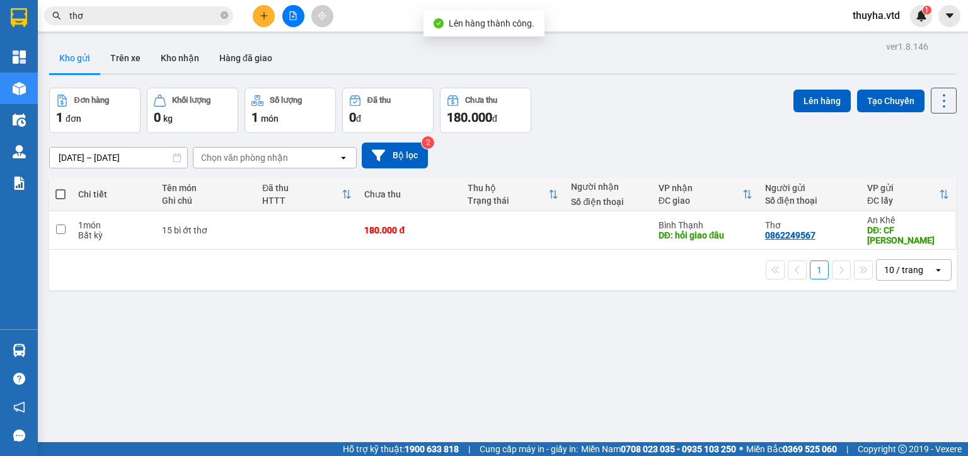
click at [290, 18] on icon "file-add" at bounding box center [293, 15] width 9 height 9
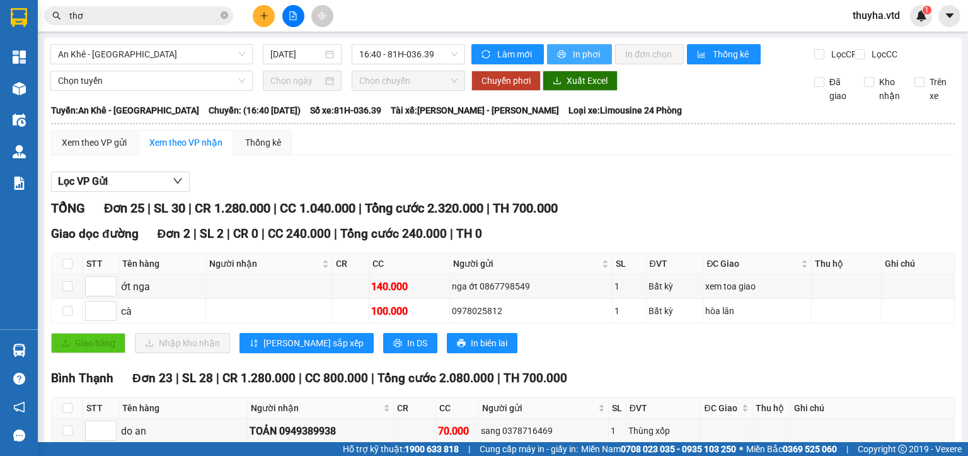
click at [572, 45] on button "In phơi" at bounding box center [579, 54] width 65 height 20
click at [99, 149] on div "Xem theo VP gửi" at bounding box center [94, 143] width 65 height 14
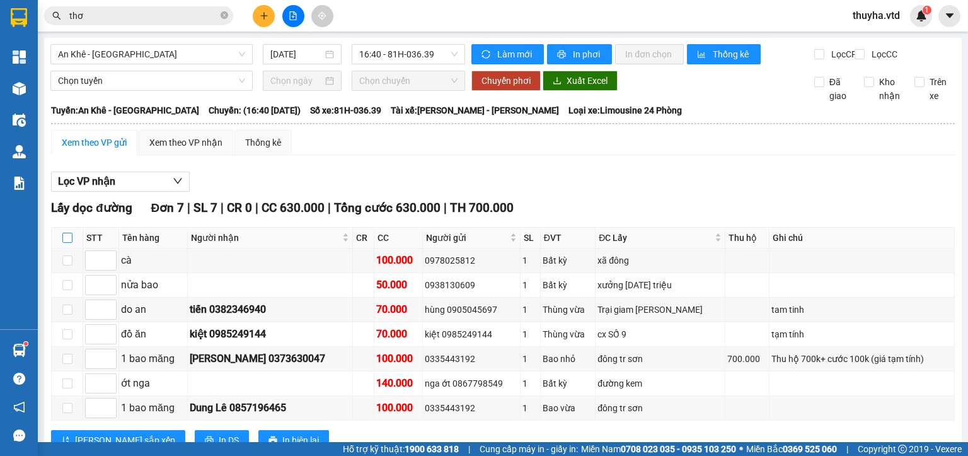
click at [64, 243] on input "checkbox" at bounding box center [67, 238] width 10 height 10
checkbox input "true"
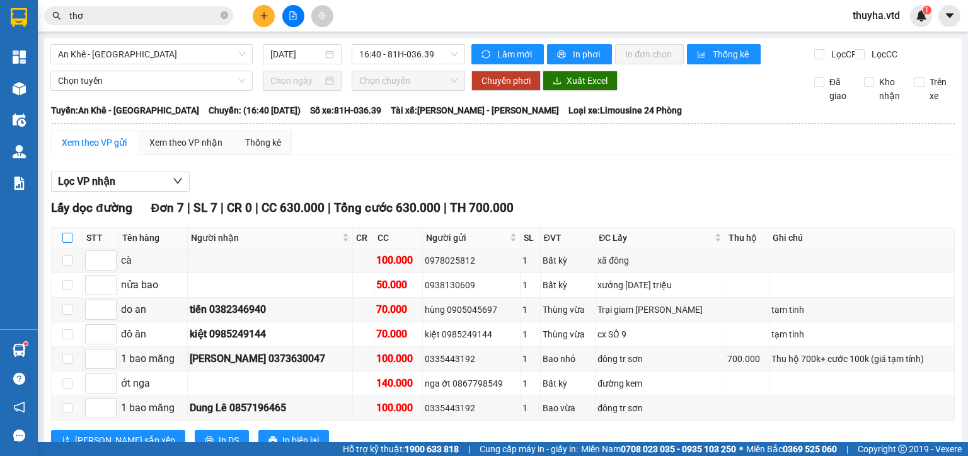
checkbox input "true"
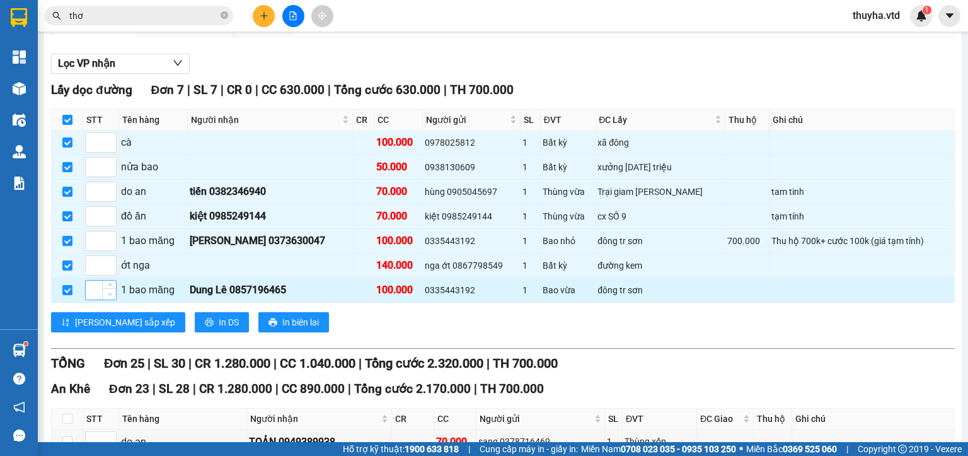
scroll to position [126, 0]
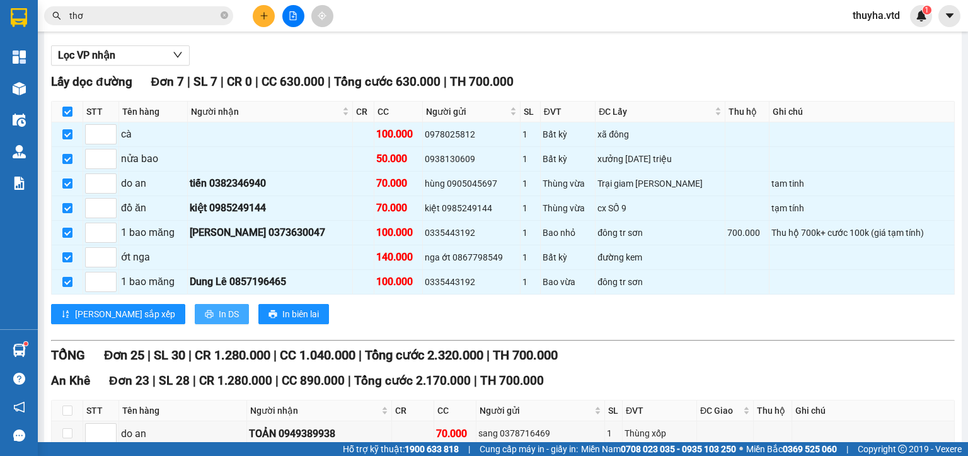
click at [219, 321] on span "In DS" at bounding box center [229, 314] width 20 height 14
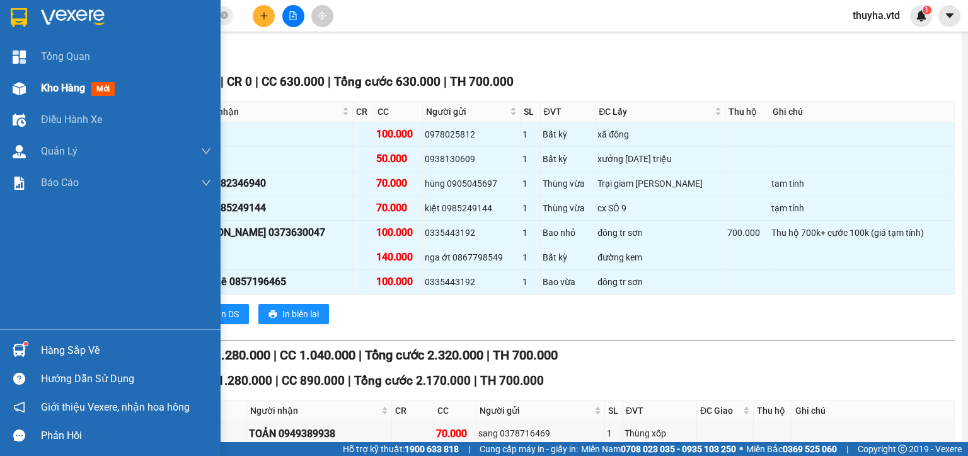
click at [30, 86] on div "Kho hàng mới" at bounding box center [110, 88] width 221 height 32
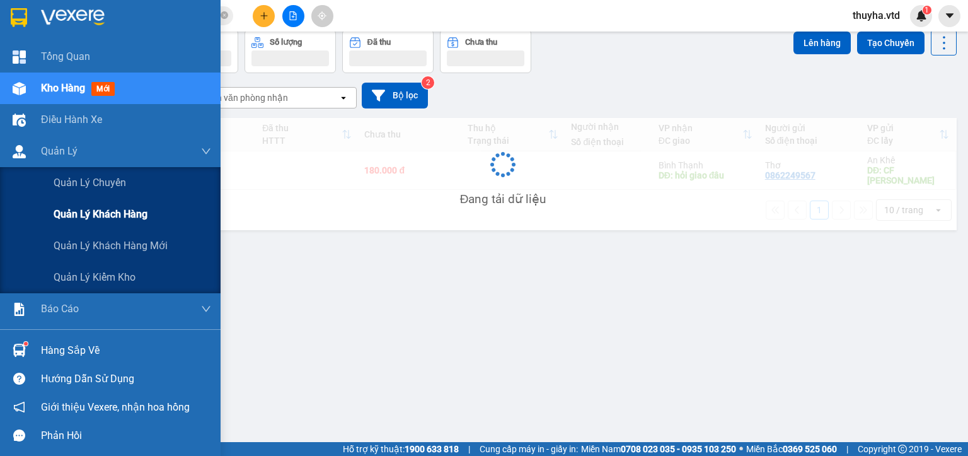
scroll to position [58, 0]
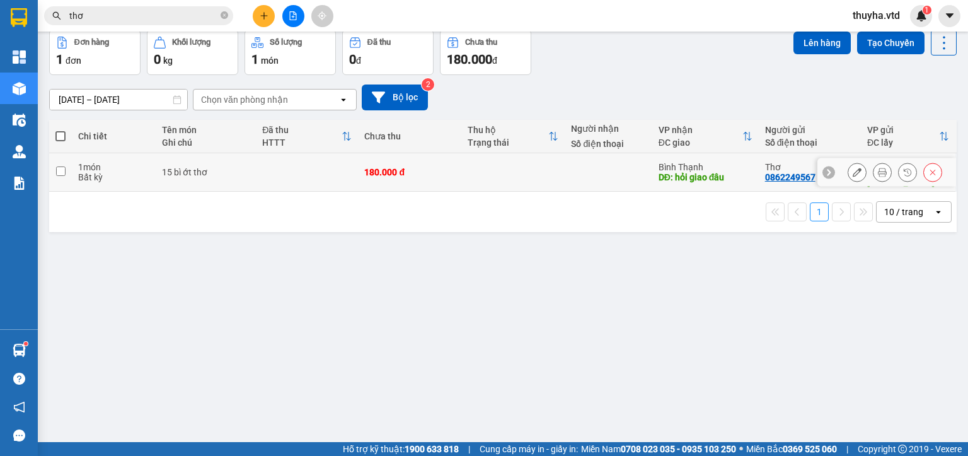
click at [60, 169] on input "checkbox" at bounding box center [60, 170] width 9 height 9
checkbox input "true"
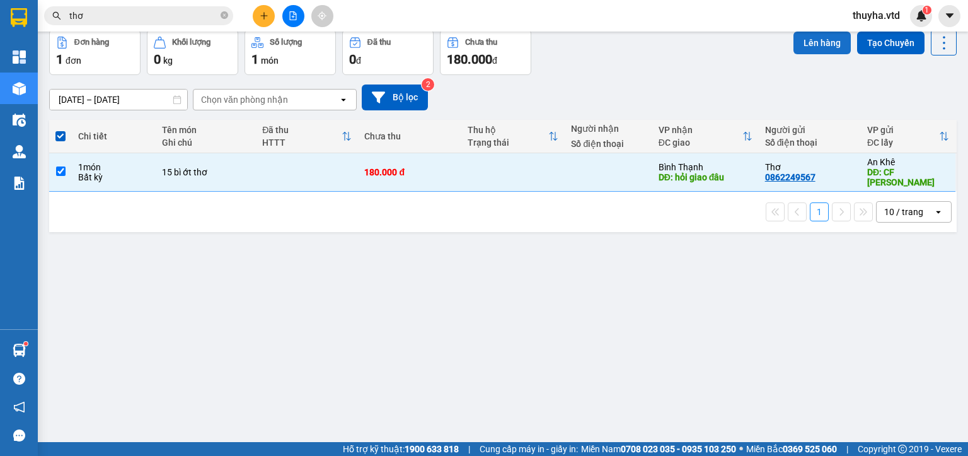
click at [807, 43] on button "Lên hàng" at bounding box center [822, 43] width 57 height 23
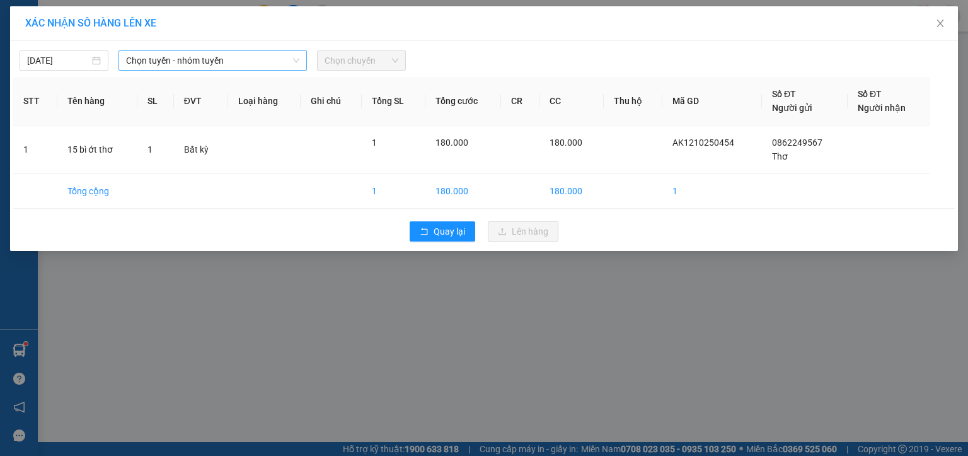
click at [154, 62] on span "Chọn tuyến - nhóm tuyến" at bounding box center [212, 60] width 173 height 19
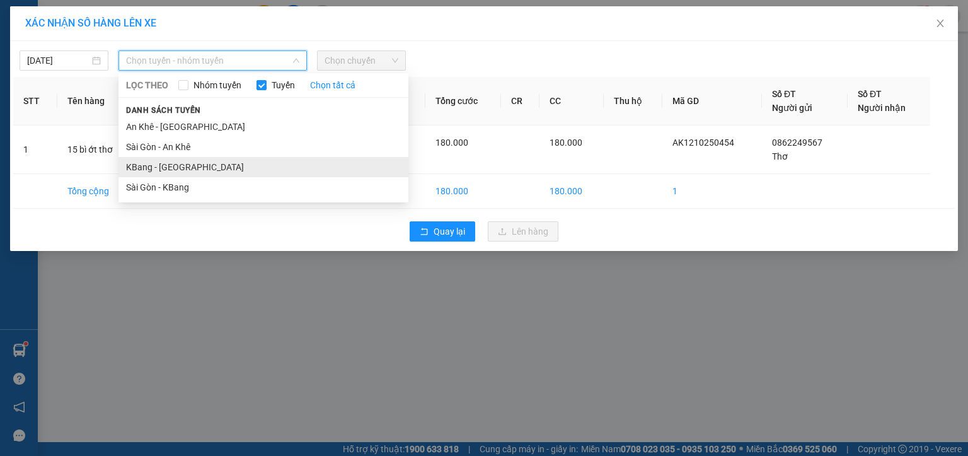
click at [141, 169] on li "KBang - [GEOGRAPHIC_DATA]" at bounding box center [264, 167] width 290 height 20
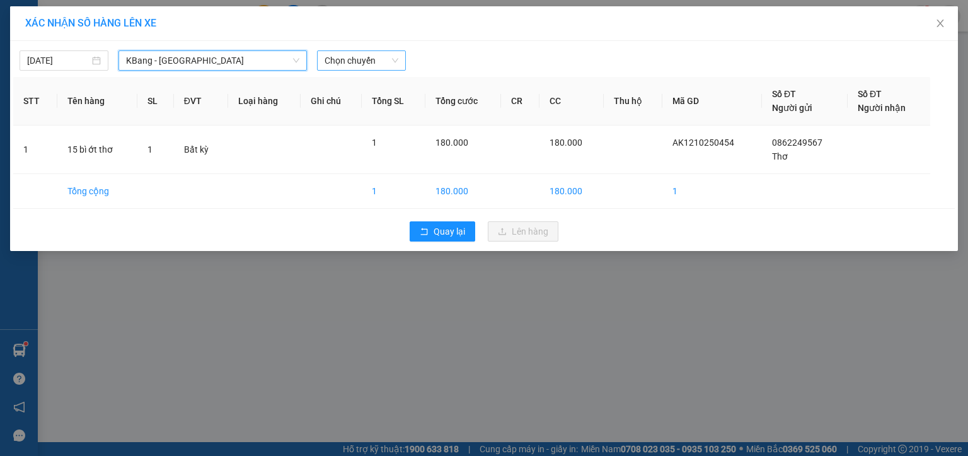
drag, startPoint x: 358, startPoint y: 62, endPoint x: 368, endPoint y: 69, distance: 12.6
click at [359, 62] on span "Chọn chuyến" at bounding box center [362, 60] width 74 height 19
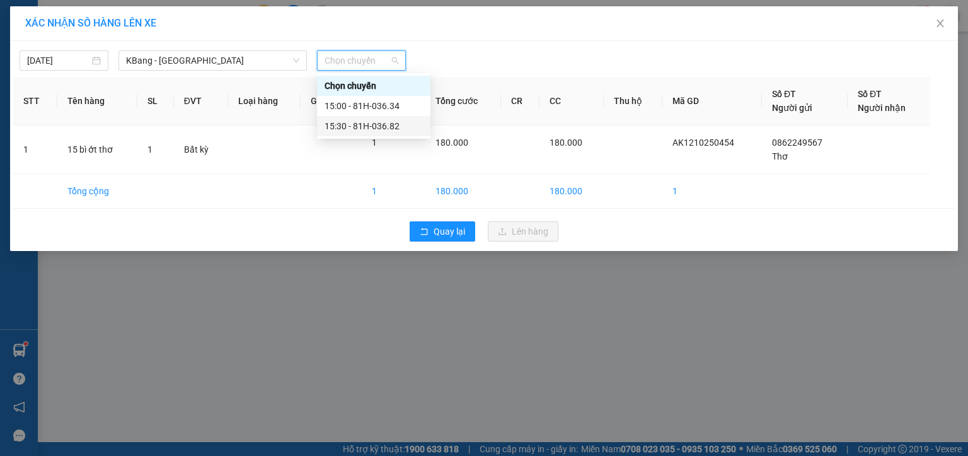
click at [393, 127] on div "15:30 - 81H-036.82" at bounding box center [374, 126] width 98 height 14
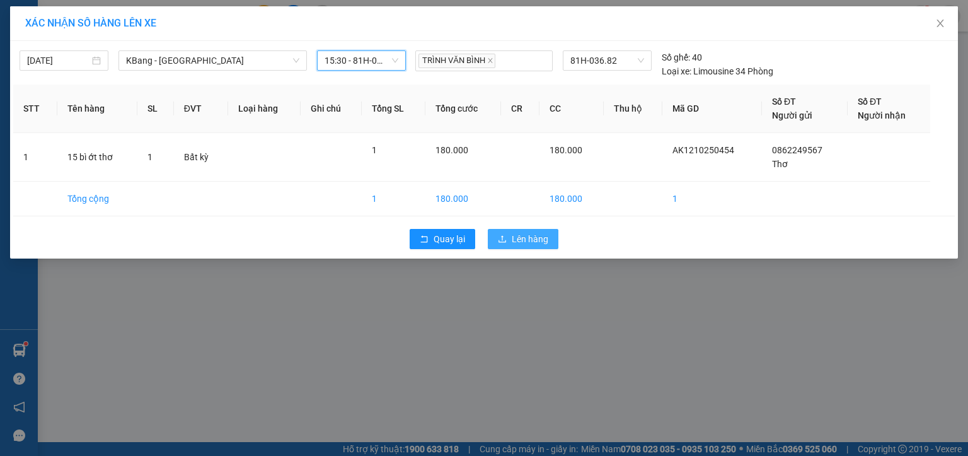
click at [512, 245] on button "Lên hàng" at bounding box center [523, 239] width 71 height 20
click at [519, 237] on span "Lên hàng" at bounding box center [530, 239] width 37 height 14
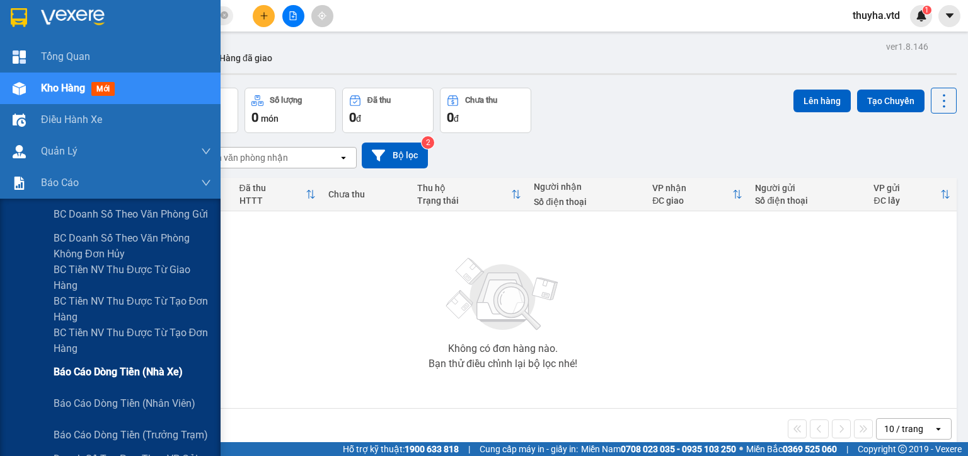
click at [156, 367] on span "Báo cáo dòng tiền (nhà xe)" at bounding box center [118, 372] width 129 height 16
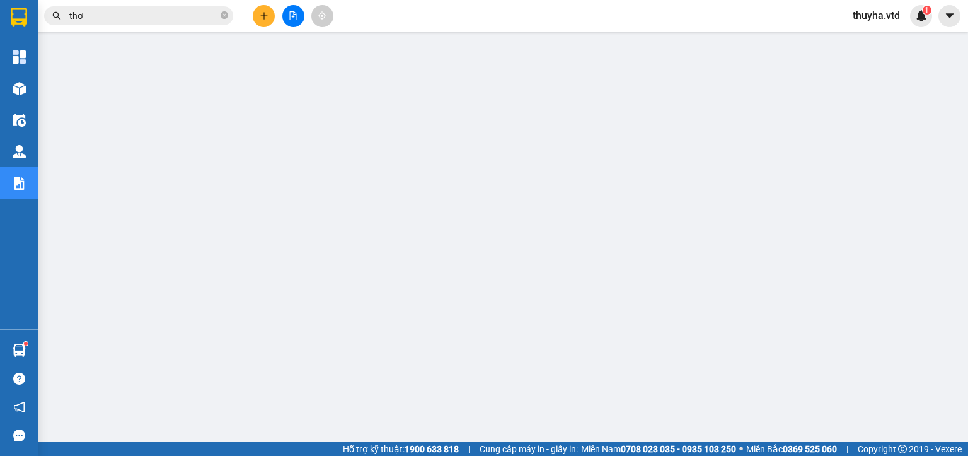
click at [287, 19] on button at bounding box center [293, 16] width 22 height 22
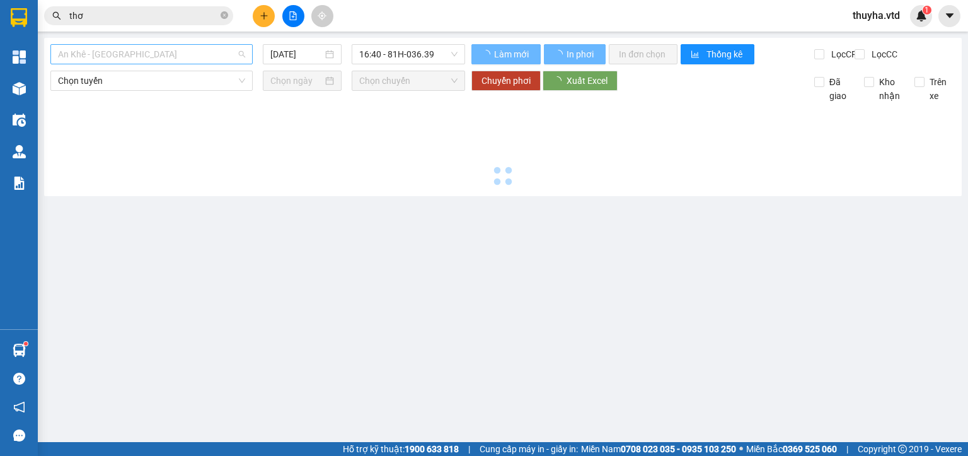
click at [145, 62] on span "An Khê - [GEOGRAPHIC_DATA]" at bounding box center [151, 54] width 187 height 19
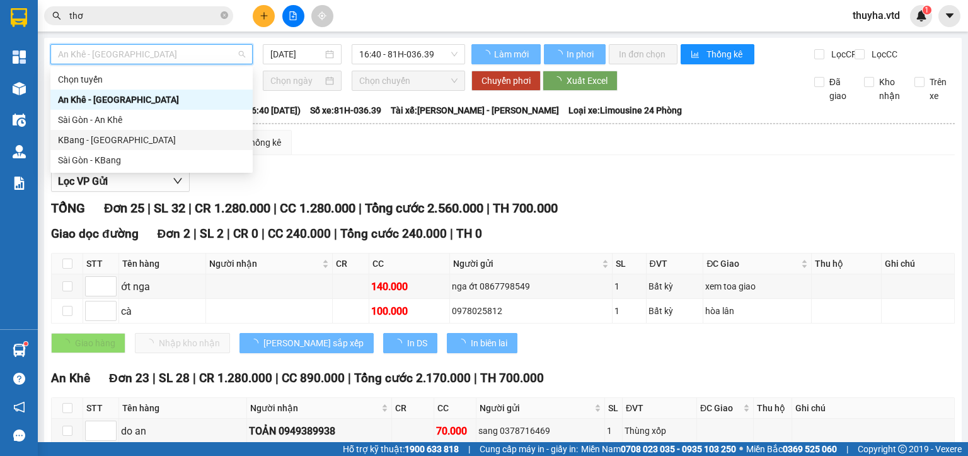
click at [90, 137] on div "KBang - [GEOGRAPHIC_DATA]" at bounding box center [151, 140] width 187 height 14
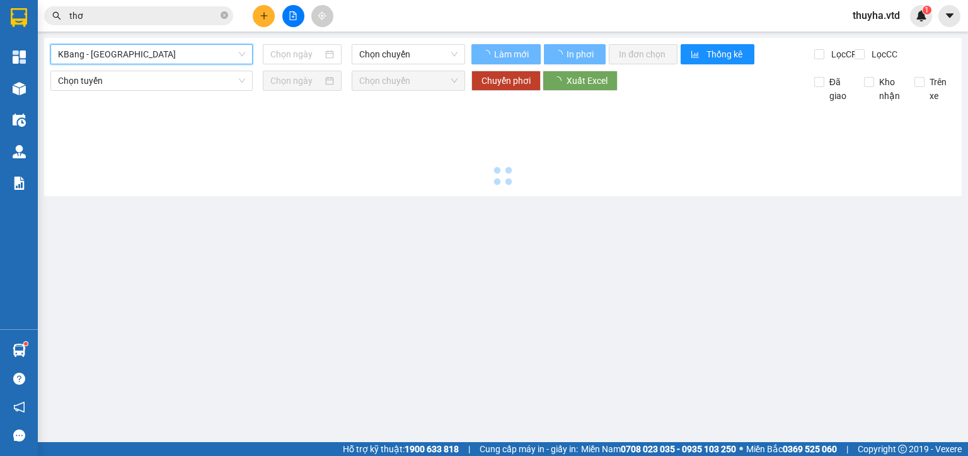
type input "[DATE]"
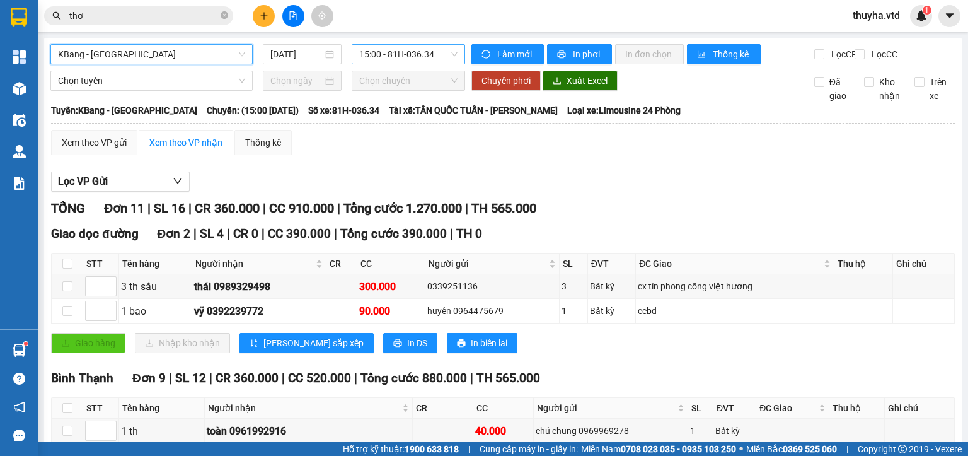
click at [406, 61] on span "15:00 - 81H-036.34" at bounding box center [408, 54] width 99 height 19
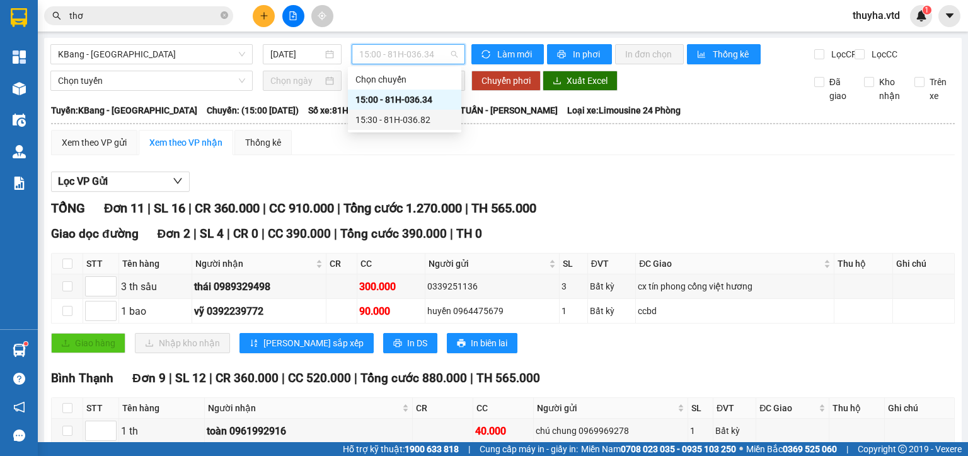
click at [411, 114] on div "15:30 - 81H-036.82" at bounding box center [405, 120] width 98 height 14
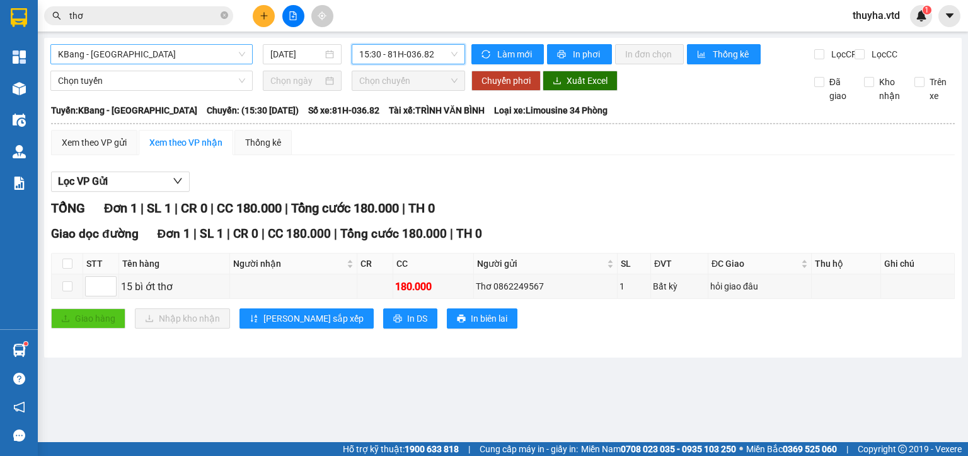
click at [90, 57] on span "KBang - [GEOGRAPHIC_DATA]" at bounding box center [151, 54] width 187 height 19
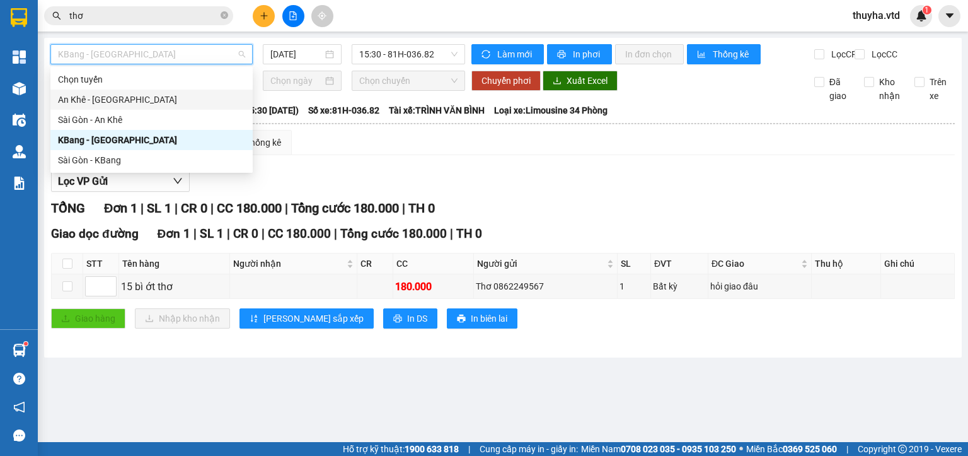
click at [81, 102] on div "An Khê - [GEOGRAPHIC_DATA]" at bounding box center [151, 100] width 187 height 14
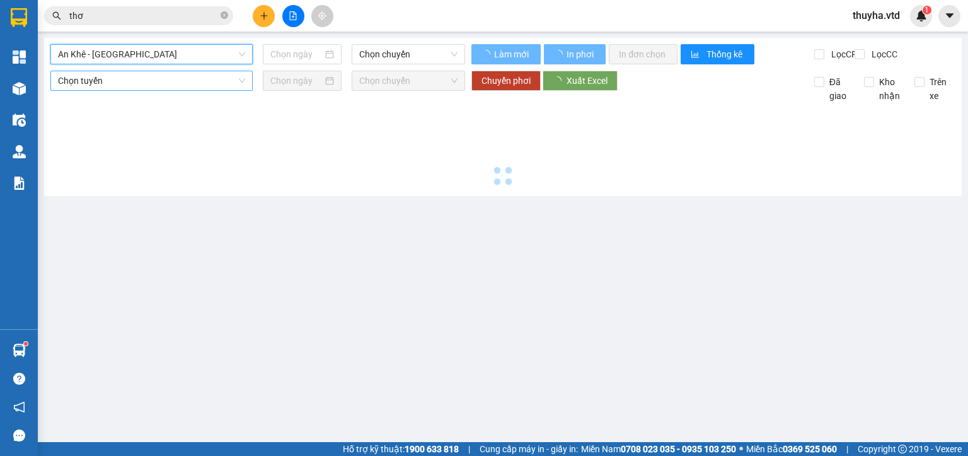
type input "[DATE]"
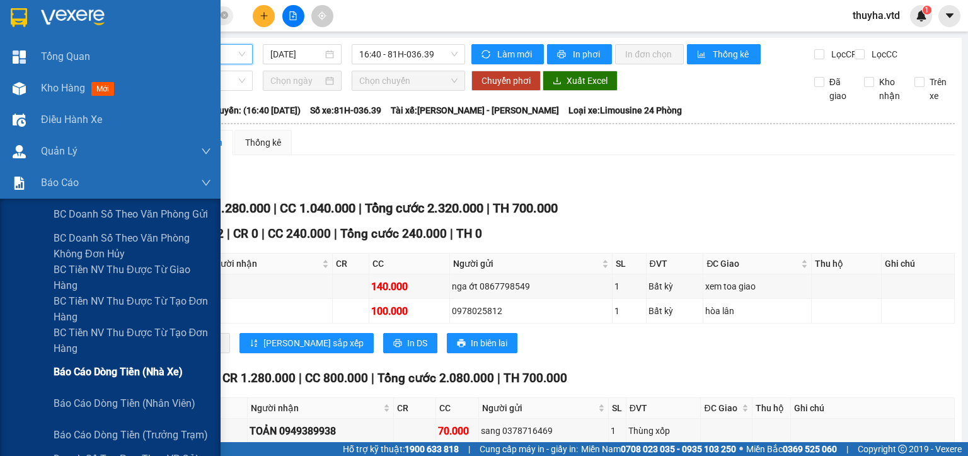
click at [108, 376] on span "Báo cáo dòng tiền (nhà xe)" at bounding box center [118, 372] width 129 height 16
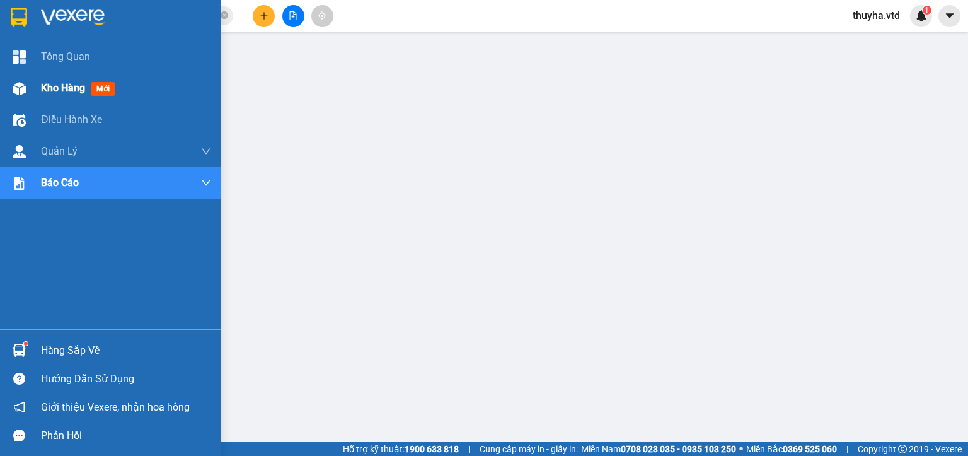
click at [21, 90] on img at bounding box center [19, 88] width 13 height 13
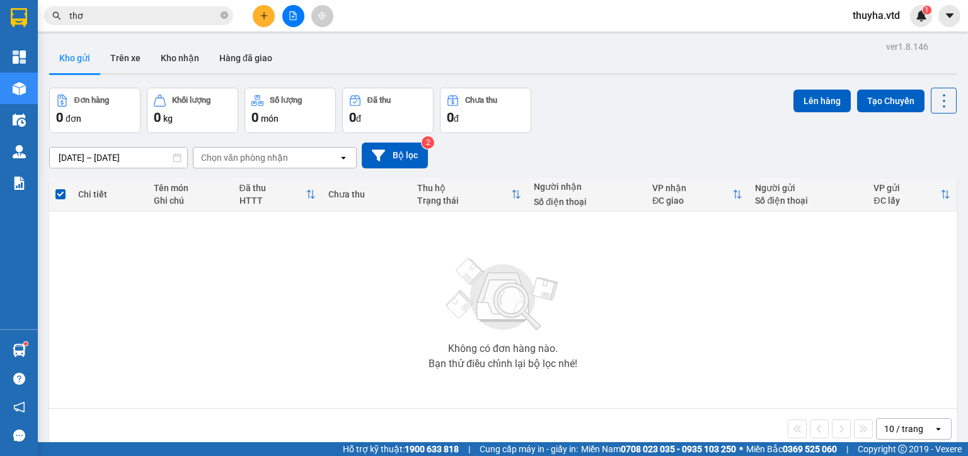
click at [701, 120] on div "Đơn hàng 0 đơn Khối lượng 0 kg Số lượng 0 món Đã thu 0 đ Chưa thu 0 đ Lên hàng …" at bounding box center [503, 110] width 908 height 45
